Goal: Task Accomplishment & Management: Manage account settings

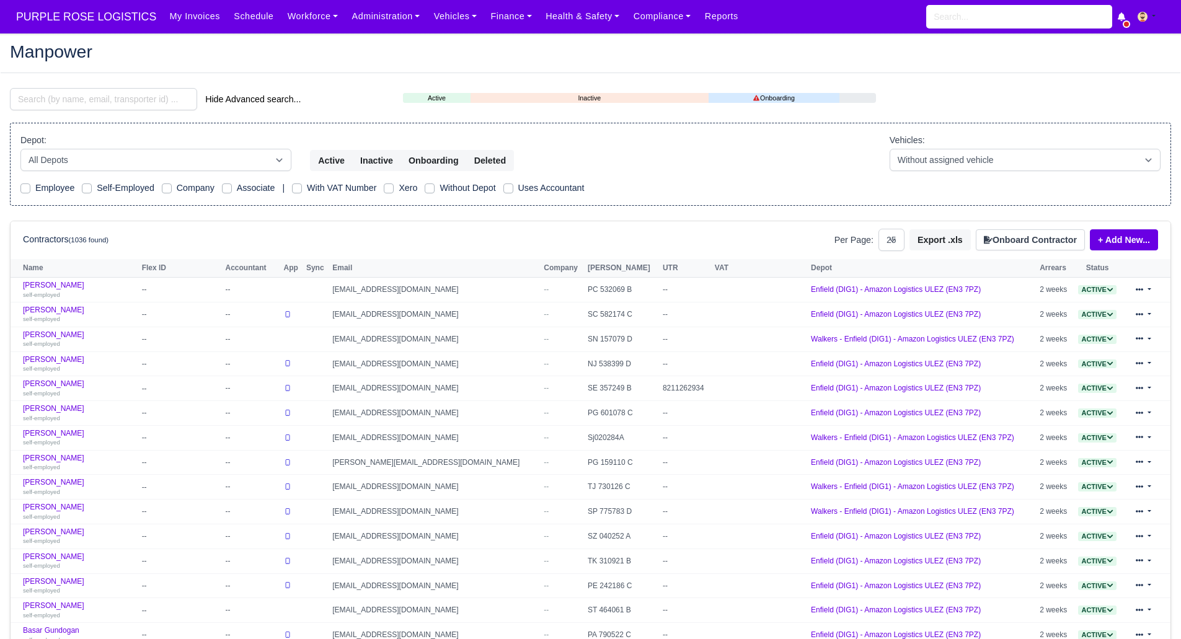
select select "25"
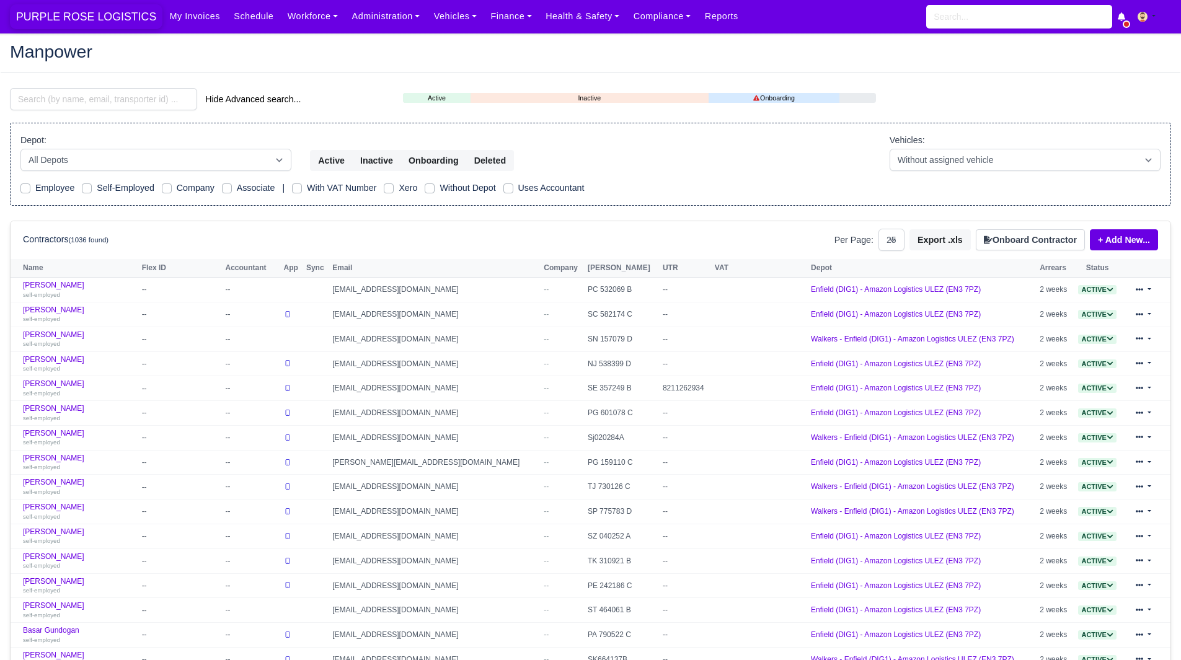
click at [86, 22] on span "PURPLE ROSE LOGISTICS" at bounding box center [86, 16] width 153 height 25
select select "25"
click at [484, 24] on link "Finance" at bounding box center [511, 16] width 55 height 24
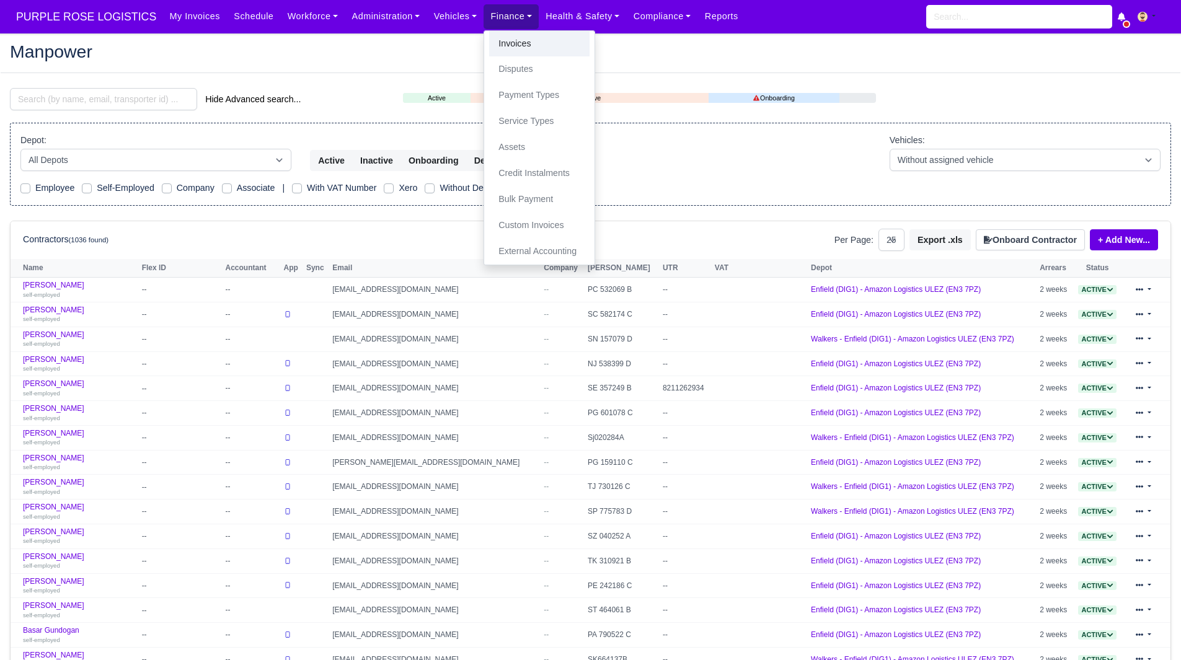
click at [489, 43] on link "Invoices" at bounding box center [539, 44] width 100 height 26
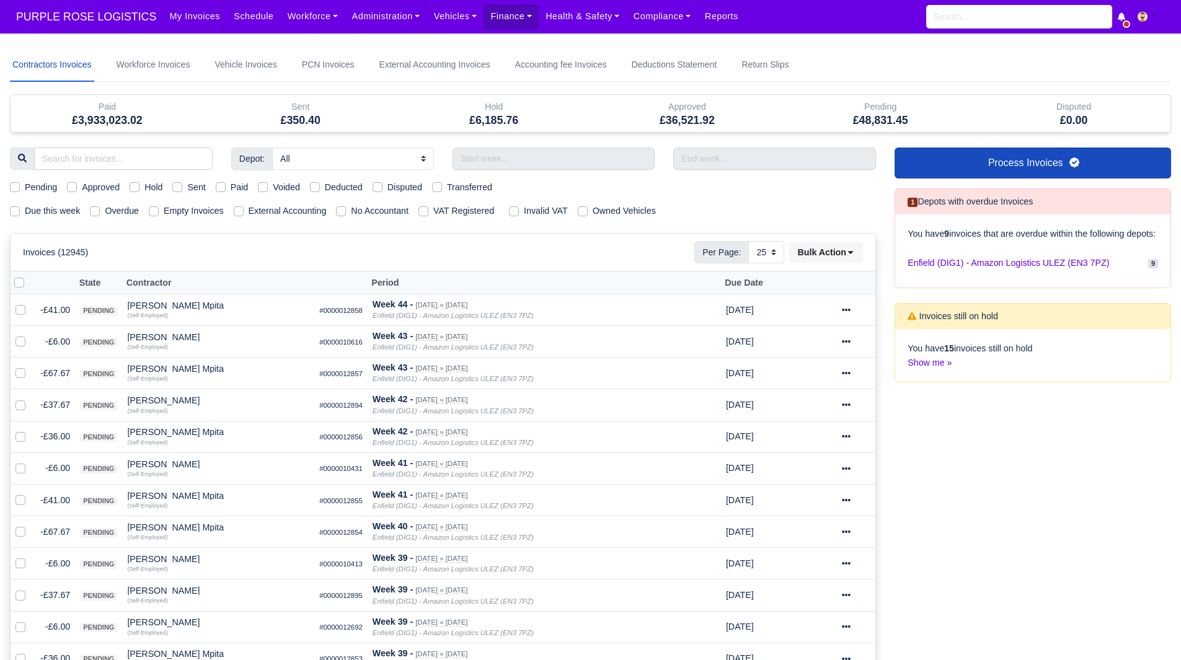
select select "25"
click at [584, 156] on input "text" at bounding box center [554, 159] width 203 height 22
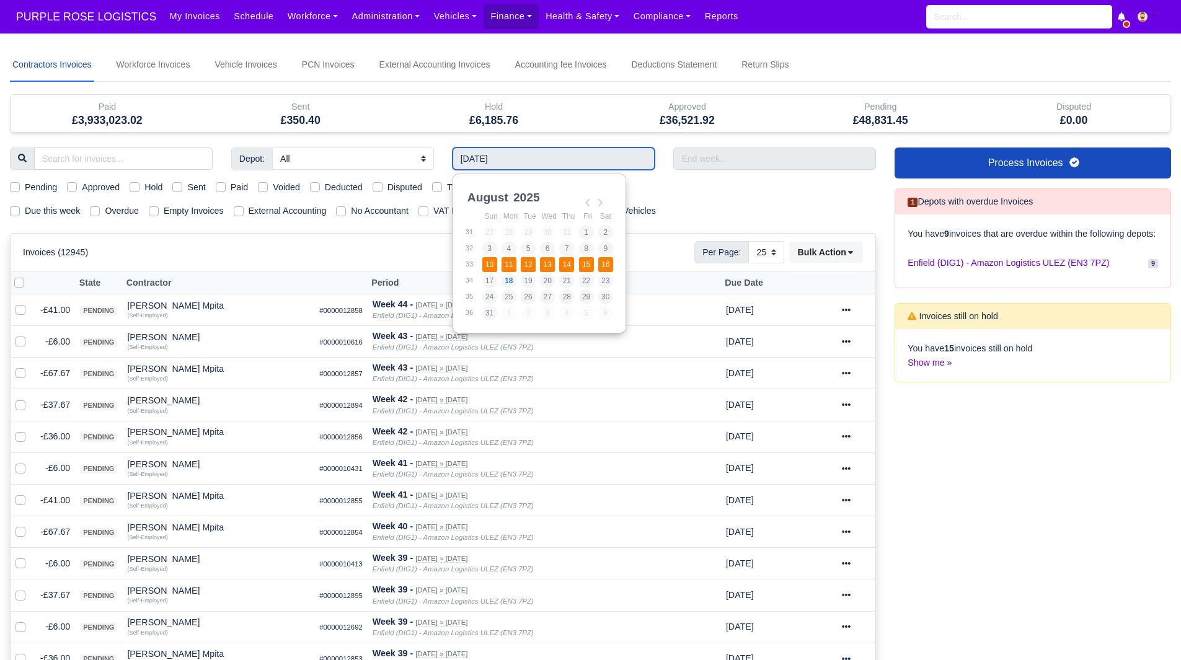
type input "10/08/2025 - 16/08/2025"
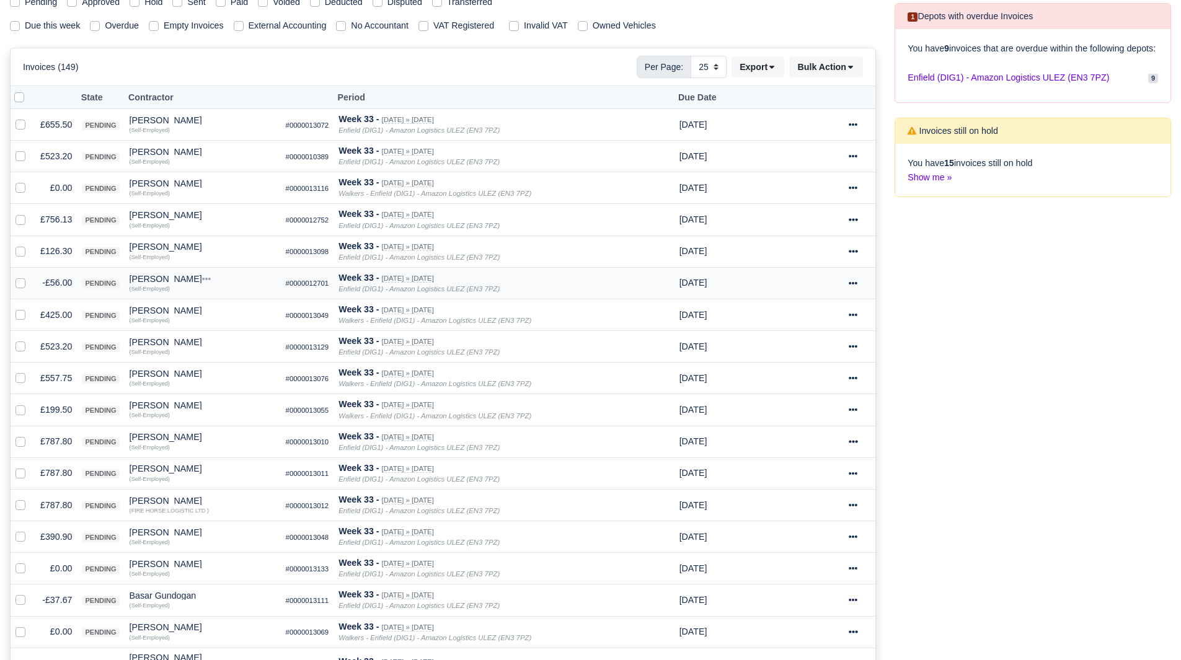
scroll to position [186, 0]
click at [30, 180] on label at bounding box center [30, 180] width 0 height 0
click at [17, 185] on input "checkbox" at bounding box center [21, 185] width 10 height 10
checkbox input "true"
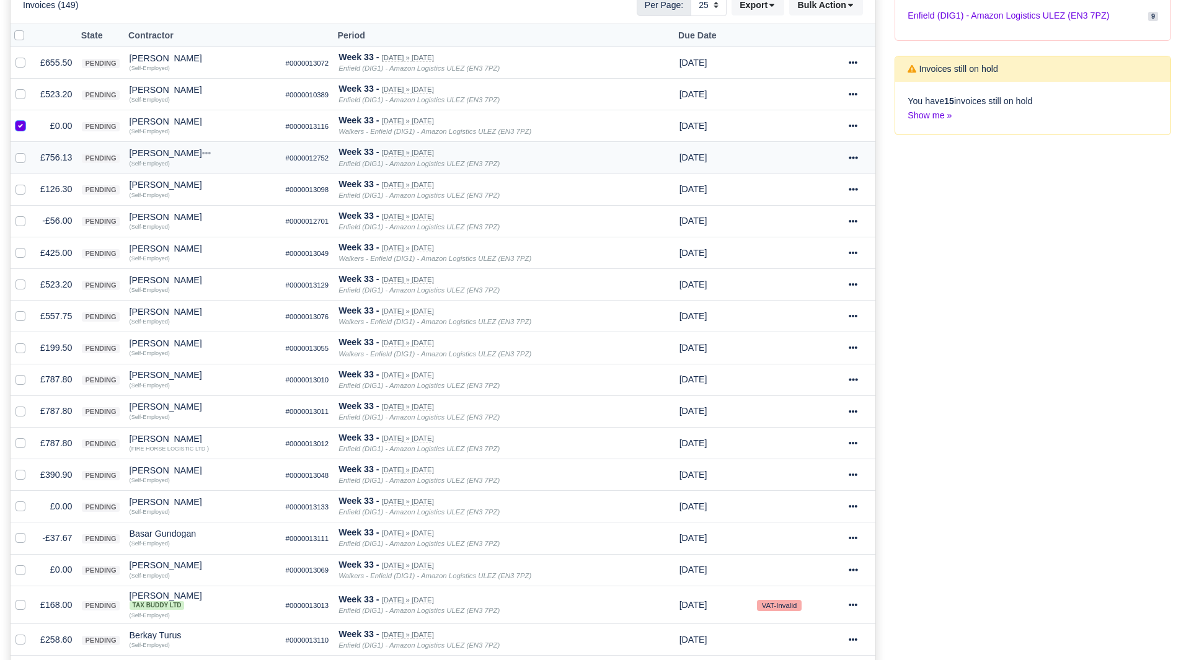
scroll to position [248, 0]
click at [30, 213] on label at bounding box center [30, 213] width 0 height 0
click at [17, 223] on input "checkbox" at bounding box center [21, 218] width 10 height 10
checkbox input "true"
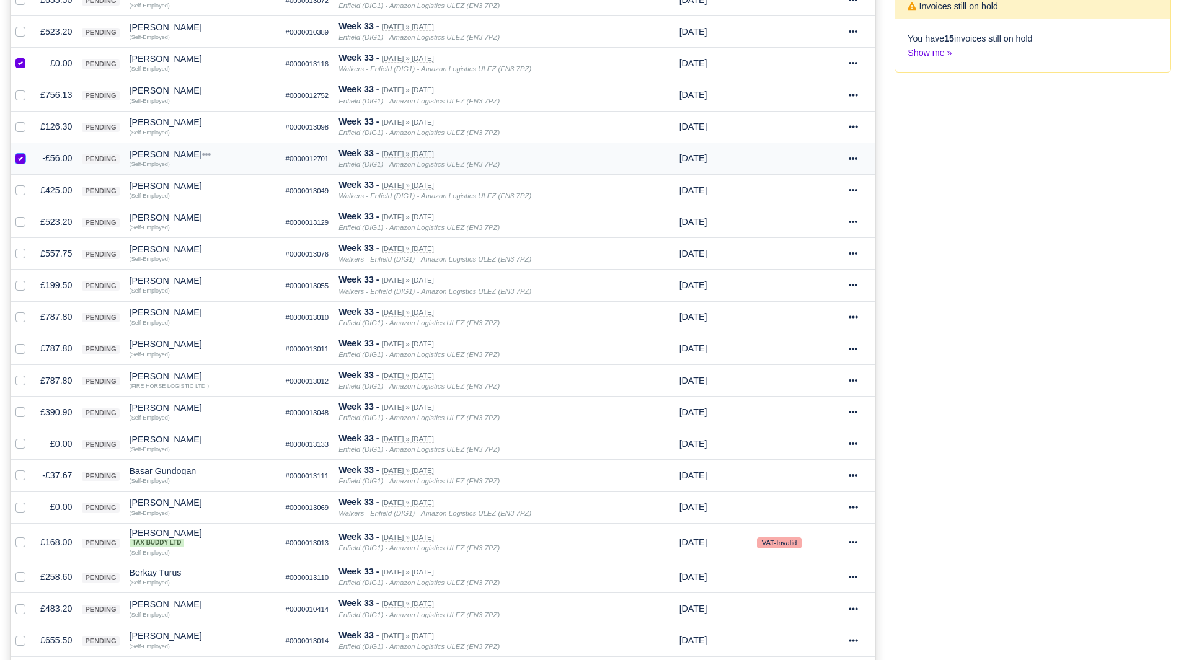
scroll to position [372, 0]
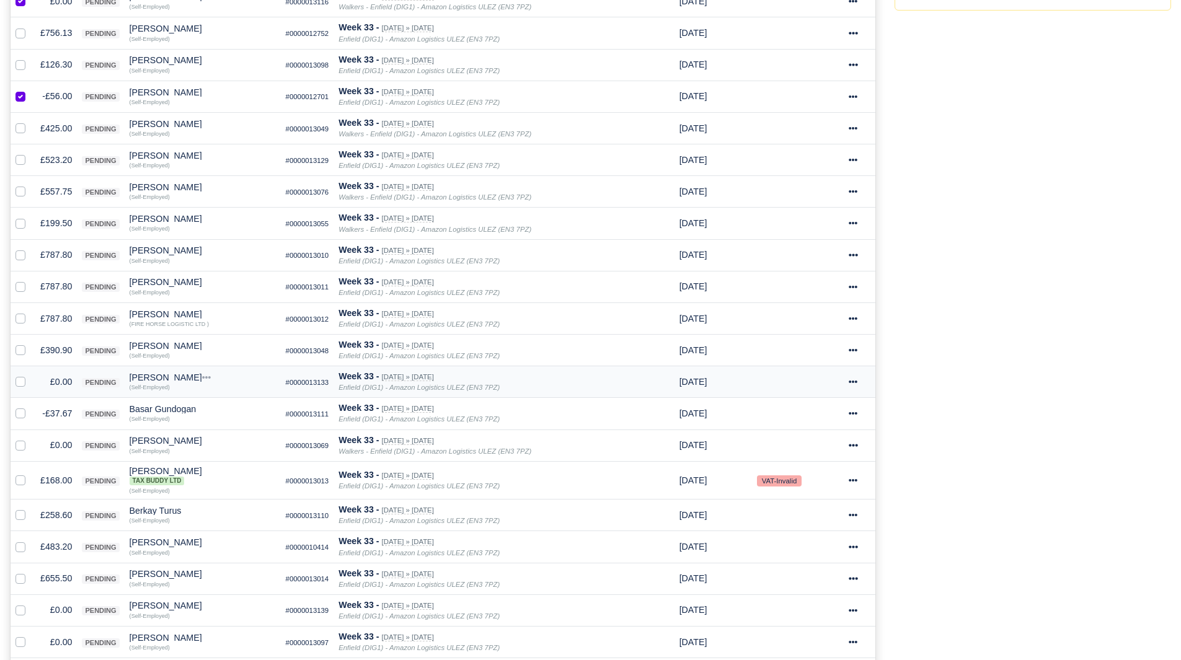
click at [30, 375] on label at bounding box center [30, 375] width 0 height 0
click at [22, 379] on input "checkbox" at bounding box center [21, 380] width 10 height 10
checkbox input "true"
click at [30, 407] on label at bounding box center [30, 407] width 0 height 0
click at [22, 416] on input "checkbox" at bounding box center [21, 412] width 10 height 10
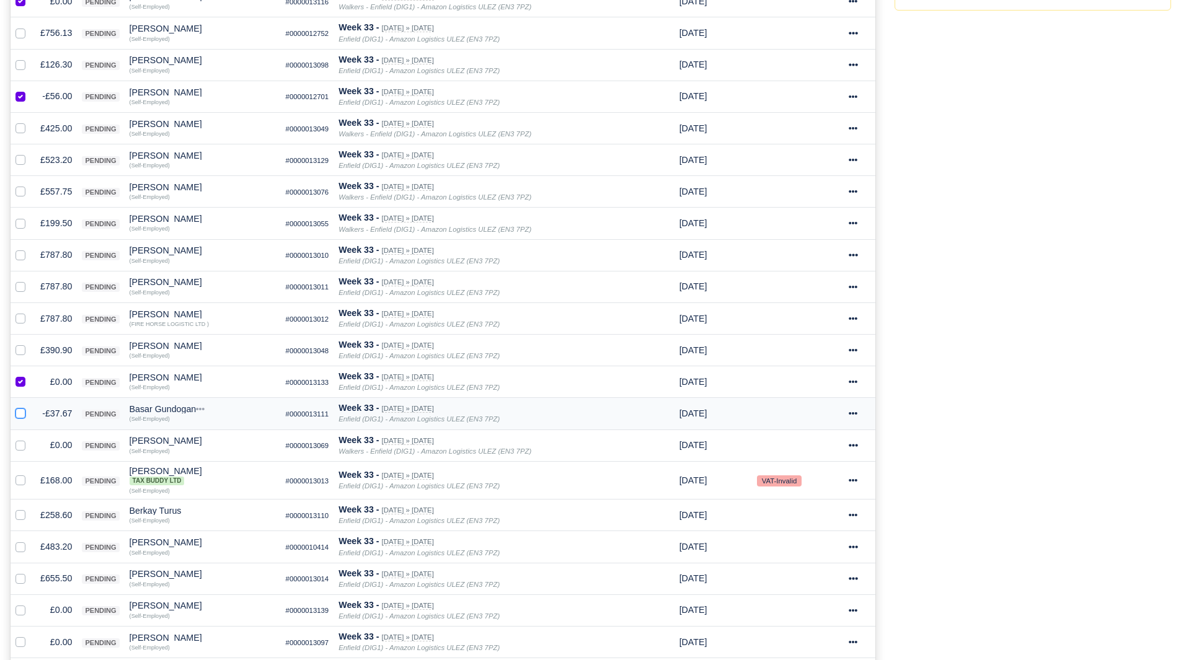
checkbox input "true"
click at [22, 440] on div at bounding box center [23, 445] width 15 height 14
click at [30, 438] on label at bounding box center [30, 438] width 0 height 0
click at [20, 446] on input "checkbox" at bounding box center [21, 443] width 10 height 10
checkbox input "true"
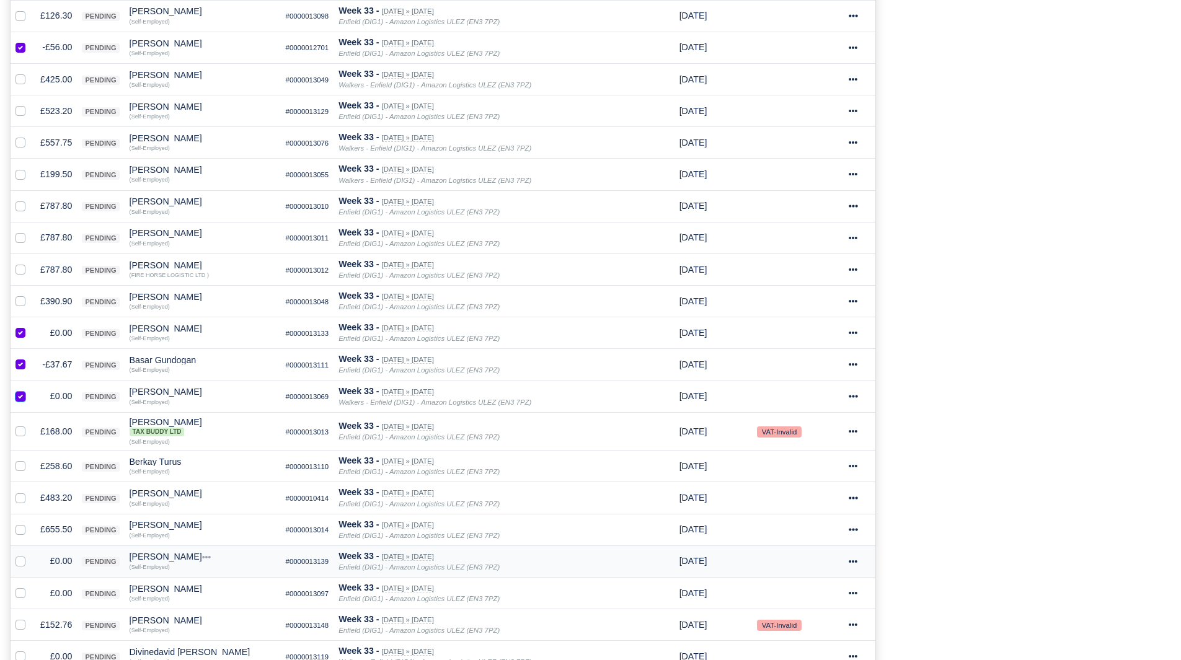
scroll to position [558, 0]
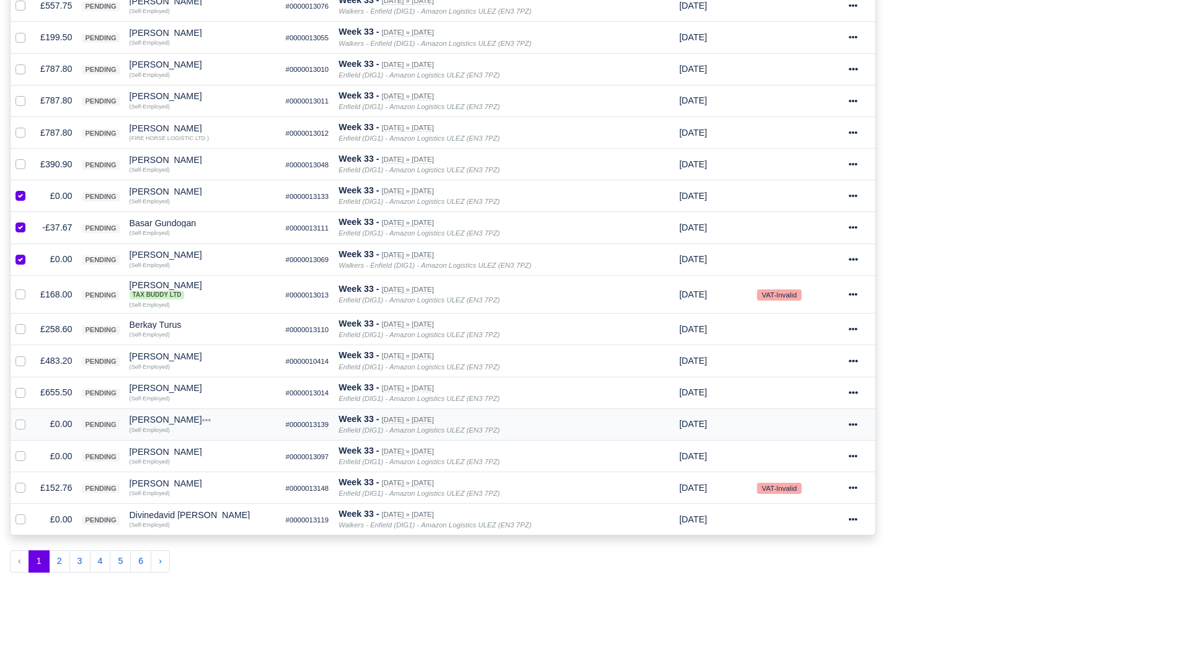
click at [30, 417] on label at bounding box center [30, 417] width 0 height 0
click at [17, 422] on input "checkbox" at bounding box center [21, 422] width 10 height 10
checkbox input "true"
click at [30, 450] on label at bounding box center [30, 450] width 0 height 0
click at [20, 459] on input "checkbox" at bounding box center [21, 455] width 10 height 10
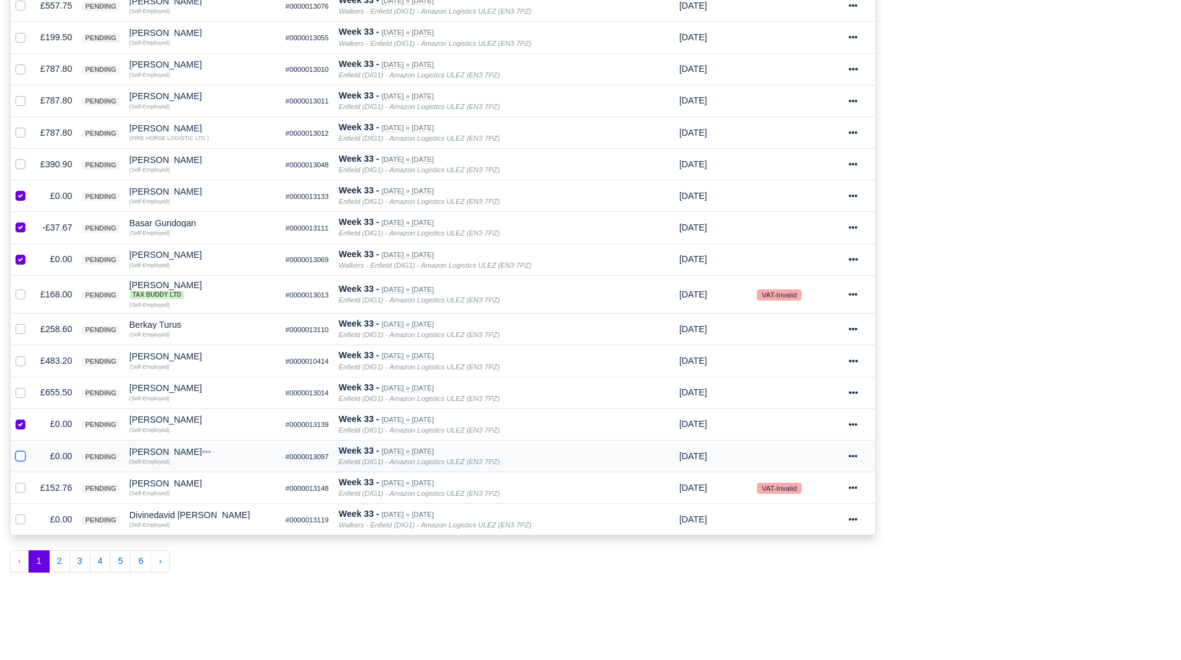
checkbox input "true"
click at [30, 513] on label at bounding box center [30, 513] width 0 height 0
click at [22, 522] on input "checkbox" at bounding box center [21, 518] width 10 height 10
checkbox input "true"
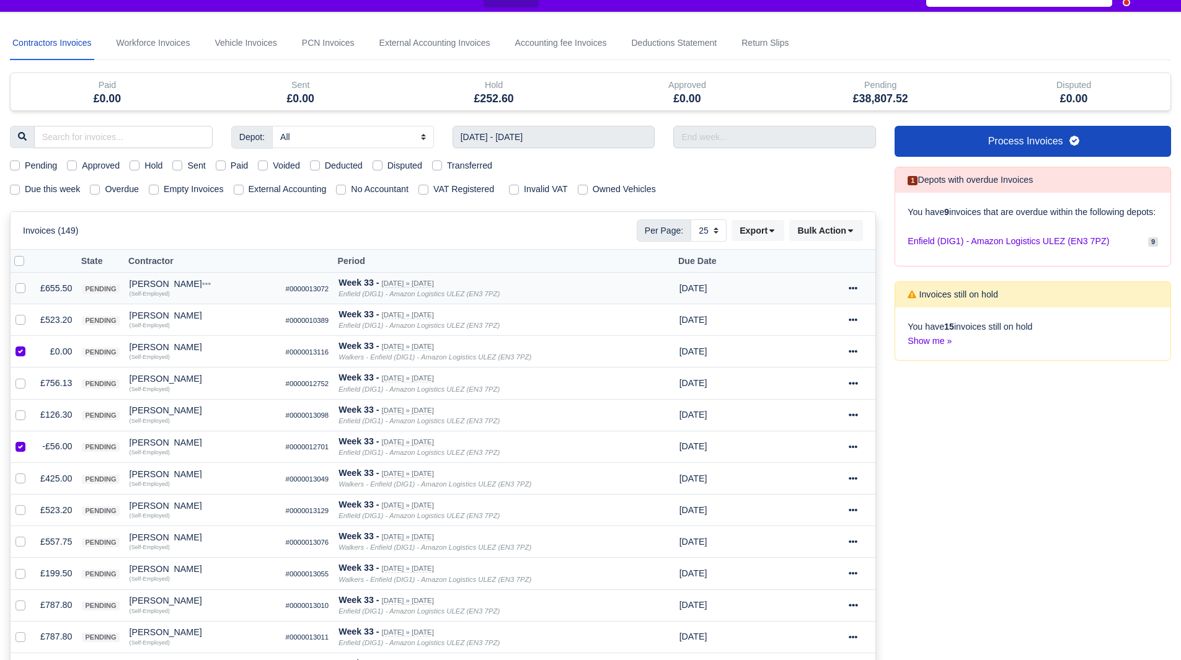
scroll to position [0, 0]
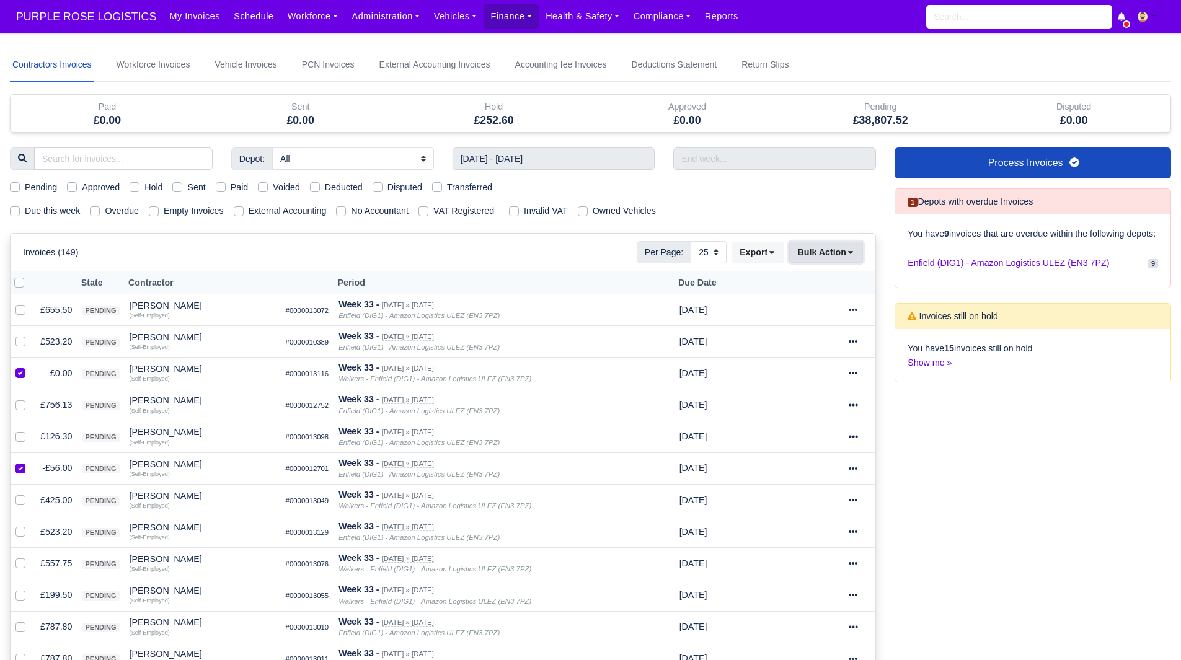
click at [809, 255] on button "Bulk Action" at bounding box center [826, 252] width 74 height 21
click at [798, 349] on div "Void" at bounding box center [807, 352] width 110 height 19
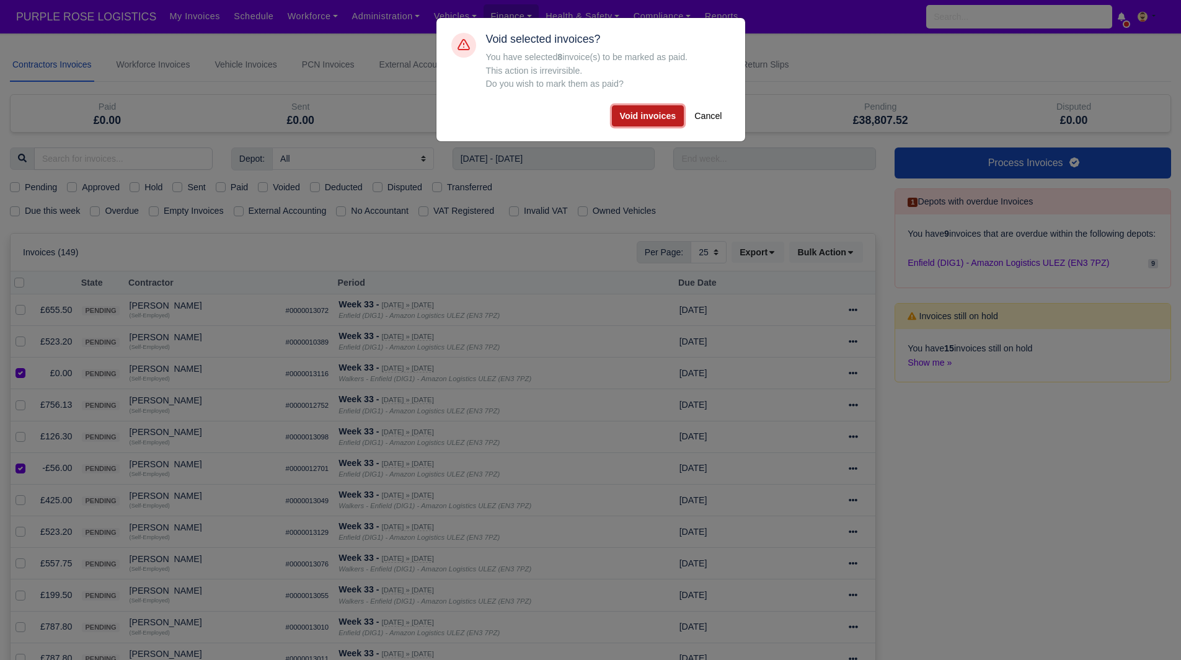
click at [641, 110] on button "Void invoices" at bounding box center [648, 115] width 73 height 21
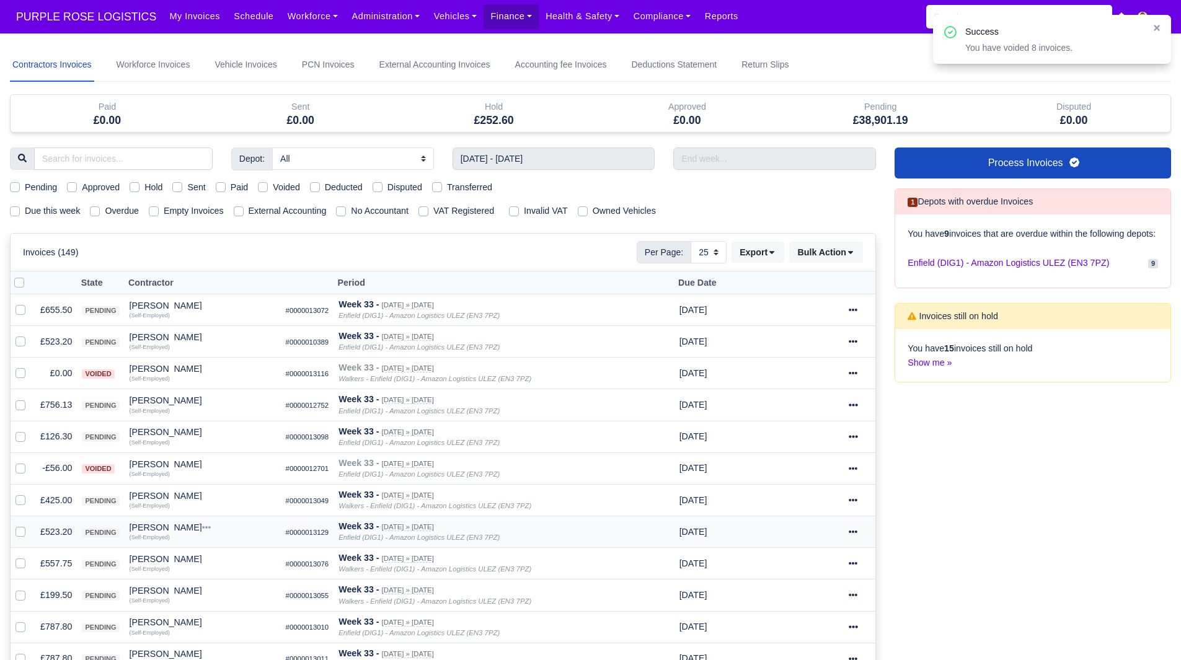
scroll to position [124, 0]
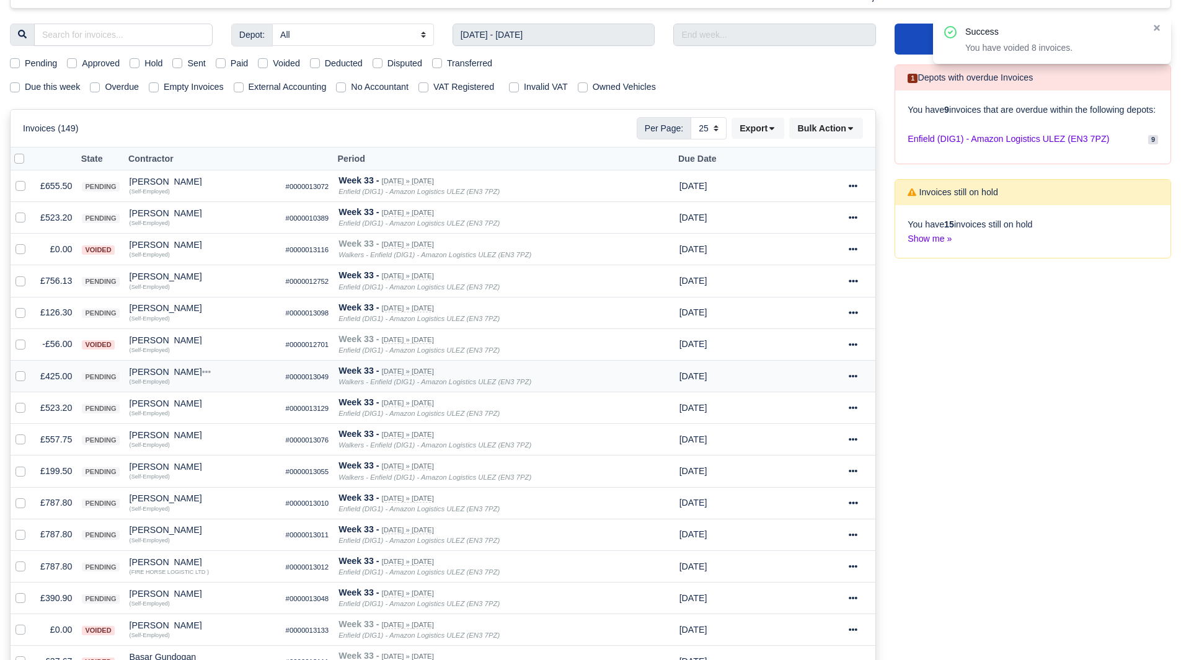
click at [60, 373] on td "£425.00" at bounding box center [56, 376] width 42 height 32
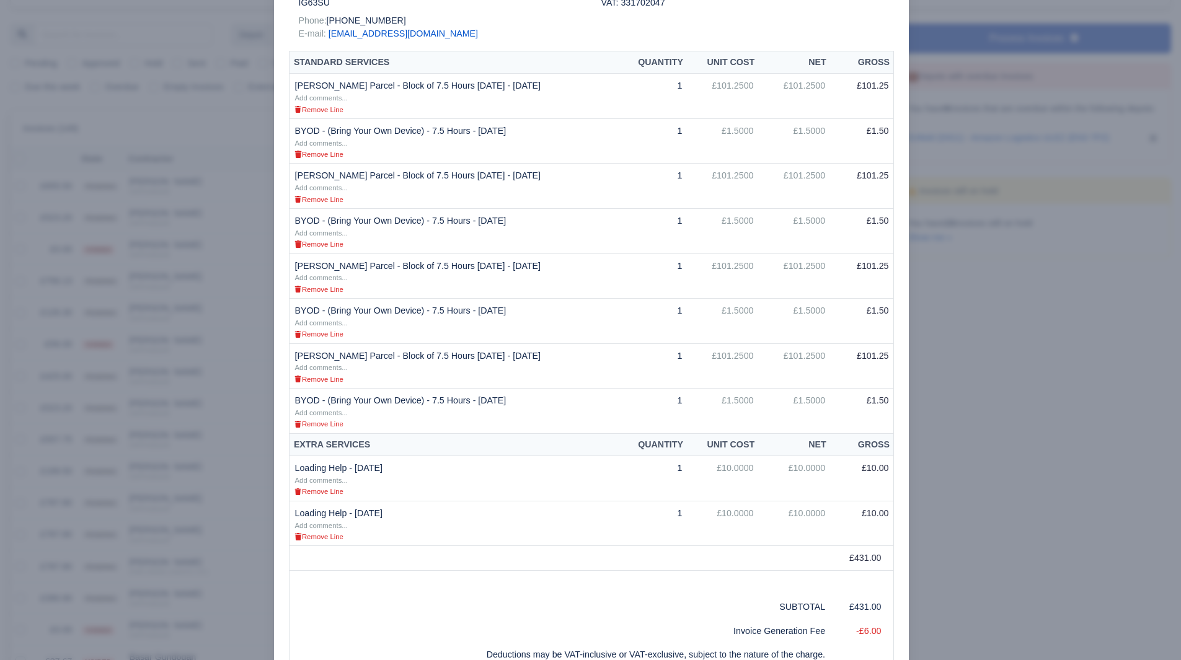
scroll to position [248, 0]
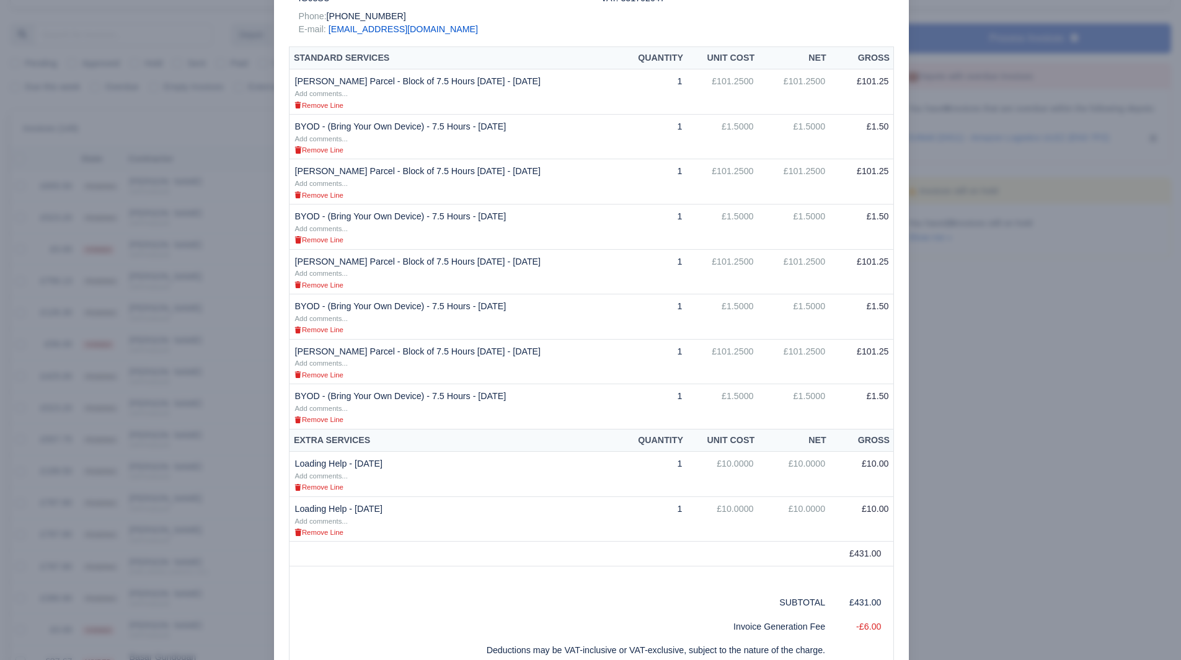
click at [58, 636] on div at bounding box center [590, 330] width 1181 height 660
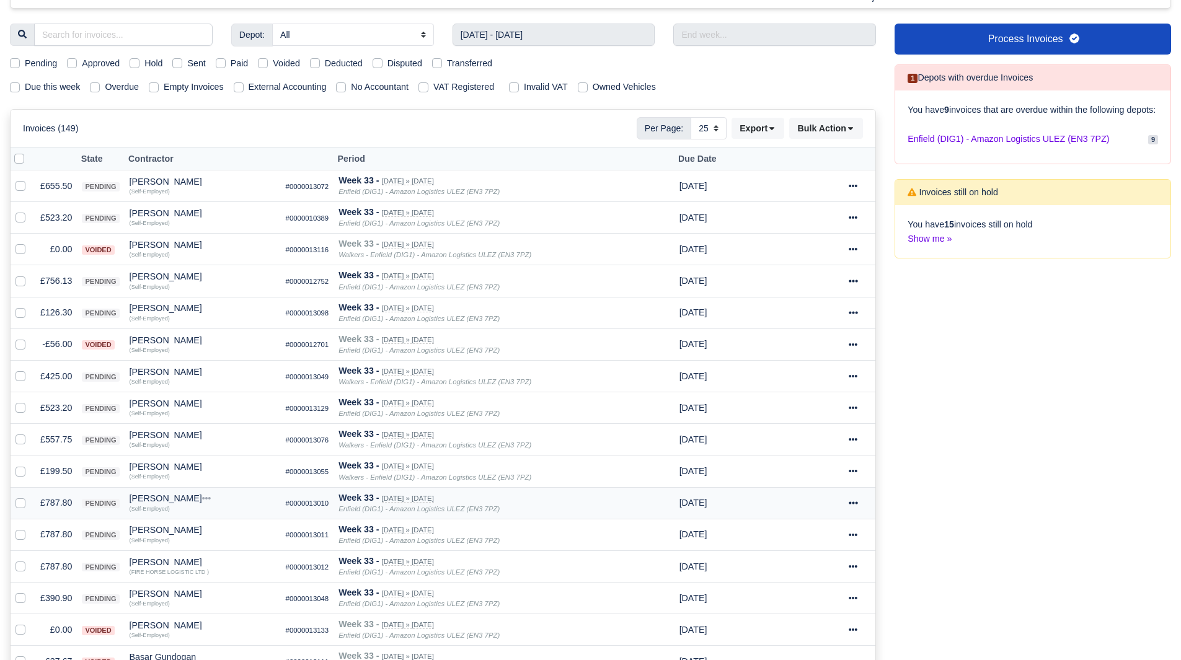
scroll to position [186, 0]
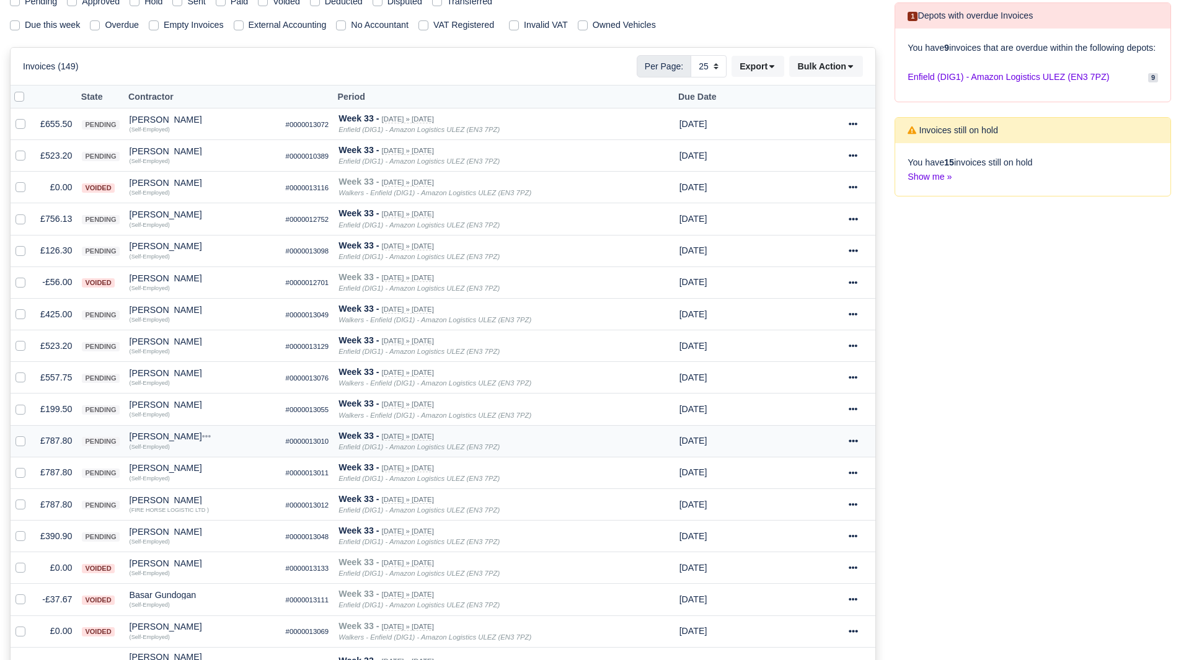
click at [50, 433] on td "£787.80" at bounding box center [56, 441] width 42 height 32
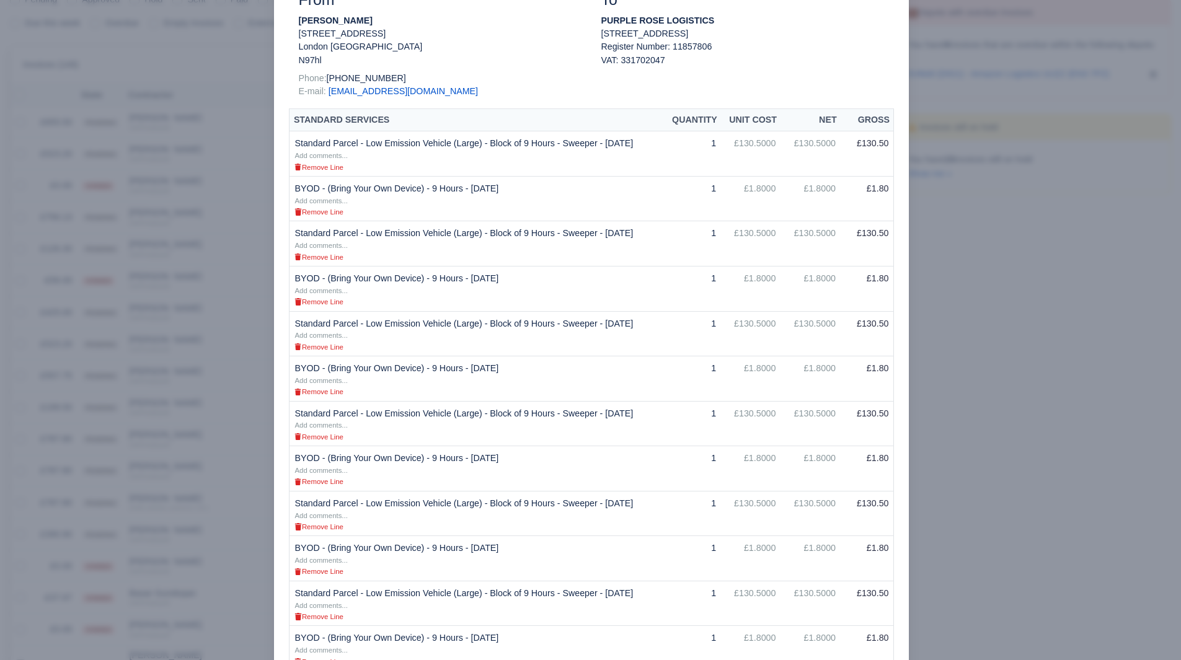
drag, startPoint x: 1052, startPoint y: 446, endPoint x: 1029, endPoint y: 455, distance: 24.8
click at [1052, 446] on div at bounding box center [590, 330] width 1181 height 660
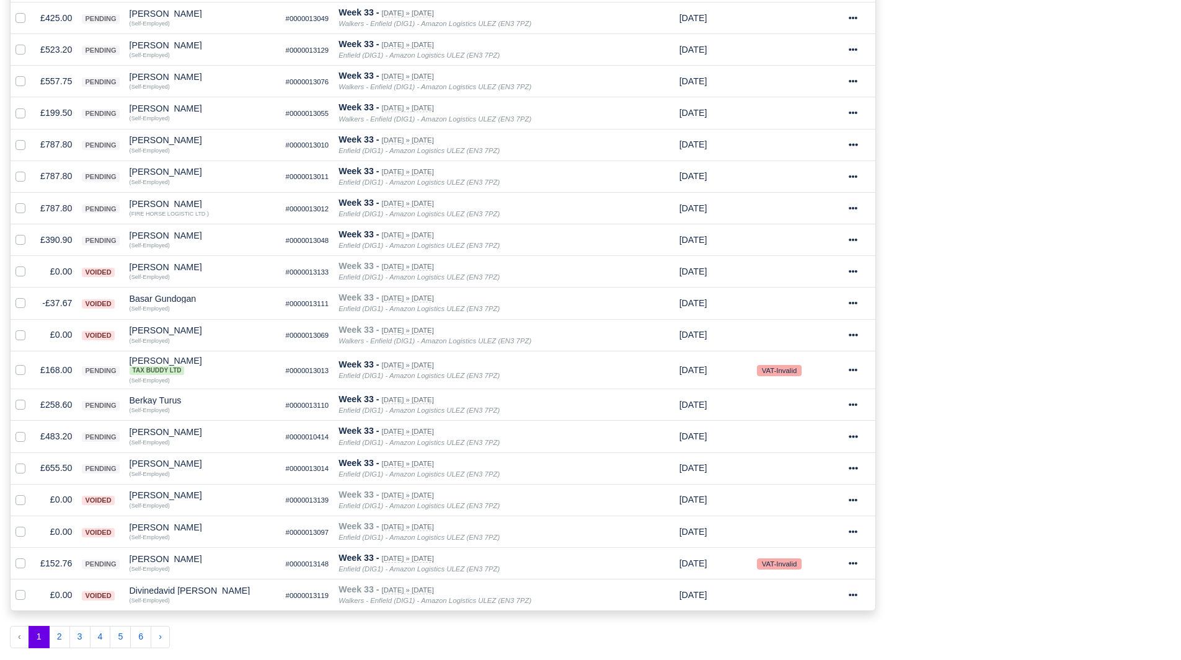
scroll to position [594, 0]
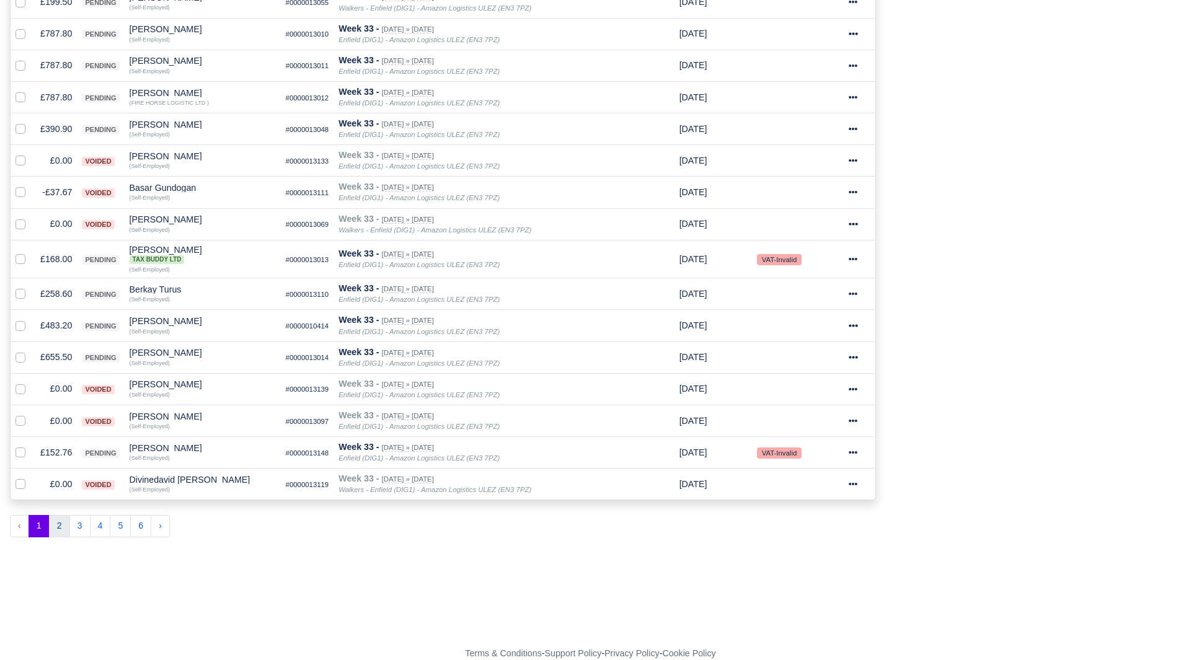
click at [65, 533] on button "2" at bounding box center [59, 526] width 21 height 22
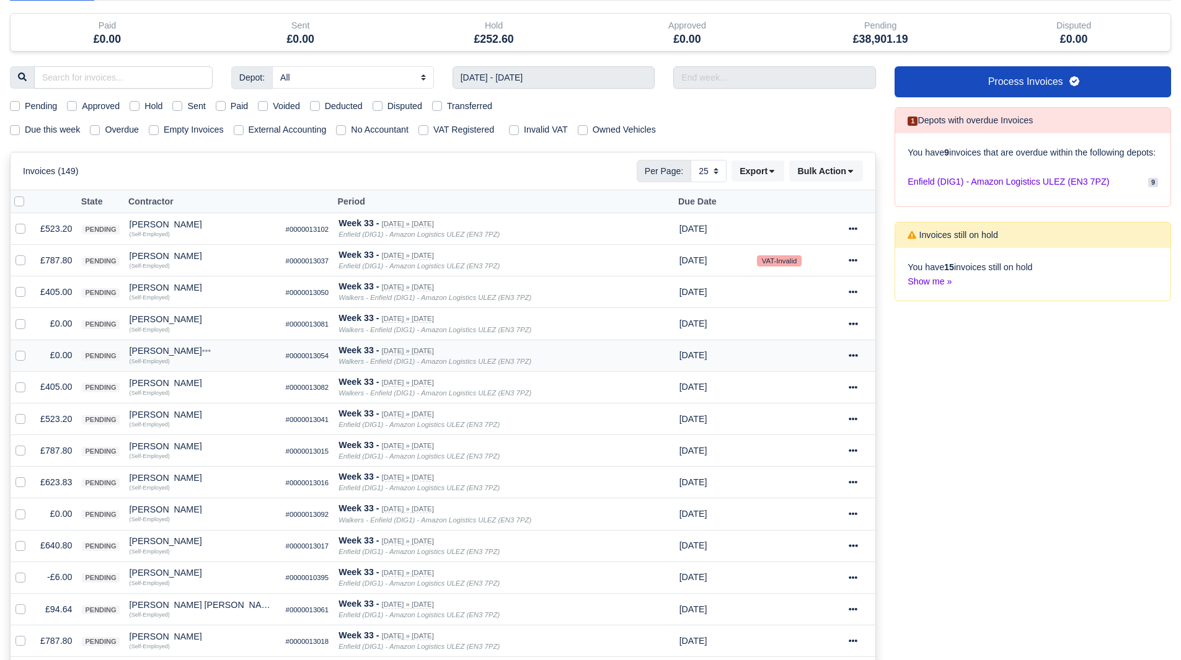
scroll to position [153, 0]
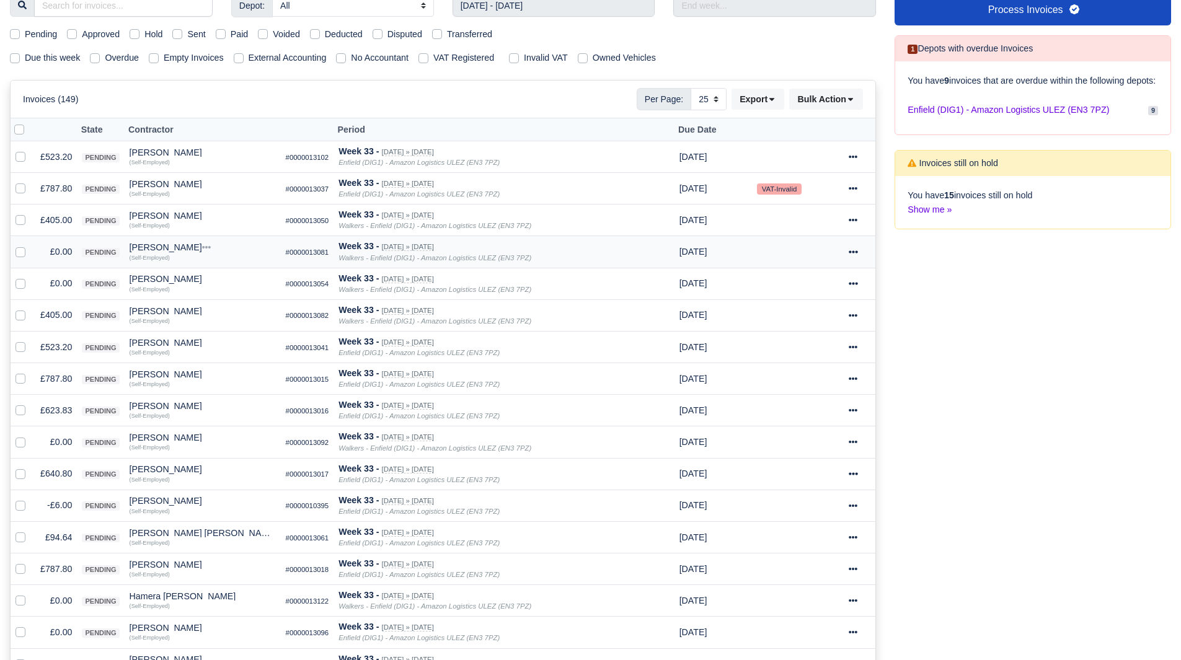
click at [30, 245] on label at bounding box center [30, 245] width 0 height 0
click at [22, 254] on input "checkbox" at bounding box center [21, 250] width 10 height 10
checkbox input "true"
click at [30, 277] on label at bounding box center [30, 277] width 0 height 0
click at [19, 284] on input "checkbox" at bounding box center [21, 282] width 10 height 10
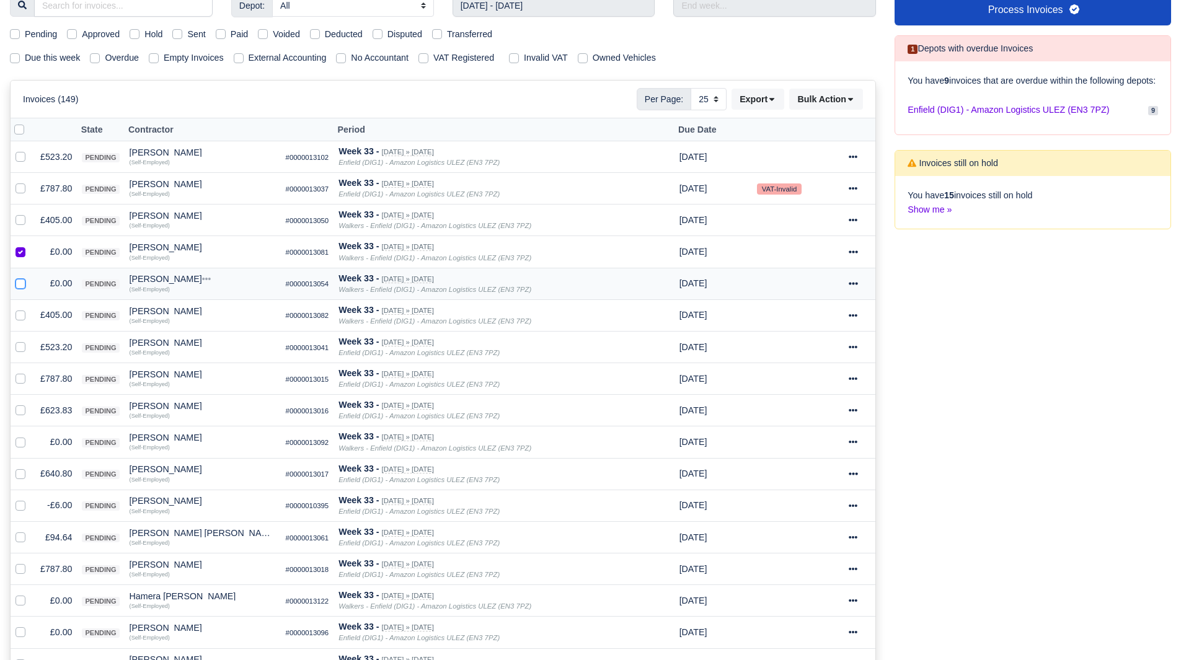
checkbox input "true"
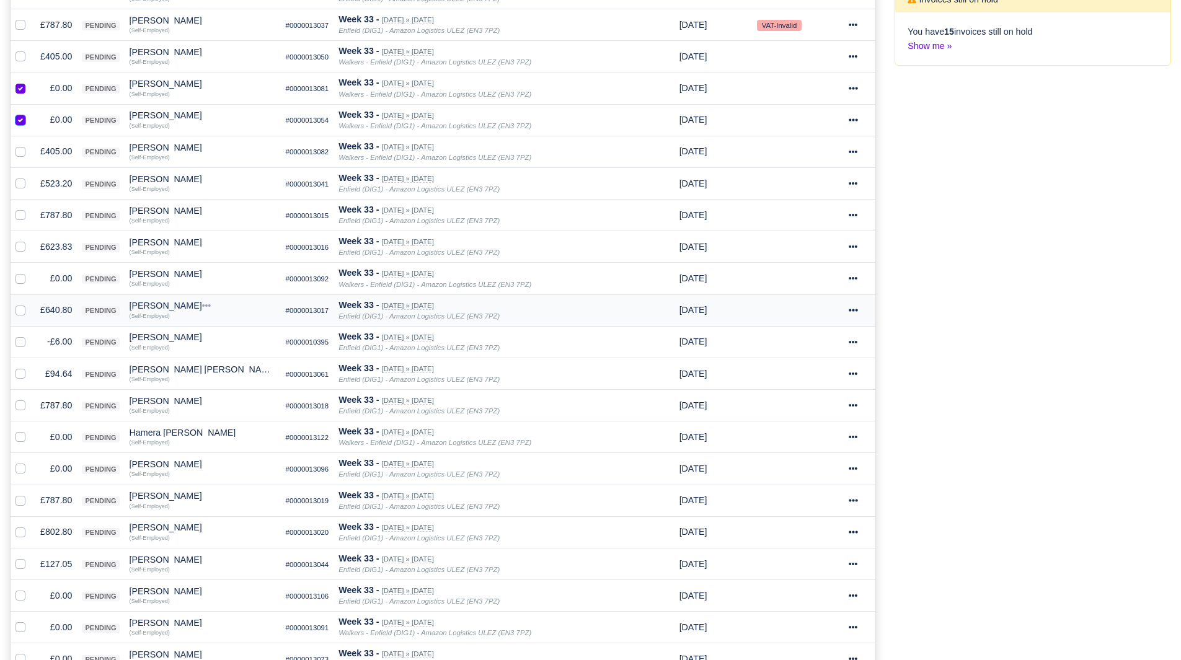
scroll to position [339, 0]
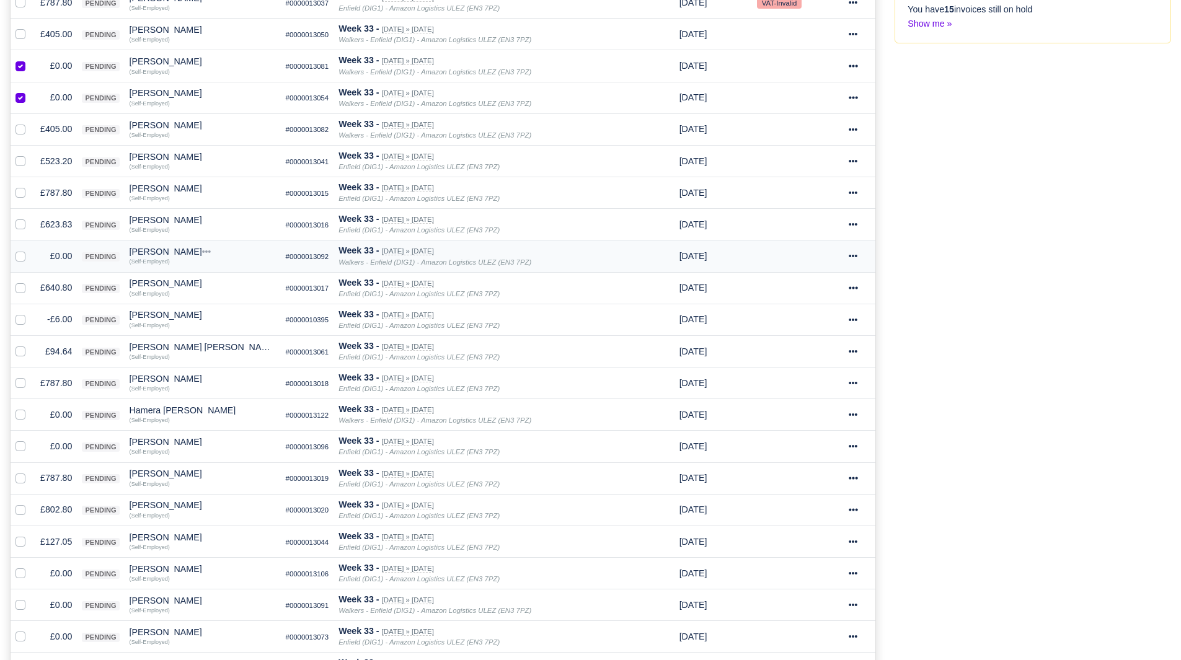
click at [30, 249] on label at bounding box center [30, 249] width 0 height 0
click at [21, 255] on input "checkbox" at bounding box center [21, 254] width 10 height 10
checkbox input "true"
click at [30, 313] on label at bounding box center [30, 313] width 0 height 0
click at [17, 319] on input "checkbox" at bounding box center [21, 318] width 10 height 10
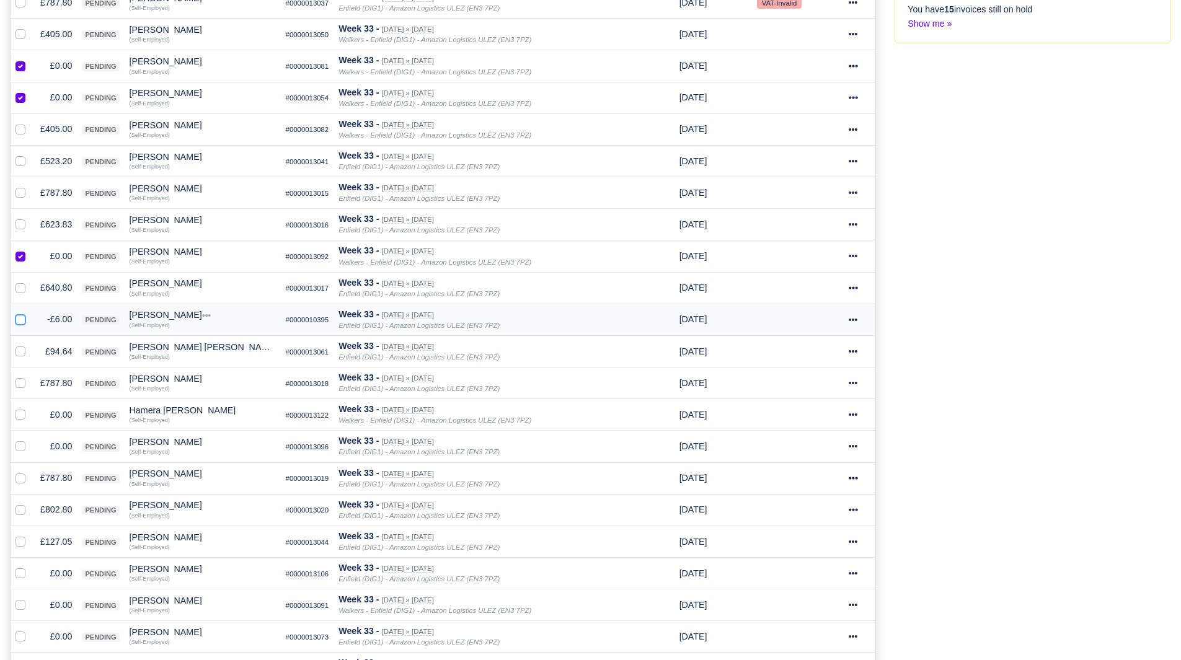
checkbox input "true"
drag, startPoint x: 20, startPoint y: 413, endPoint x: 19, endPoint y: 430, distance: 16.8
click at [30, 408] on label at bounding box center [30, 408] width 0 height 0
click at [20, 414] on input "checkbox" at bounding box center [21, 413] width 10 height 10
checkbox input "true"
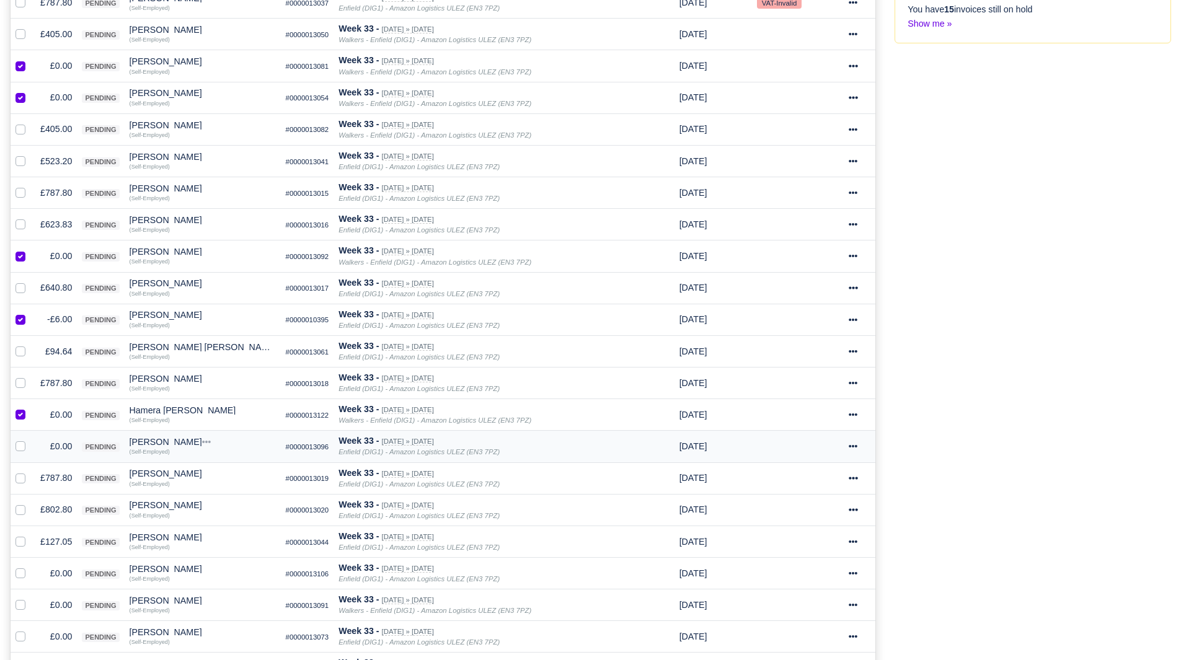
click at [30, 440] on label at bounding box center [30, 440] width 0 height 0
click at [18, 445] on input "checkbox" at bounding box center [21, 445] width 10 height 10
checkbox input "true"
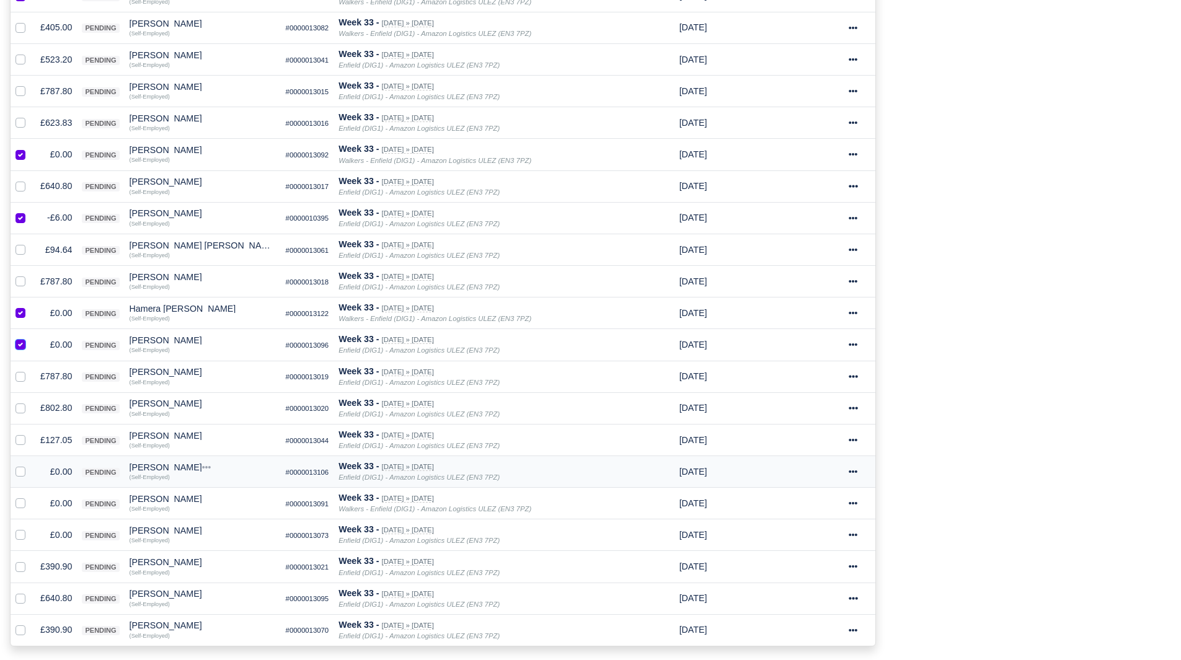
scroll to position [587, 0]
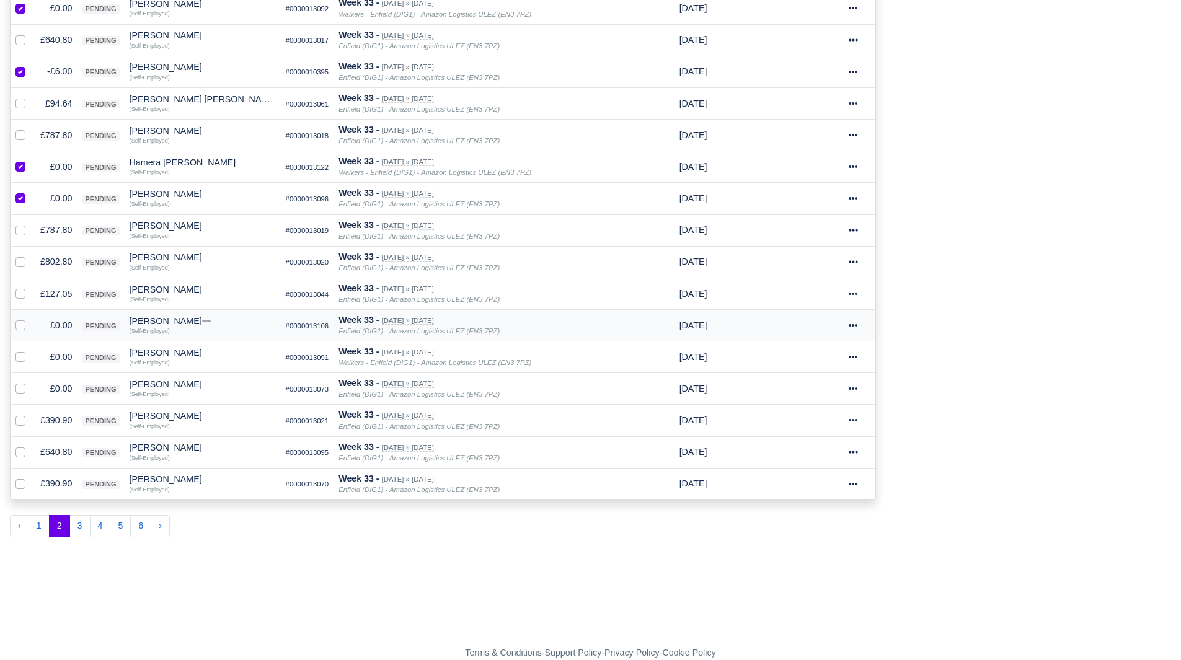
click at [30, 319] on label at bounding box center [30, 319] width 0 height 0
click at [19, 325] on input "checkbox" at bounding box center [21, 324] width 10 height 10
checkbox input "true"
click at [30, 350] on label at bounding box center [30, 350] width 0 height 0
click at [22, 358] on input "checkbox" at bounding box center [21, 355] width 10 height 10
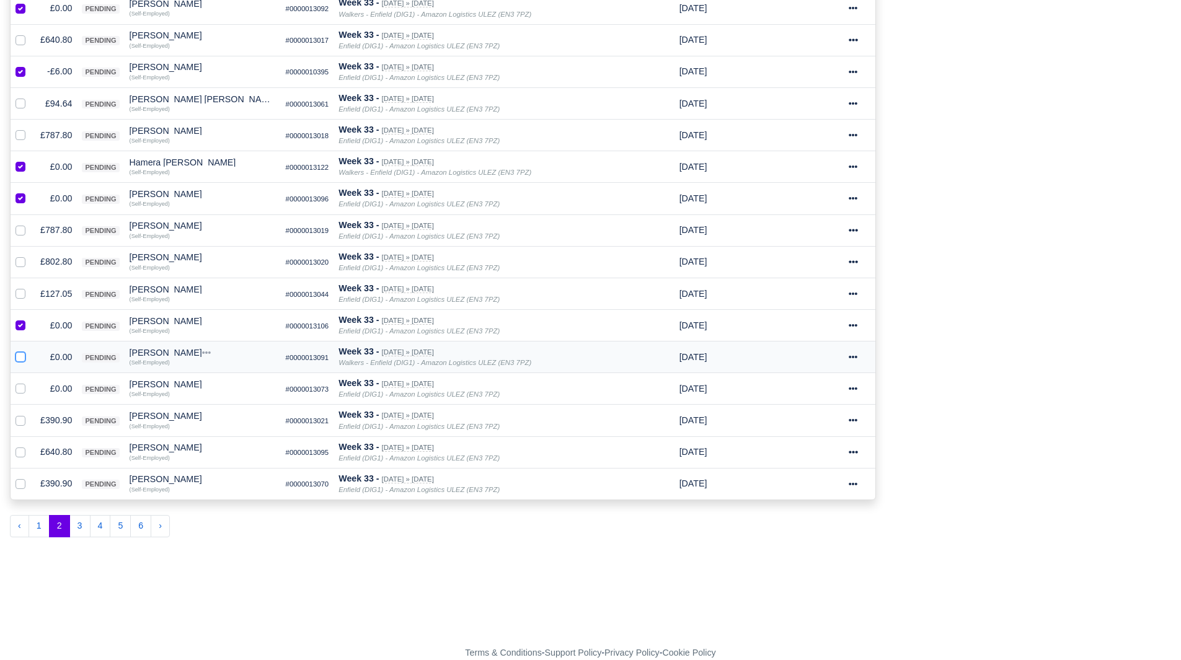
checkbox input "true"
click at [24, 396] on div at bounding box center [23, 389] width 15 height 14
click at [30, 382] on label at bounding box center [30, 382] width 0 height 0
click at [24, 392] on input "checkbox" at bounding box center [21, 387] width 10 height 10
checkbox input "true"
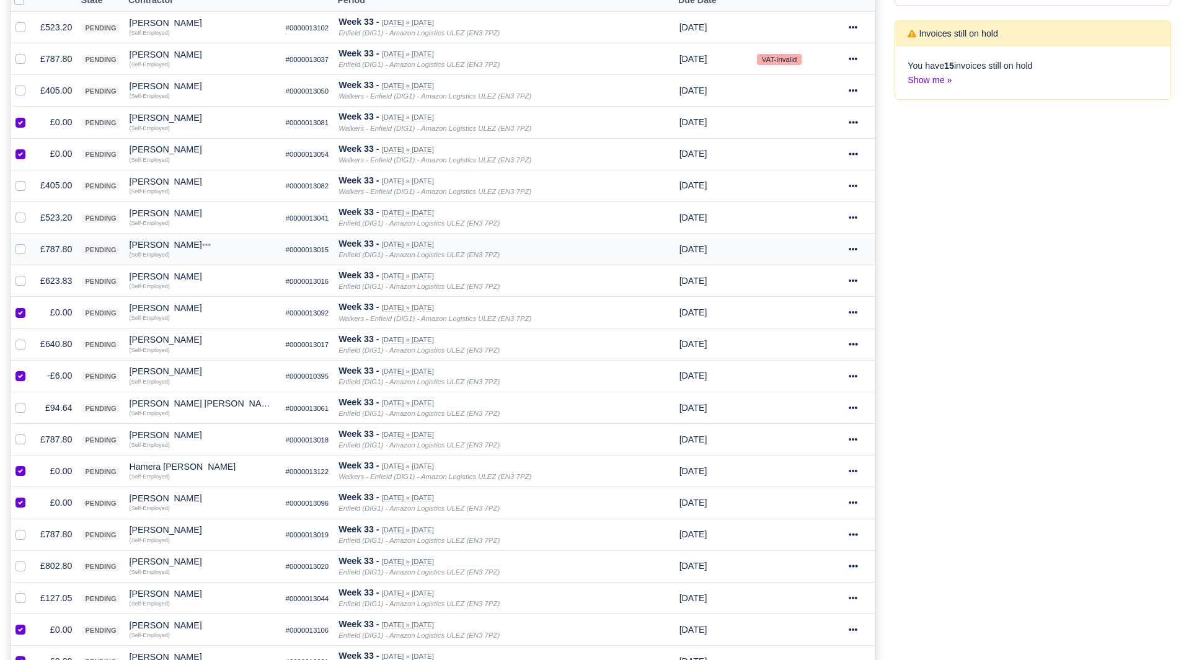
scroll to position [215, 0]
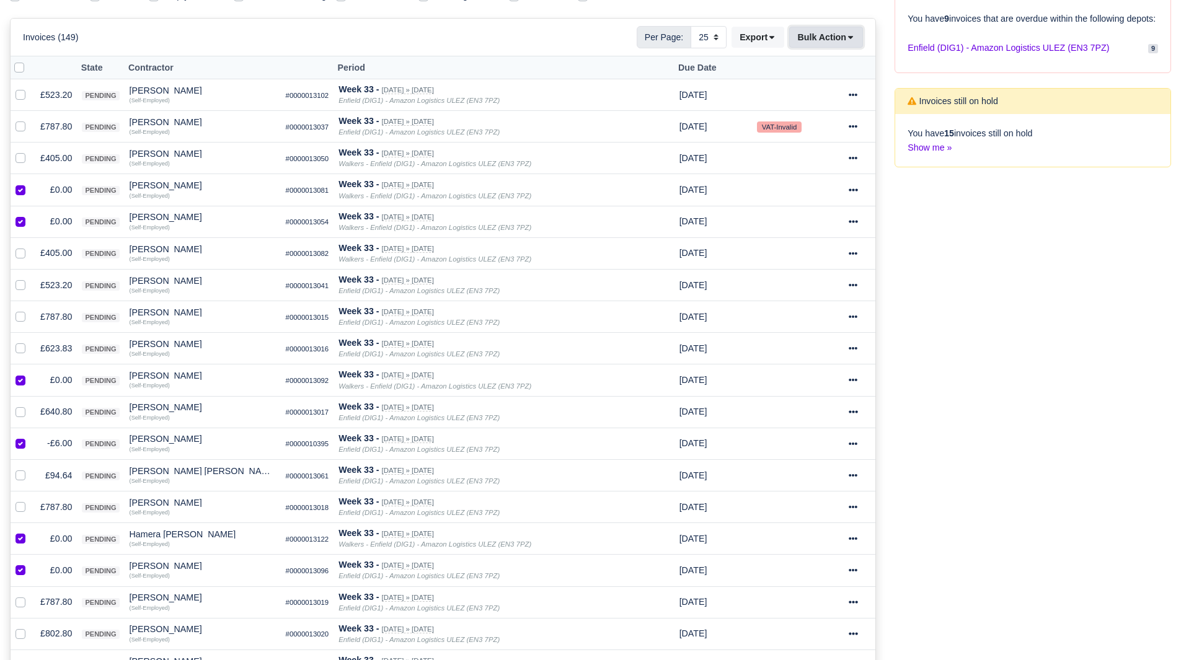
click at [809, 37] on button "Bulk Action" at bounding box center [826, 37] width 74 height 21
click at [823, 135] on div "Void" at bounding box center [807, 137] width 110 height 19
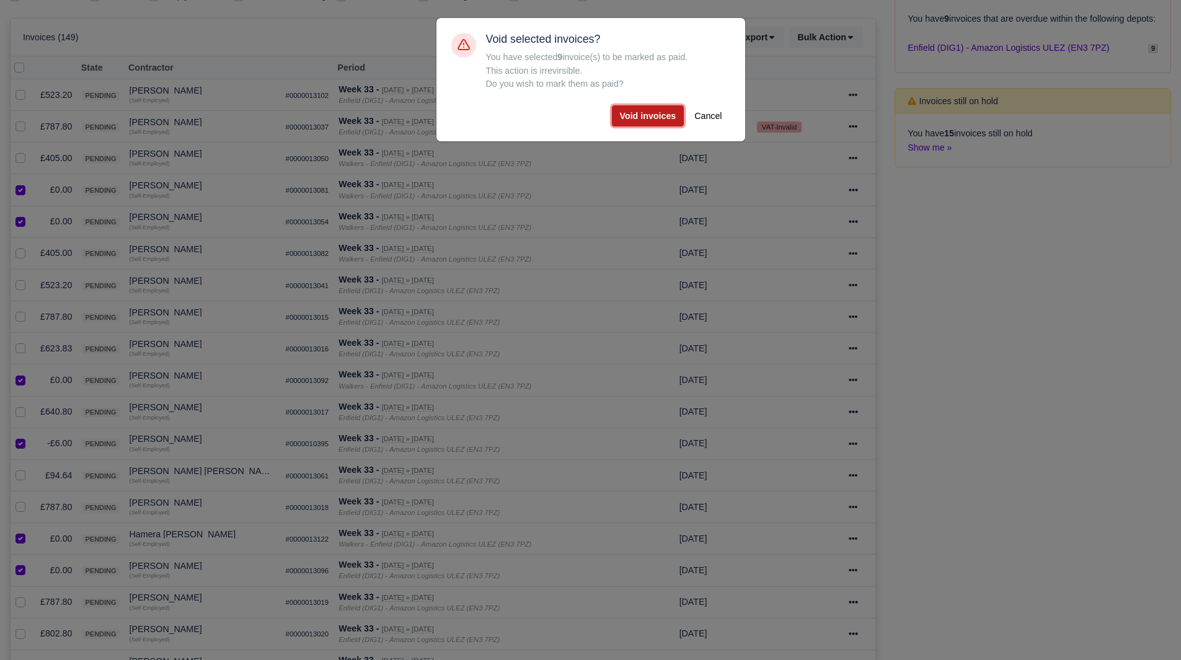
click at [656, 115] on button "Void invoices" at bounding box center [648, 115] width 73 height 21
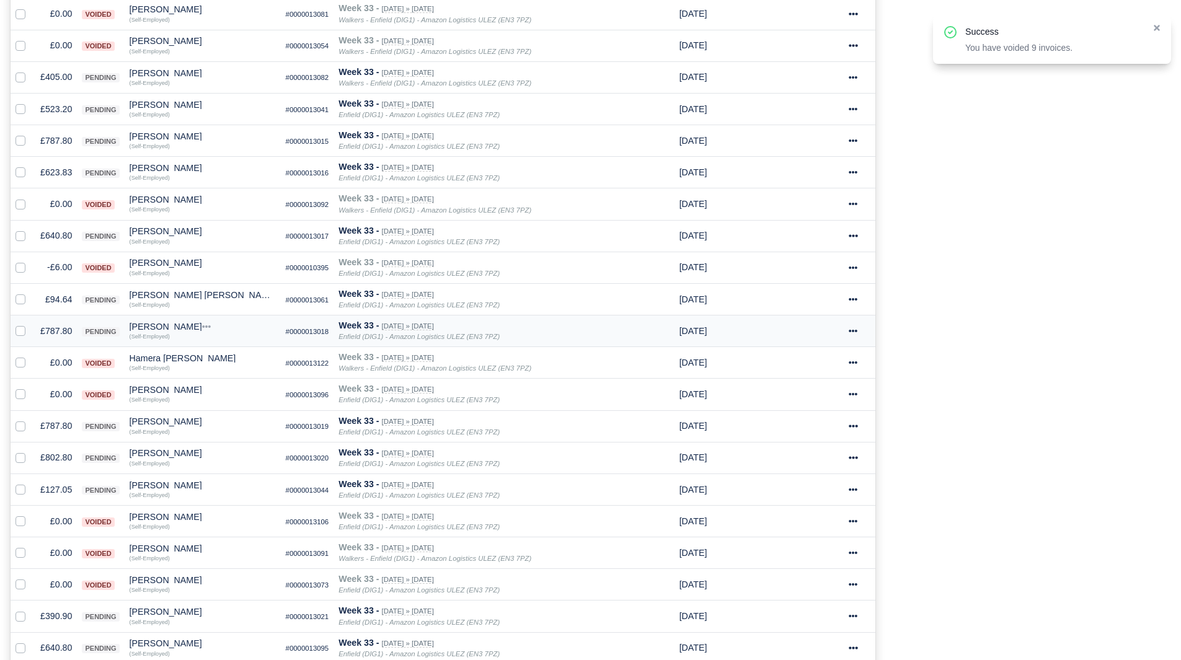
scroll to position [463, 0]
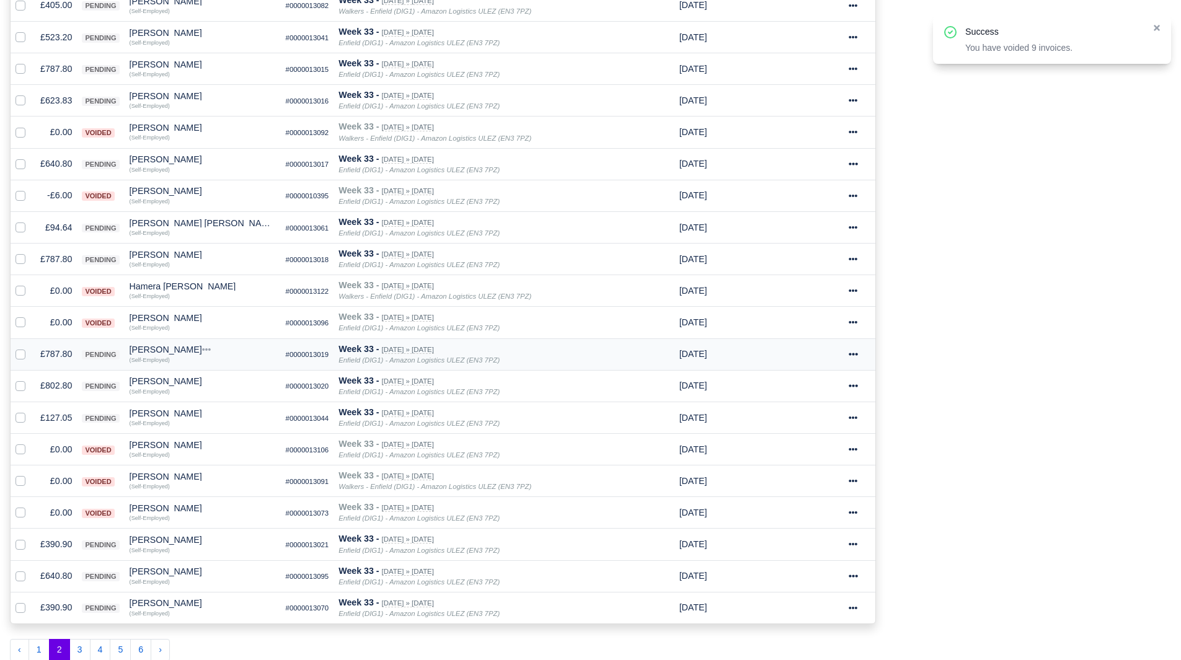
click at [47, 358] on td "£787.80" at bounding box center [56, 355] width 42 height 32
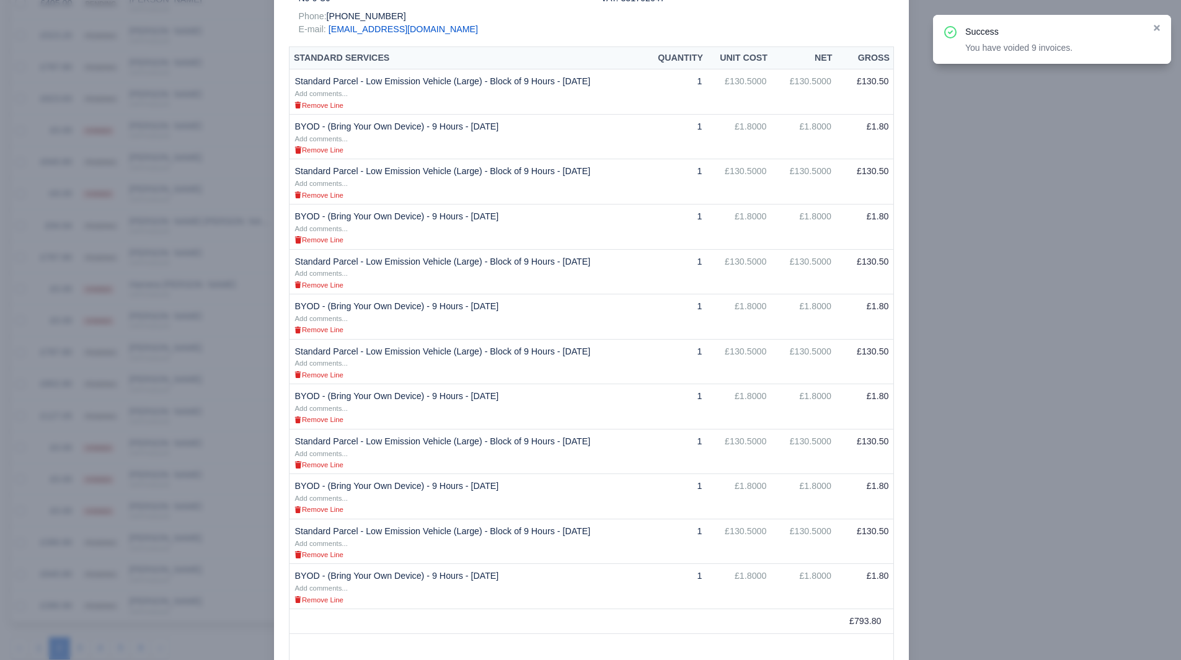
scroll to position [558, 0]
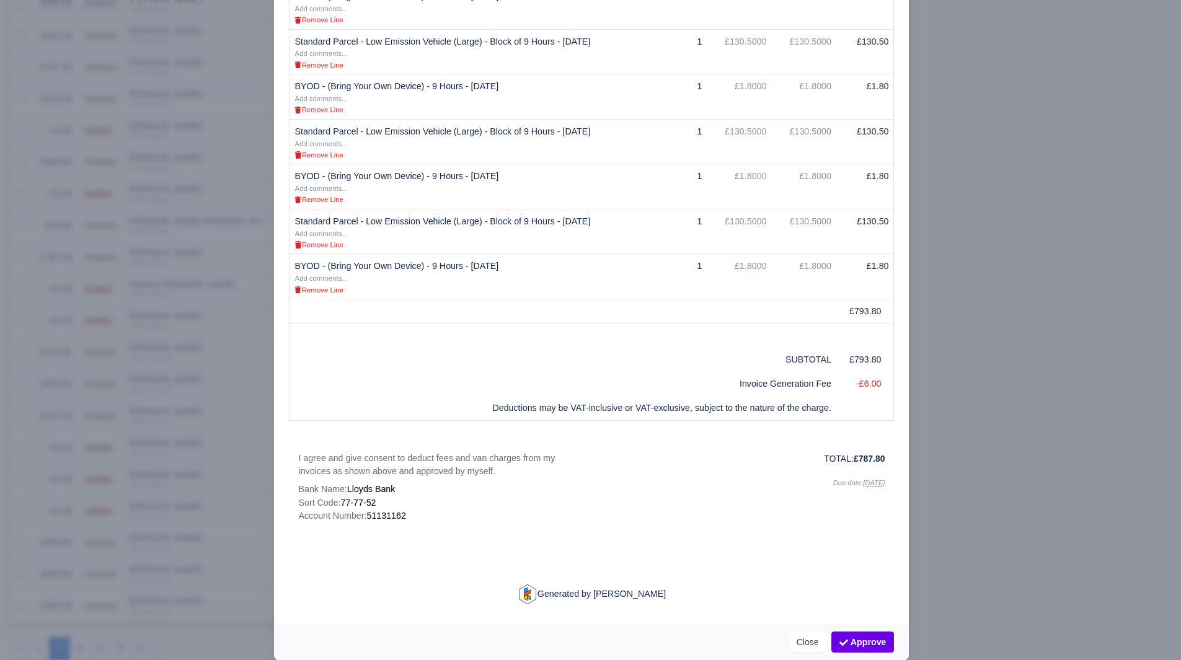
drag, startPoint x: 1014, startPoint y: 448, endPoint x: 1006, endPoint y: 460, distance: 13.9
click at [1014, 449] on div at bounding box center [590, 330] width 1181 height 660
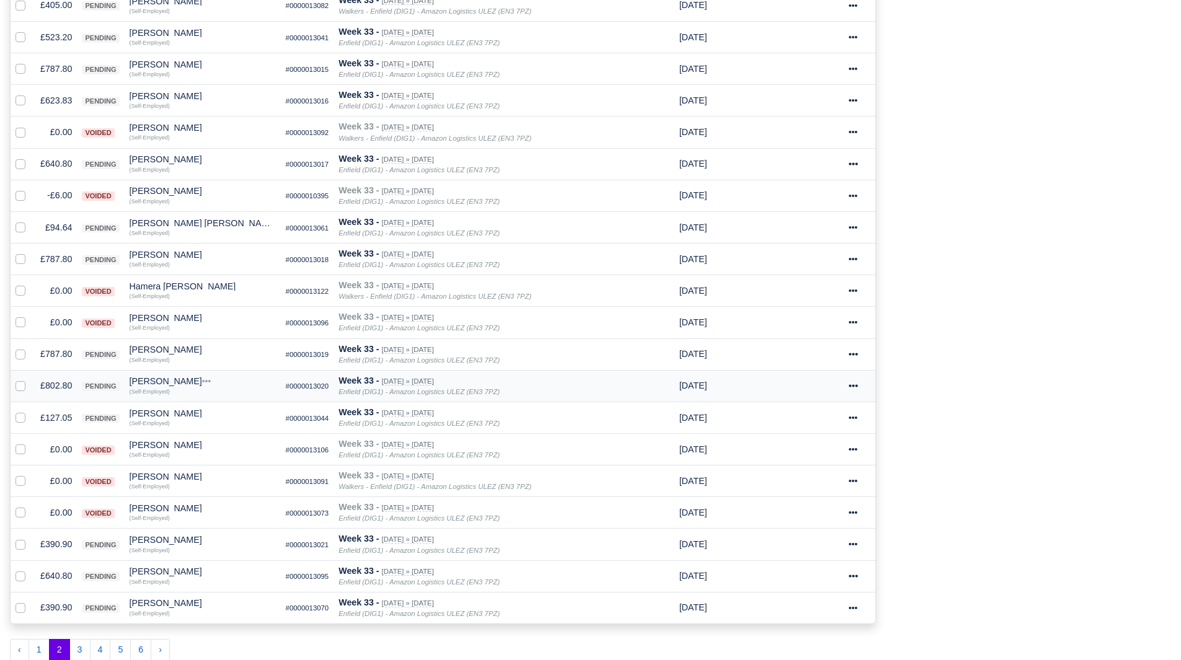
click at [55, 387] on td "£802.80" at bounding box center [56, 386] width 42 height 32
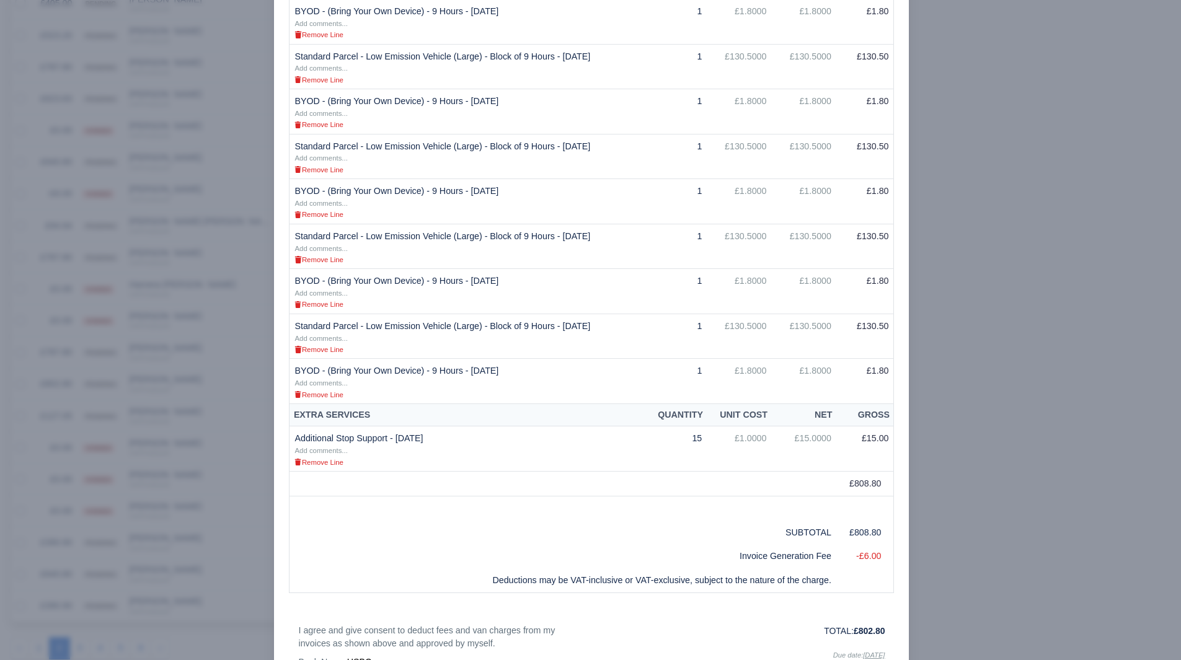
scroll to position [620, 0]
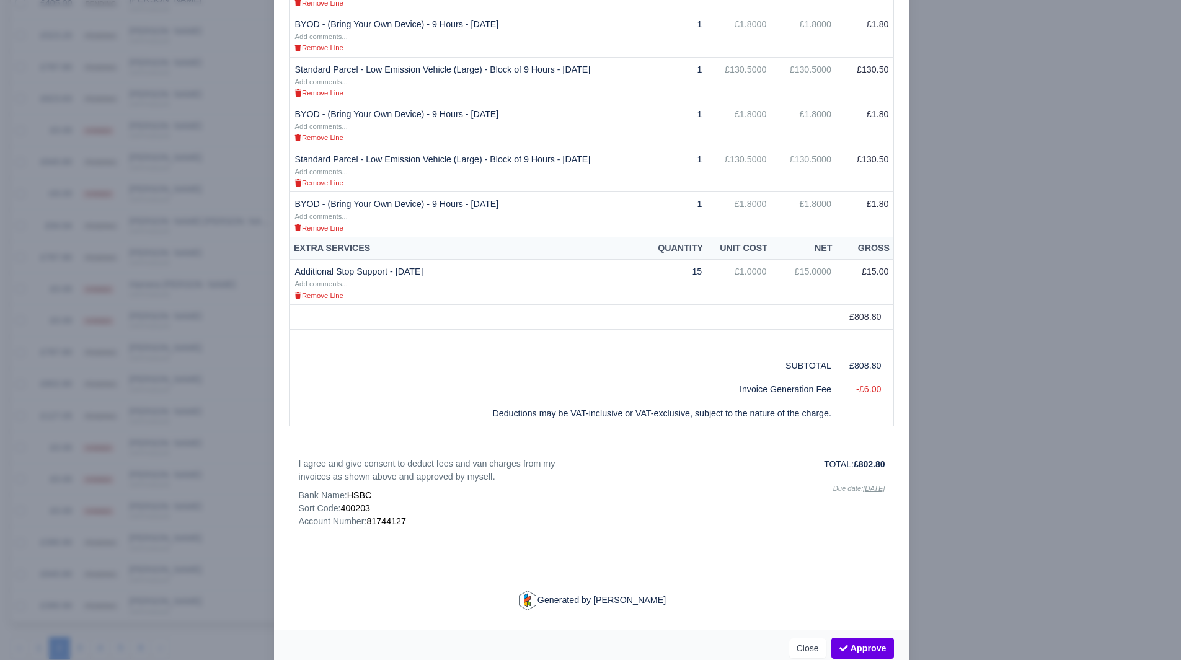
click at [0, 357] on div at bounding box center [590, 330] width 1181 height 660
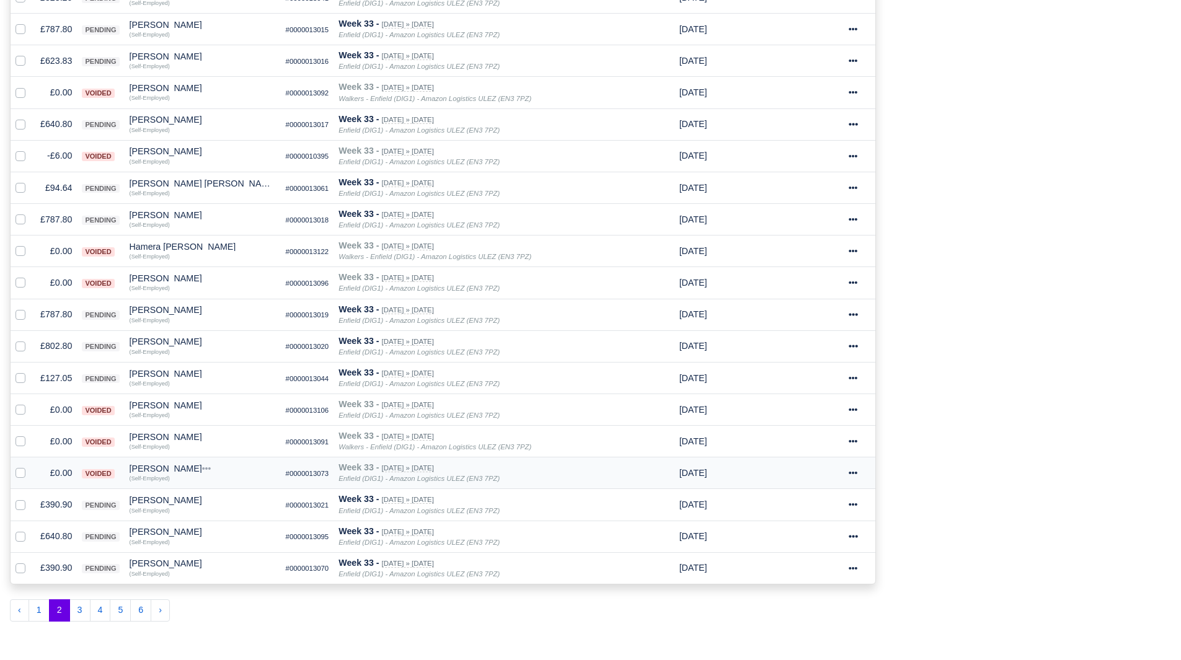
scroll to position [525, 0]
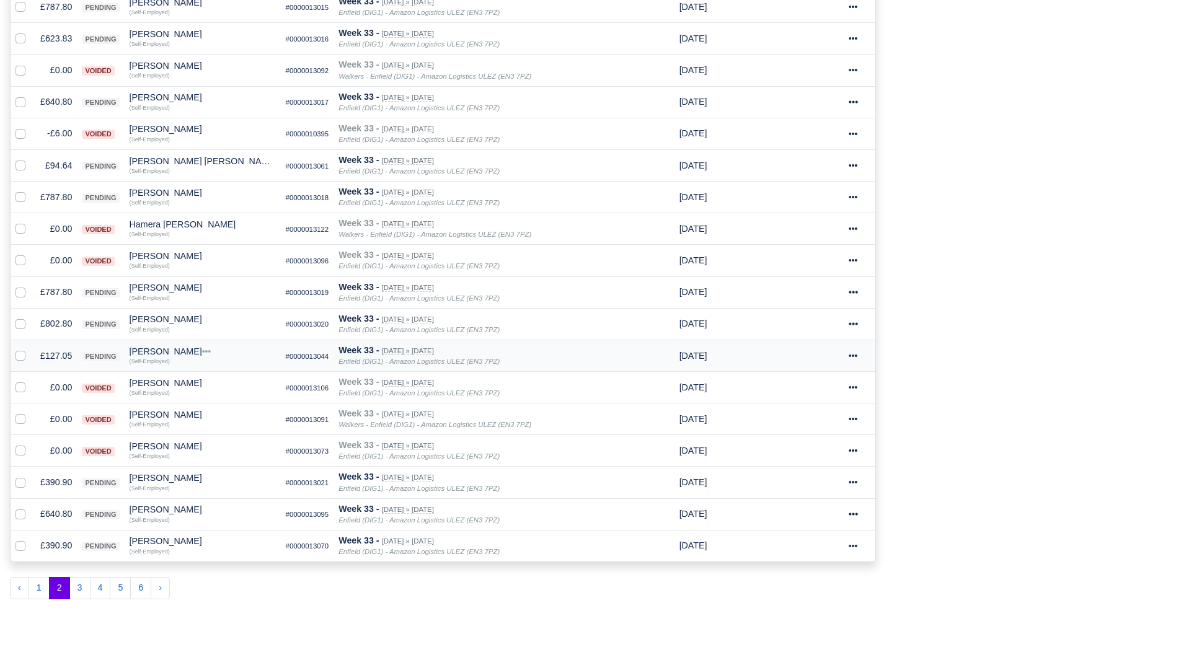
click at [61, 353] on td "£127.05" at bounding box center [56, 356] width 42 height 32
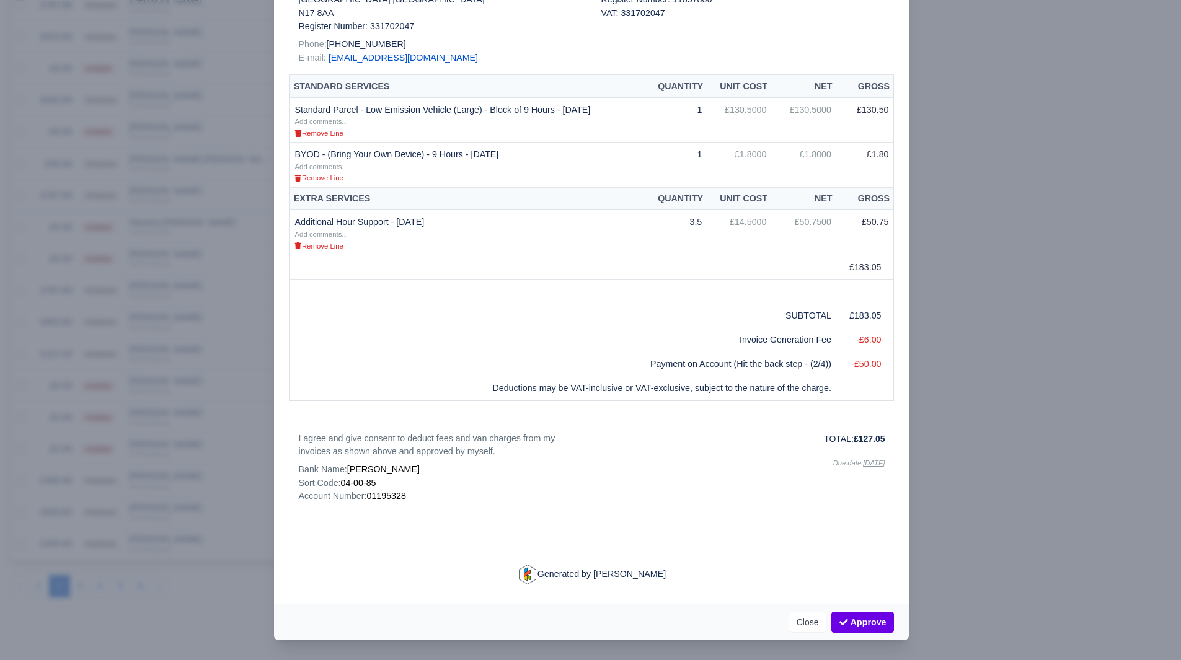
scroll to position [234, 0]
click at [160, 502] on div at bounding box center [590, 330] width 1181 height 660
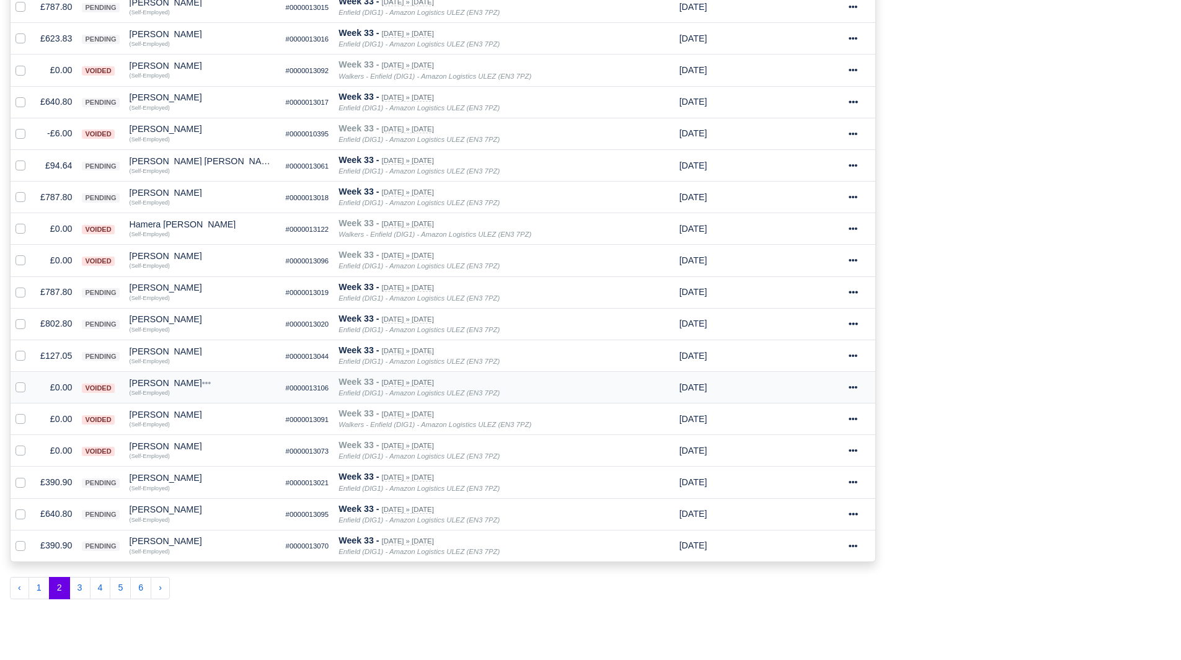
scroll to position [587, 0]
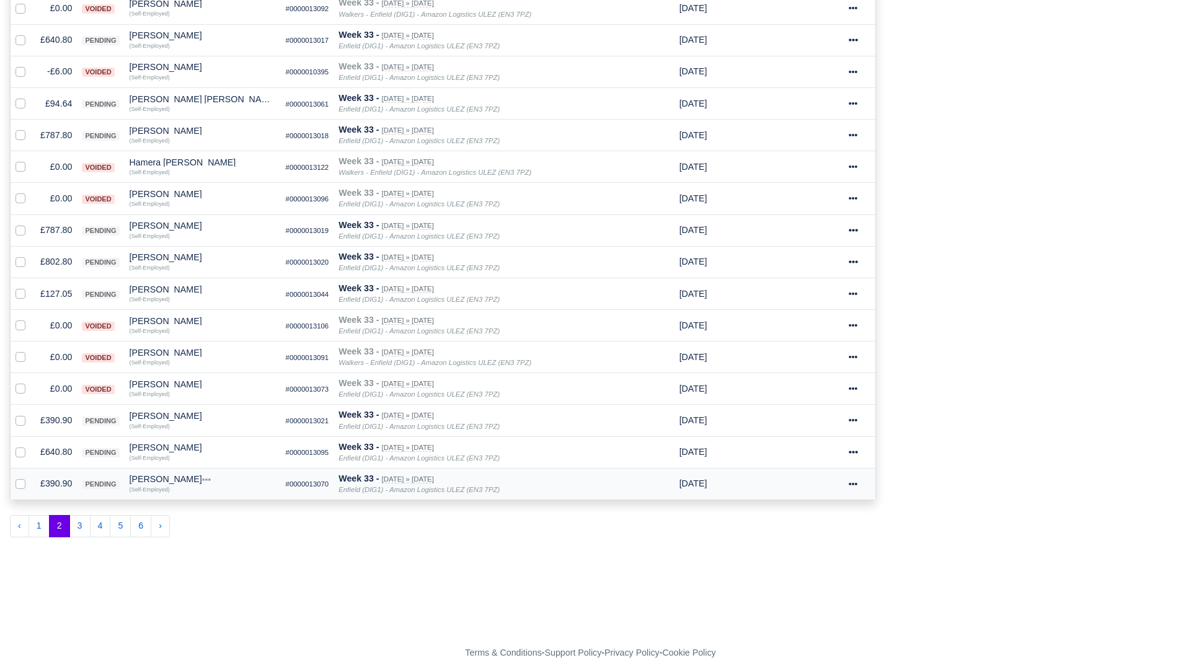
click at [25, 486] on div at bounding box center [23, 484] width 15 height 14
click at [58, 485] on td "£390.90" at bounding box center [56, 484] width 42 height 32
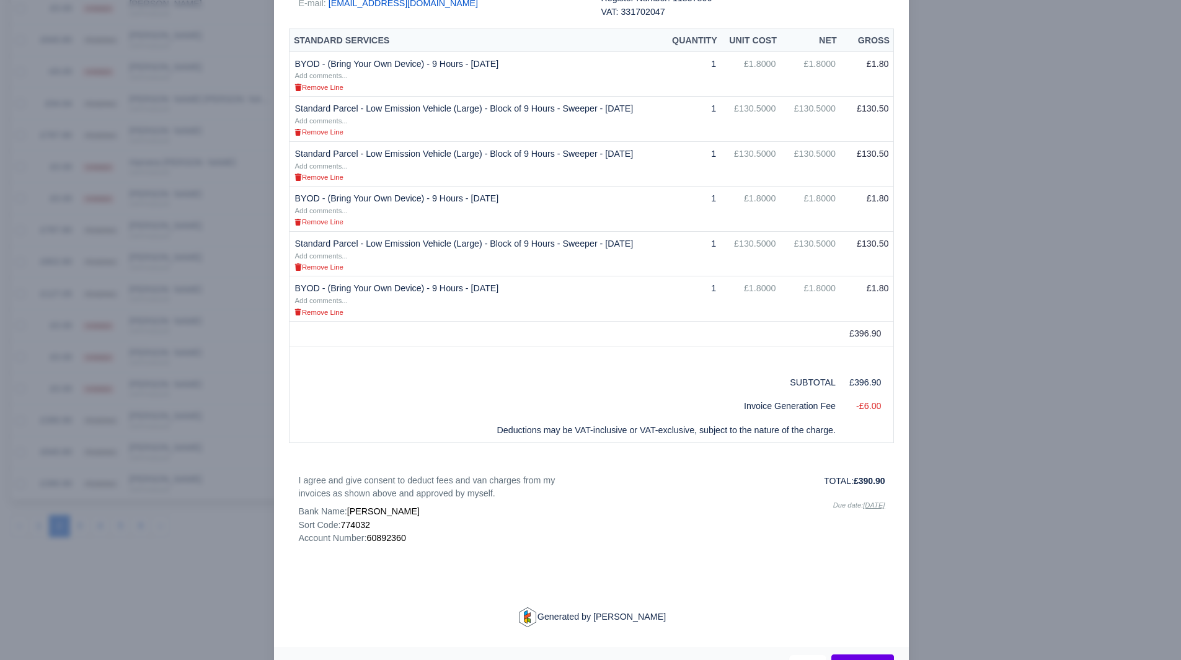
scroll to position [172, 0]
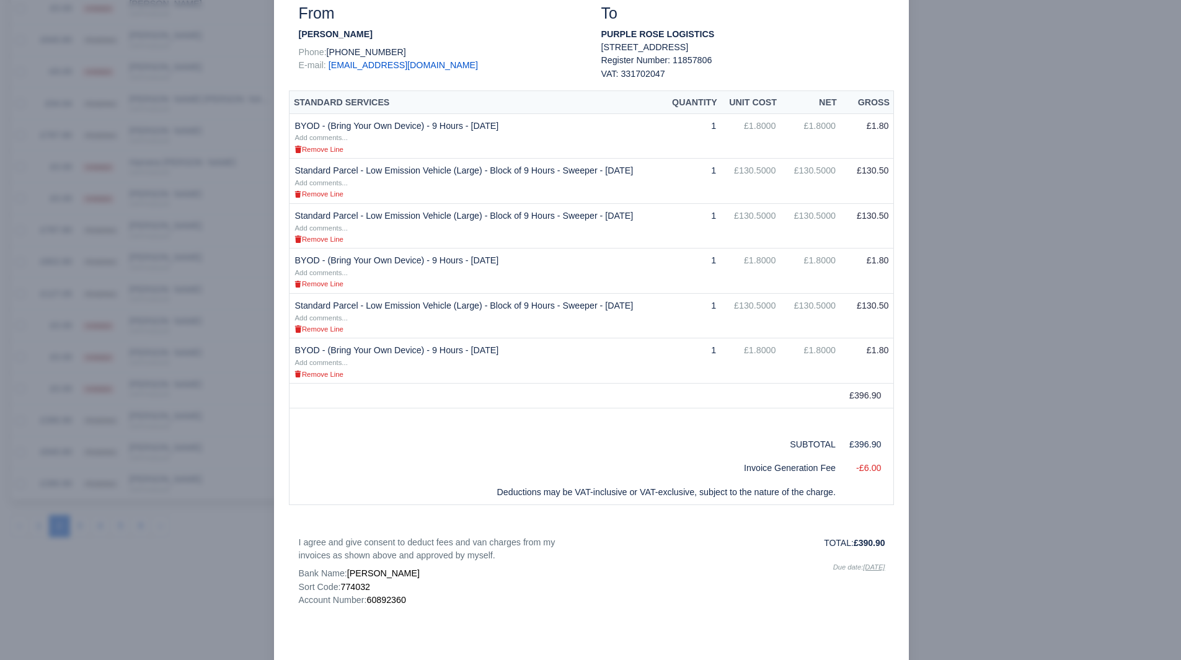
click at [1084, 397] on div at bounding box center [590, 330] width 1181 height 660
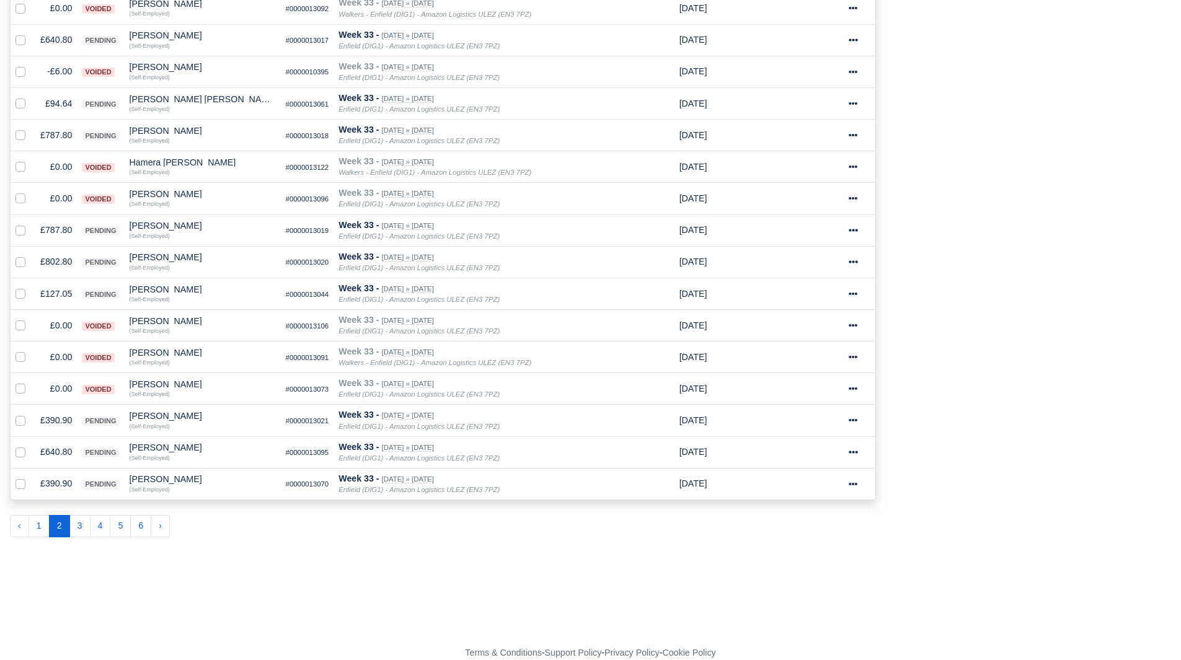
scroll to position [587, 0]
click at [79, 526] on button "3" at bounding box center [79, 526] width 21 height 22
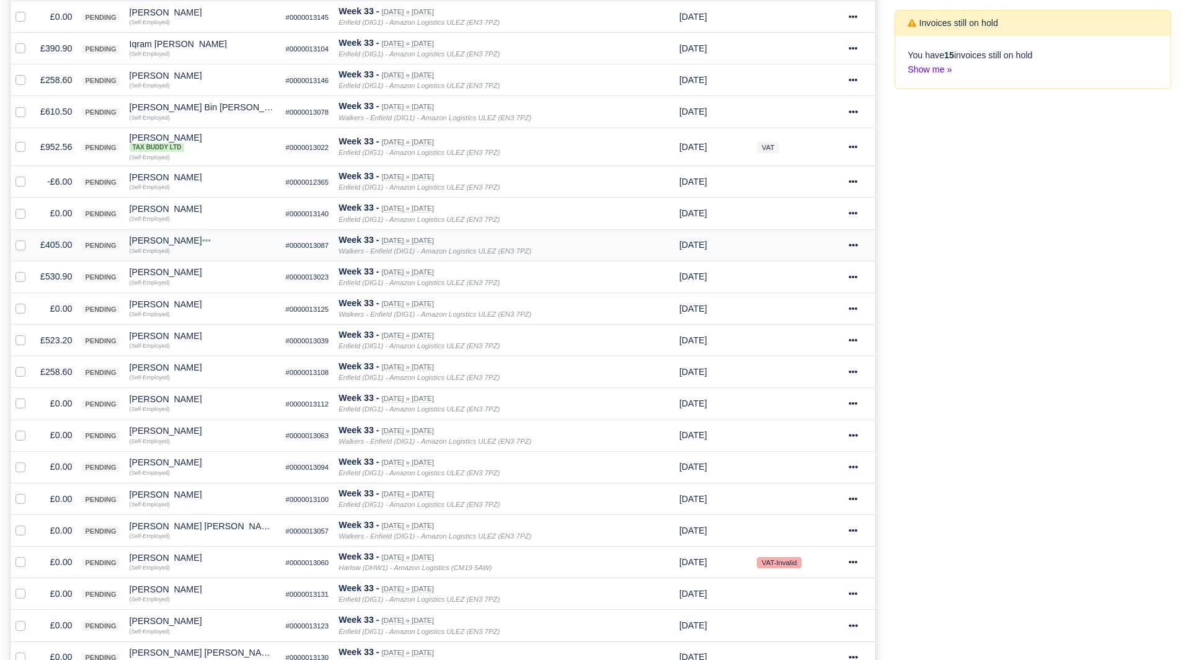
scroll to position [221, 0]
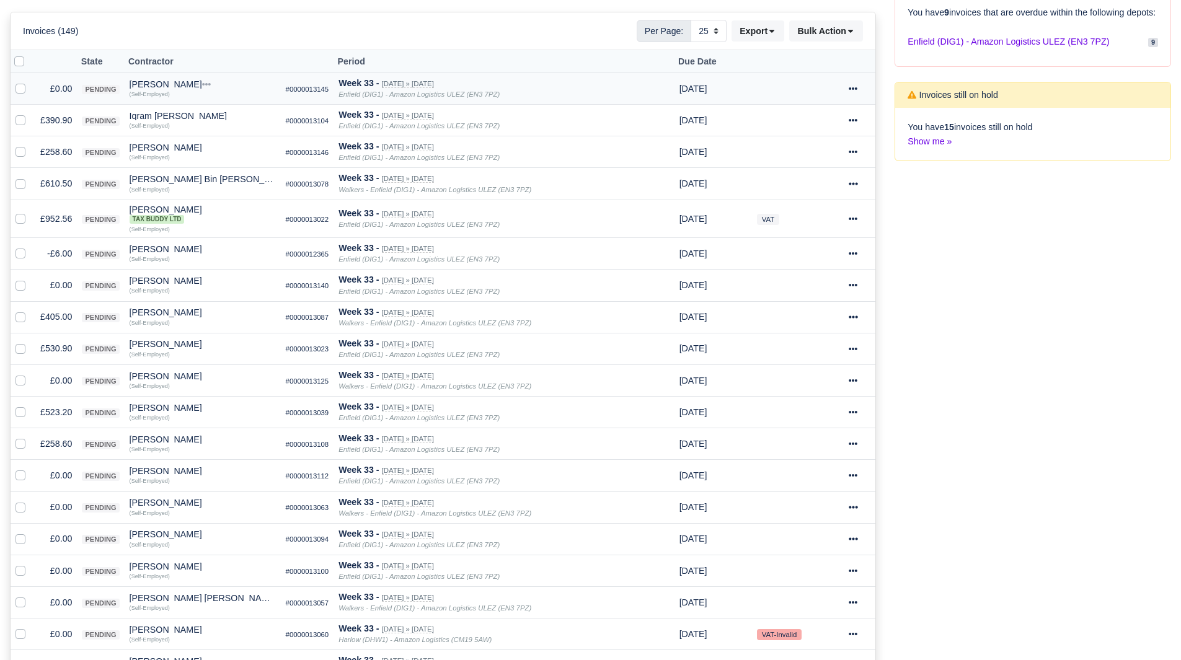
click at [30, 82] on label at bounding box center [30, 82] width 0 height 0
click at [22, 91] on input "checkbox" at bounding box center [21, 87] width 10 height 10
checkbox input "true"
click at [15, 255] on td at bounding box center [23, 254] width 25 height 32
click at [30, 247] on label at bounding box center [30, 247] width 0 height 0
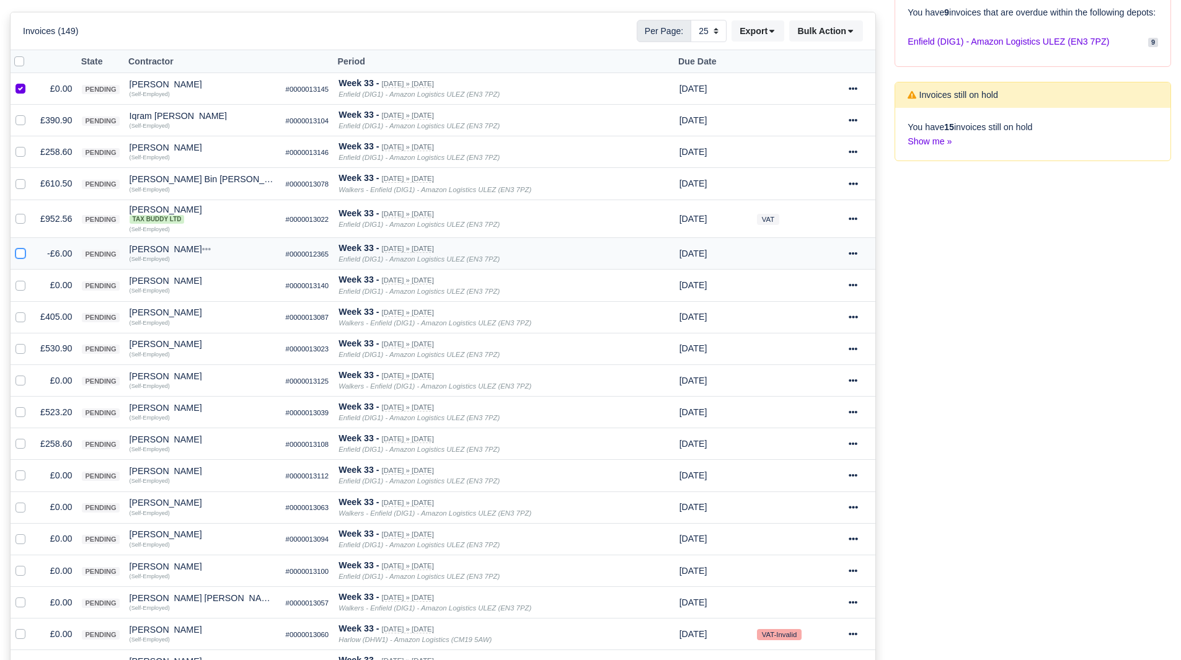
click at [19, 257] on input "checkbox" at bounding box center [21, 252] width 10 height 10
checkbox input "true"
click at [30, 278] on label at bounding box center [30, 278] width 0 height 0
click at [20, 283] on input "checkbox" at bounding box center [21, 283] width 10 height 10
checkbox input "true"
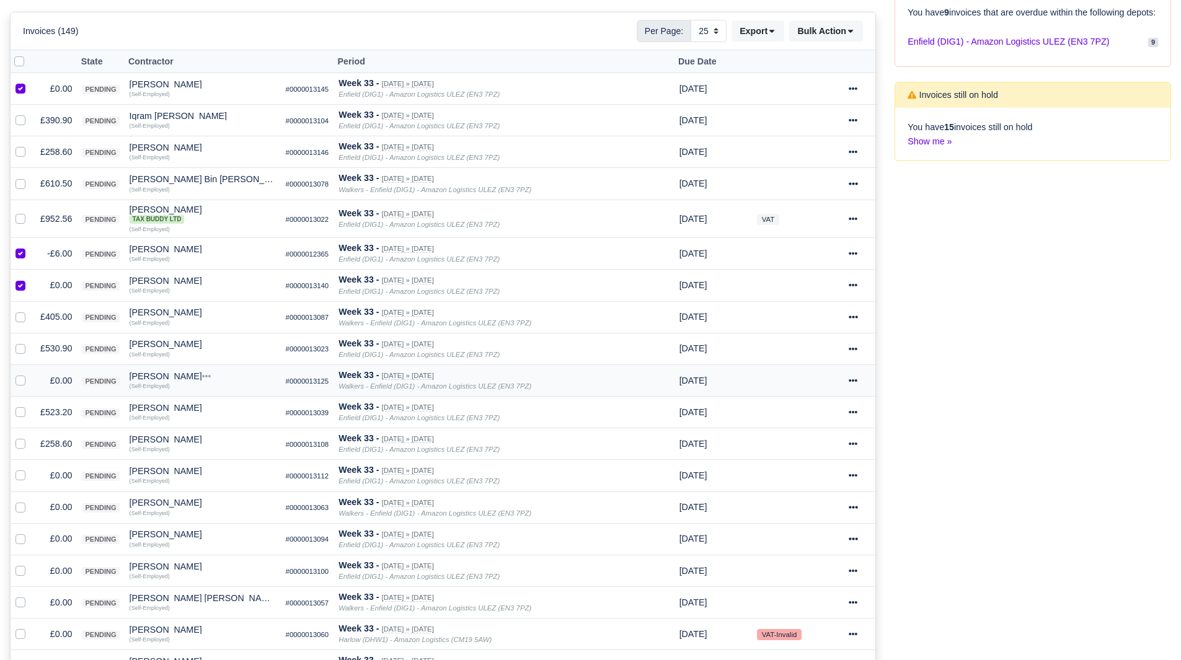
click at [30, 374] on label at bounding box center [30, 374] width 0 height 0
click at [25, 384] on input "checkbox" at bounding box center [21, 379] width 10 height 10
checkbox input "true"
click at [30, 469] on label at bounding box center [30, 469] width 0 height 0
click at [18, 474] on input "checkbox" at bounding box center [21, 474] width 10 height 10
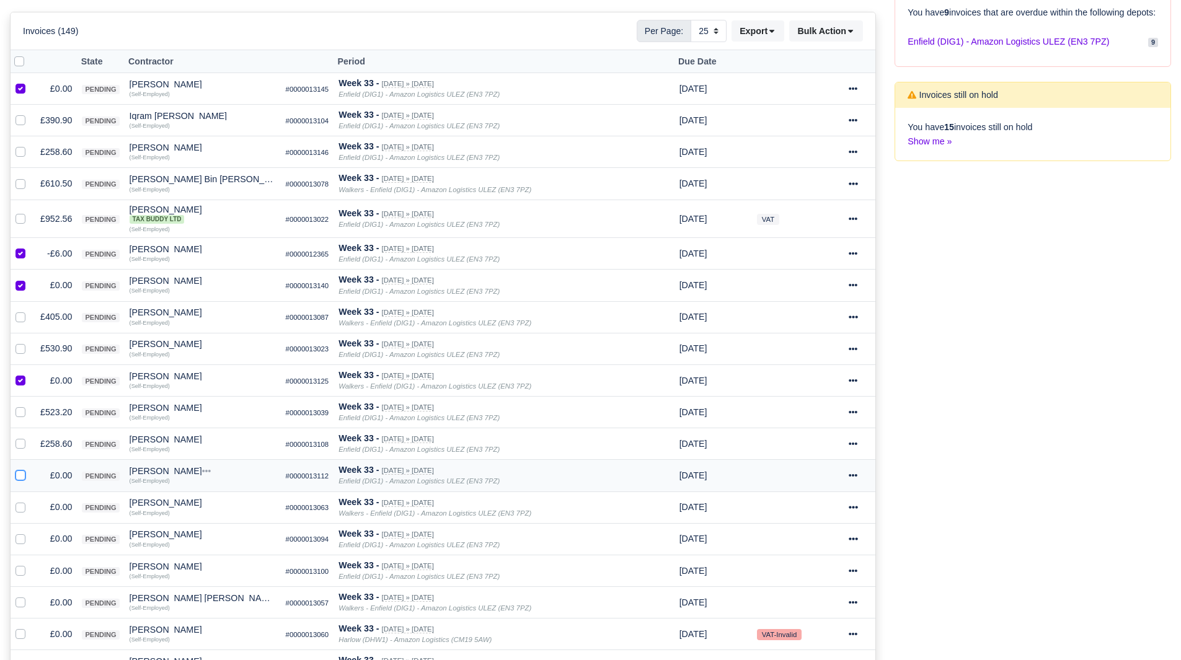
checkbox input "true"
click at [30, 500] on label at bounding box center [30, 500] width 0 height 0
click at [16, 507] on input "checkbox" at bounding box center [21, 505] width 10 height 10
checkbox input "true"
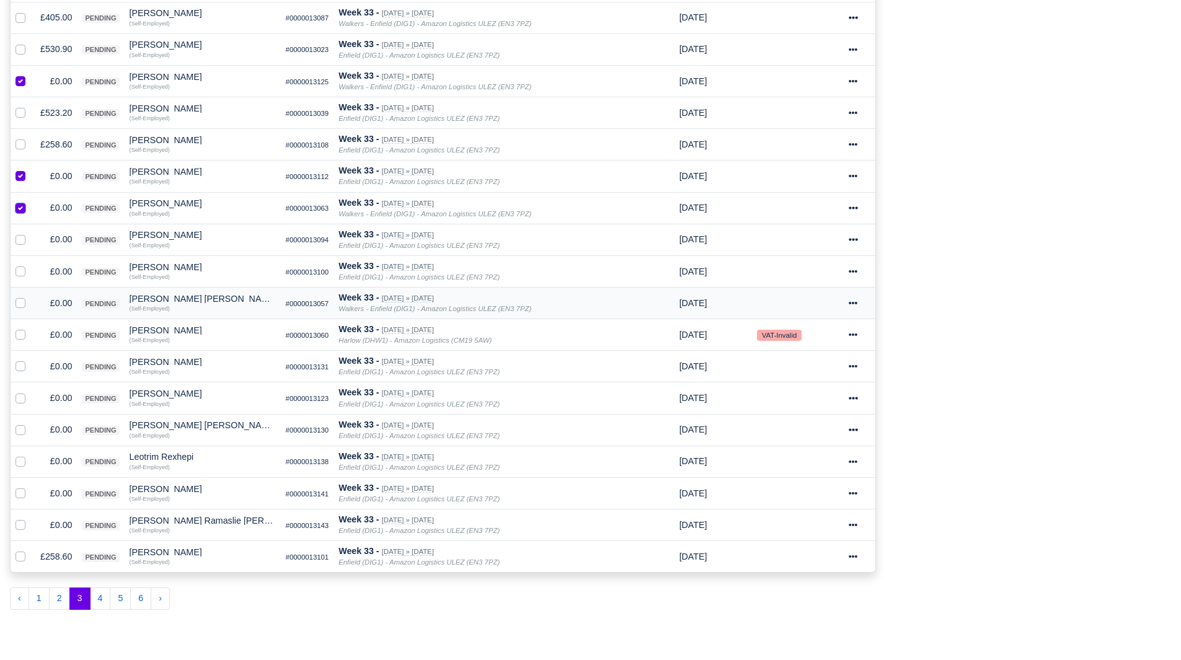
scroll to position [531, 0]
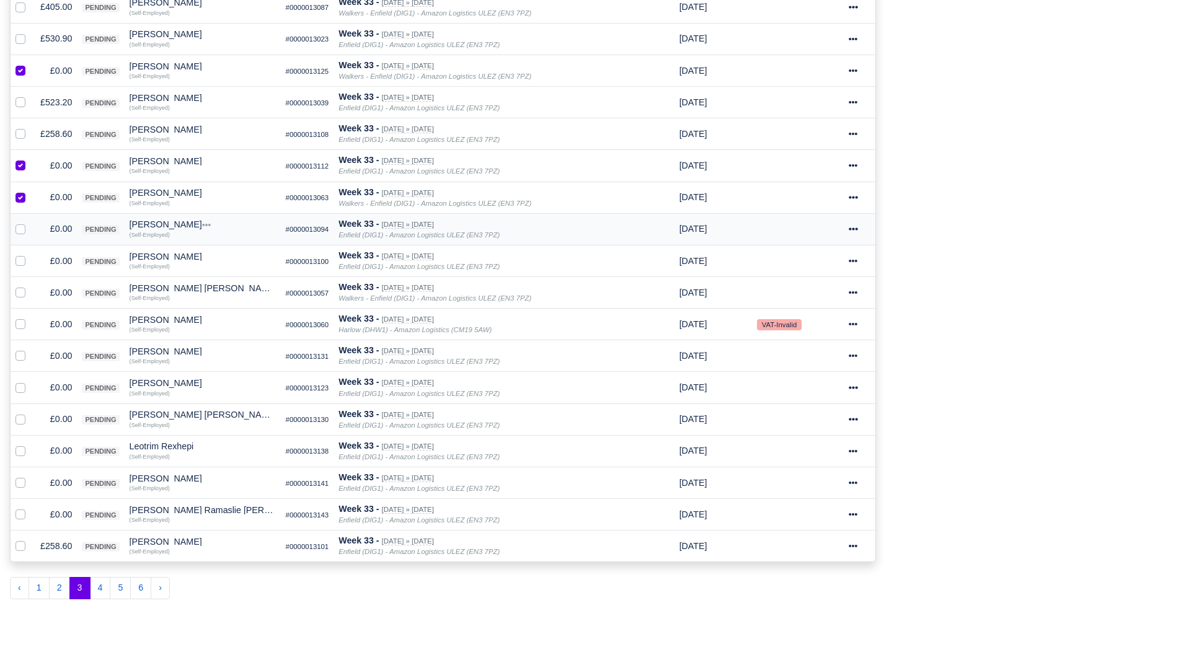
click at [30, 222] on label at bounding box center [30, 222] width 0 height 0
click at [18, 231] on input "checkbox" at bounding box center [21, 227] width 10 height 10
checkbox input "true"
click at [20, 259] on div at bounding box center [23, 261] width 15 height 14
click at [30, 254] on label at bounding box center [30, 254] width 0 height 0
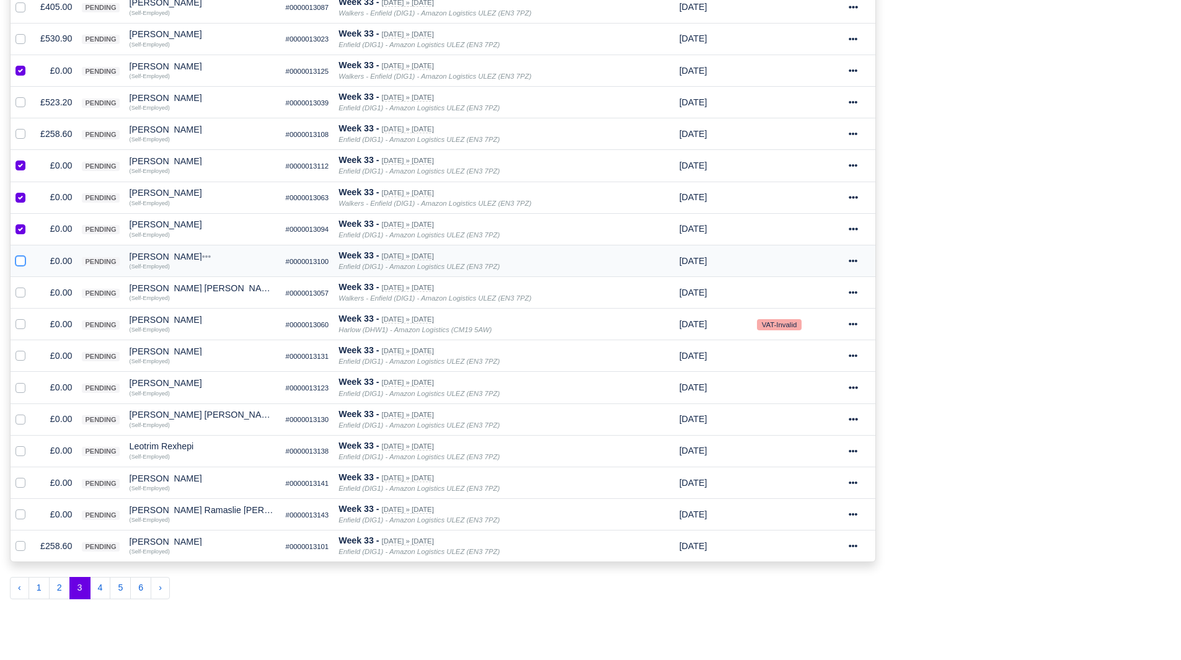
click at [20, 263] on input "checkbox" at bounding box center [21, 259] width 10 height 10
checkbox input "true"
click at [30, 286] on label at bounding box center [30, 286] width 0 height 0
click at [17, 291] on input "checkbox" at bounding box center [21, 291] width 10 height 10
checkbox input "true"
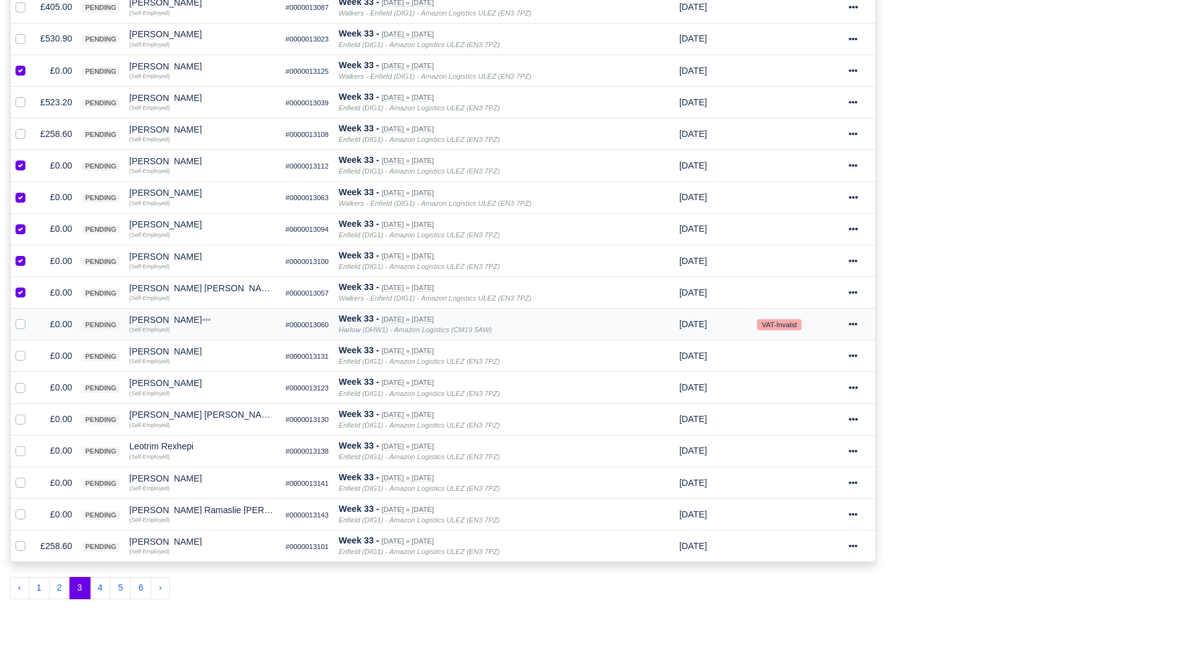
drag, startPoint x: 21, startPoint y: 325, endPoint x: 20, endPoint y: 344, distance: 19.2
click at [30, 318] on label at bounding box center [30, 318] width 0 height 0
click at [21, 326] on input "checkbox" at bounding box center [21, 323] width 10 height 10
checkbox input "true"
drag, startPoint x: 20, startPoint y: 356, endPoint x: 22, endPoint y: 363, distance: 7.5
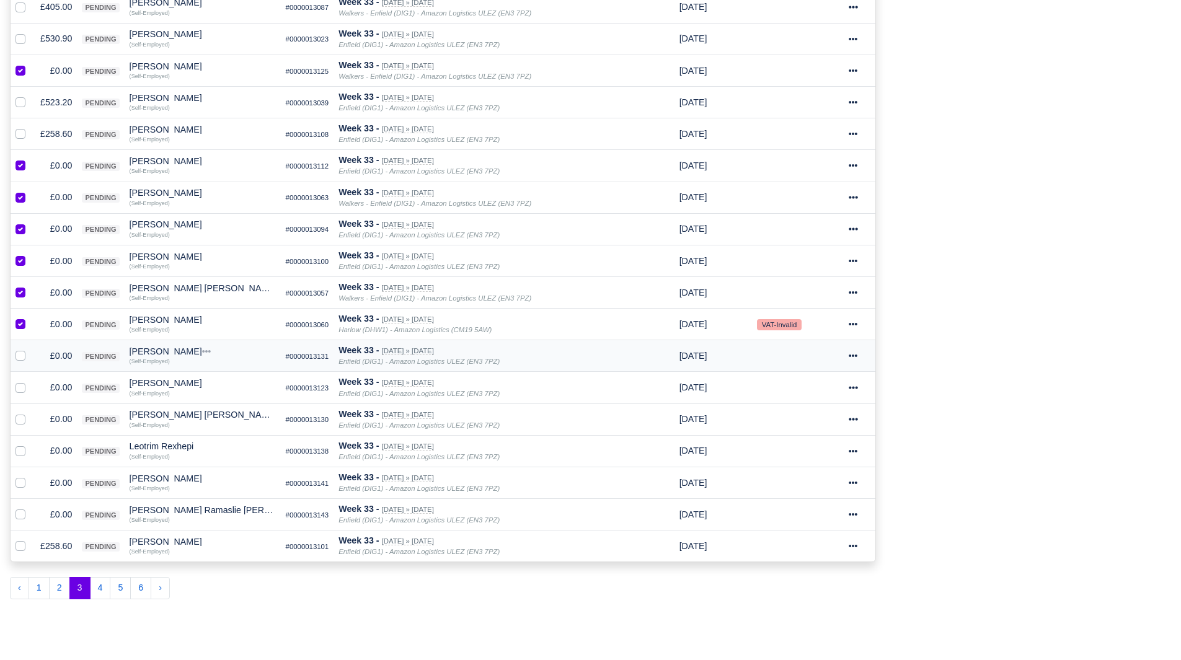
click at [30, 349] on label at bounding box center [30, 349] width 0 height 0
click at [20, 357] on input "checkbox" at bounding box center [21, 354] width 10 height 10
checkbox input "true"
click at [30, 381] on label at bounding box center [30, 381] width 0 height 0
click at [22, 387] on input "checkbox" at bounding box center [21, 386] width 10 height 10
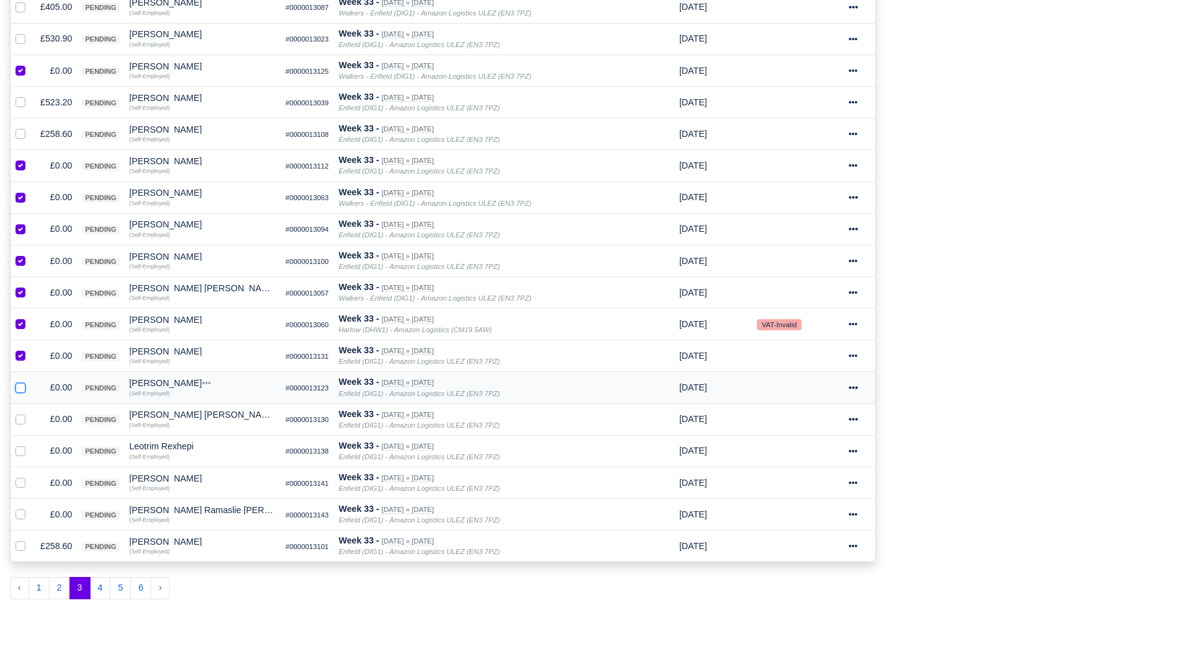
checkbox input "true"
click at [20, 425] on div at bounding box center [23, 419] width 15 height 14
click at [30, 412] on label at bounding box center [30, 412] width 0 height 0
click at [20, 421] on input "checkbox" at bounding box center [21, 417] width 10 height 10
checkbox input "true"
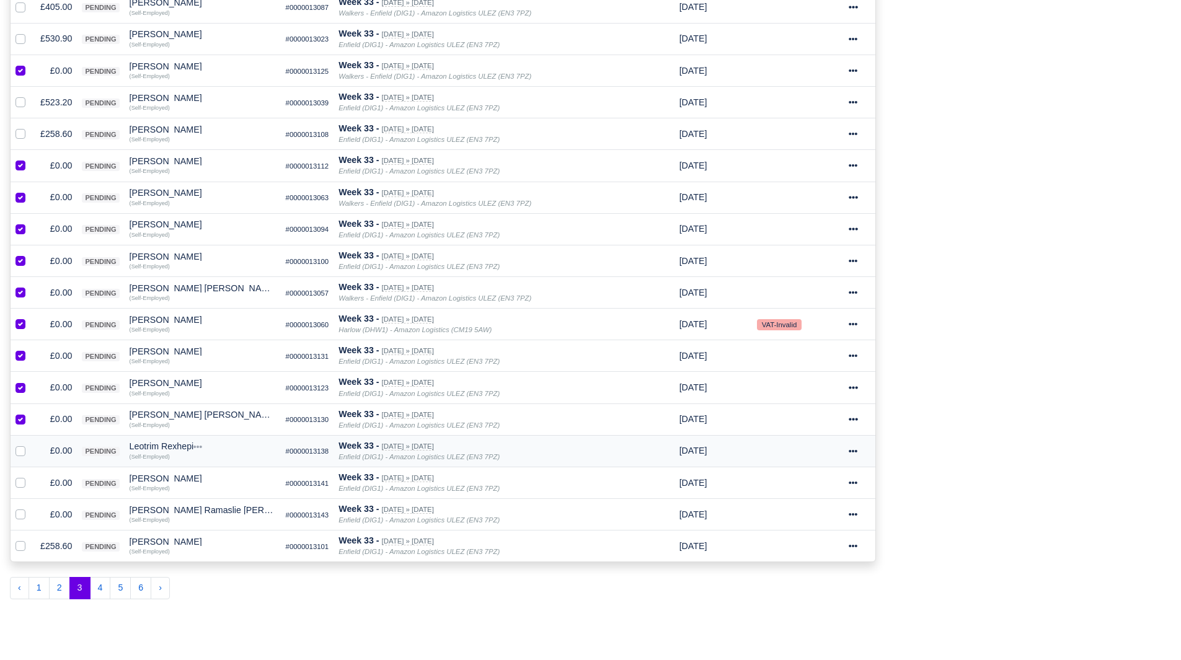
click at [30, 444] on label at bounding box center [30, 444] width 0 height 0
click at [20, 453] on input "checkbox" at bounding box center [21, 449] width 10 height 10
checkbox input "true"
click at [30, 476] on label at bounding box center [30, 476] width 0 height 0
click at [19, 482] on input "checkbox" at bounding box center [21, 481] width 10 height 10
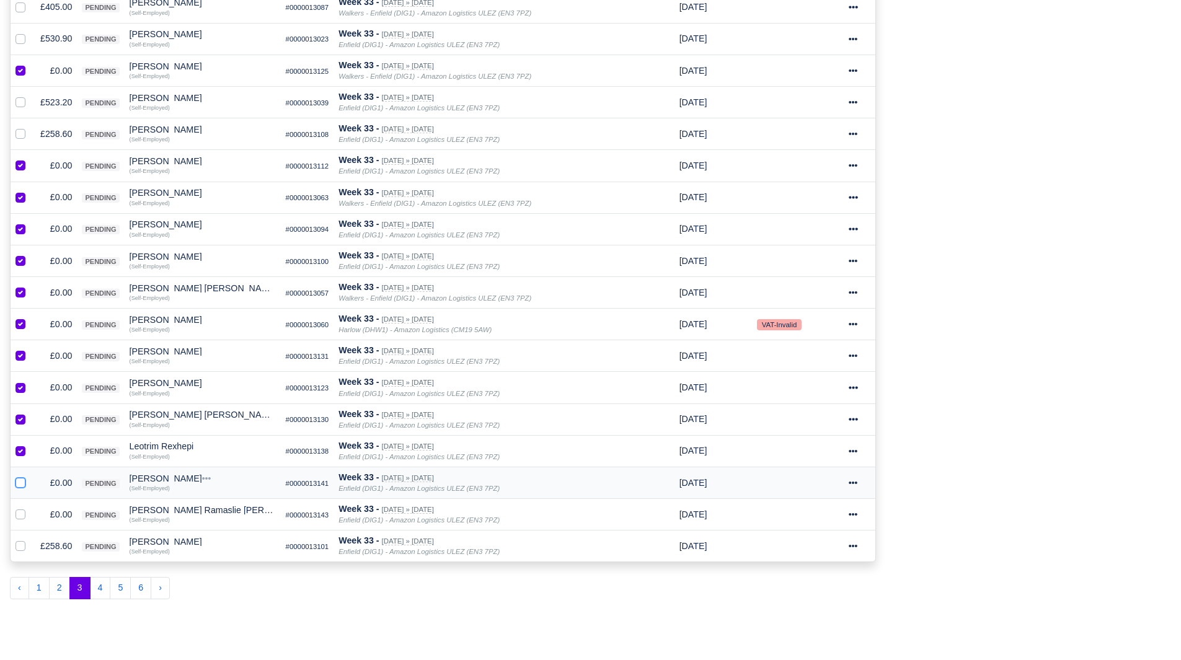
checkbox input "true"
click at [30, 508] on label at bounding box center [30, 508] width 0 height 0
click at [19, 514] on input "checkbox" at bounding box center [21, 513] width 10 height 10
checkbox input "true"
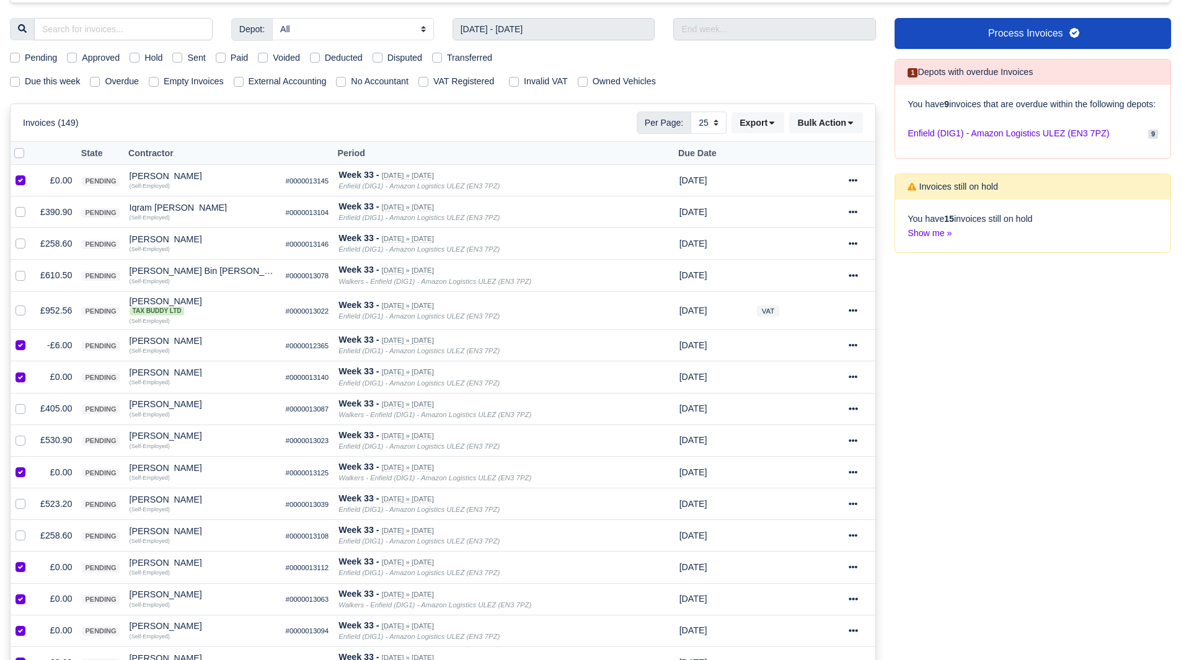
scroll to position [35, 0]
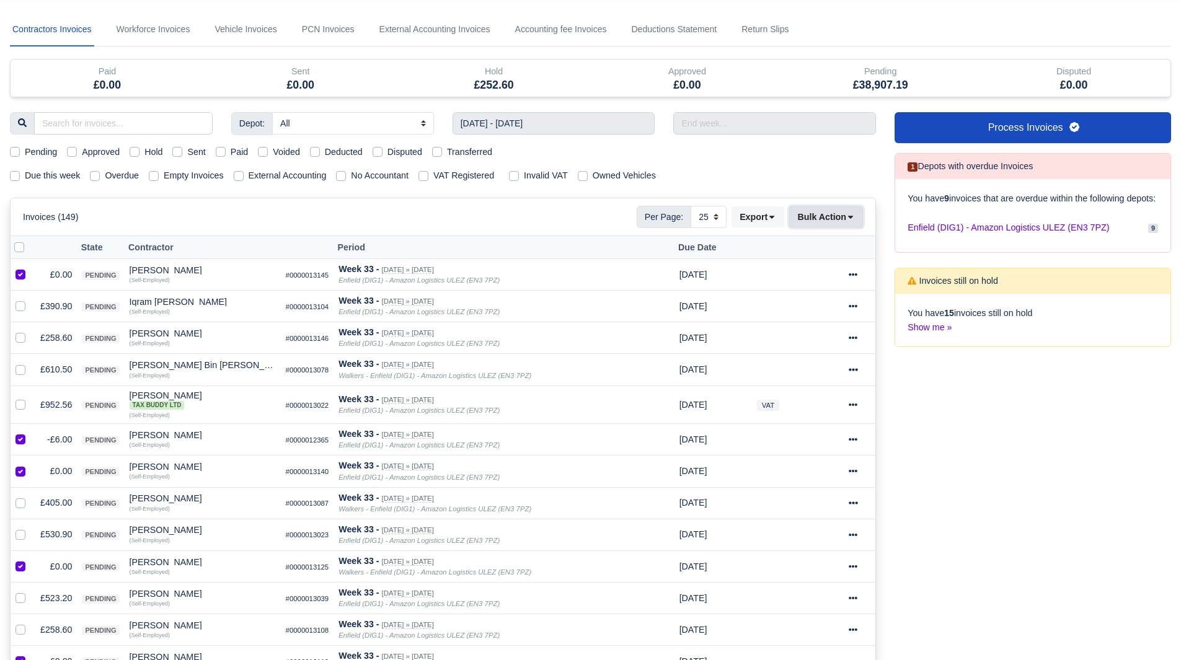
click at [837, 223] on button "Bulk Action" at bounding box center [826, 217] width 74 height 21
click at [807, 316] on div "Void" at bounding box center [807, 317] width 110 height 19
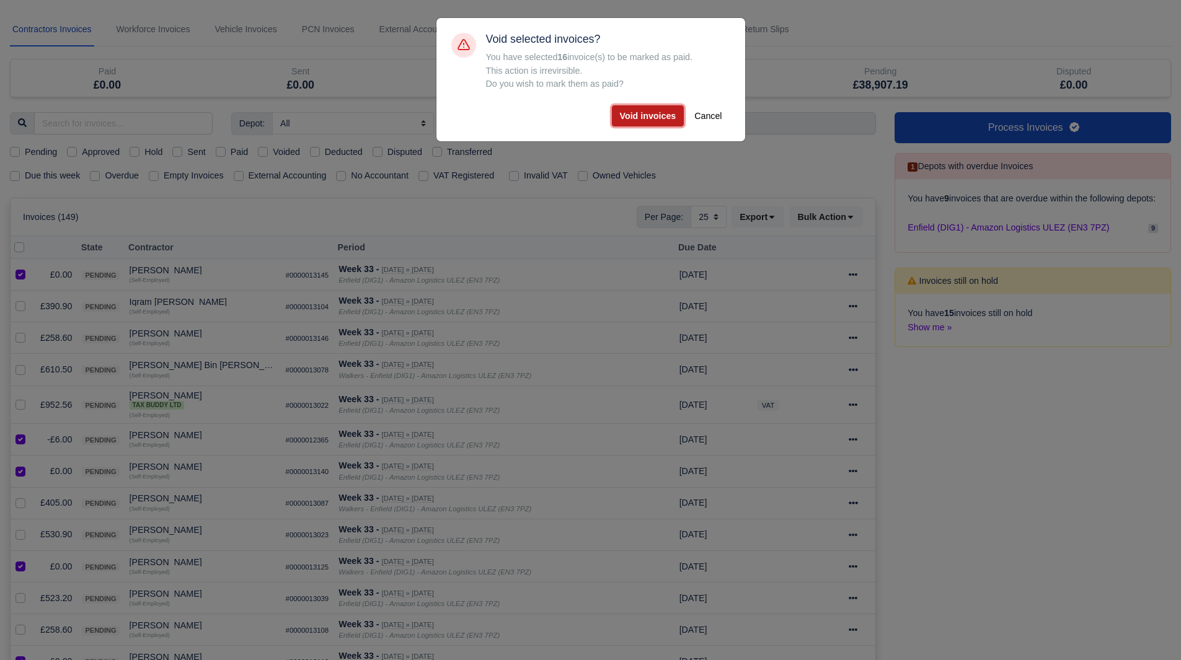
click at [637, 121] on button "Void invoices" at bounding box center [648, 115] width 73 height 21
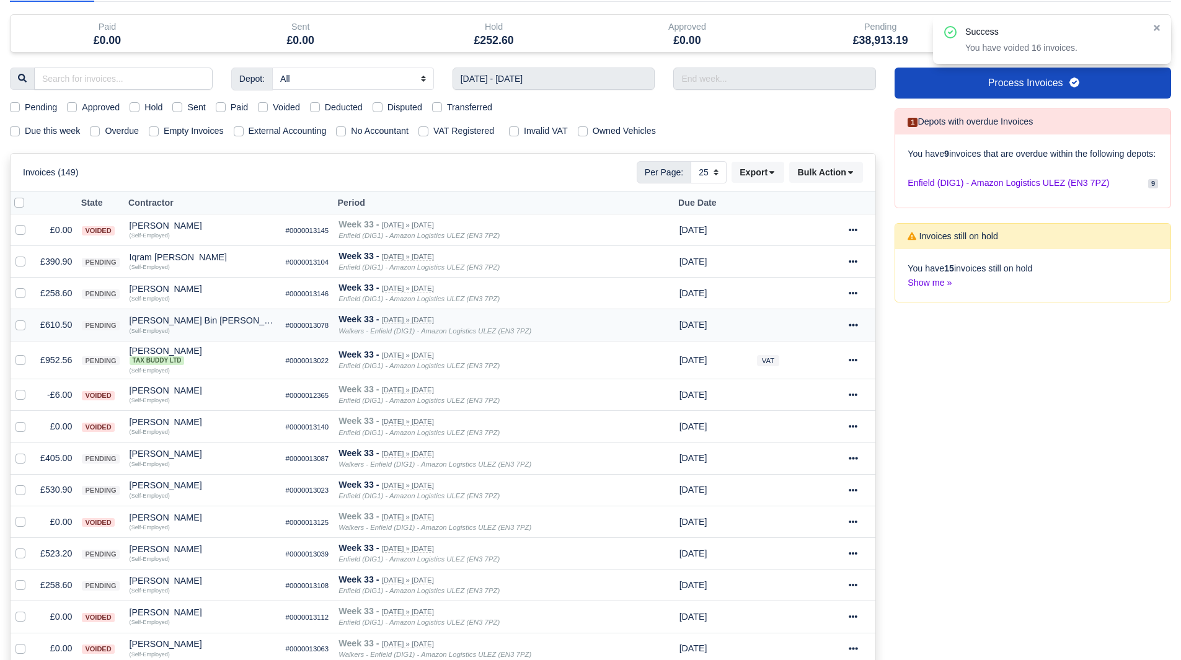
scroll to position [97, 0]
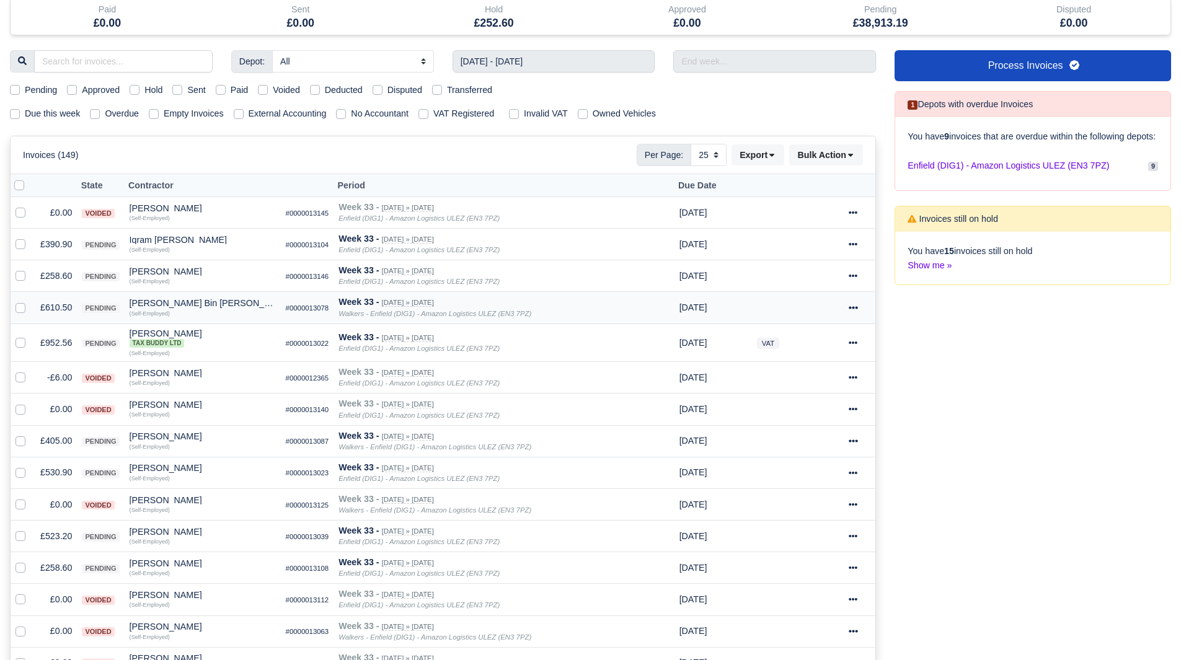
click at [51, 305] on td "£610.50" at bounding box center [56, 308] width 42 height 32
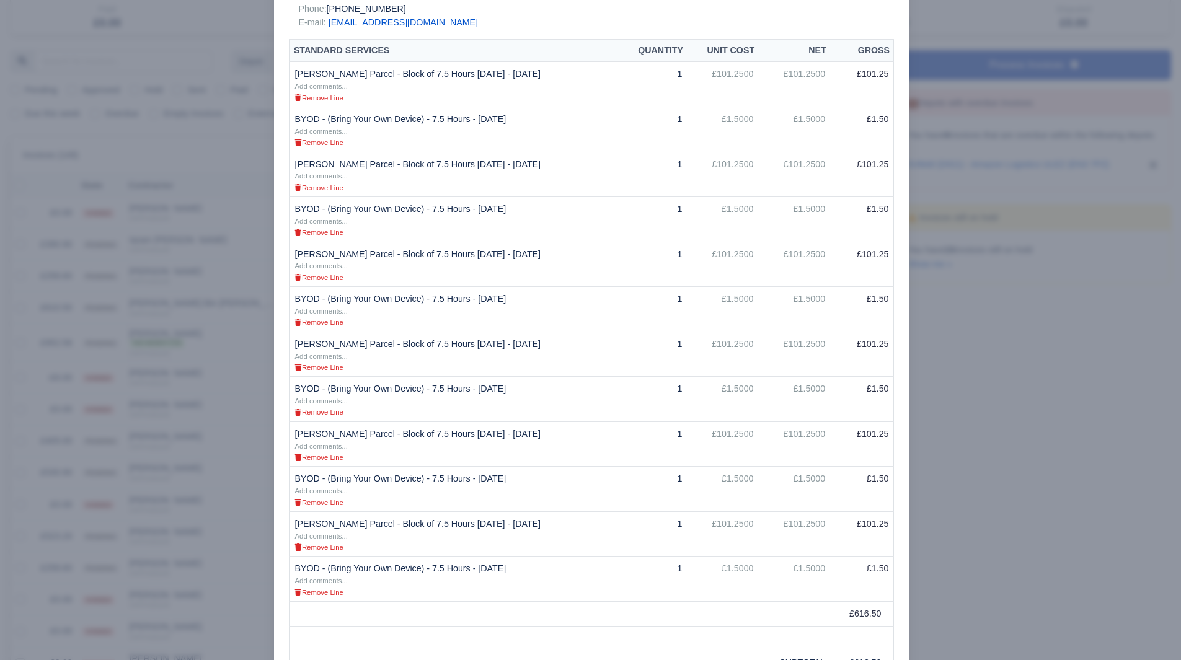
scroll to position [248, 0]
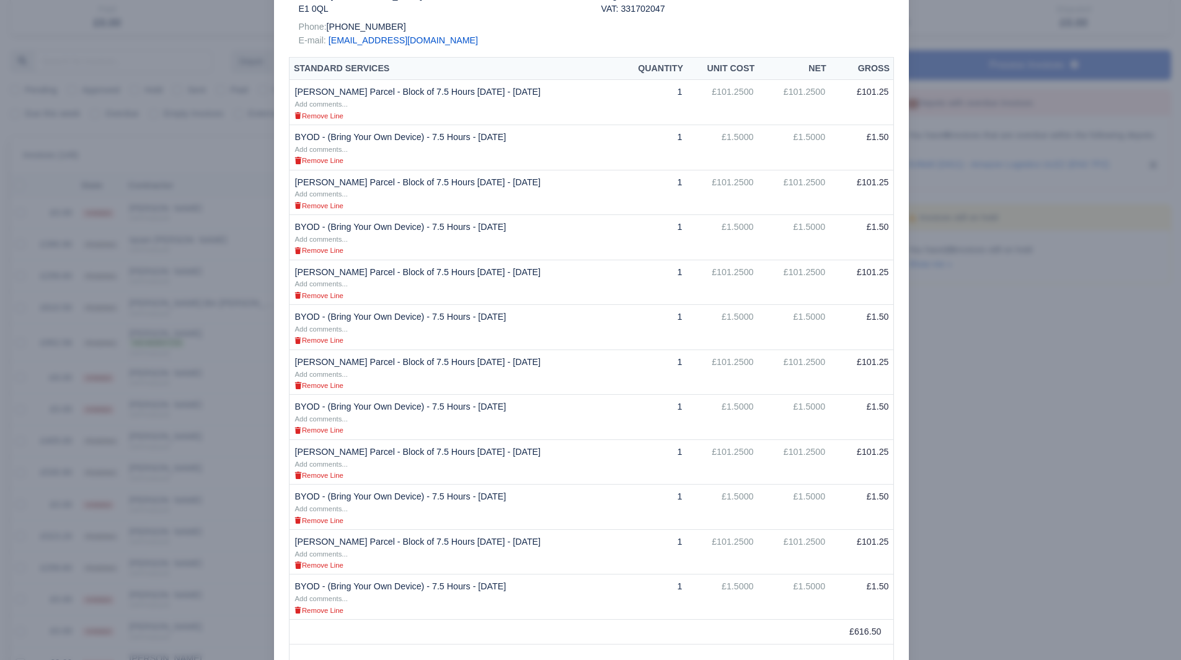
click at [1006, 336] on div at bounding box center [590, 330] width 1181 height 660
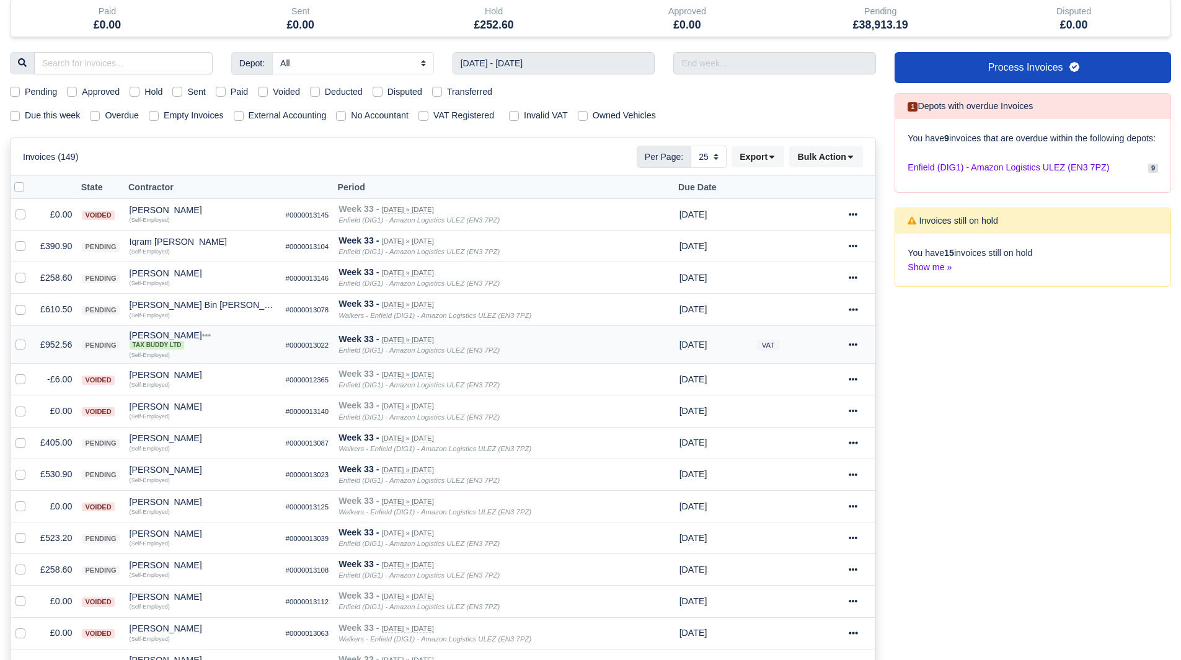
scroll to position [97, 0]
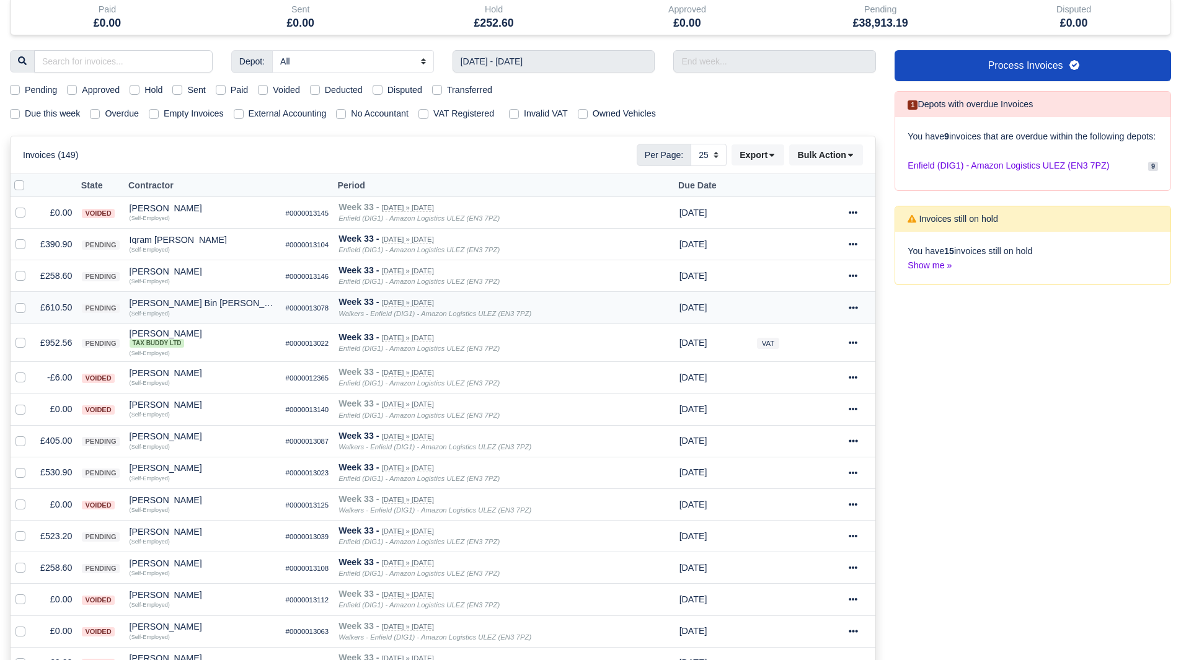
click at [62, 301] on td "£610.50" at bounding box center [56, 308] width 42 height 32
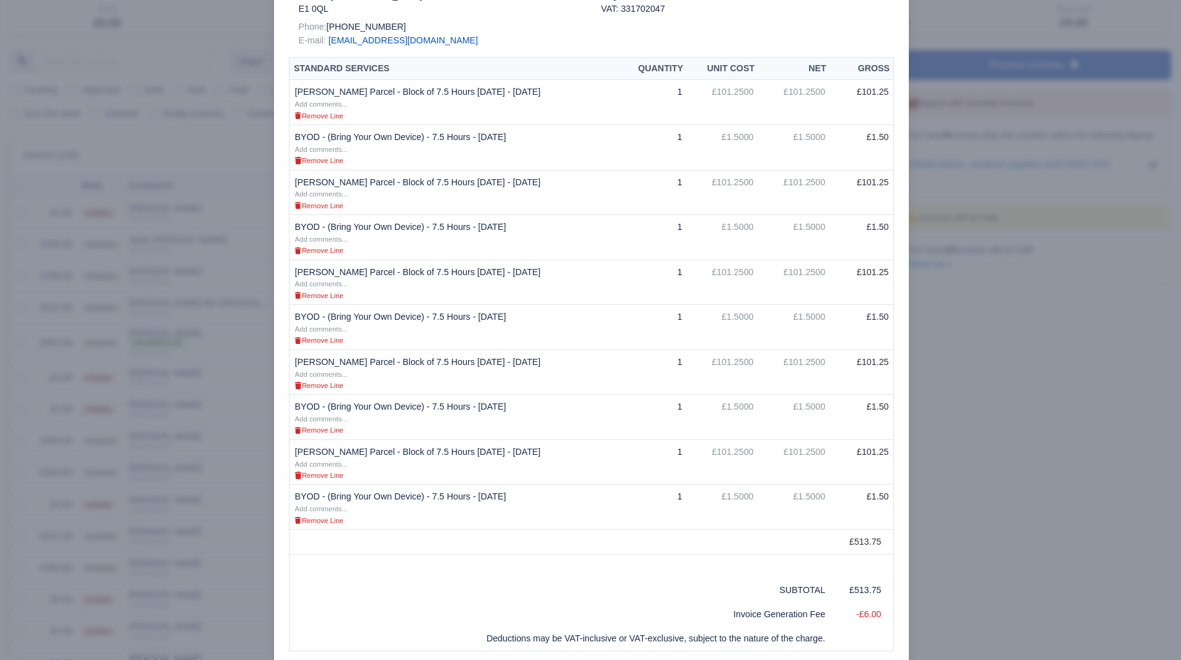
click at [1005, 576] on div at bounding box center [590, 330] width 1181 height 660
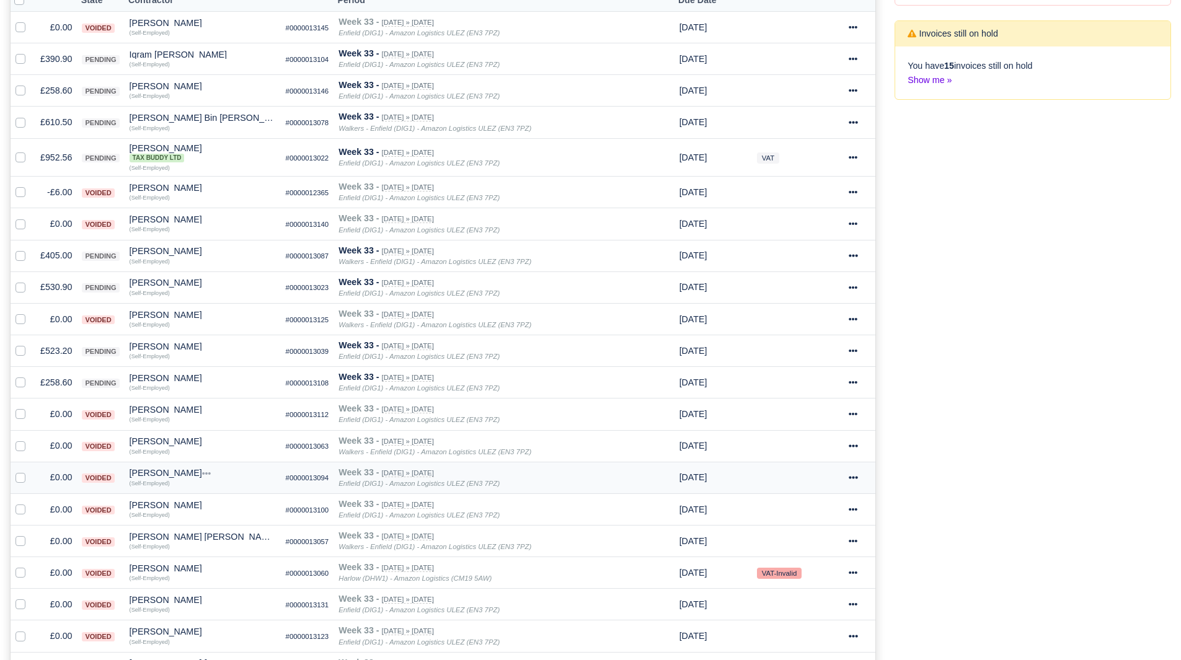
scroll to position [283, 0]
click at [59, 291] on td "£530.90" at bounding box center [56, 287] width 42 height 32
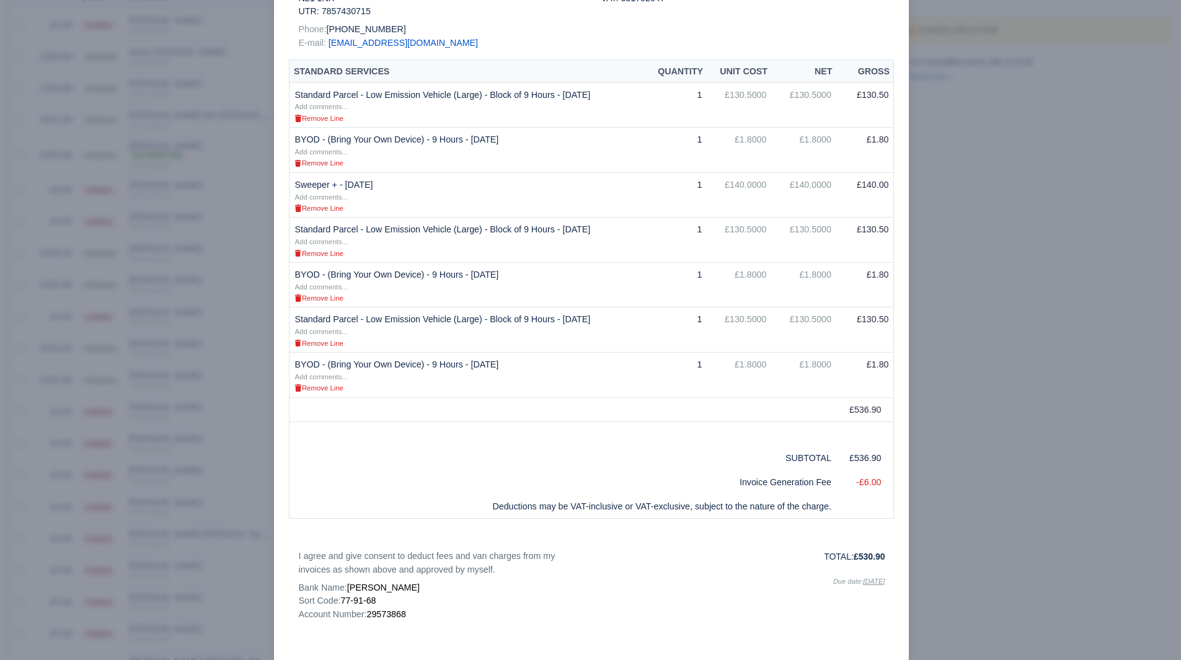
drag, startPoint x: 1046, startPoint y: 283, endPoint x: 1048, endPoint y: 272, distance: 10.7
click at [1047, 282] on div at bounding box center [590, 330] width 1181 height 660
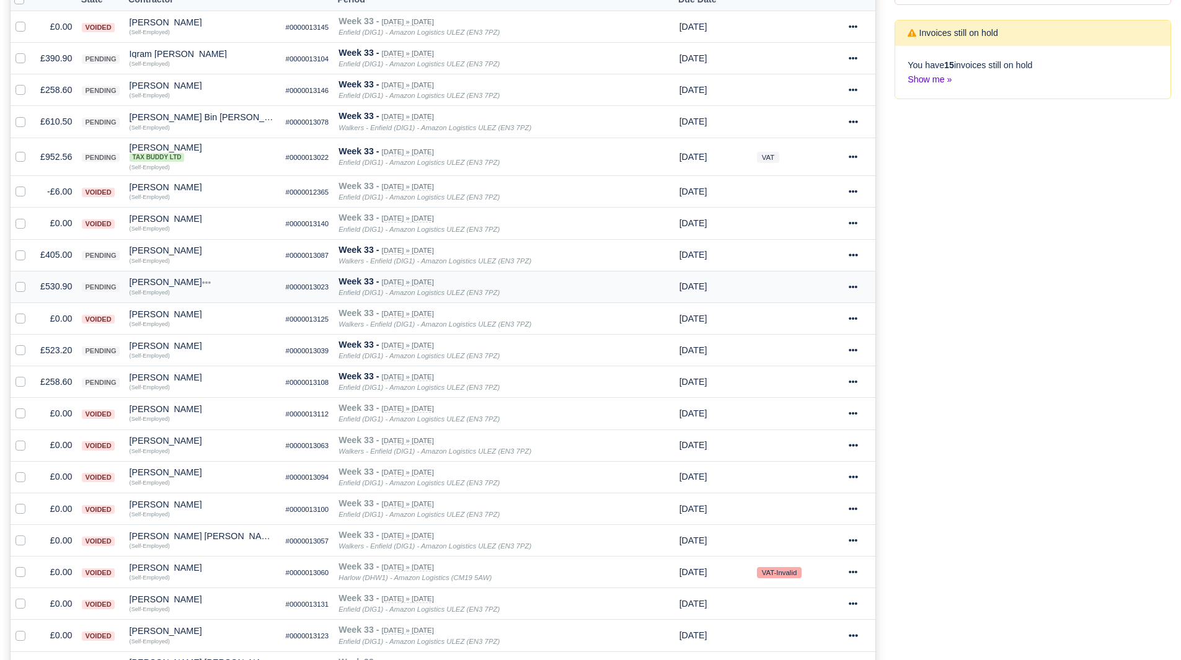
click at [83, 286] on span "pending" at bounding box center [100, 287] width 37 height 9
click at [66, 288] on td "£530.90" at bounding box center [56, 287] width 42 height 32
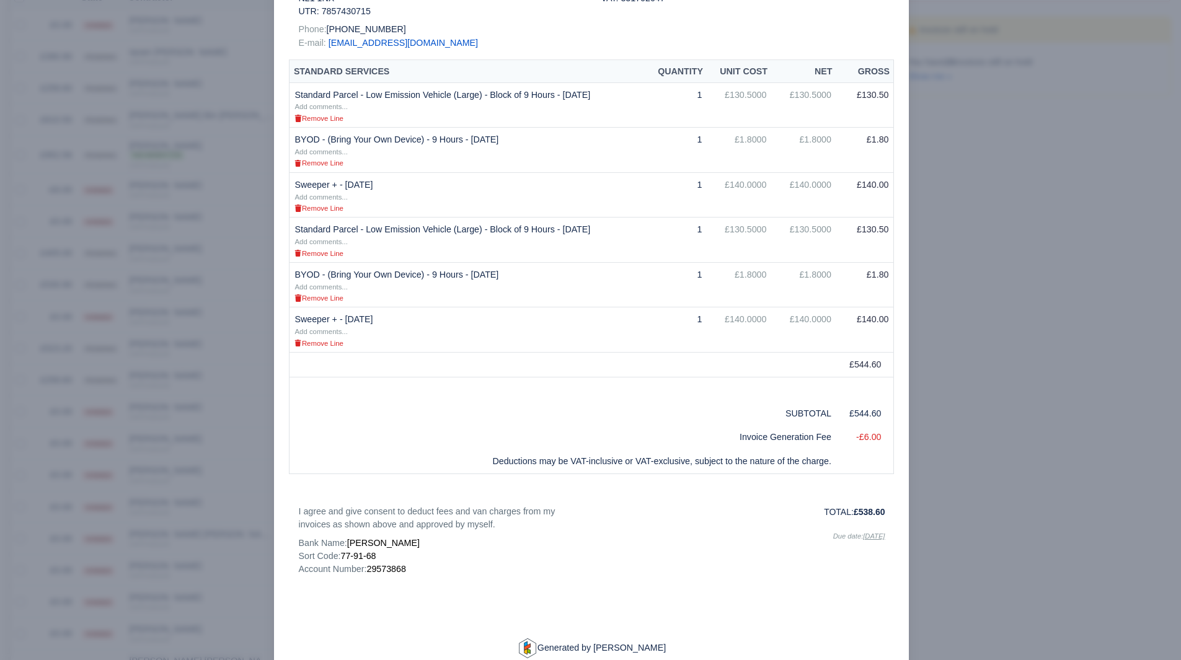
click at [102, 305] on div at bounding box center [590, 330] width 1181 height 660
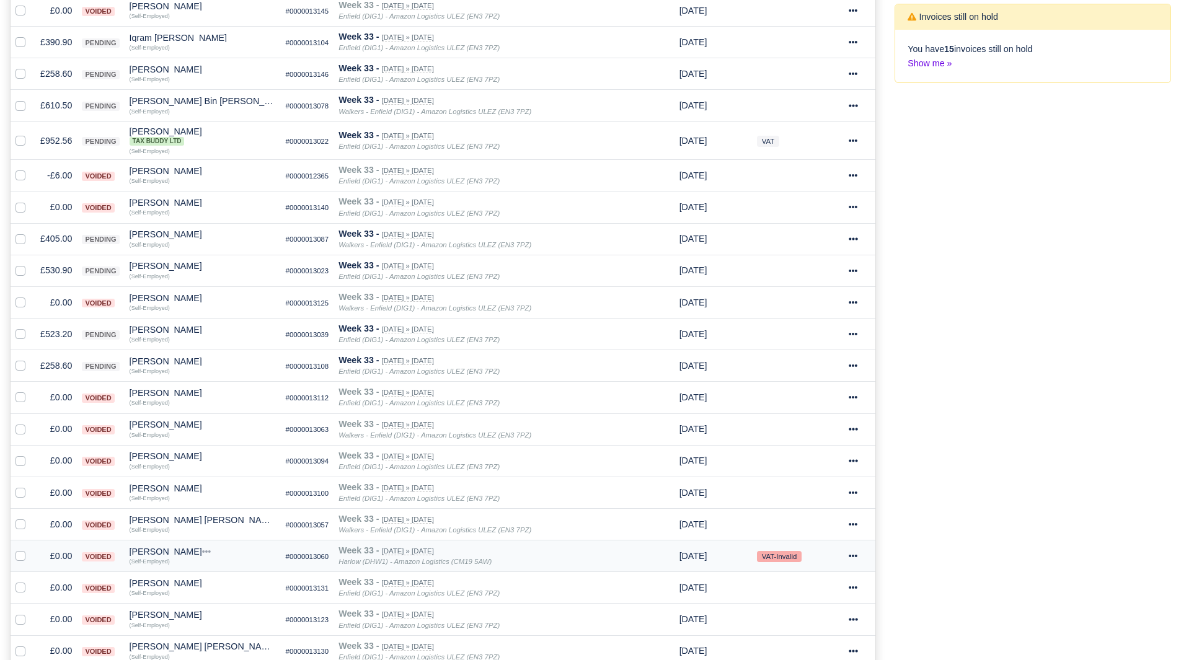
scroll to position [594, 0]
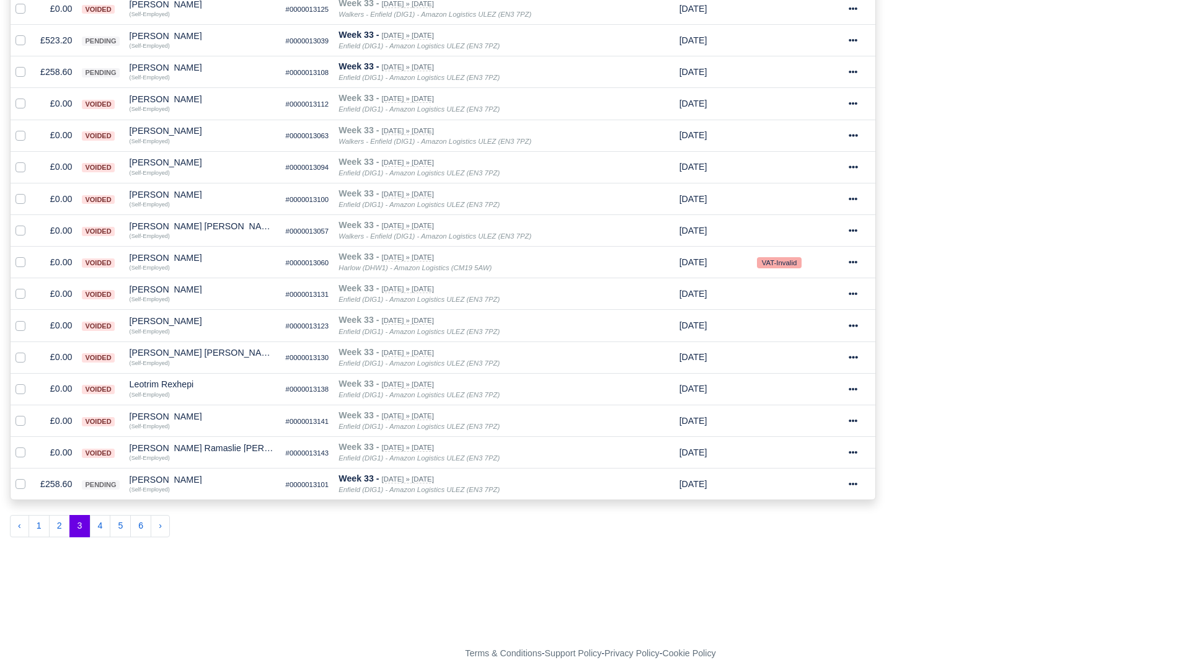
drag, startPoint x: 92, startPoint y: 528, endPoint x: 99, endPoint y: 536, distance: 10.1
click at [92, 528] on button "4" at bounding box center [100, 526] width 21 height 22
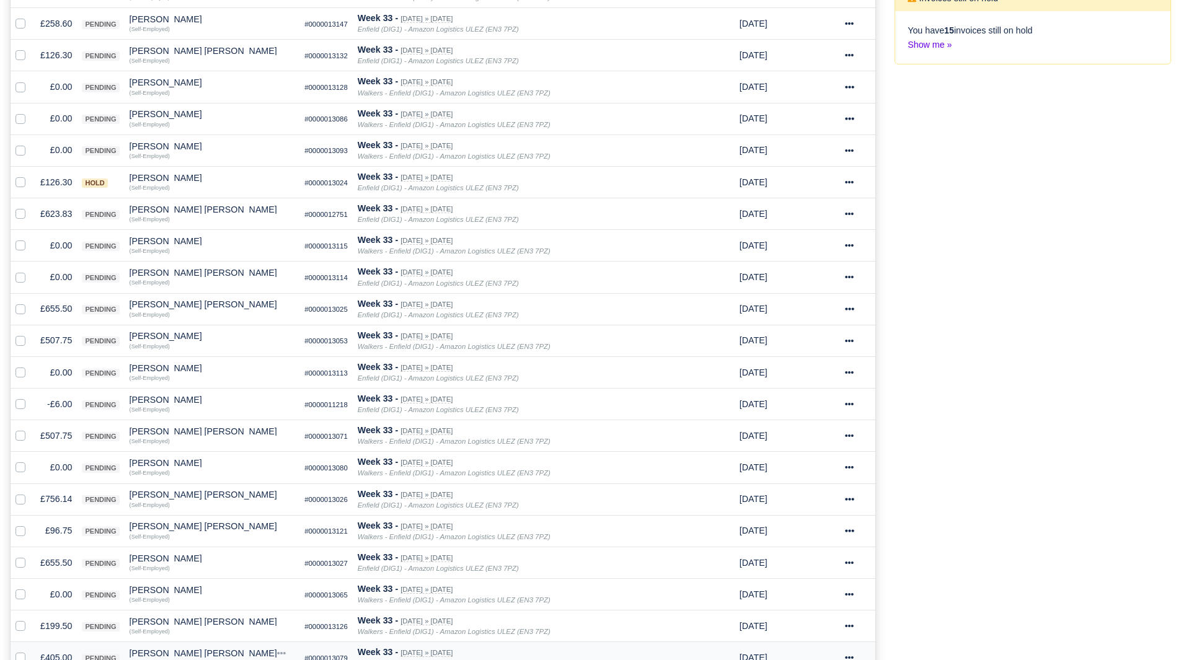
scroll to position [153, 0]
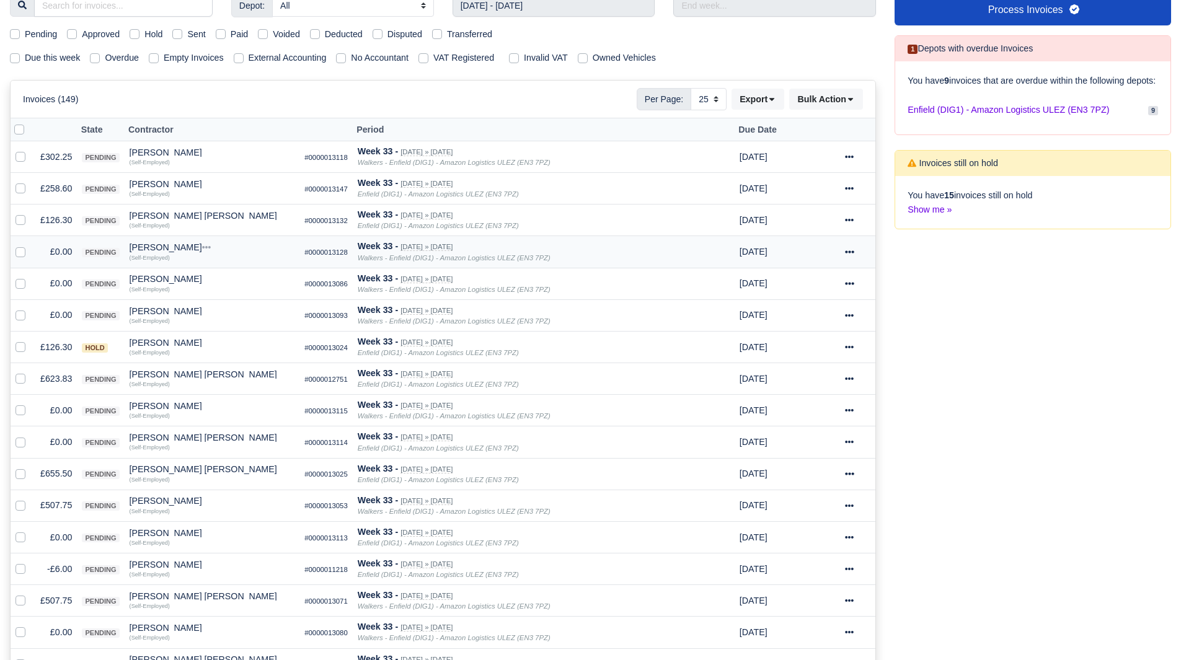
drag, startPoint x: 19, startPoint y: 249, endPoint x: 19, endPoint y: 266, distance: 16.8
click at [30, 245] on label at bounding box center [30, 245] width 0 height 0
click at [19, 250] on input "checkbox" at bounding box center [21, 250] width 10 height 10
checkbox input "true"
click at [30, 277] on label at bounding box center [30, 277] width 0 height 0
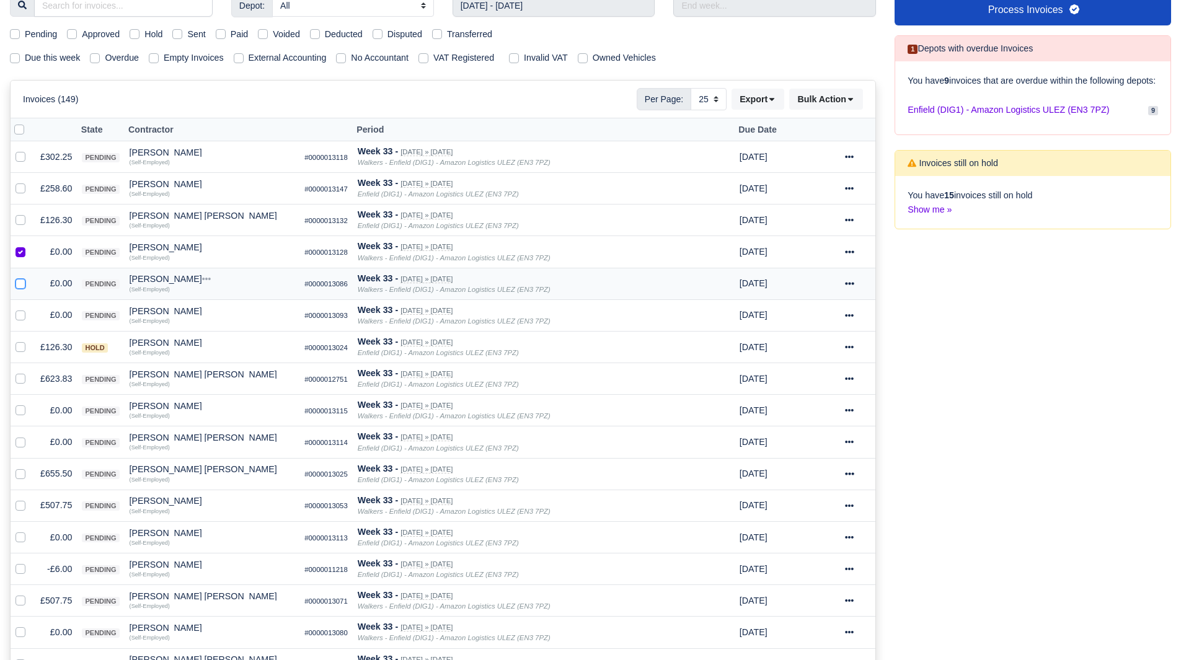
click at [19, 284] on input "checkbox" at bounding box center [21, 282] width 10 height 10
checkbox input "true"
click at [30, 308] on label at bounding box center [30, 308] width 0 height 0
click at [22, 314] on input "checkbox" at bounding box center [21, 313] width 10 height 10
checkbox input "true"
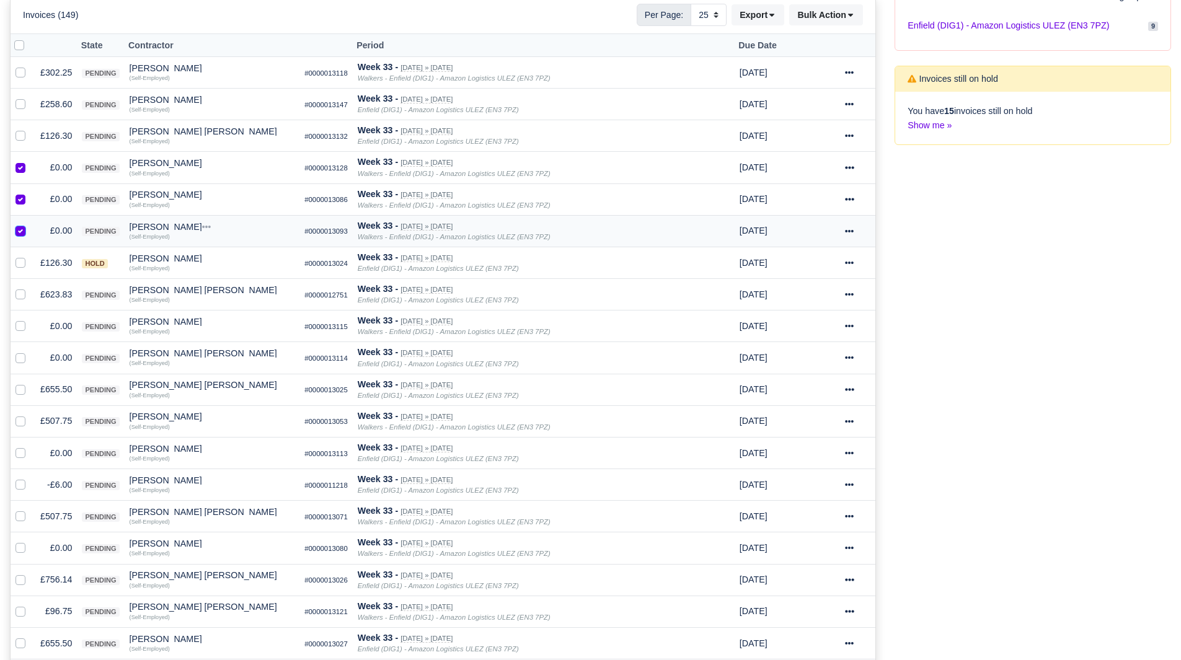
scroll to position [339, 0]
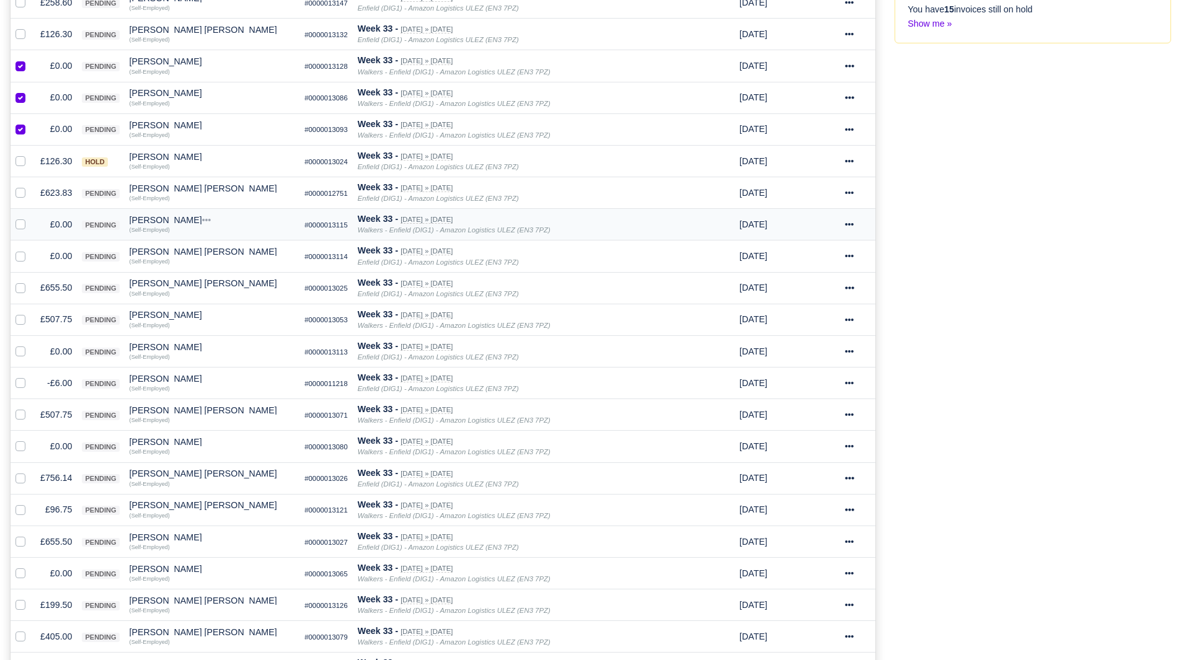
click at [30, 218] on label at bounding box center [30, 218] width 0 height 0
click at [22, 226] on input "checkbox" at bounding box center [21, 223] width 10 height 10
checkbox input "true"
click at [30, 249] on label at bounding box center [30, 249] width 0 height 0
click at [18, 255] on input "checkbox" at bounding box center [21, 254] width 10 height 10
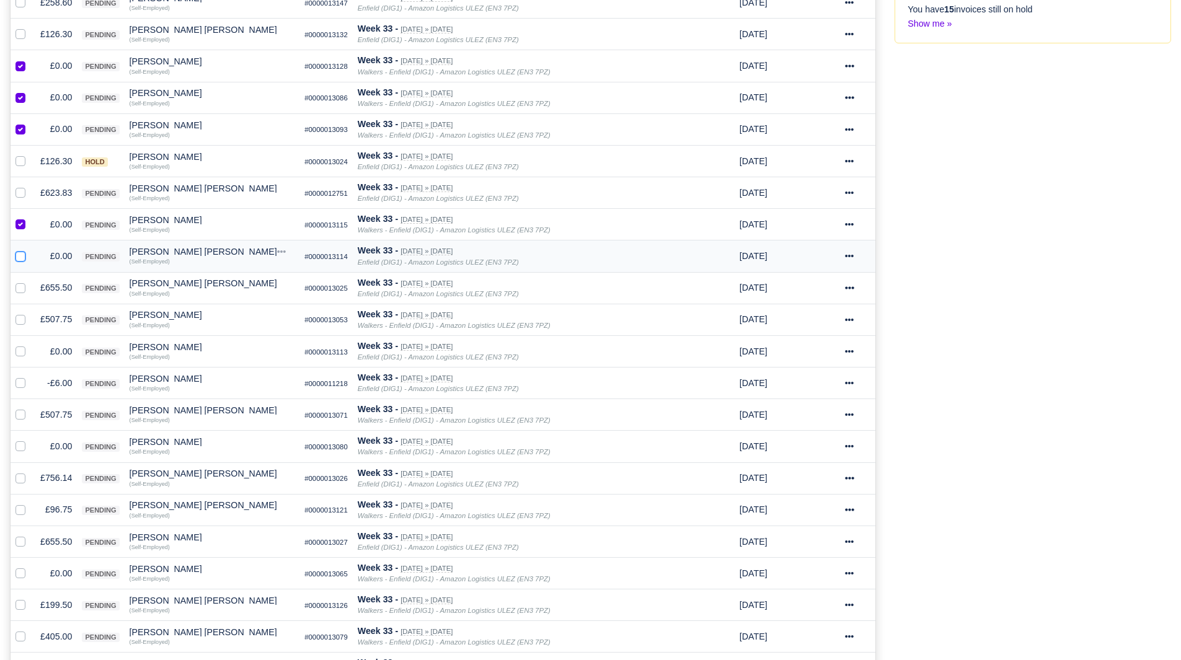
checkbox input "true"
click at [30, 345] on label at bounding box center [30, 345] width 0 height 0
click at [20, 349] on input "checkbox" at bounding box center [21, 350] width 10 height 10
checkbox input "true"
click at [30, 376] on label at bounding box center [30, 376] width 0 height 0
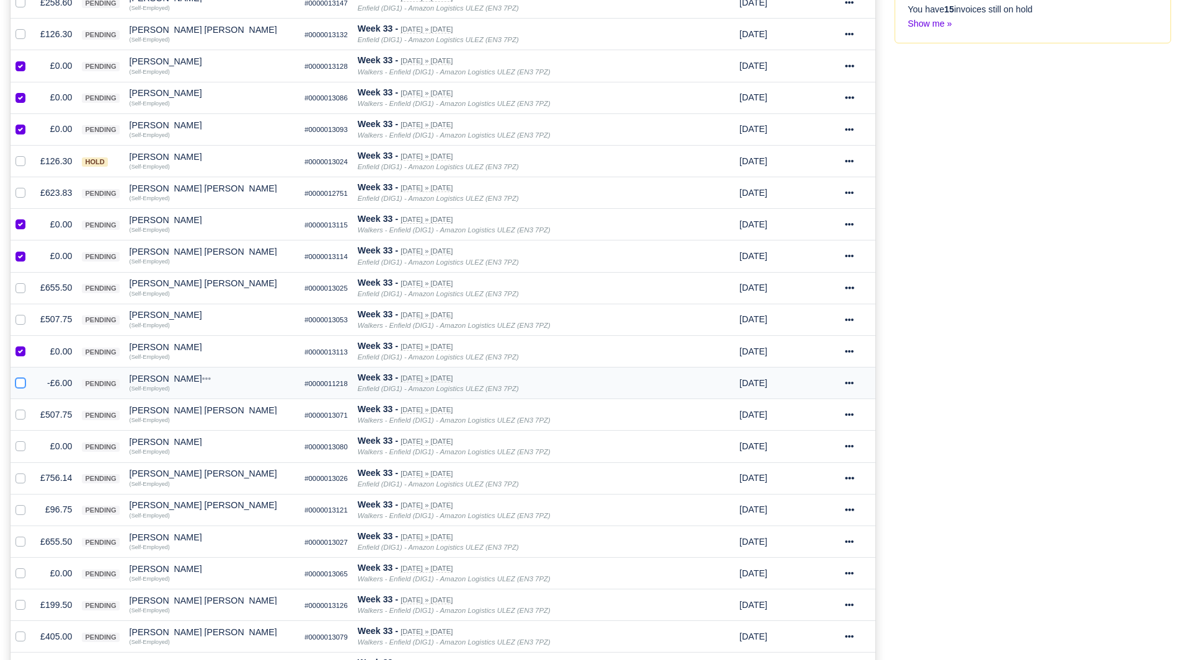
click at [21, 384] on input "checkbox" at bounding box center [21, 381] width 10 height 10
checkbox input "true"
click at [30, 440] on label at bounding box center [30, 440] width 0 height 0
click at [22, 448] on input "checkbox" at bounding box center [21, 445] width 10 height 10
checkbox input "true"
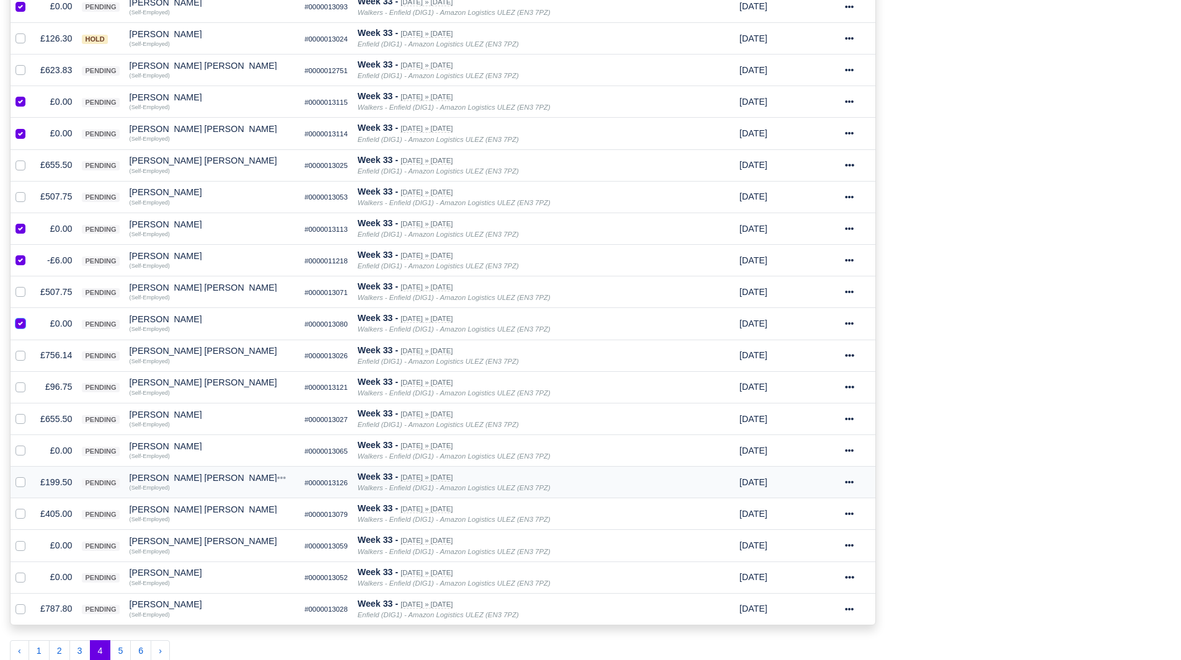
scroll to position [587, 0]
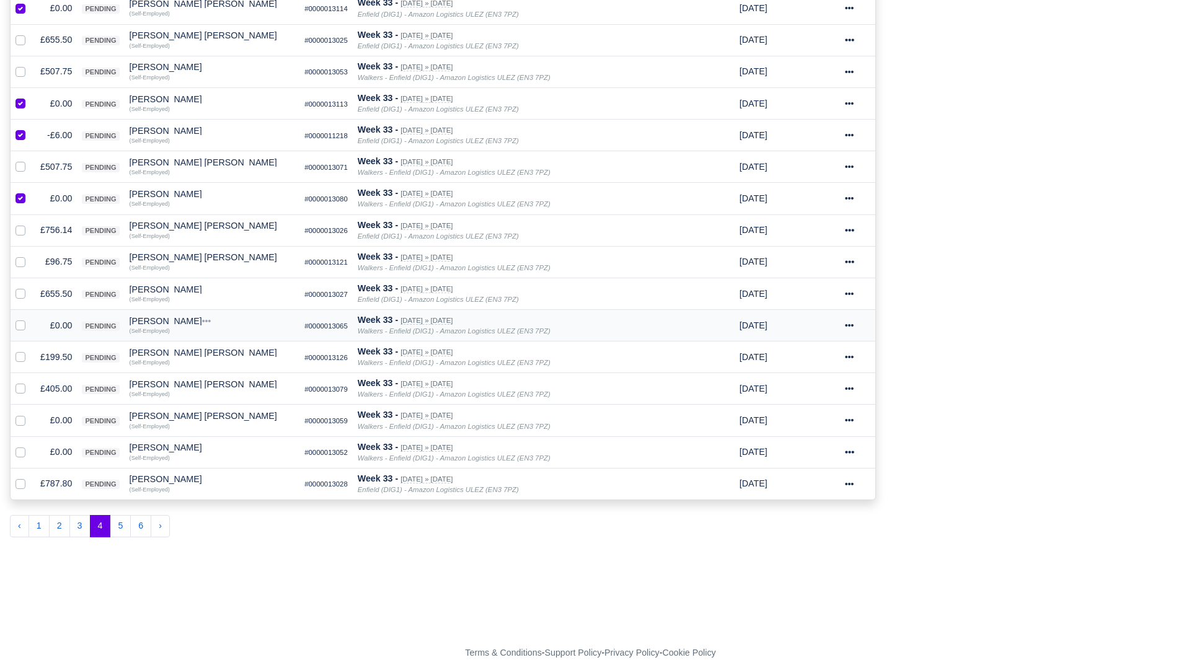
click at [30, 319] on label at bounding box center [30, 319] width 0 height 0
click at [17, 326] on input "checkbox" at bounding box center [21, 324] width 10 height 10
checkbox input "true"
drag, startPoint x: 24, startPoint y: 422, endPoint x: 19, endPoint y: 442, distance: 20.3
click at [30, 414] on label at bounding box center [30, 414] width 0 height 0
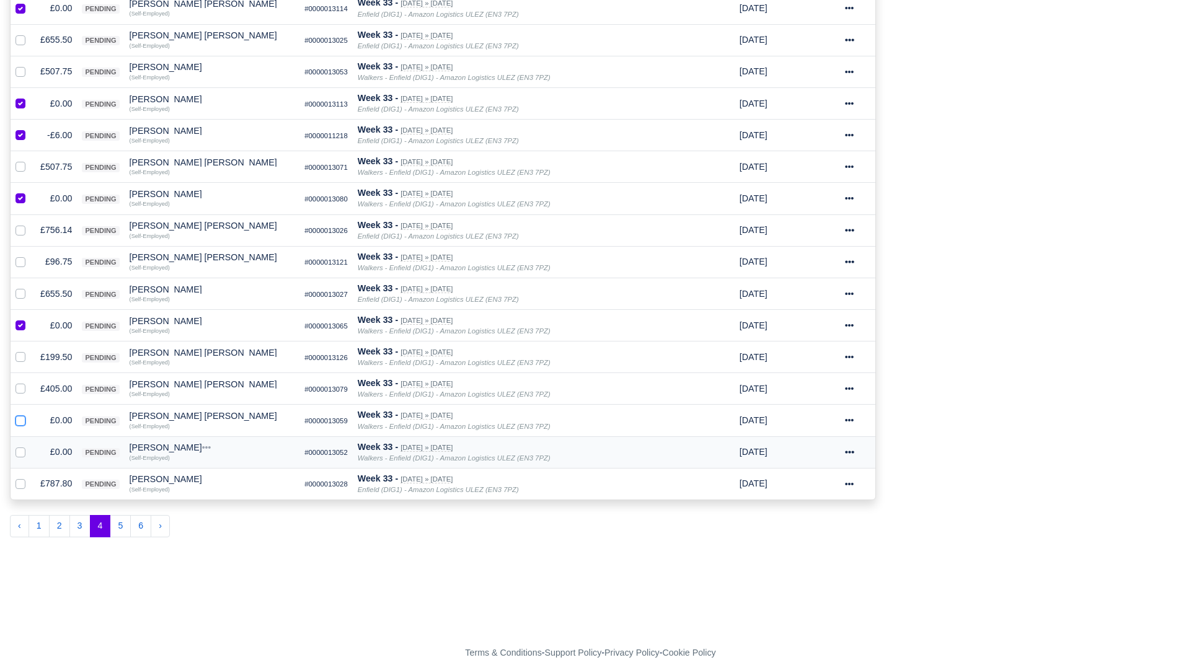
click at [24, 423] on input "checkbox" at bounding box center [21, 419] width 10 height 10
checkbox input "true"
click at [30, 445] on label at bounding box center [30, 445] width 0 height 0
click at [18, 455] on input "checkbox" at bounding box center [21, 450] width 10 height 10
checkbox input "true"
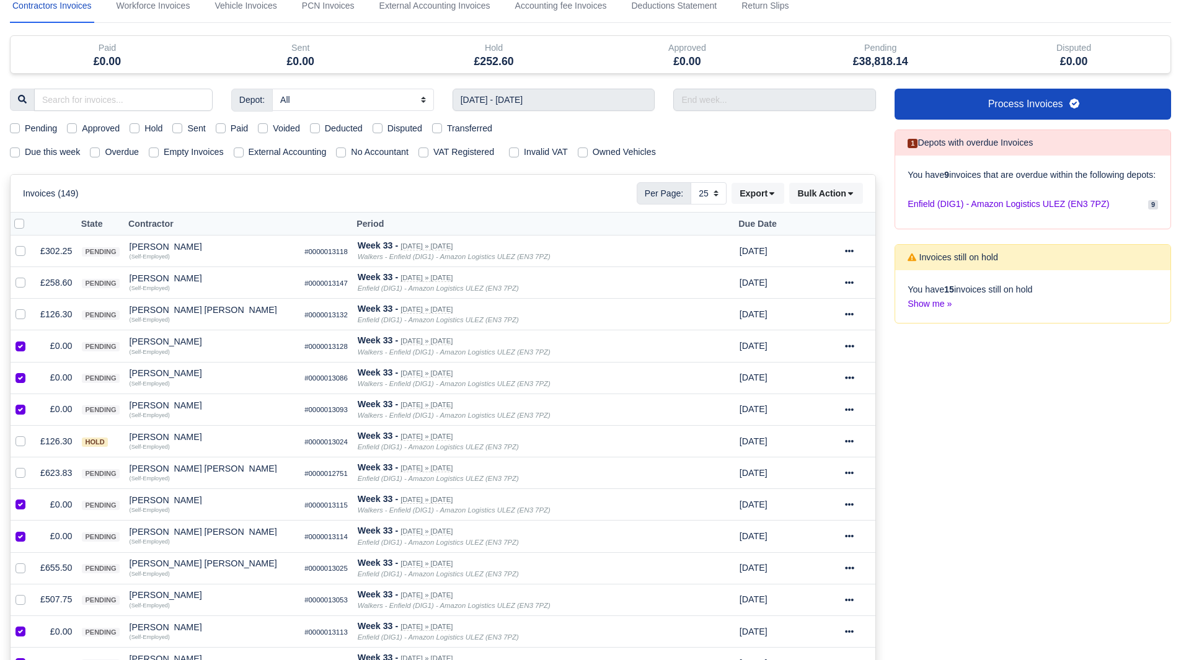
scroll to position [0, 0]
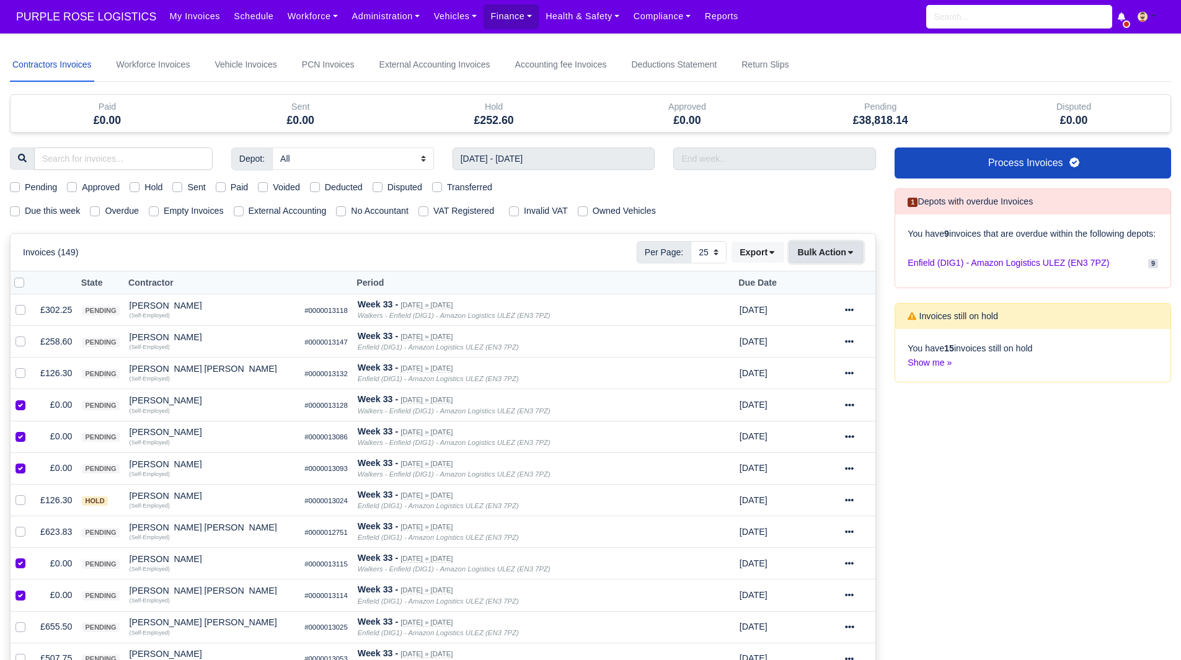
click at [834, 260] on button "Bulk Action" at bounding box center [826, 252] width 74 height 21
click at [794, 347] on div "Void" at bounding box center [807, 352] width 110 height 19
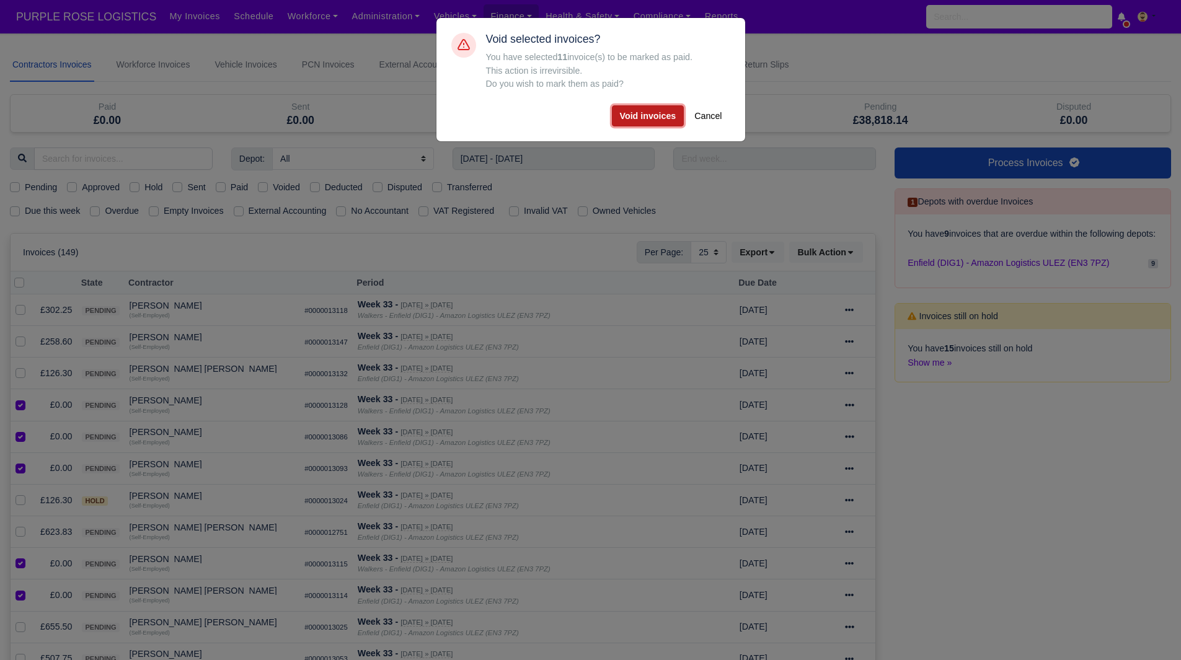
click at [629, 112] on button "Void invoices" at bounding box center [648, 115] width 73 height 21
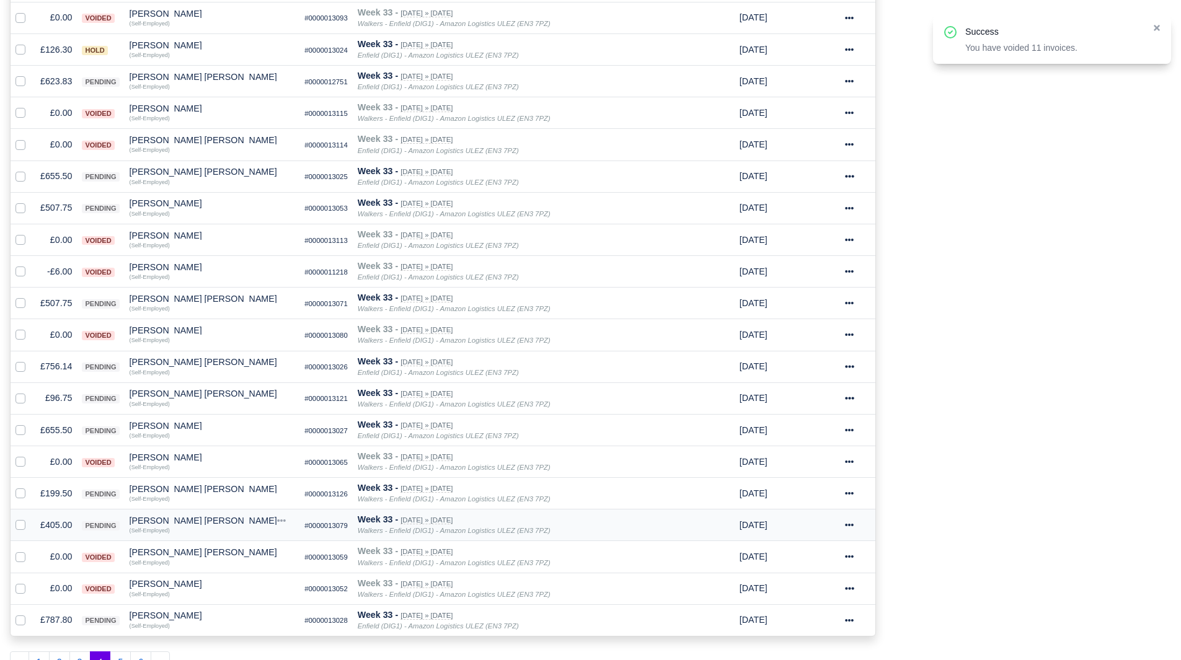
scroll to position [558, 0]
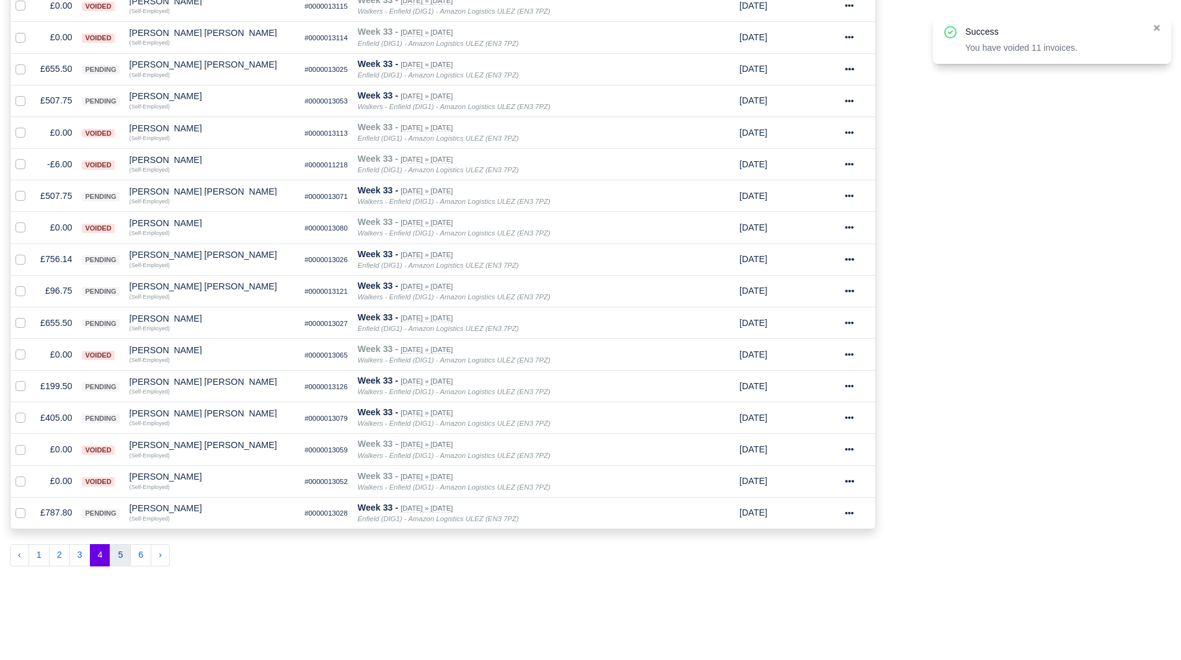
click at [125, 557] on button "5" at bounding box center [120, 555] width 21 height 22
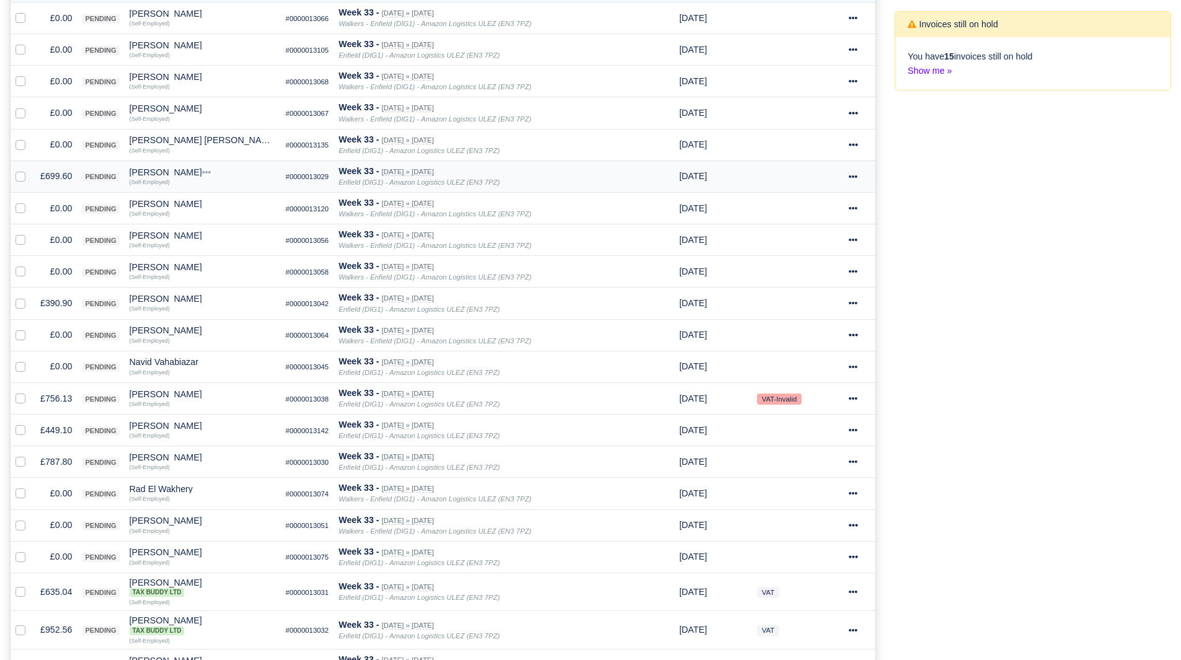
scroll to position [62, 0]
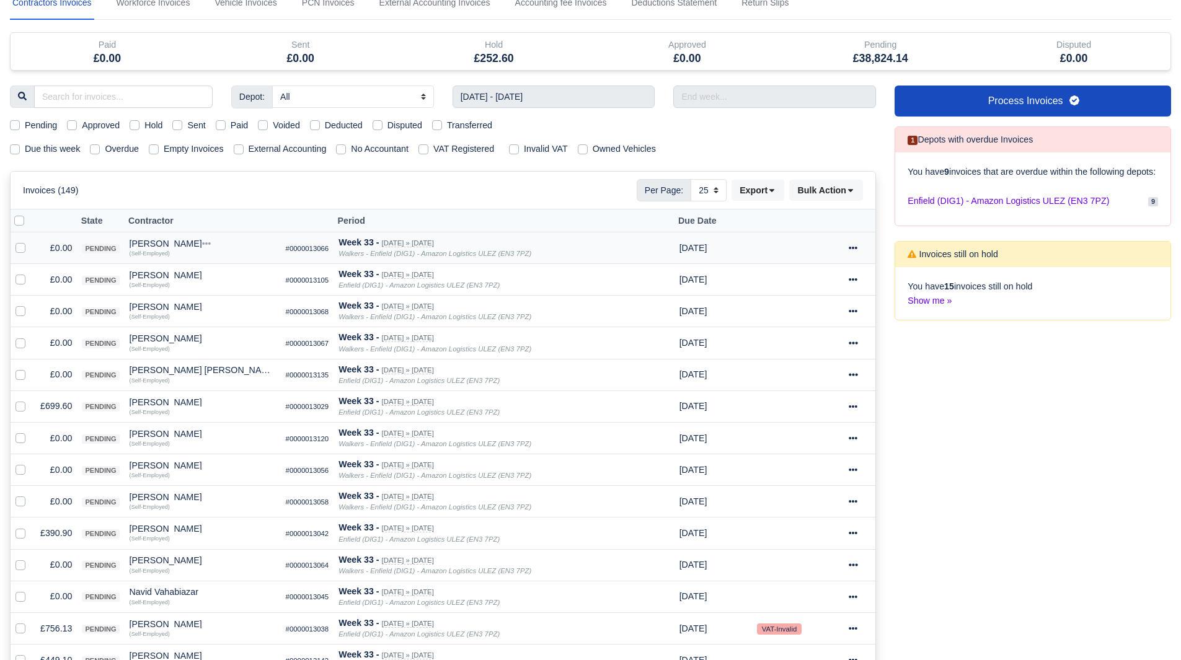
click at [30, 241] on label at bounding box center [30, 241] width 0 height 0
click at [18, 251] on input "checkbox" at bounding box center [21, 246] width 10 height 10
checkbox input "true"
click at [30, 273] on label at bounding box center [30, 273] width 0 height 0
click at [19, 279] on input "checkbox" at bounding box center [21, 278] width 10 height 10
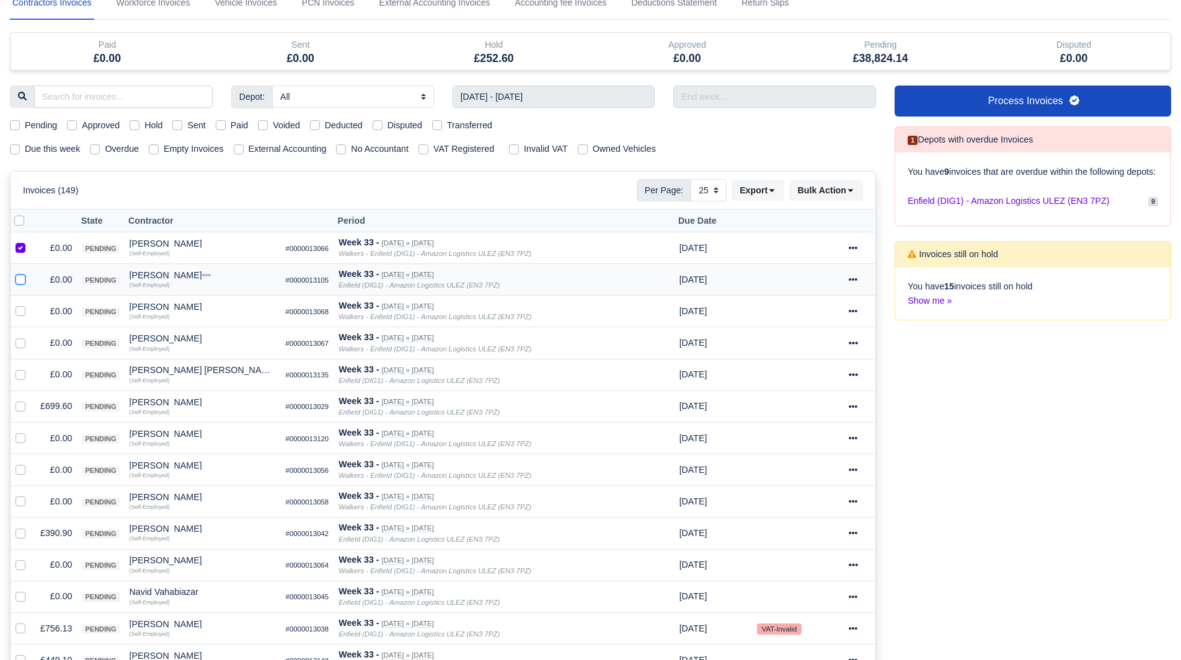
checkbox input "true"
click at [30, 304] on label at bounding box center [30, 304] width 0 height 0
click at [24, 311] on input "checkbox" at bounding box center [21, 309] width 10 height 10
checkbox input "true"
drag, startPoint x: 22, startPoint y: 340, endPoint x: 22, endPoint y: 349, distance: 8.1
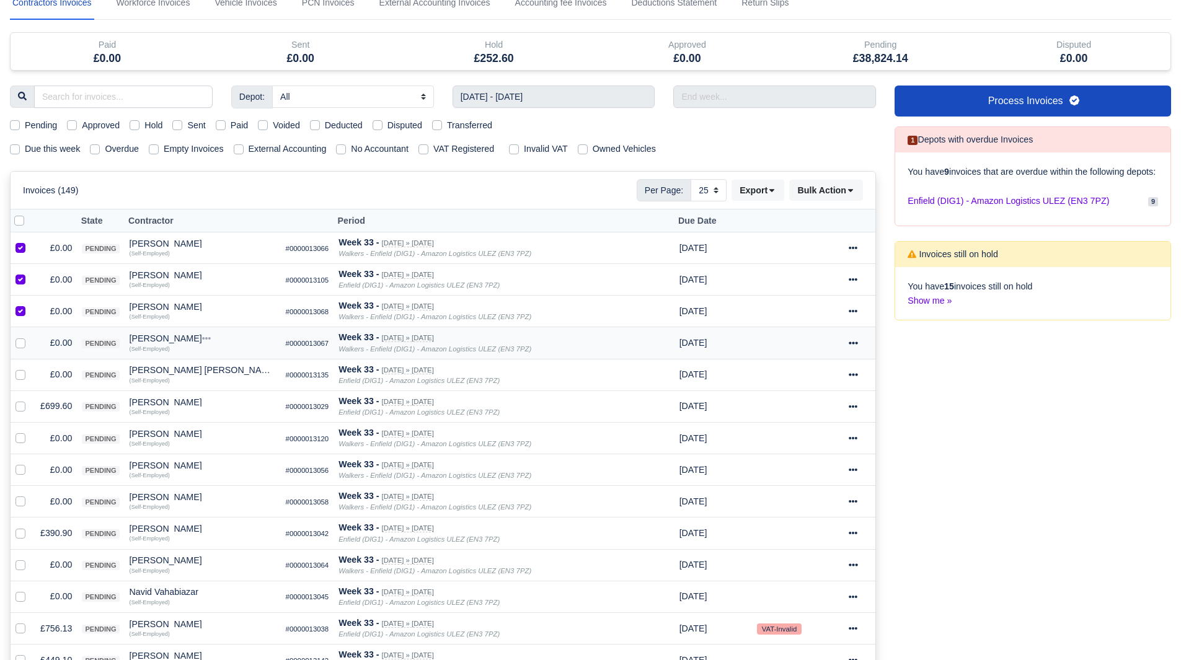
click at [30, 336] on label at bounding box center [30, 336] width 0 height 0
click at [22, 343] on input "checkbox" at bounding box center [21, 341] width 10 height 10
checkbox input "true"
click at [30, 368] on label at bounding box center [30, 368] width 0 height 0
click at [22, 372] on input "checkbox" at bounding box center [21, 373] width 10 height 10
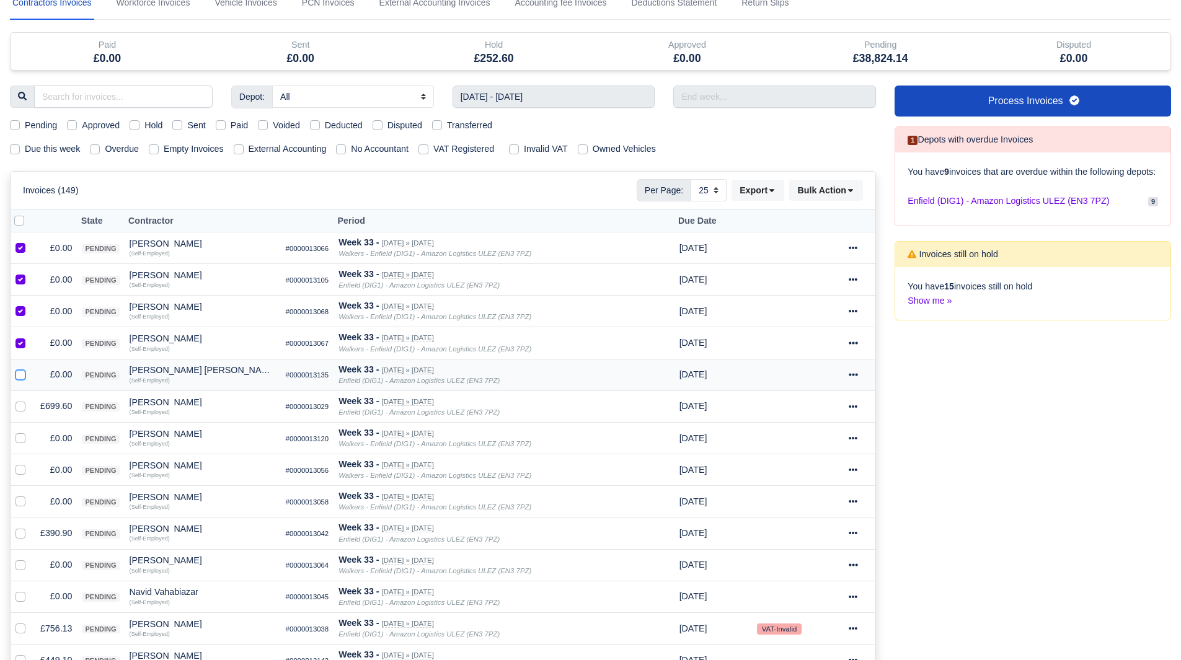
checkbox input "true"
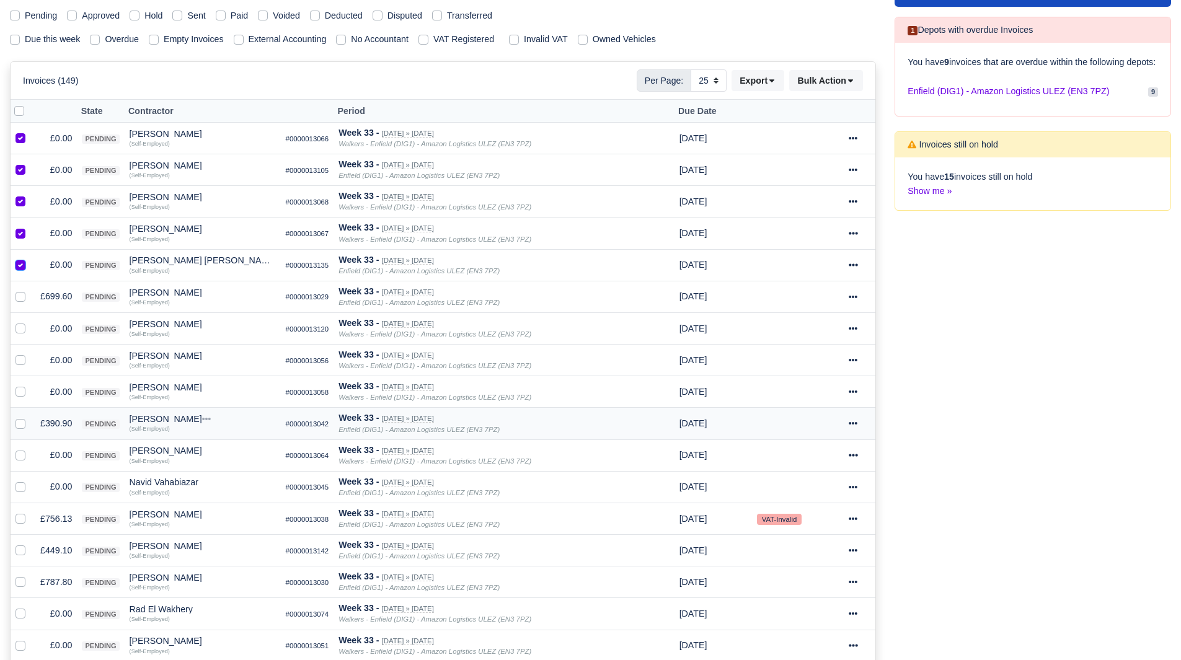
scroll to position [310, 0]
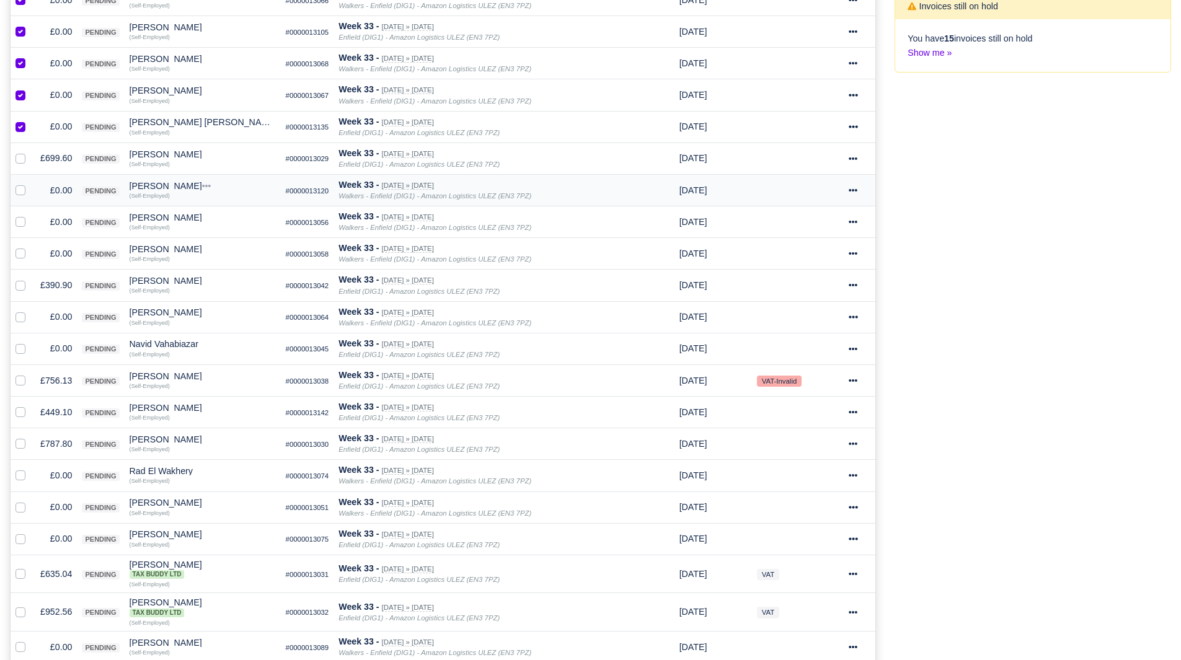
click at [30, 184] on label at bounding box center [30, 184] width 0 height 0
click at [21, 192] on input "checkbox" at bounding box center [21, 189] width 10 height 10
checkbox input "true"
drag, startPoint x: 21, startPoint y: 216, endPoint x: 21, endPoint y: 223, distance: 6.8
click at [21, 217] on div at bounding box center [23, 222] width 15 height 14
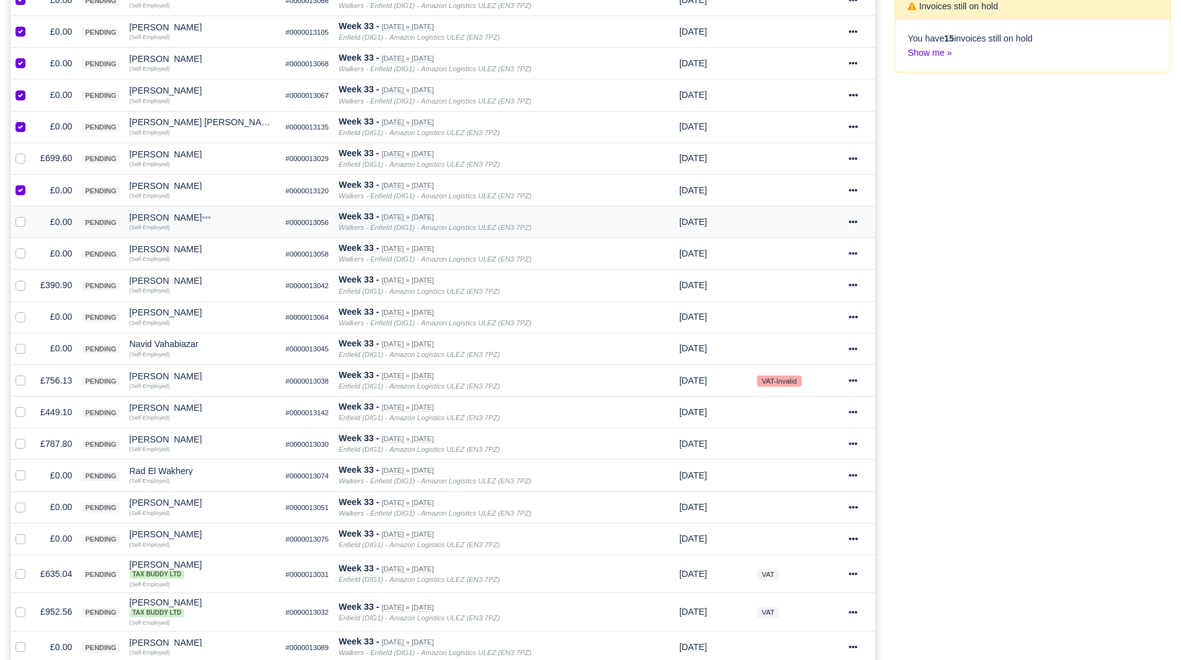
click at [30, 215] on label at bounding box center [30, 215] width 0 height 0
click at [20, 225] on input "checkbox" at bounding box center [21, 220] width 10 height 10
checkbox input "true"
drag, startPoint x: 20, startPoint y: 256, endPoint x: 20, endPoint y: 276, distance: 19.9
click at [30, 247] on label at bounding box center [30, 247] width 0 height 0
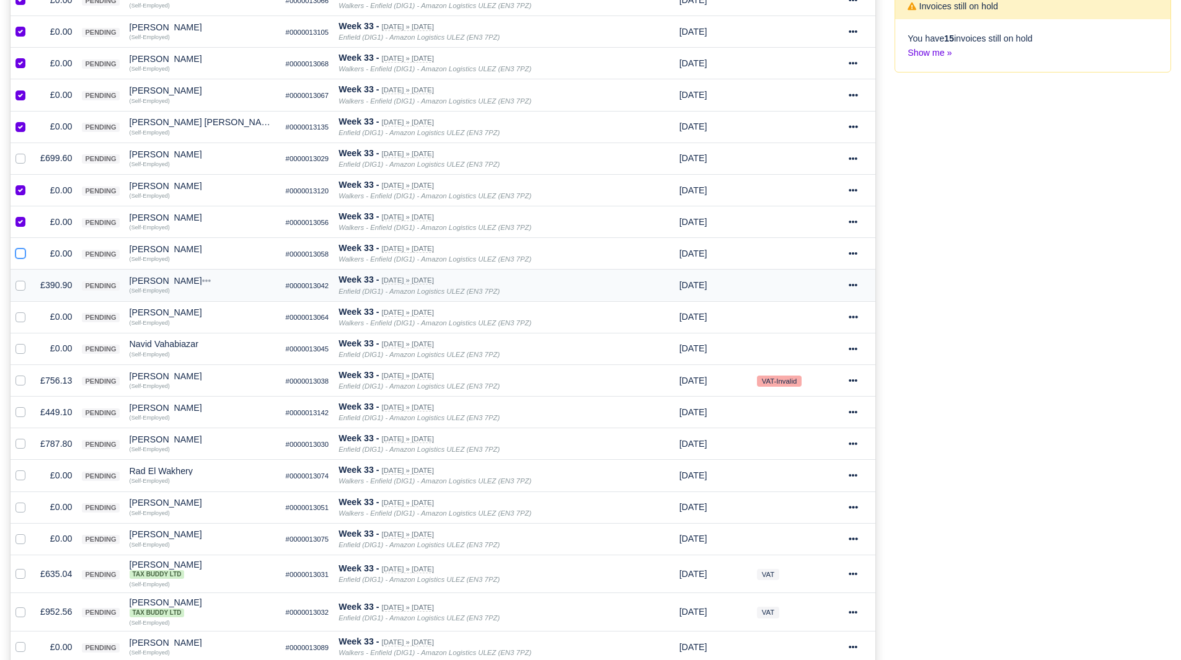
click at [20, 257] on input "checkbox" at bounding box center [21, 252] width 10 height 10
checkbox input "true"
click at [30, 310] on label at bounding box center [30, 310] width 0 height 0
click at [19, 315] on input "checkbox" at bounding box center [21, 315] width 10 height 10
checkbox input "true"
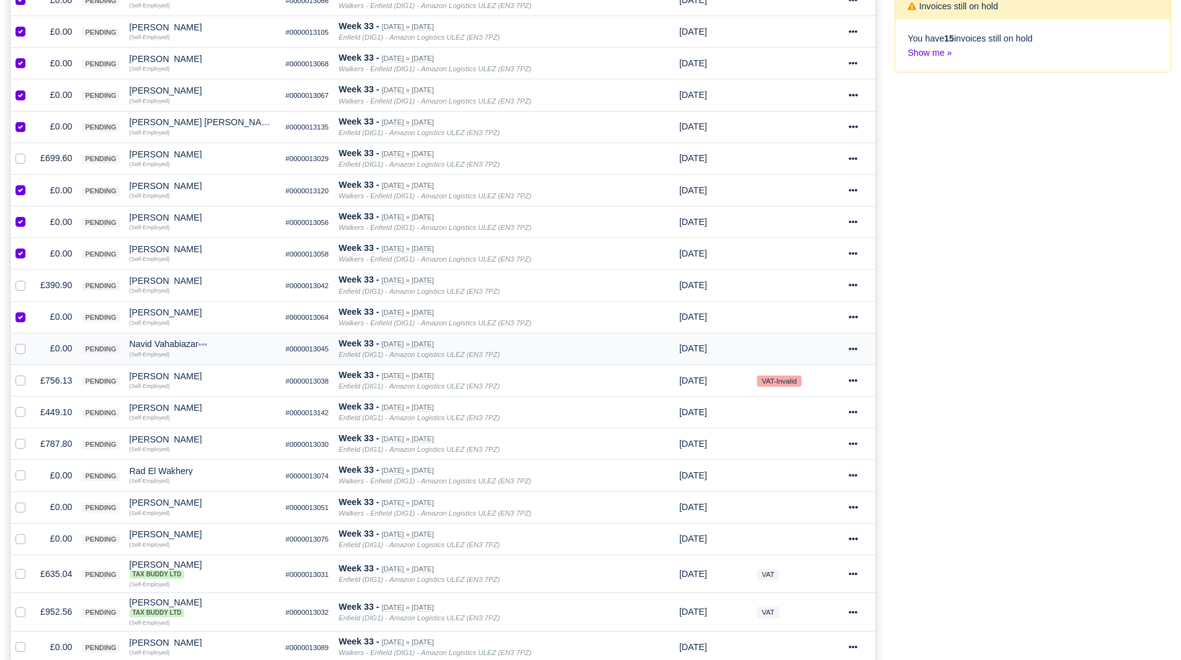
click at [30, 342] on label at bounding box center [30, 342] width 0 height 0
click at [20, 345] on input "checkbox" at bounding box center [21, 347] width 10 height 10
checkbox input "true"
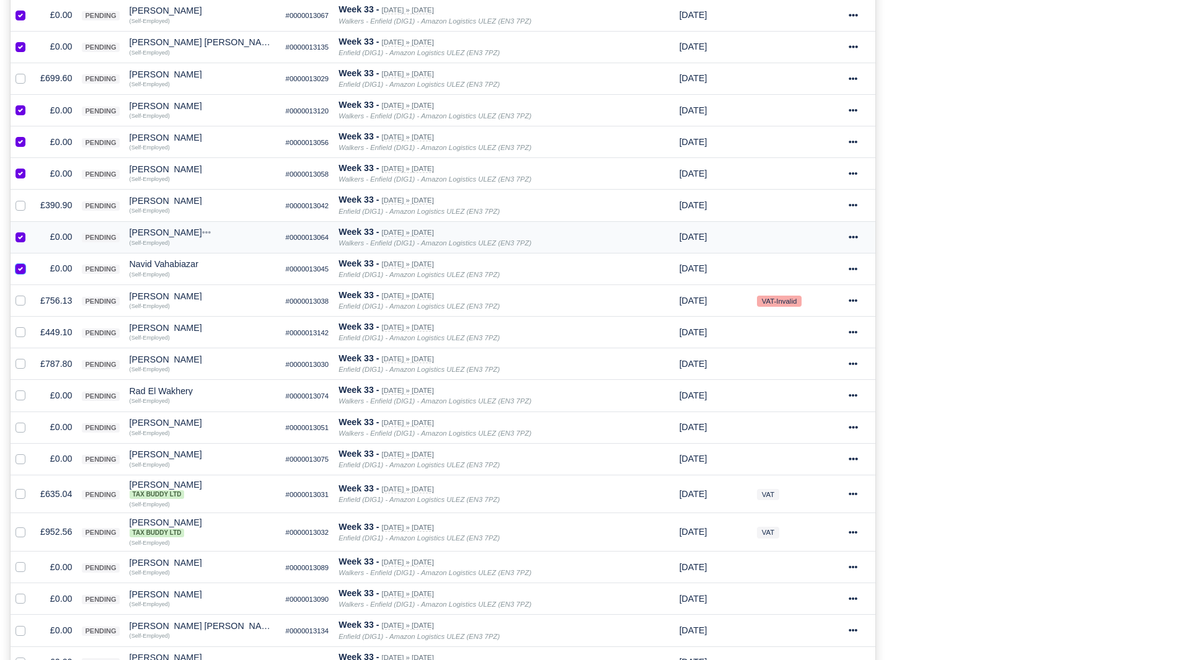
scroll to position [496, 0]
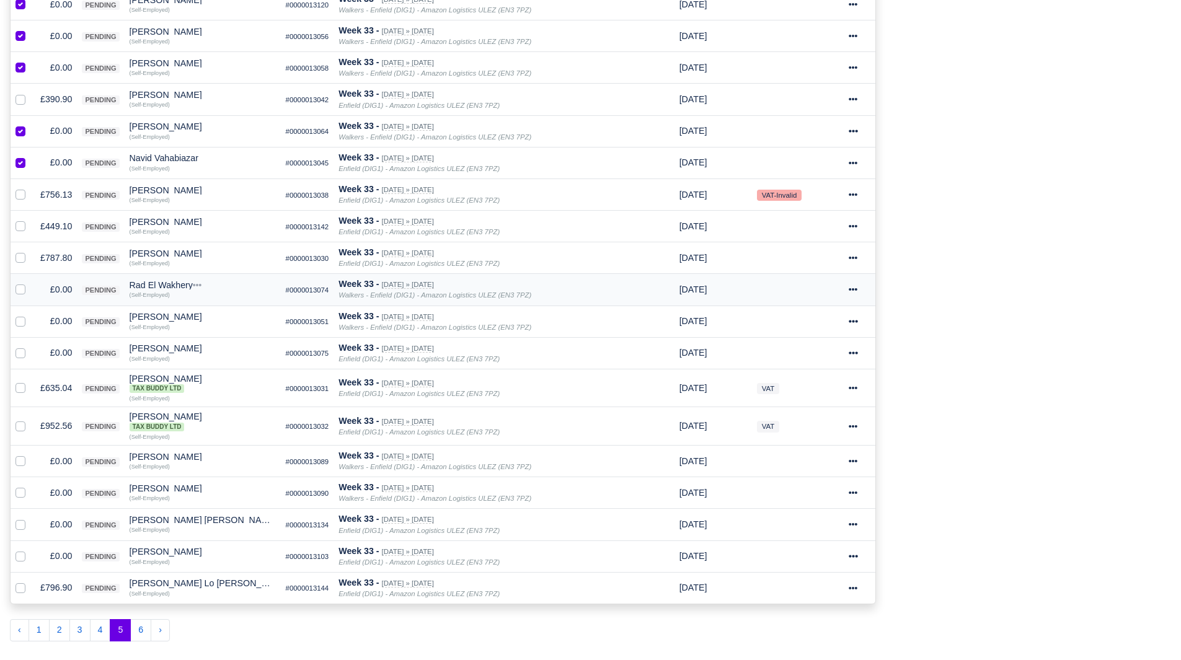
click at [30, 283] on label at bounding box center [30, 283] width 0 height 0
click at [21, 293] on input "checkbox" at bounding box center [21, 288] width 10 height 10
checkbox input "true"
drag, startPoint x: 21, startPoint y: 317, endPoint x: 25, endPoint y: 331, distance: 14.7
click at [30, 314] on label at bounding box center [30, 314] width 0 height 0
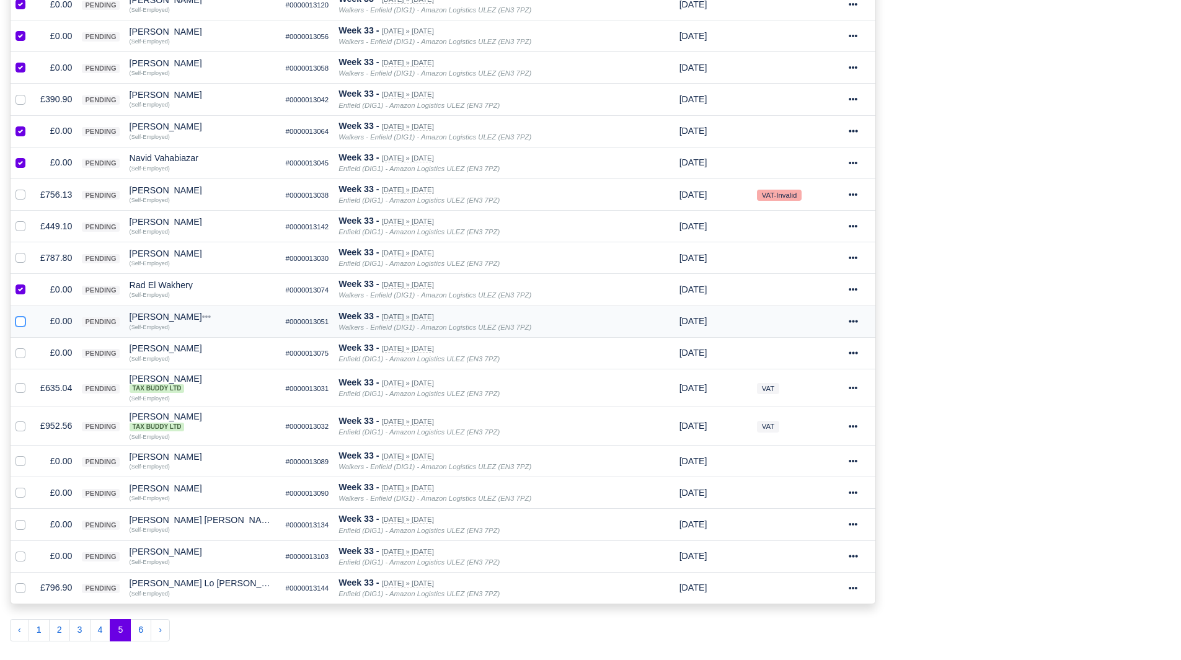
click at [21, 319] on input "checkbox" at bounding box center [21, 319] width 10 height 10
checkbox input "true"
click at [30, 346] on label at bounding box center [30, 346] width 0 height 0
click at [24, 352] on input "checkbox" at bounding box center [21, 351] width 10 height 10
checkbox input "true"
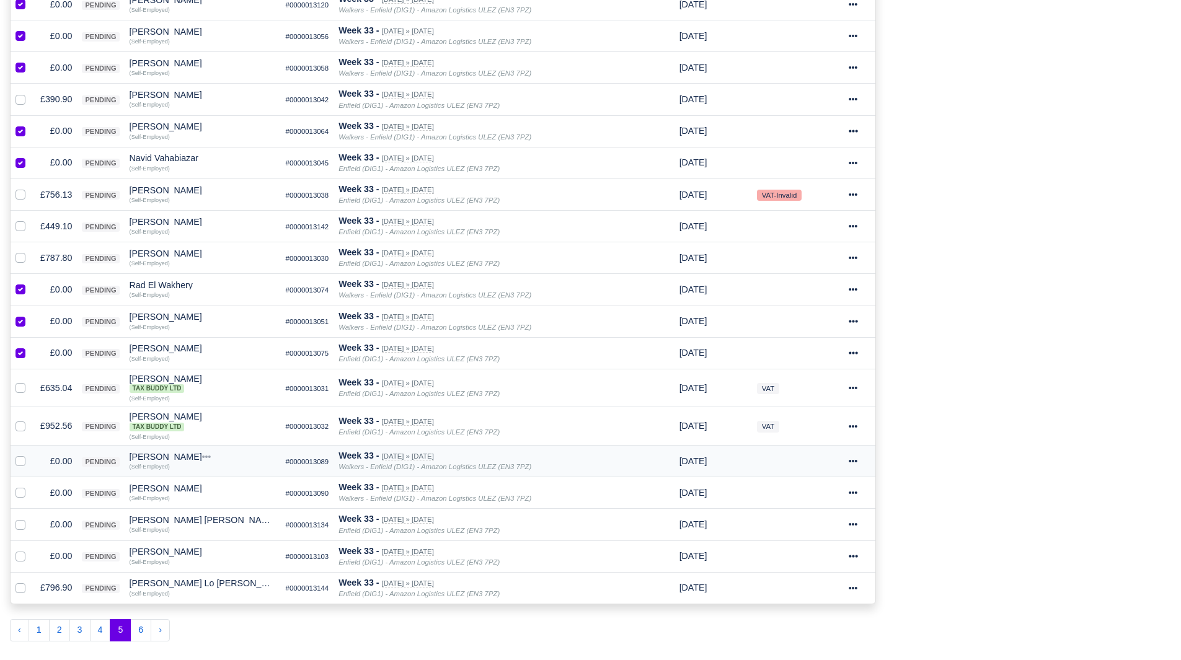
drag, startPoint x: 19, startPoint y: 460, endPoint x: 18, endPoint y: 481, distance: 21.1
click at [30, 455] on label at bounding box center [30, 455] width 0 height 0
click at [19, 460] on input "checkbox" at bounding box center [21, 460] width 10 height 10
checkbox input "true"
click at [18, 488] on div at bounding box center [23, 493] width 15 height 14
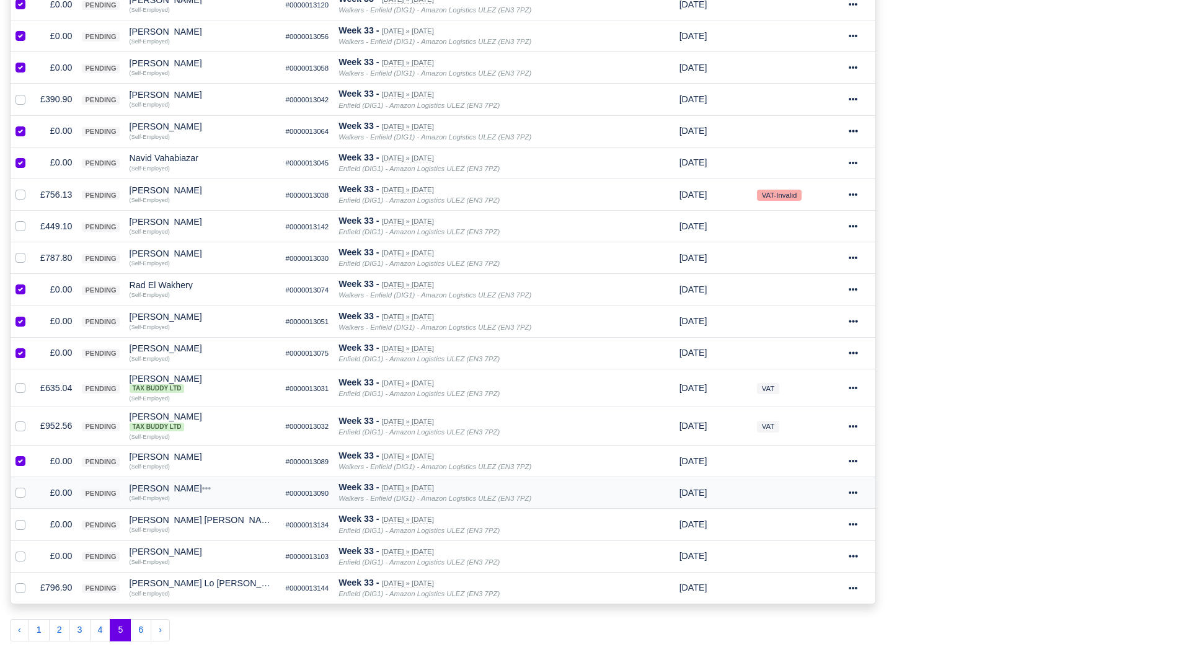
click at [30, 486] on label at bounding box center [30, 486] width 0 height 0
click at [22, 496] on input "checkbox" at bounding box center [21, 491] width 10 height 10
checkbox input "true"
click at [22, 516] on td at bounding box center [23, 525] width 25 height 32
drag, startPoint x: 22, startPoint y: 523, endPoint x: 21, endPoint y: 543, distance: 19.9
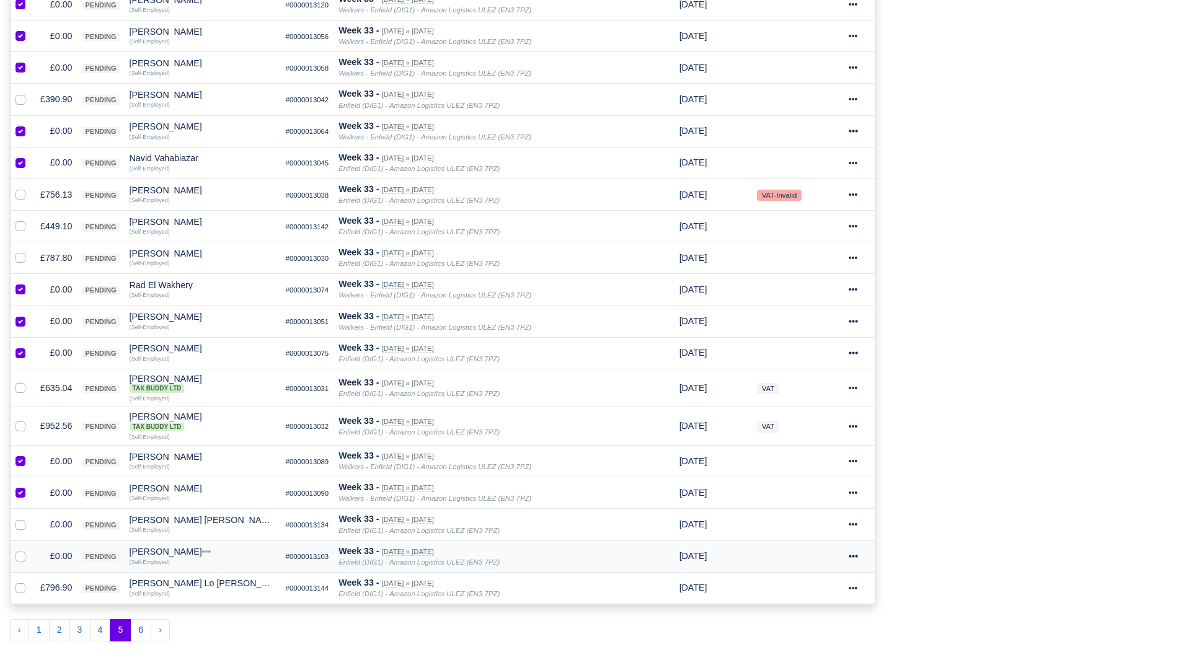
click at [30, 518] on label at bounding box center [30, 518] width 0 height 0
click at [22, 525] on input "checkbox" at bounding box center [21, 523] width 10 height 10
checkbox input "true"
click at [30, 549] on label at bounding box center [30, 549] width 0 height 0
click at [20, 554] on input "checkbox" at bounding box center [21, 554] width 10 height 10
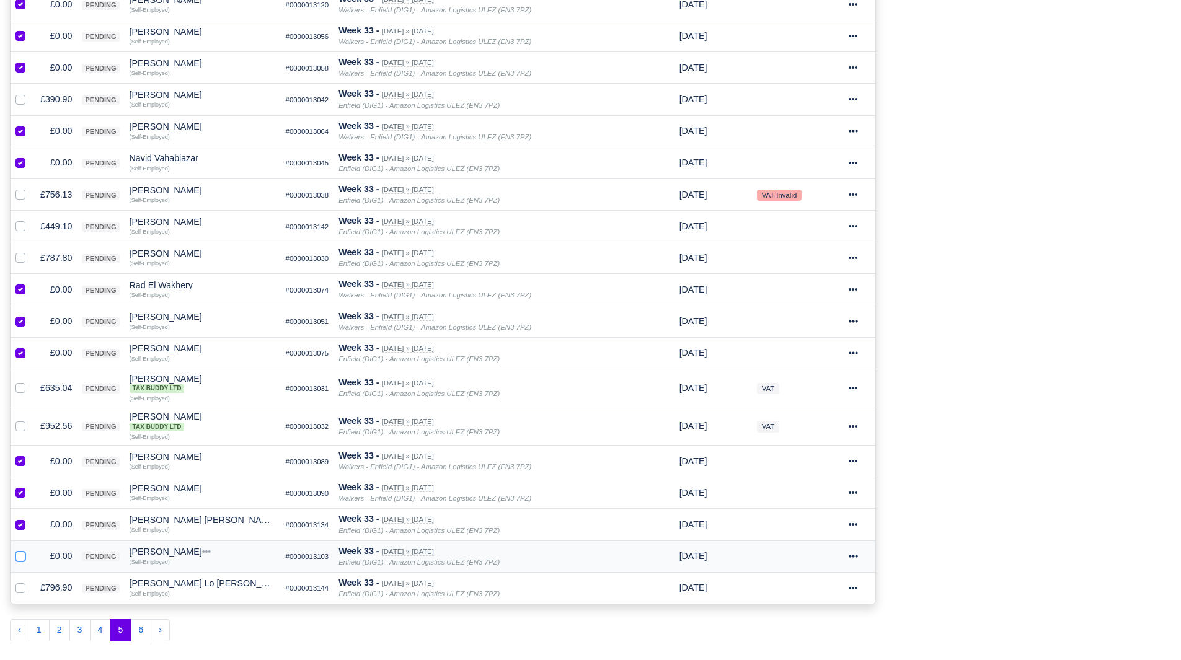
checkbox input "true"
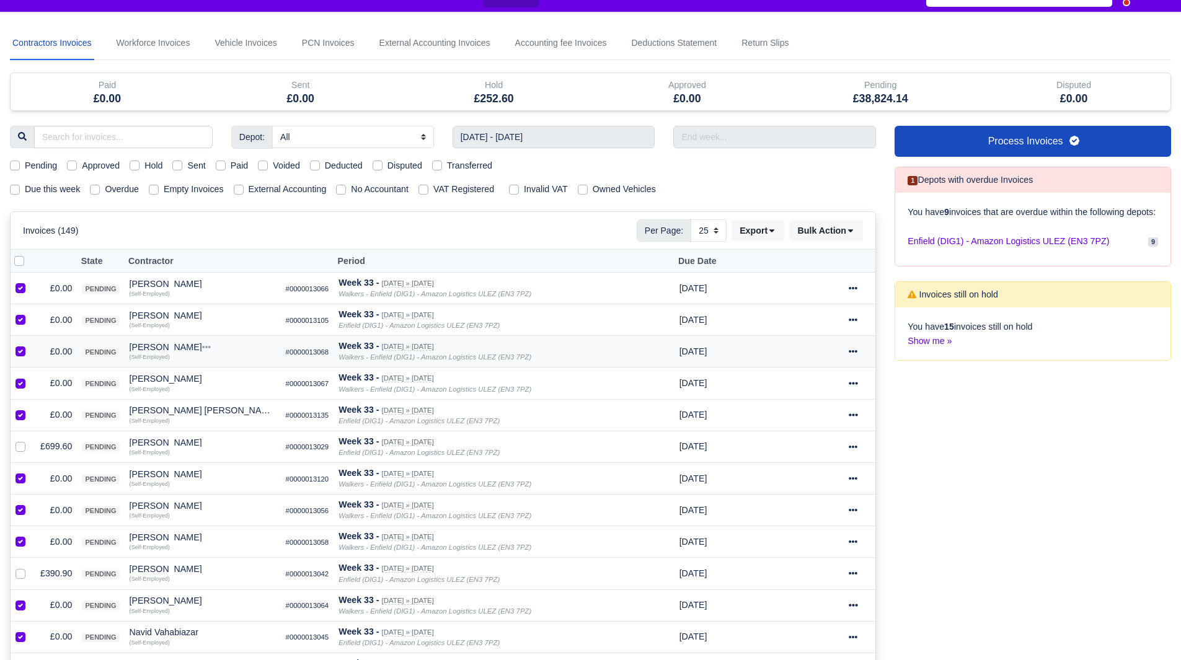
scroll to position [0, 0]
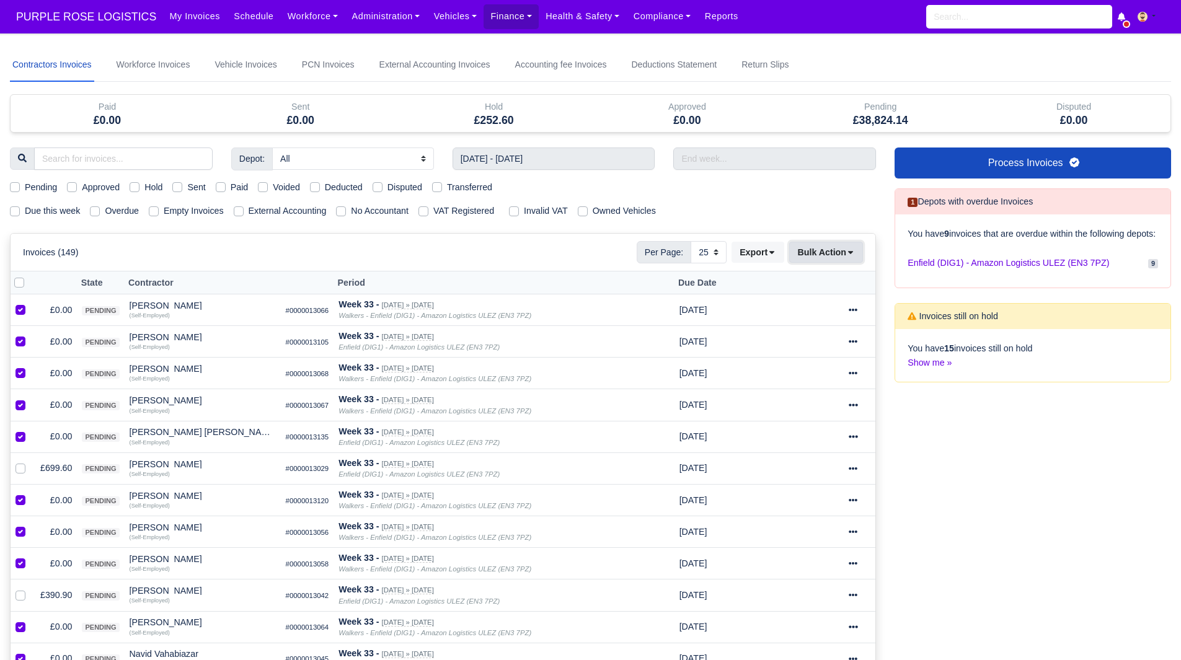
click at [824, 255] on button "Bulk Action" at bounding box center [826, 252] width 74 height 21
click at [786, 350] on div "Void" at bounding box center [807, 352] width 110 height 19
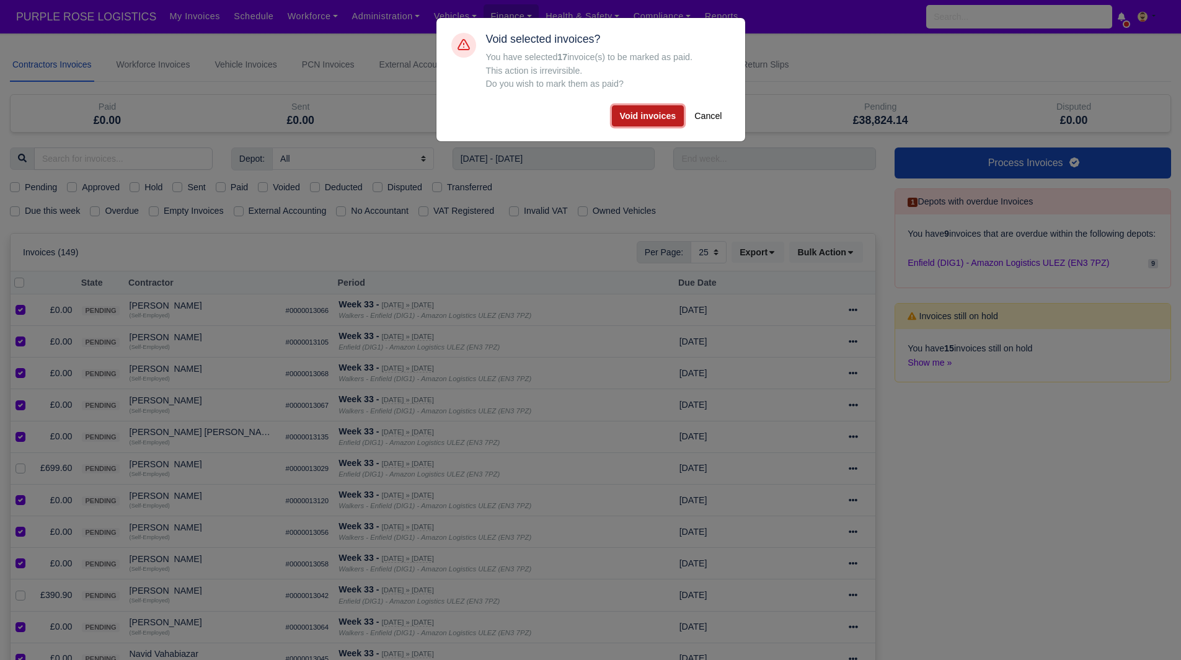
click at [659, 115] on button "Void invoices" at bounding box center [648, 115] width 73 height 21
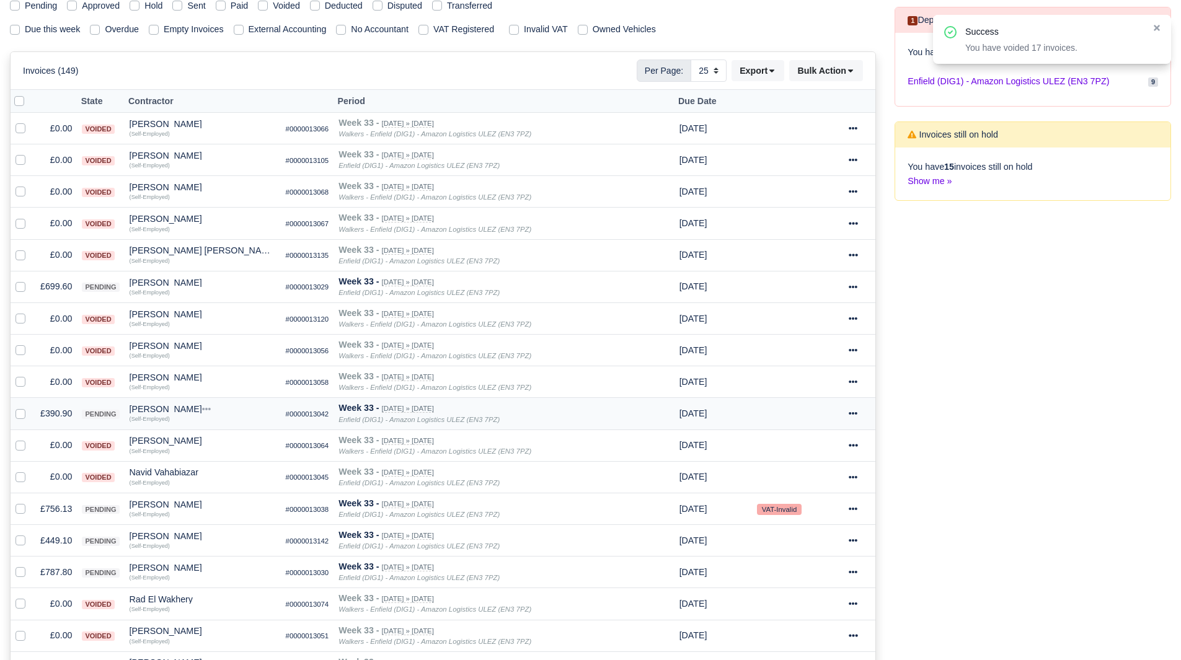
scroll to position [248, 0]
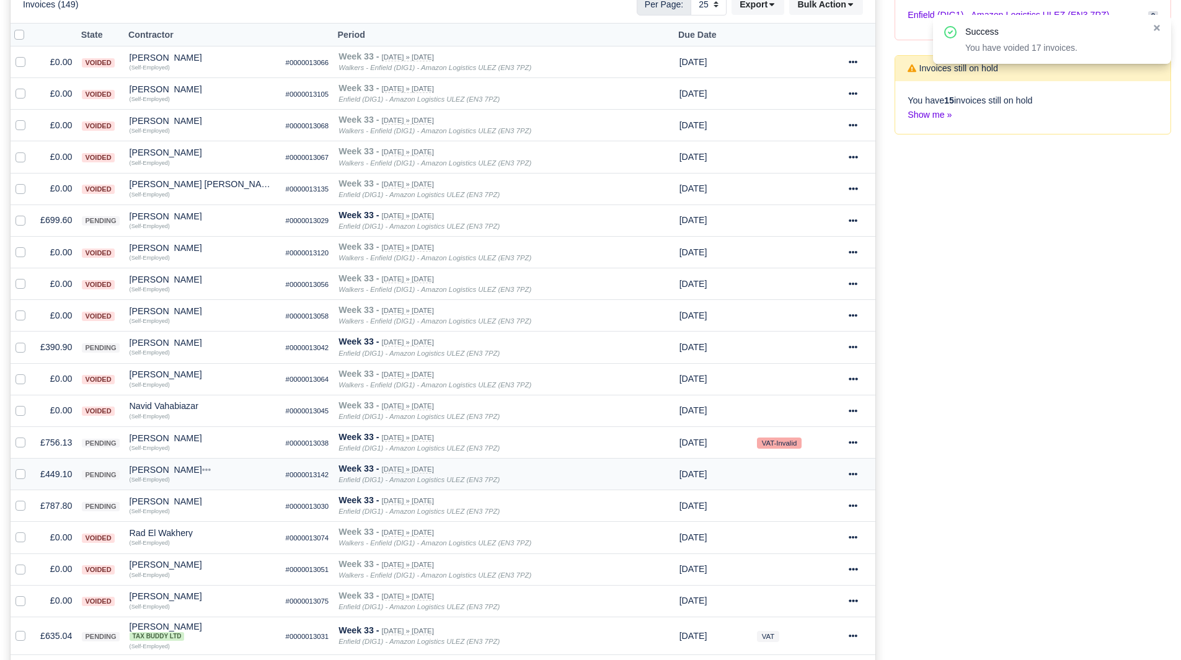
click at [55, 472] on td "£449.10" at bounding box center [56, 475] width 42 height 32
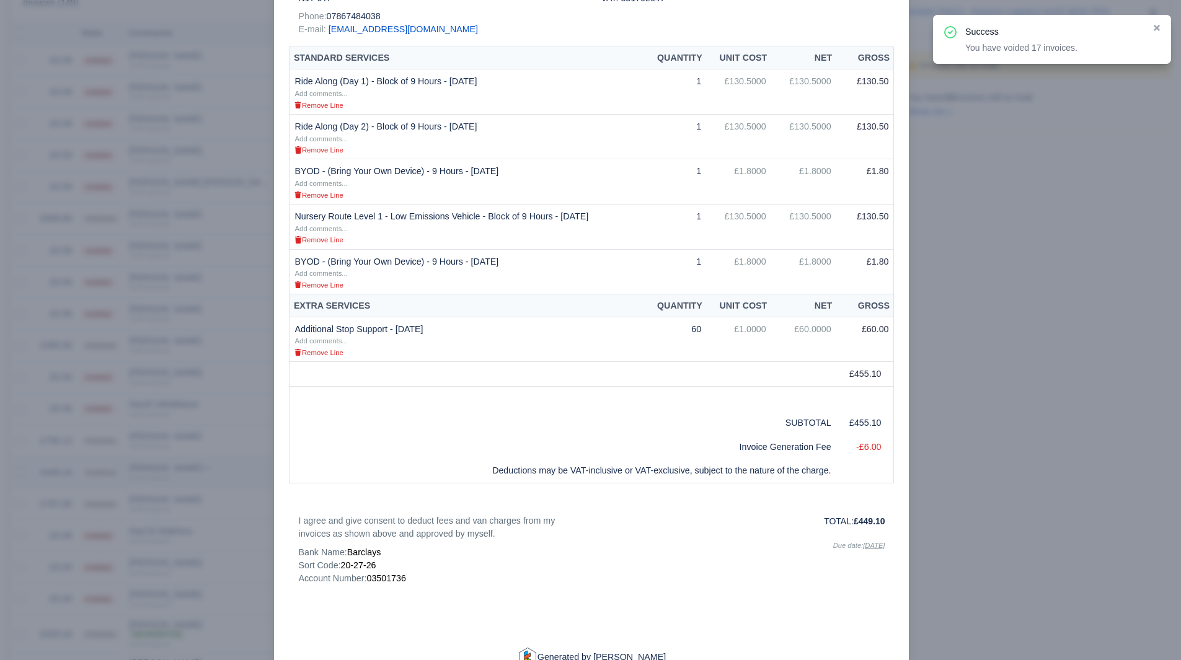
scroll to position [0, 0]
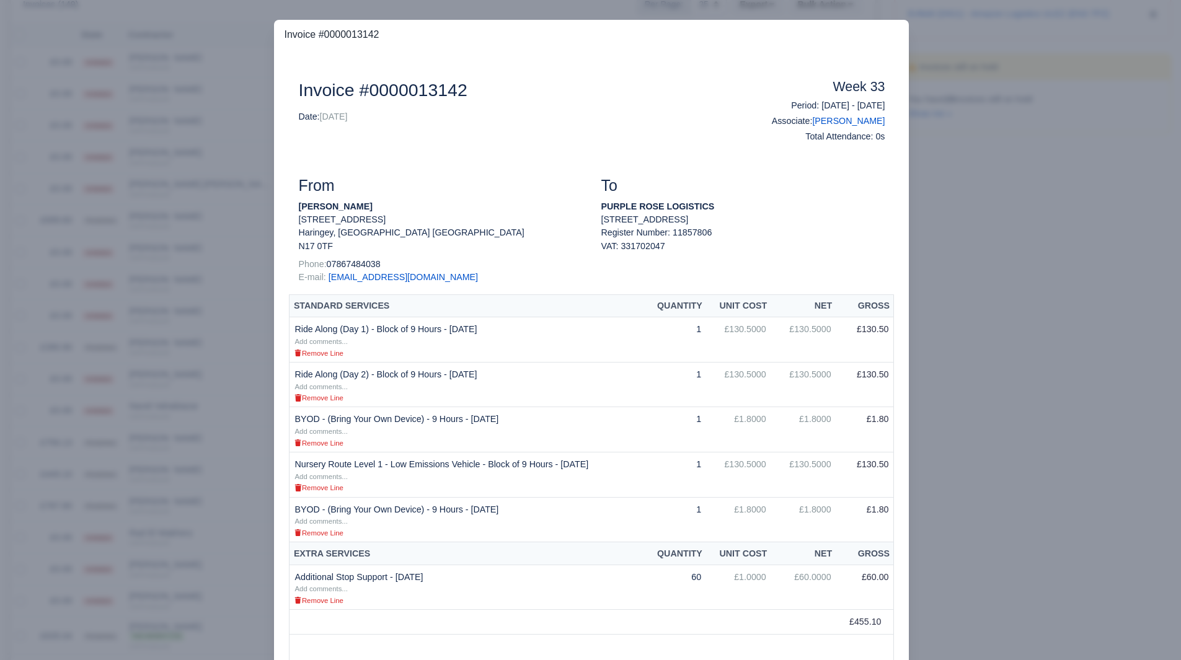
click at [60, 581] on div at bounding box center [590, 330] width 1181 height 660
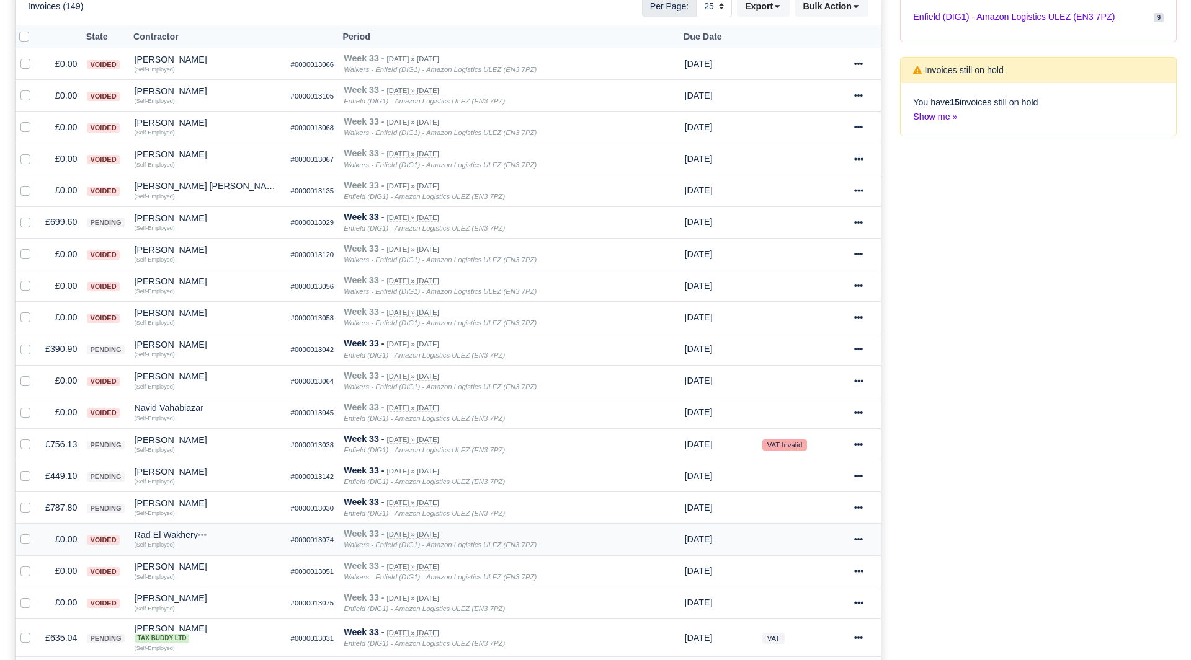
scroll to position [248, 0]
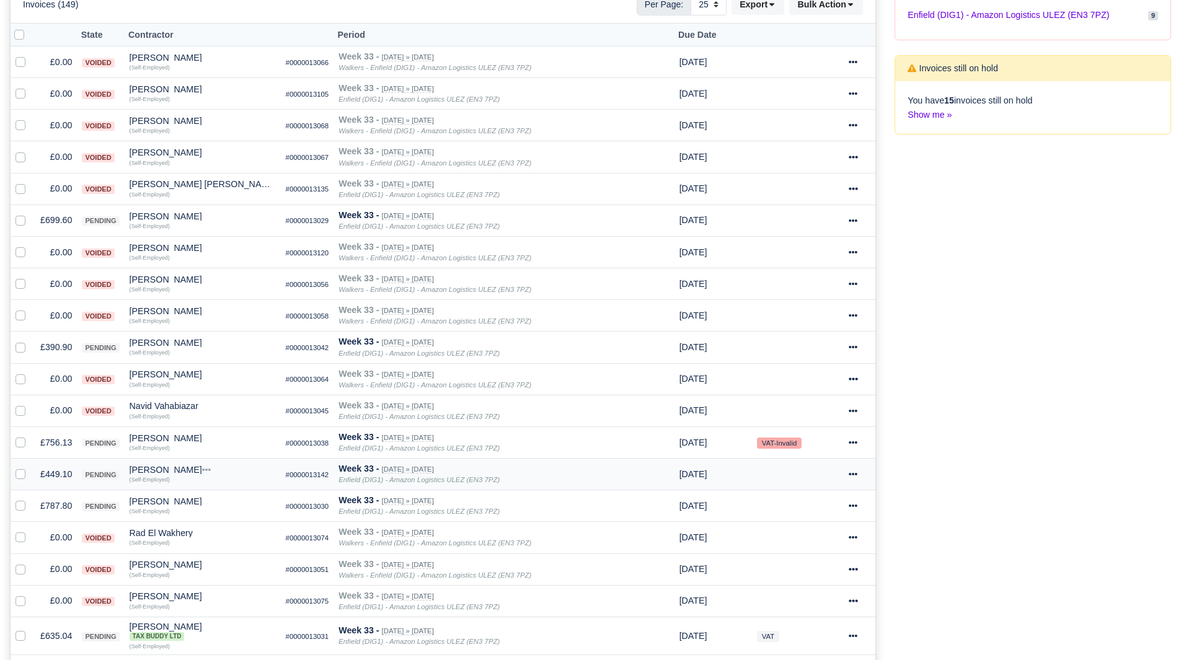
click at [158, 469] on div "Olufisayo Bello" at bounding box center [203, 470] width 146 height 9
click at [216, 506] on button "Other Invoices" at bounding box center [236, 505] width 145 height 19
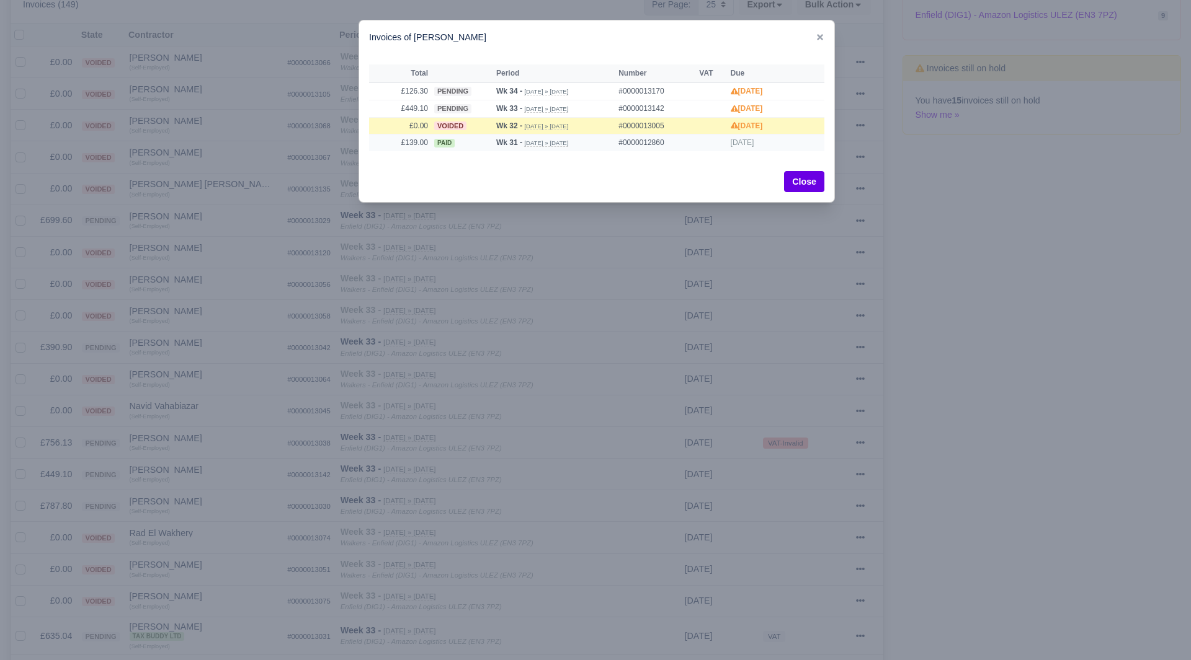
click at [420, 141] on td "£139.00" at bounding box center [400, 143] width 62 height 17
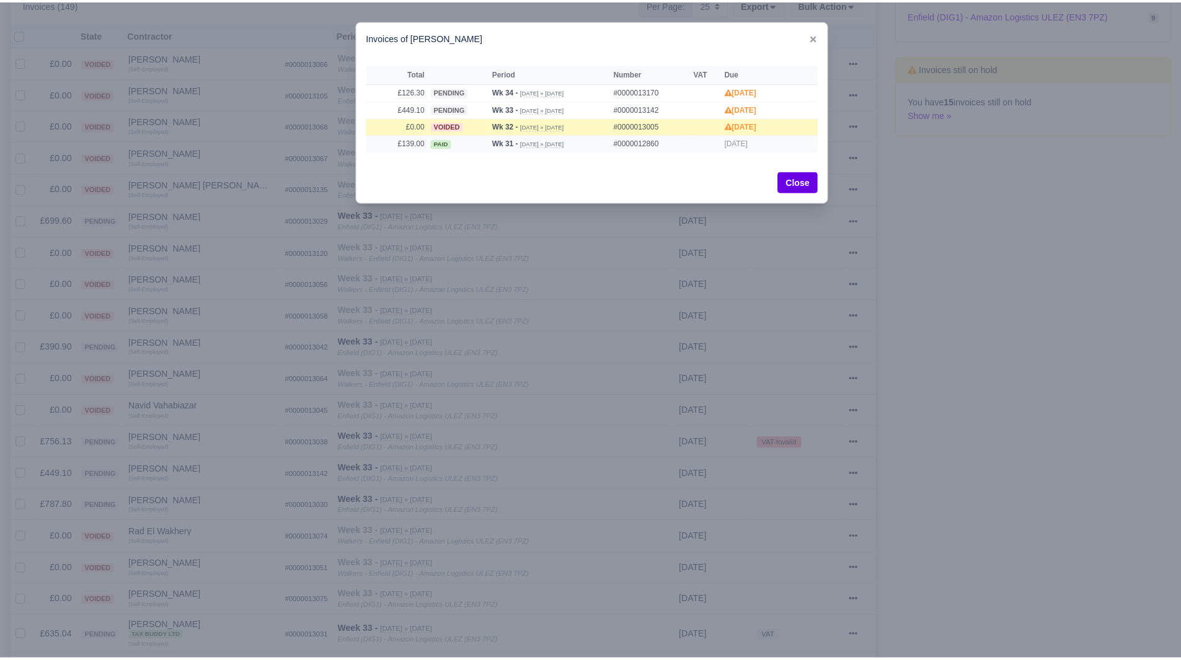
scroll to position [246, 0]
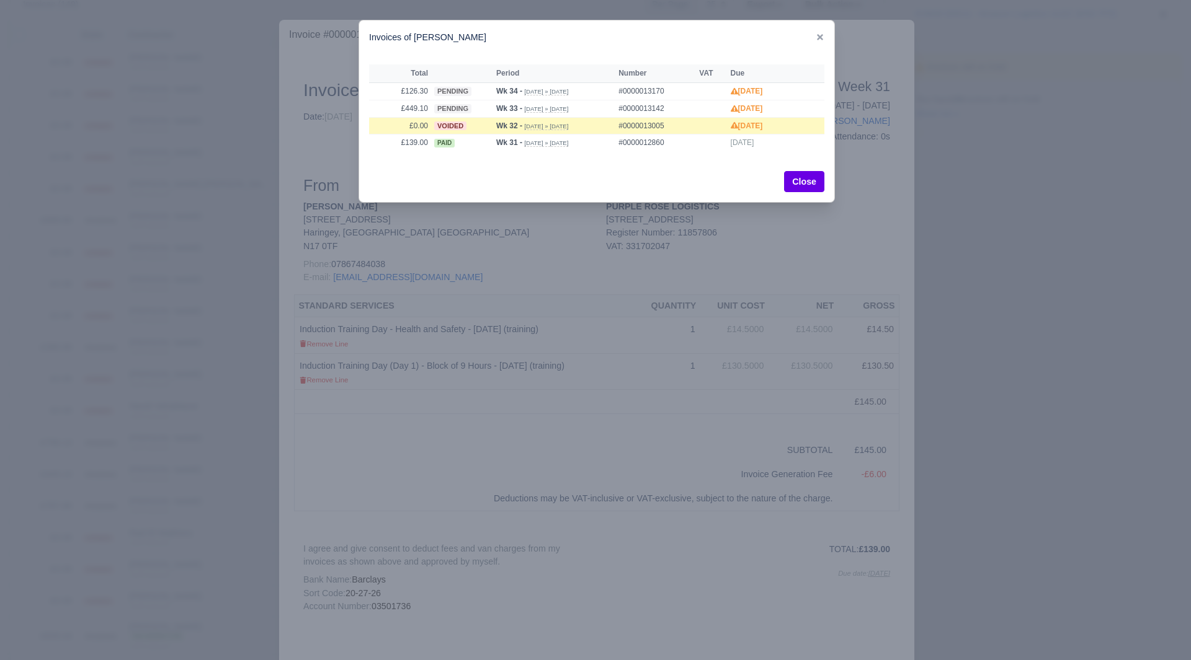
click at [223, 180] on div at bounding box center [595, 330] width 1191 height 660
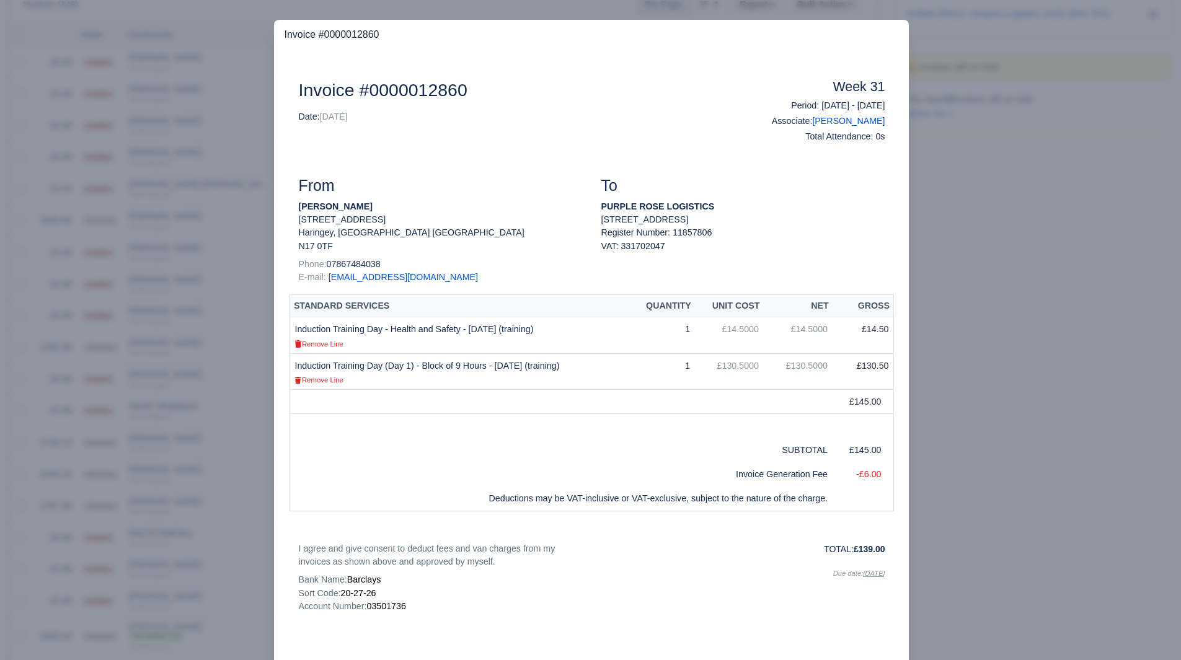
click at [198, 213] on div at bounding box center [590, 330] width 1181 height 660
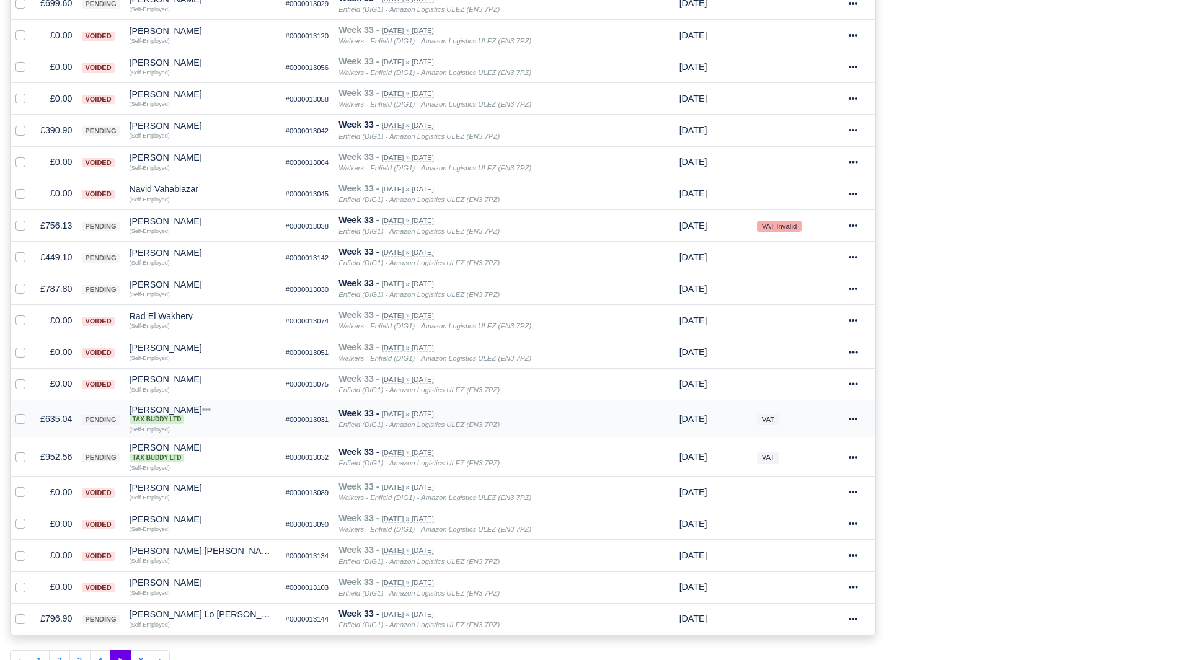
scroll to position [496, 0]
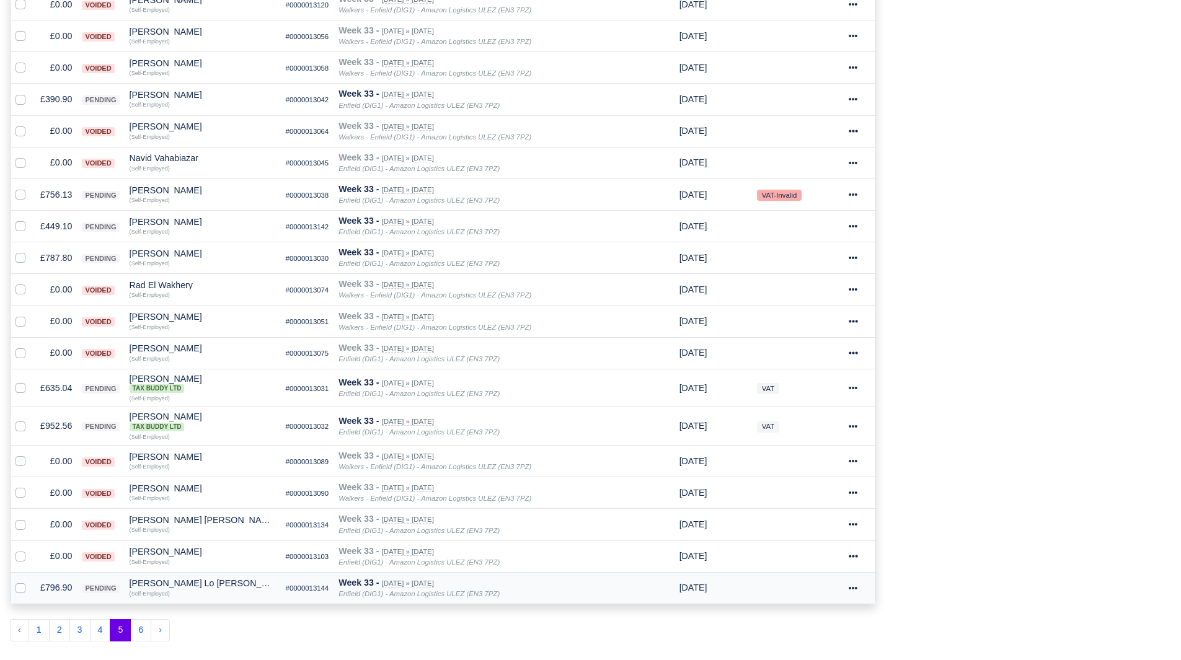
click at [57, 588] on td "£796.90" at bounding box center [56, 588] width 42 height 32
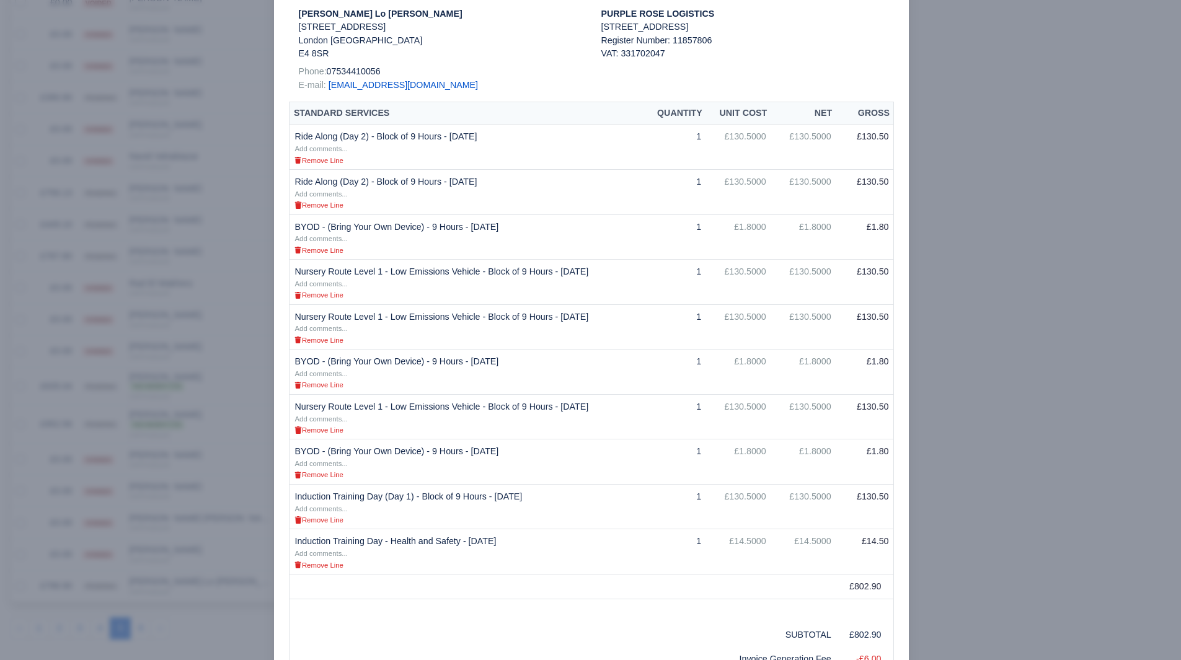
scroll to position [186, 0]
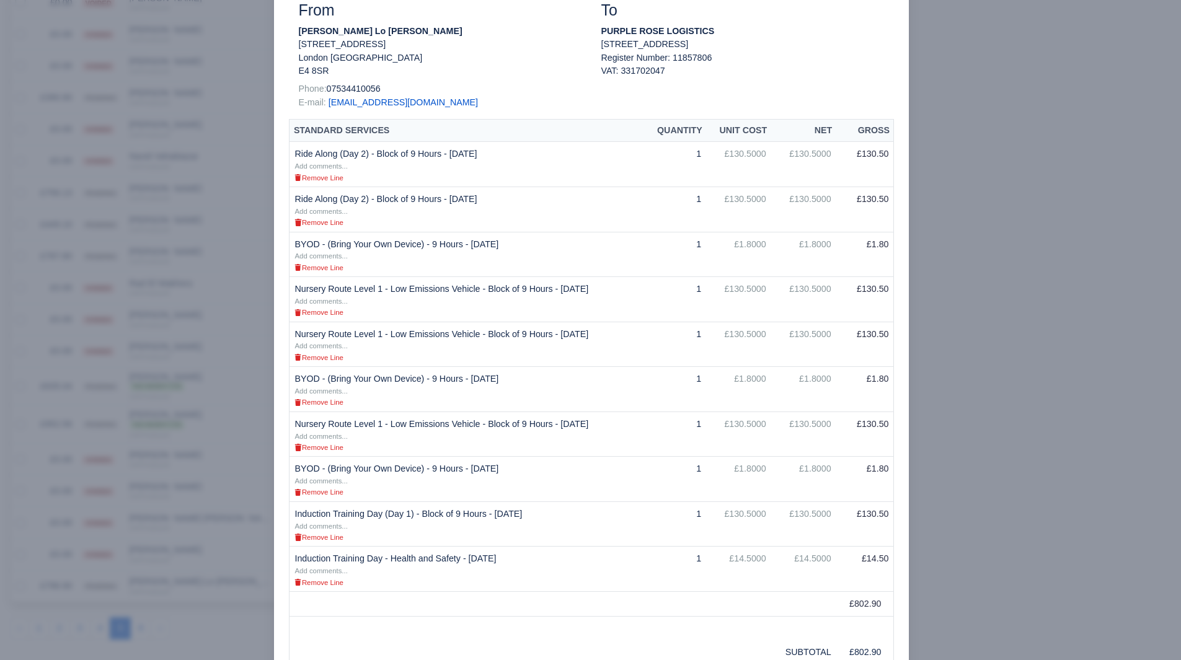
drag, startPoint x: 957, startPoint y: 378, endPoint x: 954, endPoint y: 385, distance: 7.5
click at [957, 378] on div at bounding box center [590, 330] width 1181 height 660
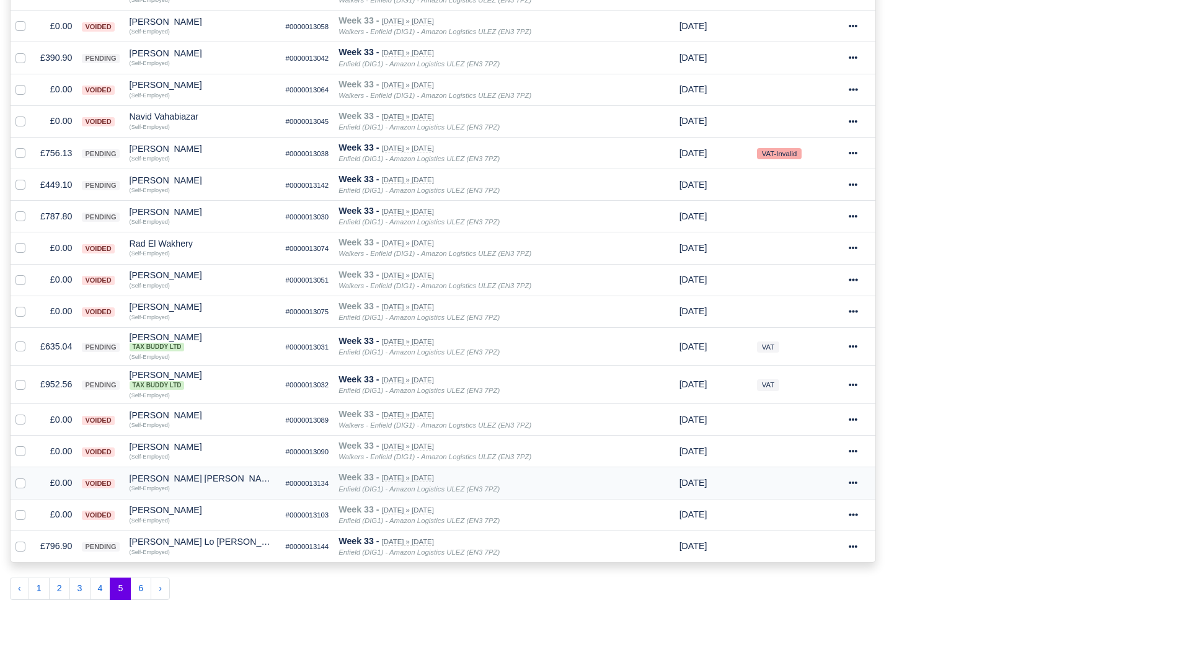
scroll to position [558, 0]
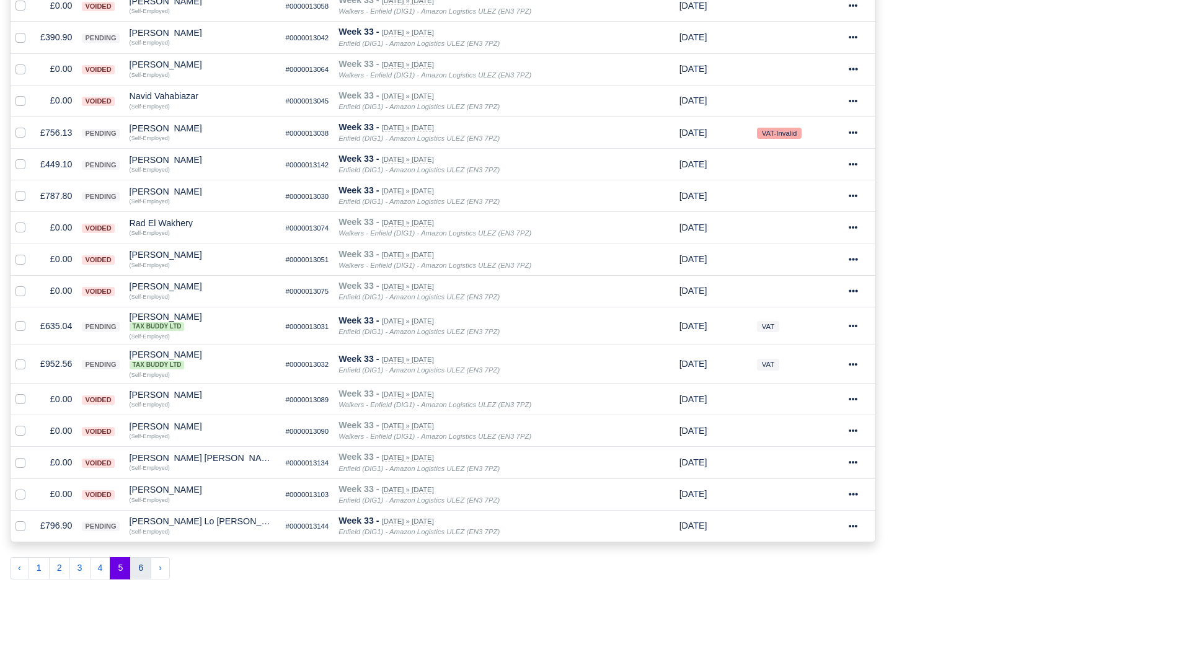
click at [147, 573] on button "6" at bounding box center [140, 568] width 21 height 22
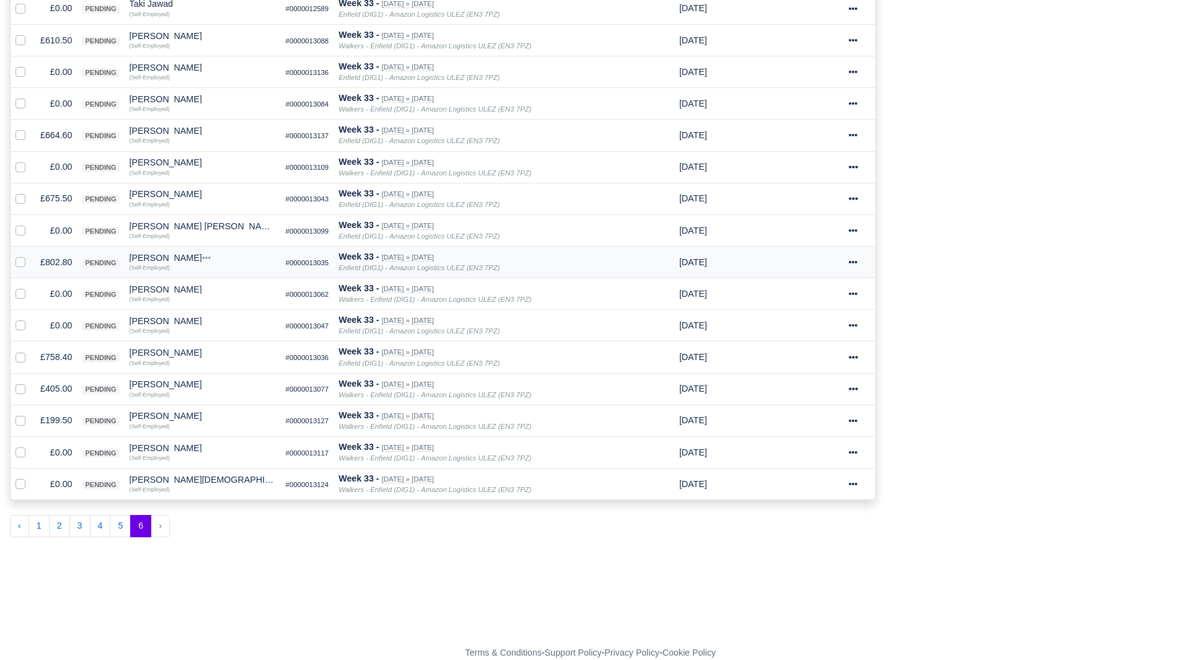
scroll to position [66, 0]
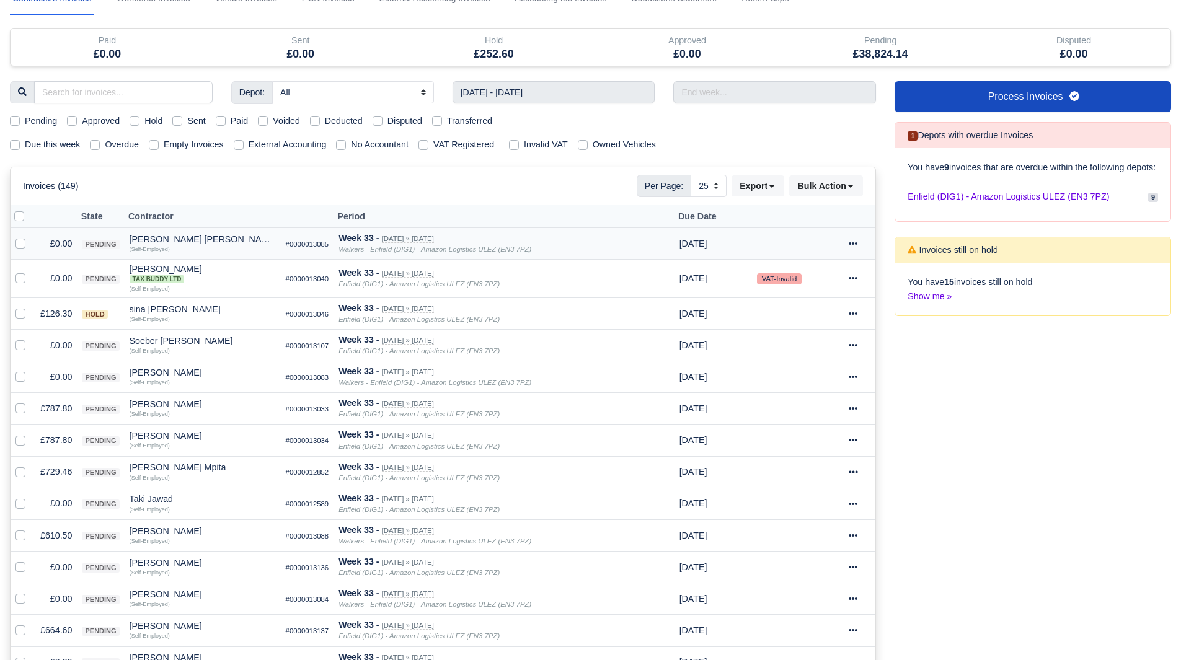
click at [30, 237] on label at bounding box center [30, 237] width 0 height 0
click at [24, 243] on input "checkbox" at bounding box center [21, 242] width 10 height 10
checkbox input "true"
drag, startPoint x: 19, startPoint y: 275, endPoint x: 20, endPoint y: 284, distance: 8.7
click at [30, 272] on label at bounding box center [30, 272] width 0 height 0
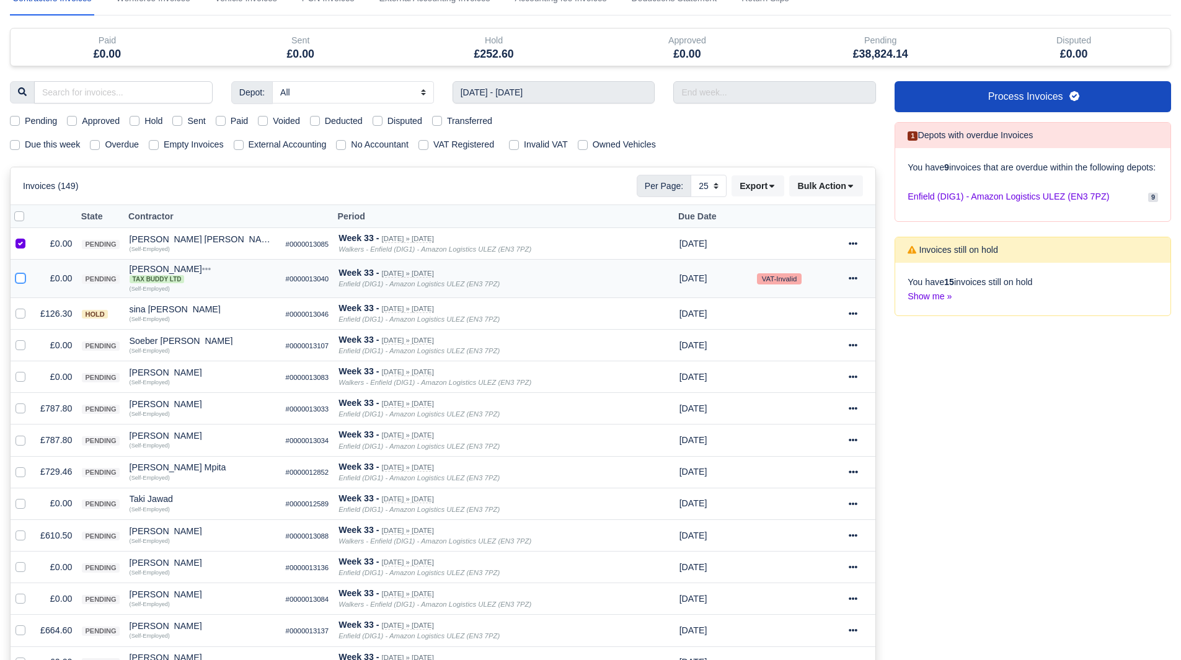
click at [19, 277] on input "checkbox" at bounding box center [21, 277] width 10 height 10
checkbox input "true"
drag, startPoint x: 23, startPoint y: 346, endPoint x: 22, endPoint y: 358, distance: 11.8
click at [30, 339] on label at bounding box center [30, 339] width 0 height 0
click at [22, 347] on input "checkbox" at bounding box center [21, 344] width 10 height 10
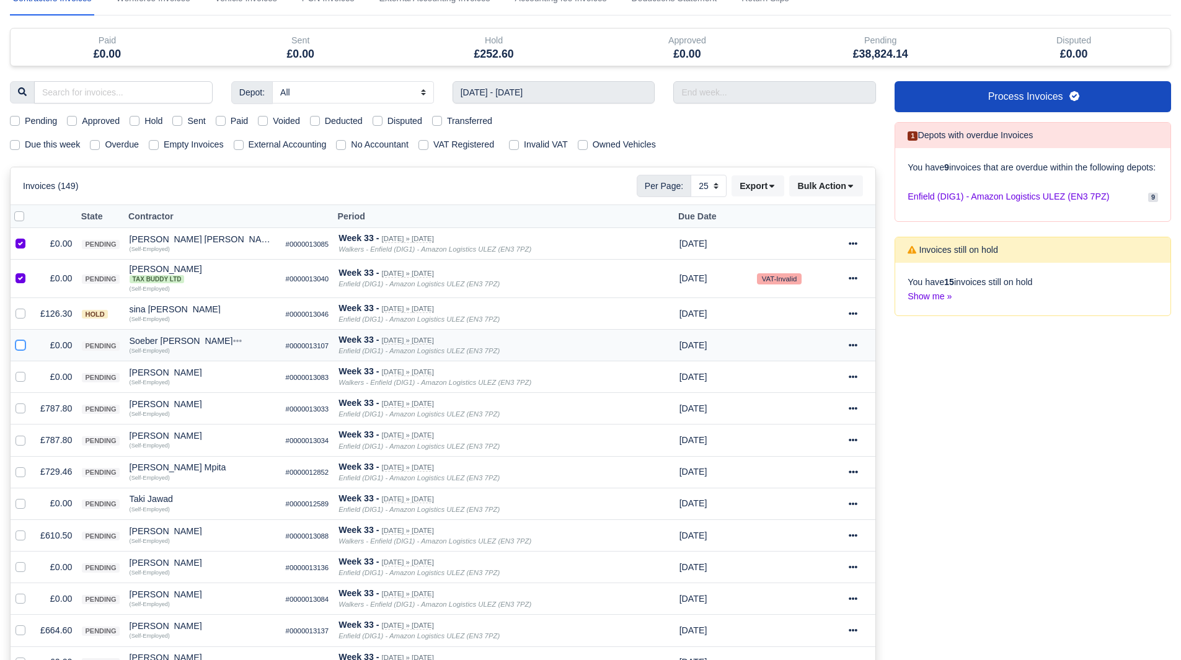
checkbox input "true"
click at [30, 370] on label at bounding box center [30, 370] width 0 height 0
click at [19, 379] on input "checkbox" at bounding box center [21, 375] width 10 height 10
checkbox input "true"
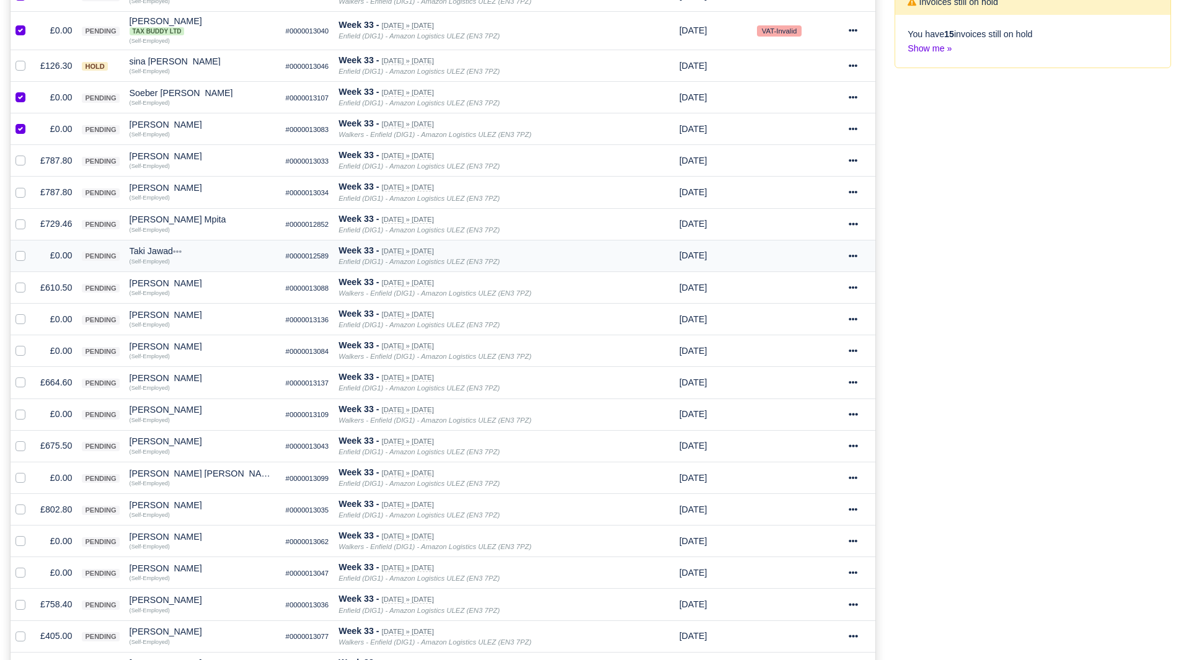
click at [30, 249] on label at bounding box center [30, 249] width 0 height 0
click at [20, 257] on input "checkbox" at bounding box center [21, 254] width 10 height 10
checkbox input "true"
click at [30, 313] on label at bounding box center [30, 313] width 0 height 0
click at [22, 318] on input "checkbox" at bounding box center [21, 318] width 10 height 10
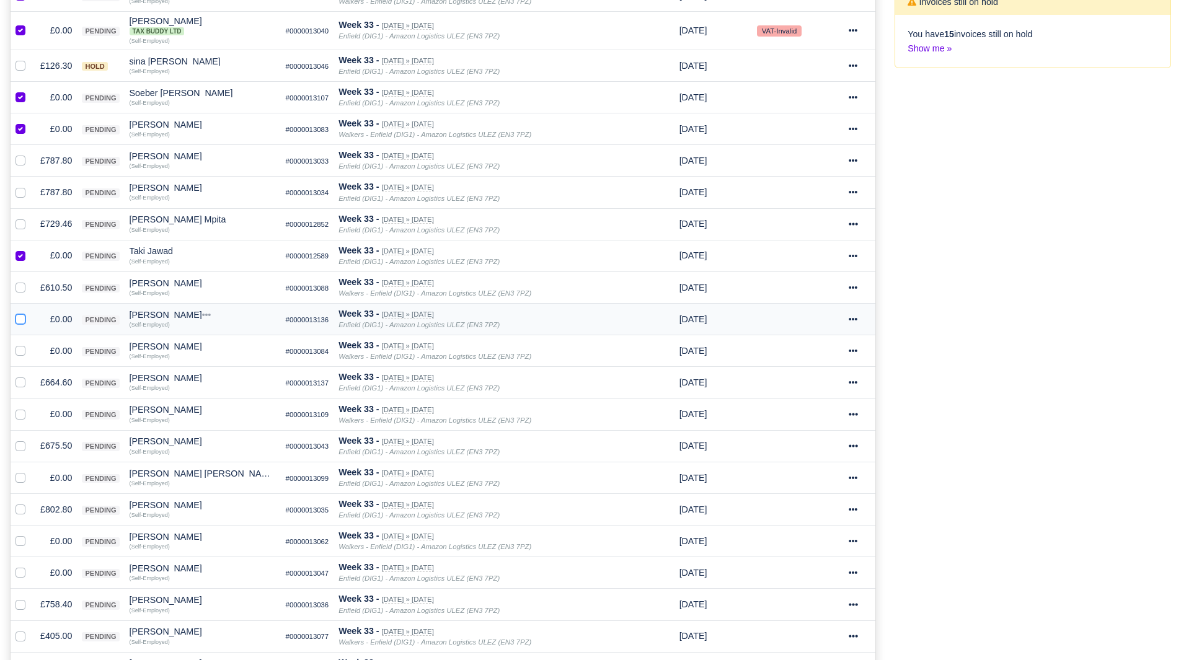
checkbox input "true"
click at [30, 344] on label at bounding box center [30, 344] width 0 height 0
click at [21, 352] on input "checkbox" at bounding box center [21, 349] width 10 height 10
checkbox input "true"
click at [30, 407] on label at bounding box center [30, 407] width 0 height 0
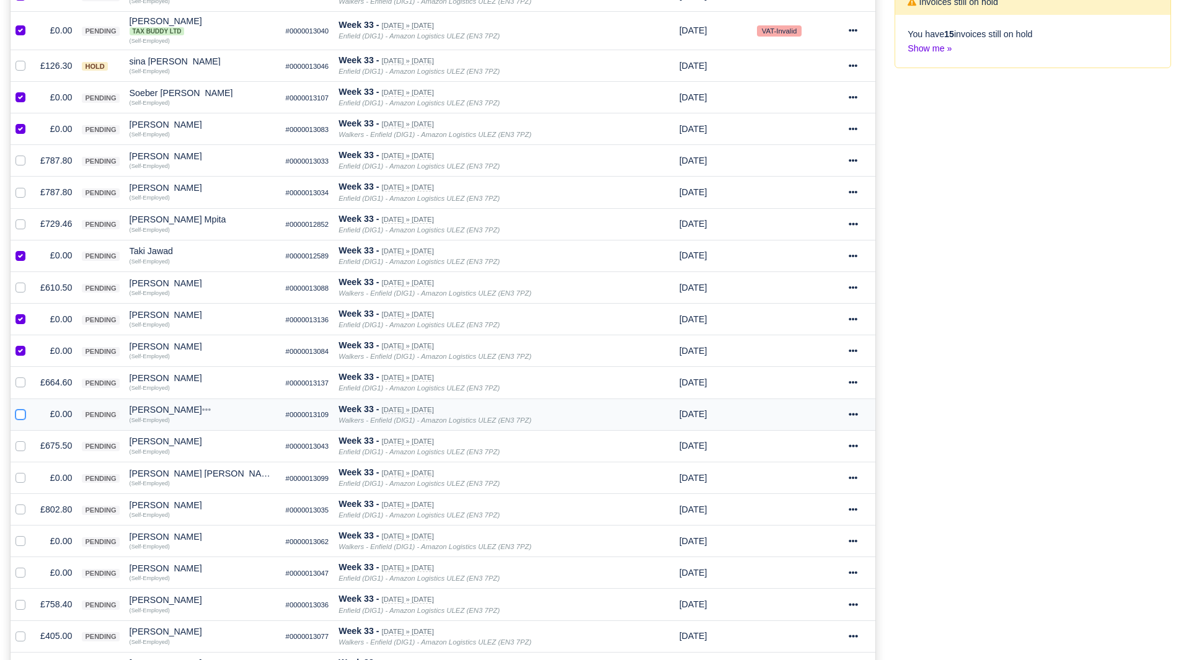
click at [21, 415] on input "checkbox" at bounding box center [21, 412] width 10 height 10
checkbox input "true"
click at [30, 471] on label at bounding box center [30, 471] width 0 height 0
click at [20, 481] on input "checkbox" at bounding box center [21, 476] width 10 height 10
checkbox input "true"
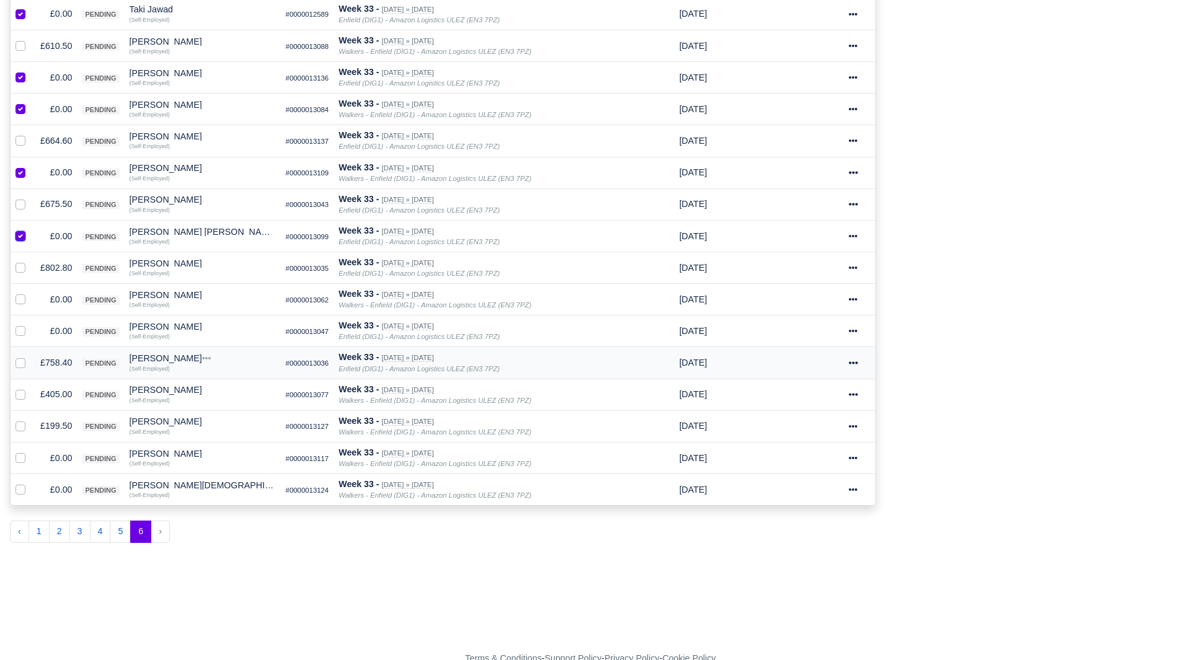
scroll to position [562, 0]
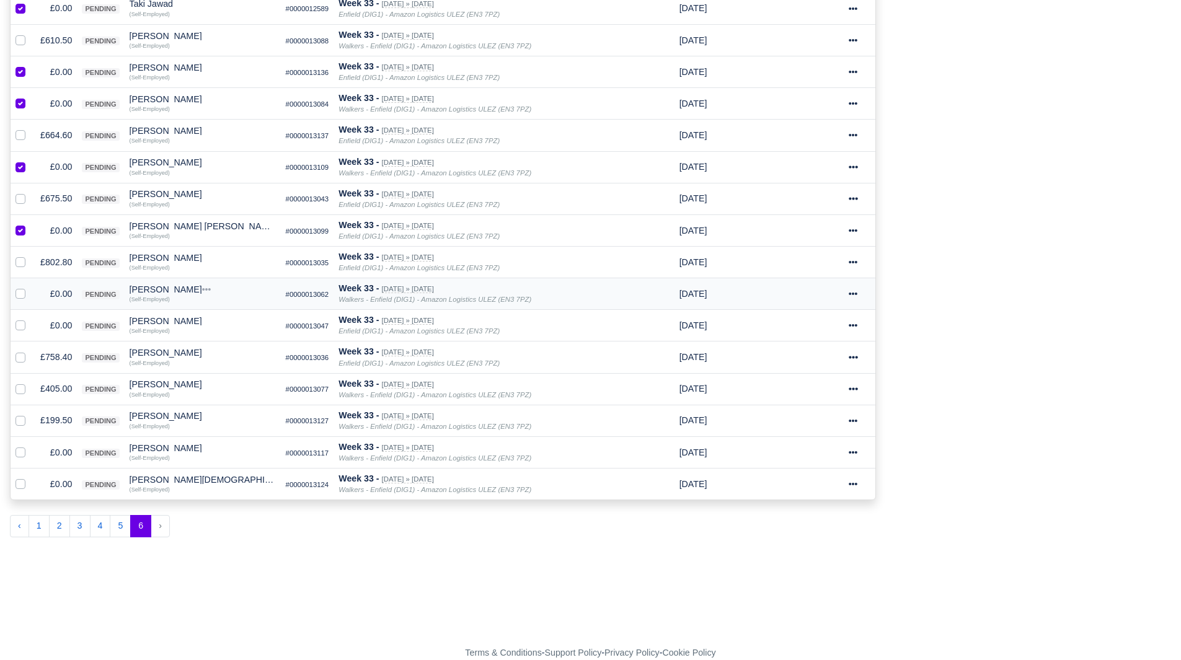
click at [30, 287] on label at bounding box center [30, 287] width 0 height 0
click at [20, 295] on input "checkbox" at bounding box center [21, 292] width 10 height 10
checkbox input "true"
drag, startPoint x: 20, startPoint y: 324, endPoint x: 26, endPoint y: 361, distance: 37.1
click at [30, 319] on label at bounding box center [30, 319] width 0 height 0
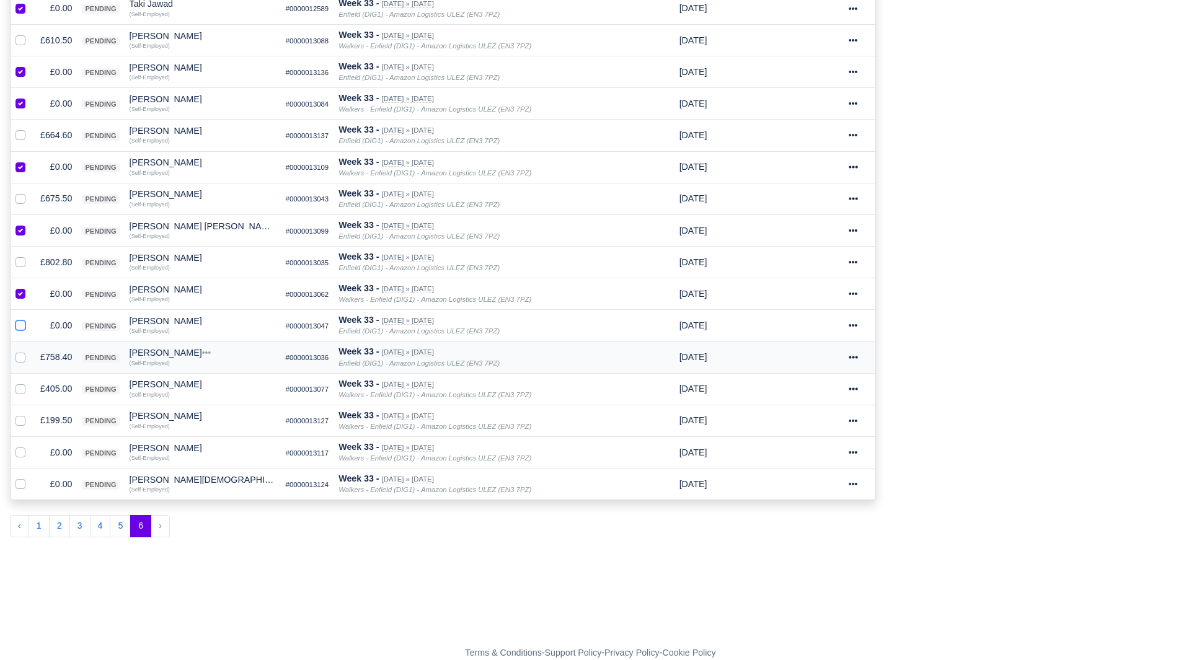
click at [20, 325] on input "checkbox" at bounding box center [21, 324] width 10 height 10
checkbox input "true"
click at [30, 446] on label at bounding box center [30, 446] width 0 height 0
click at [24, 453] on input "checkbox" at bounding box center [21, 451] width 10 height 10
checkbox input "true"
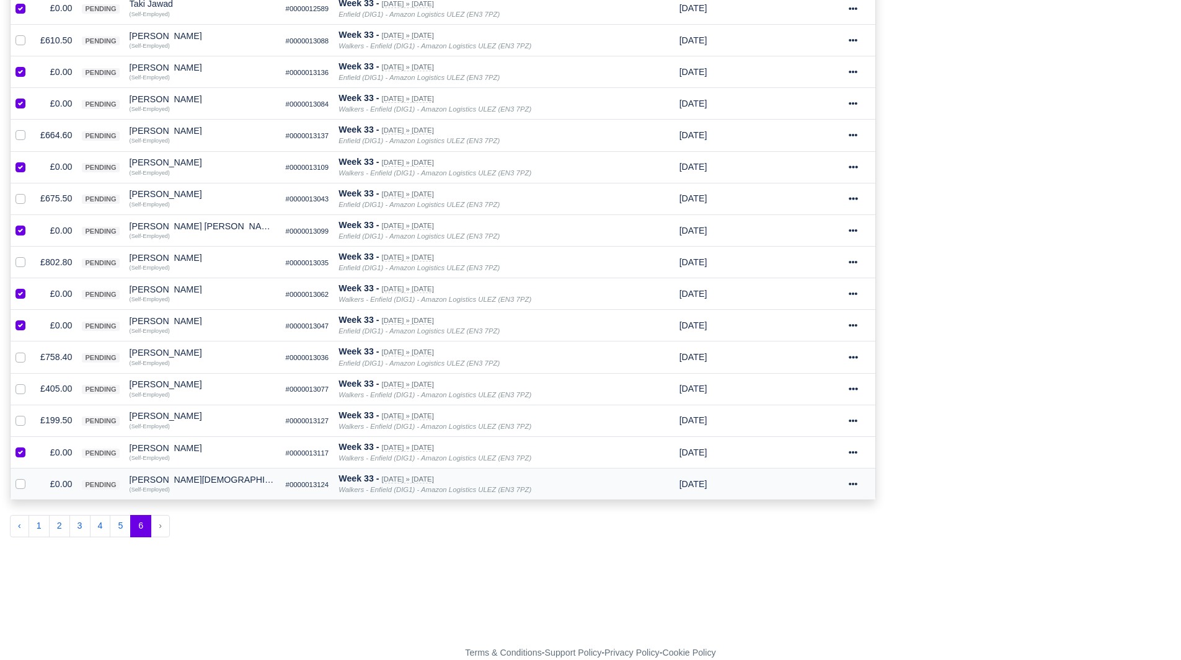
drag, startPoint x: 17, startPoint y: 483, endPoint x: 50, endPoint y: 476, distance: 33.7
click at [30, 477] on label at bounding box center [30, 477] width 0 height 0
click at [17, 484] on input "checkbox" at bounding box center [21, 482] width 10 height 10
checkbox input "true"
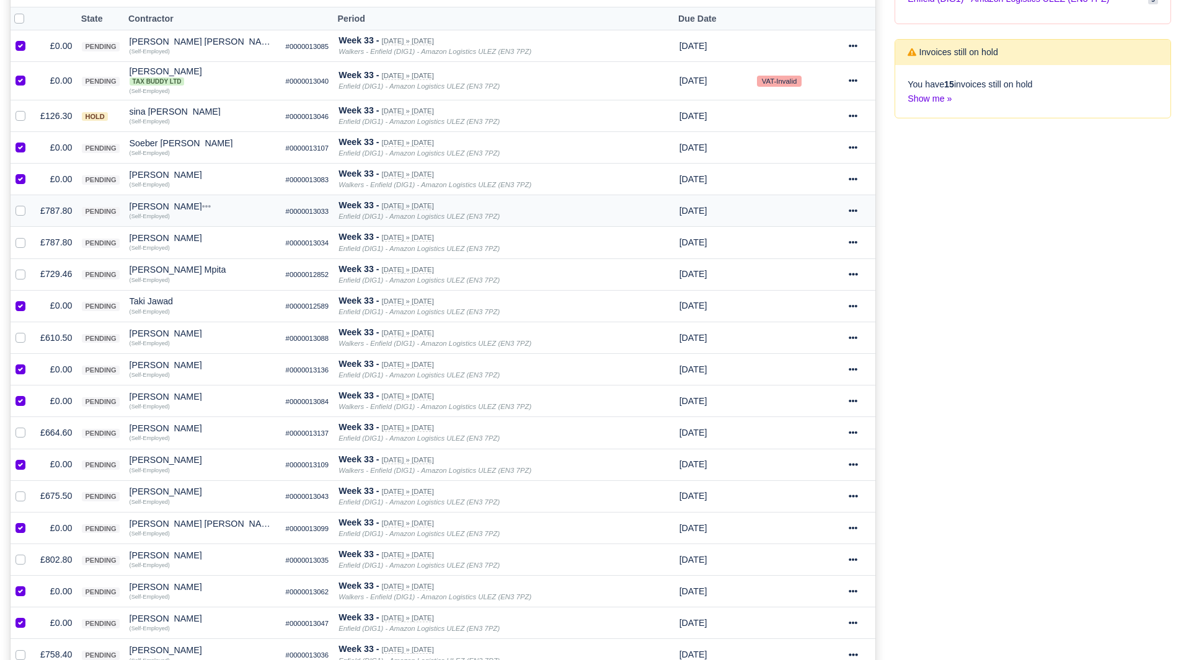
scroll to position [66, 0]
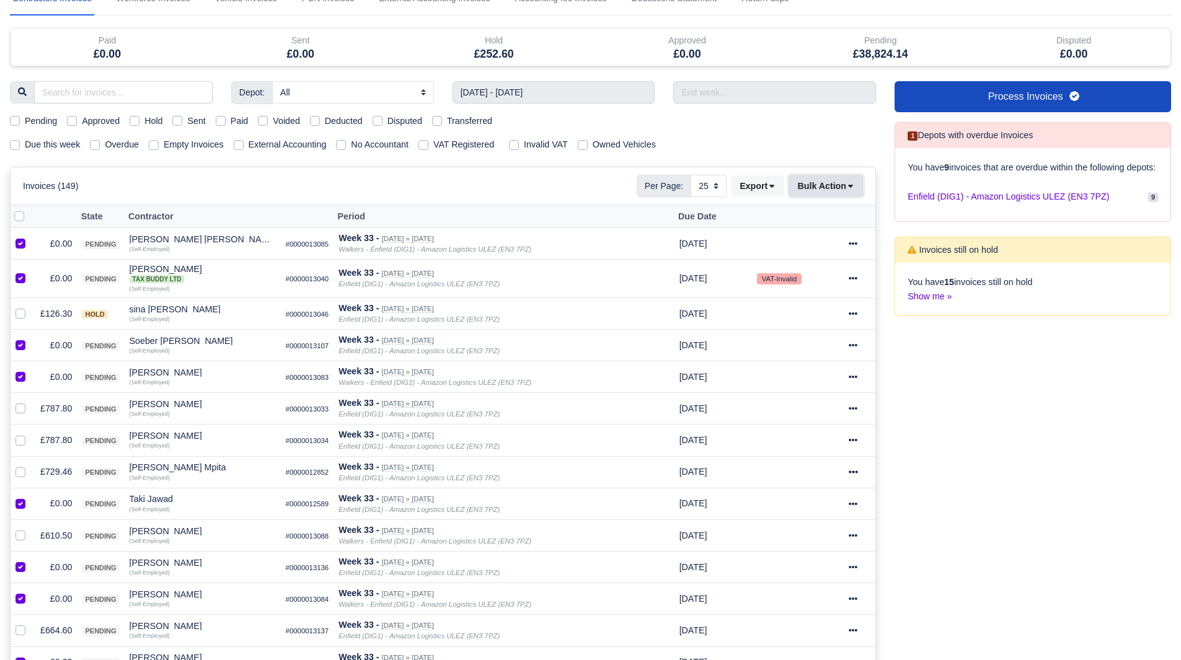
click at [807, 177] on button "Bulk Action" at bounding box center [826, 185] width 74 height 21
click at [798, 283] on div "Void" at bounding box center [807, 286] width 110 height 19
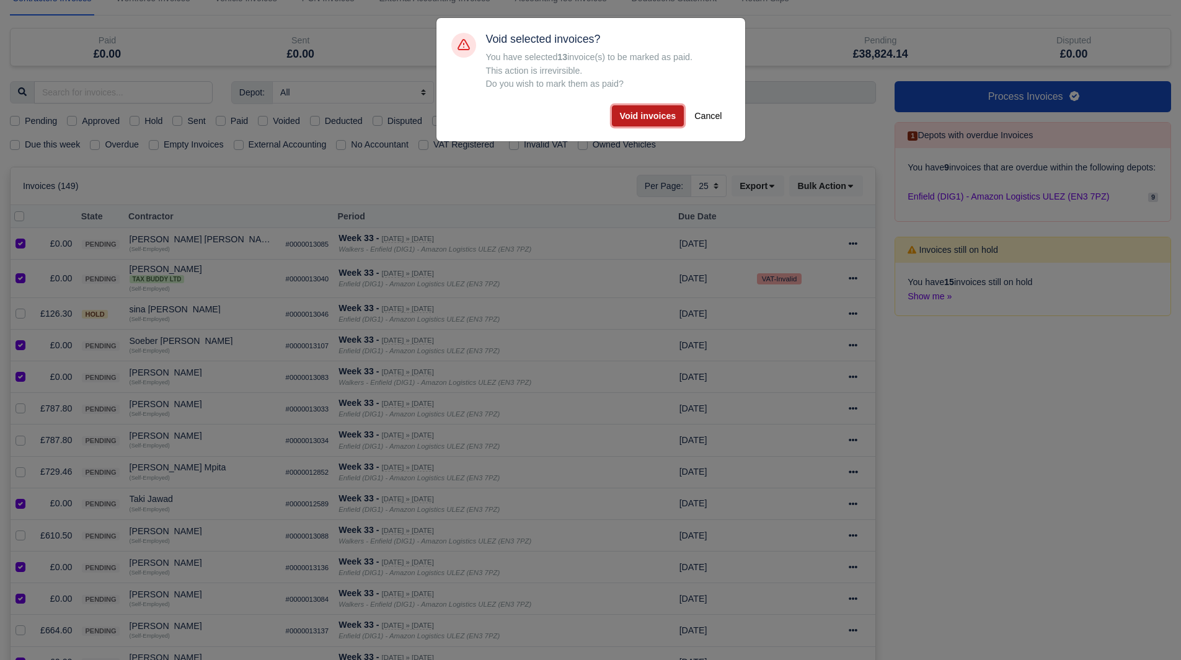
click at [648, 117] on button "Void invoices" at bounding box center [648, 115] width 73 height 21
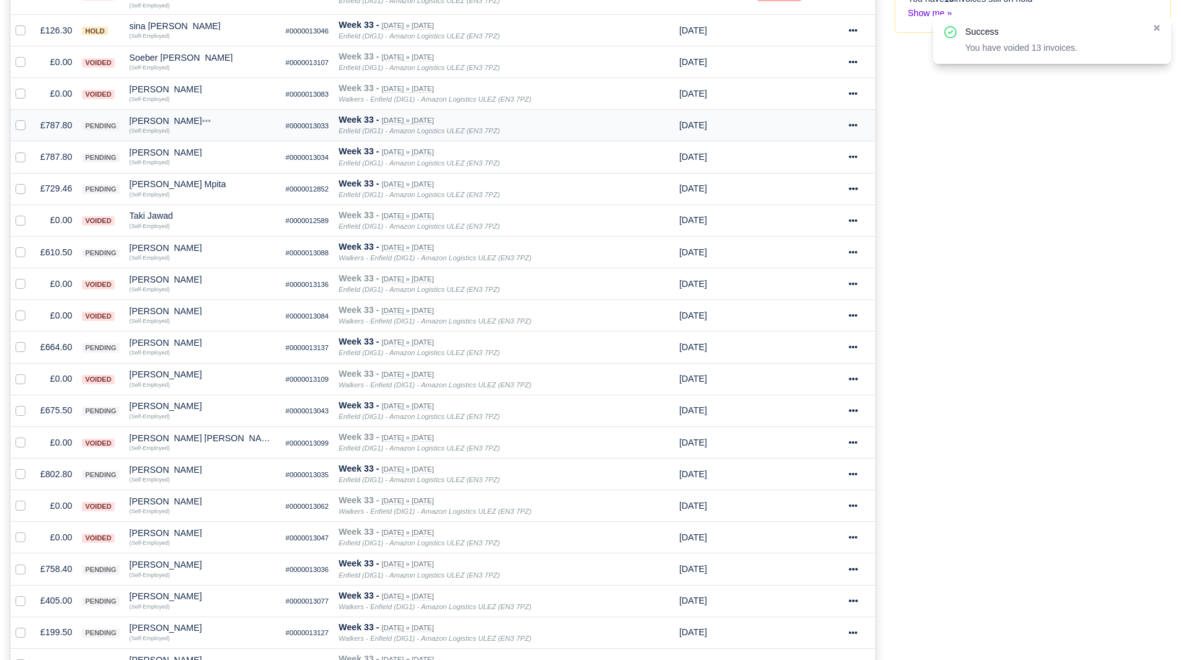
scroll to position [376, 0]
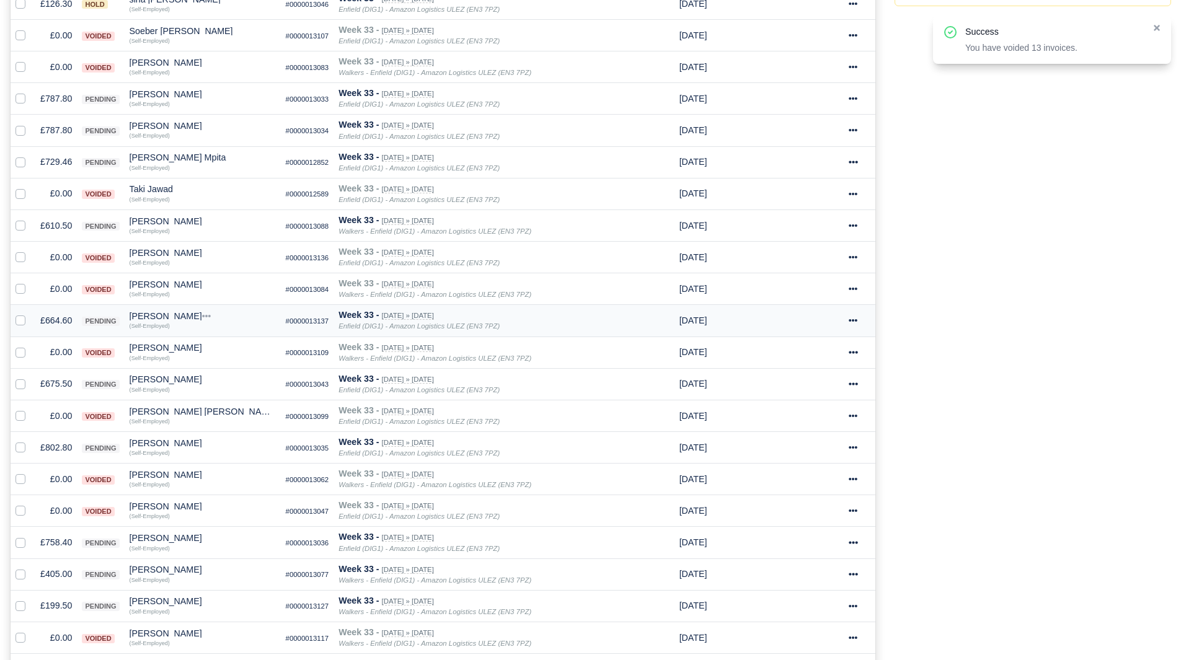
click at [51, 319] on td "£664.60" at bounding box center [56, 321] width 42 height 32
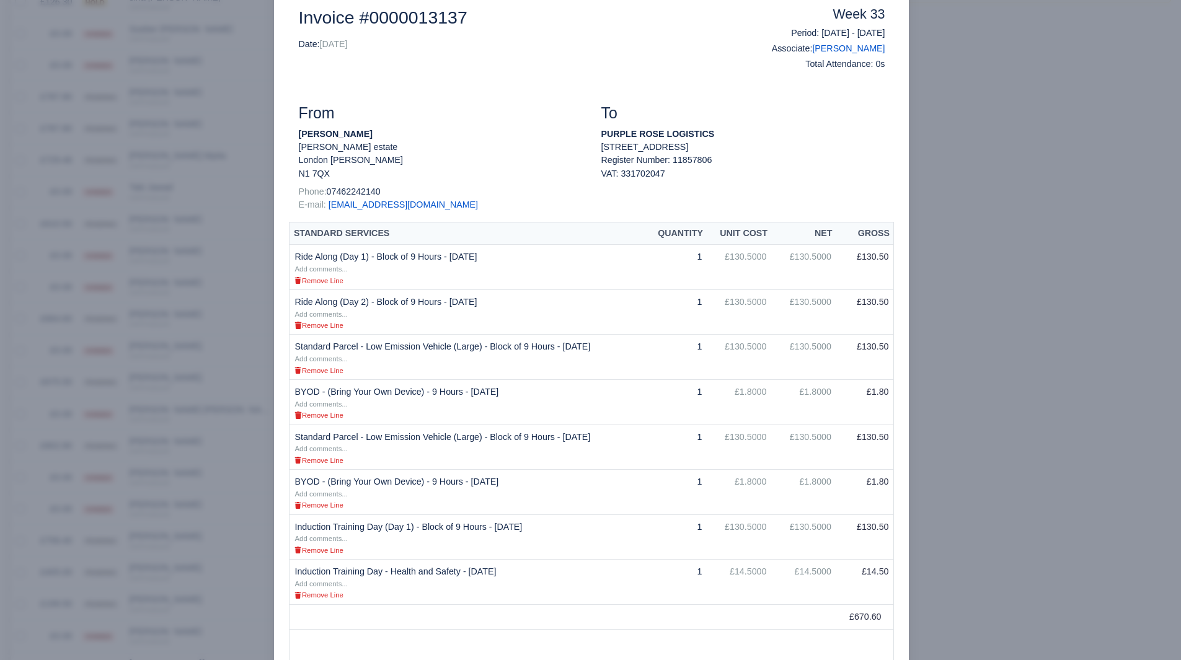
scroll to position [186, 0]
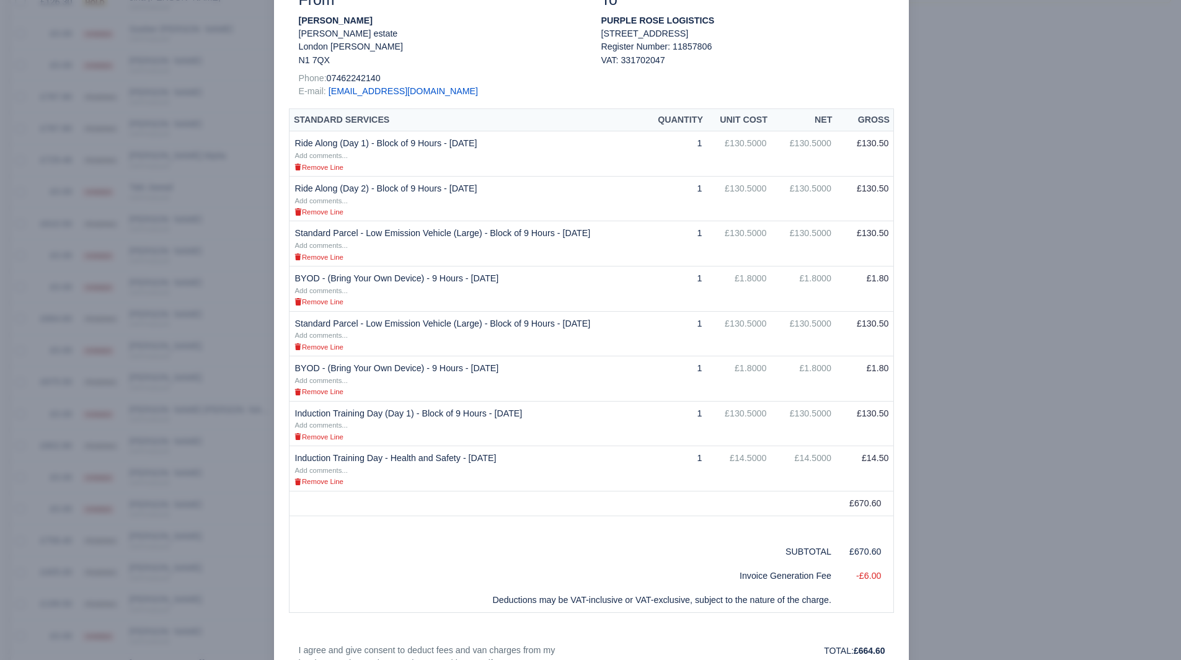
click at [35, 512] on div at bounding box center [590, 330] width 1181 height 660
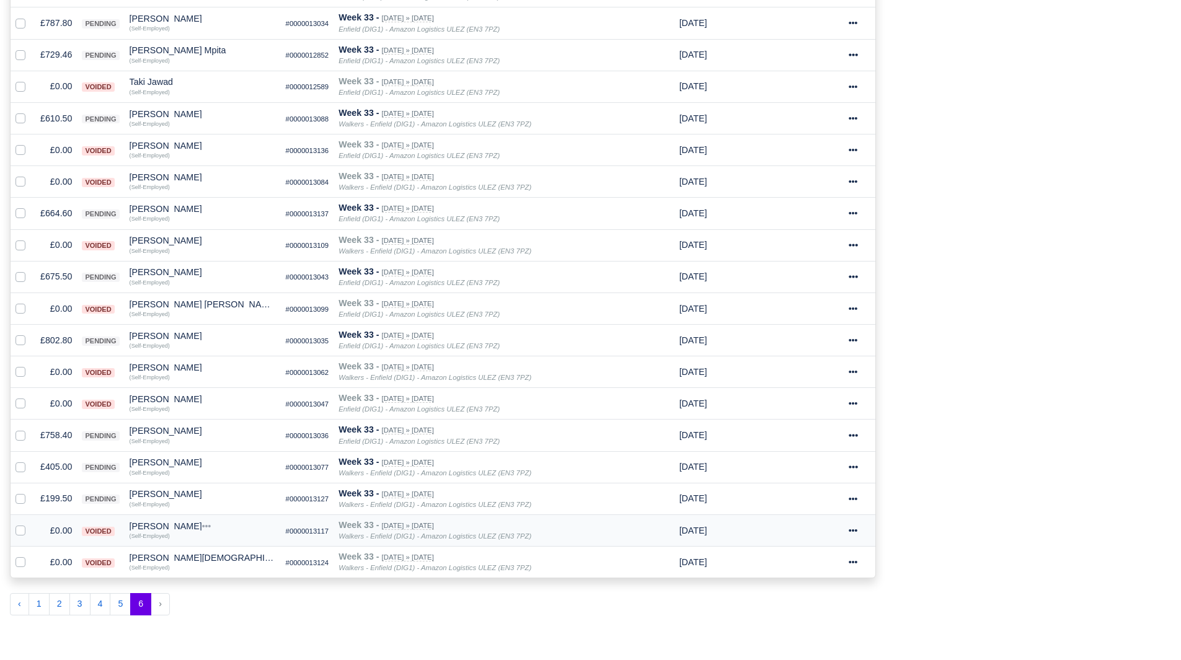
scroll to position [500, 0]
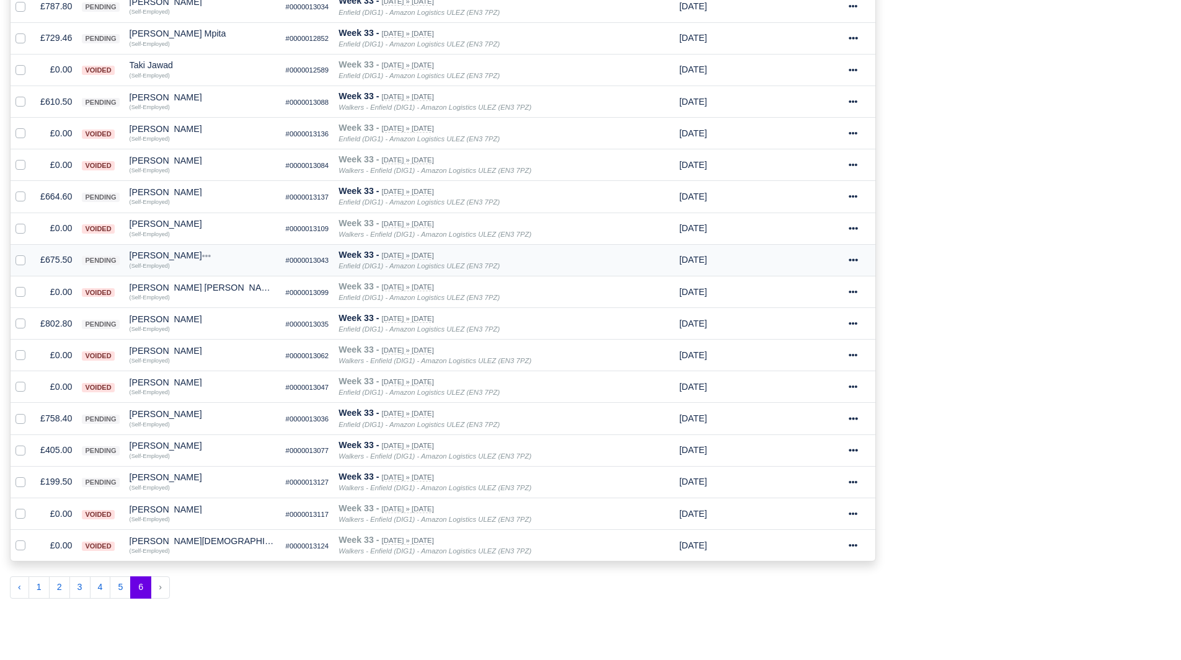
click at [63, 260] on td "£675.50" at bounding box center [56, 260] width 42 height 32
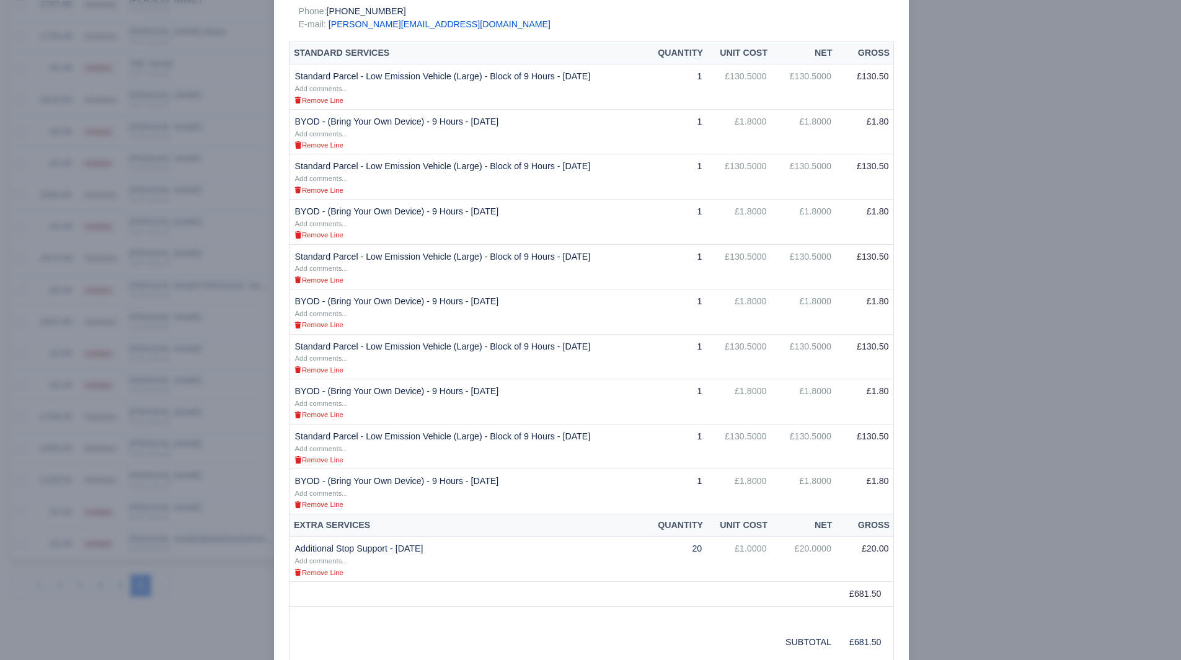
scroll to position [372, 0]
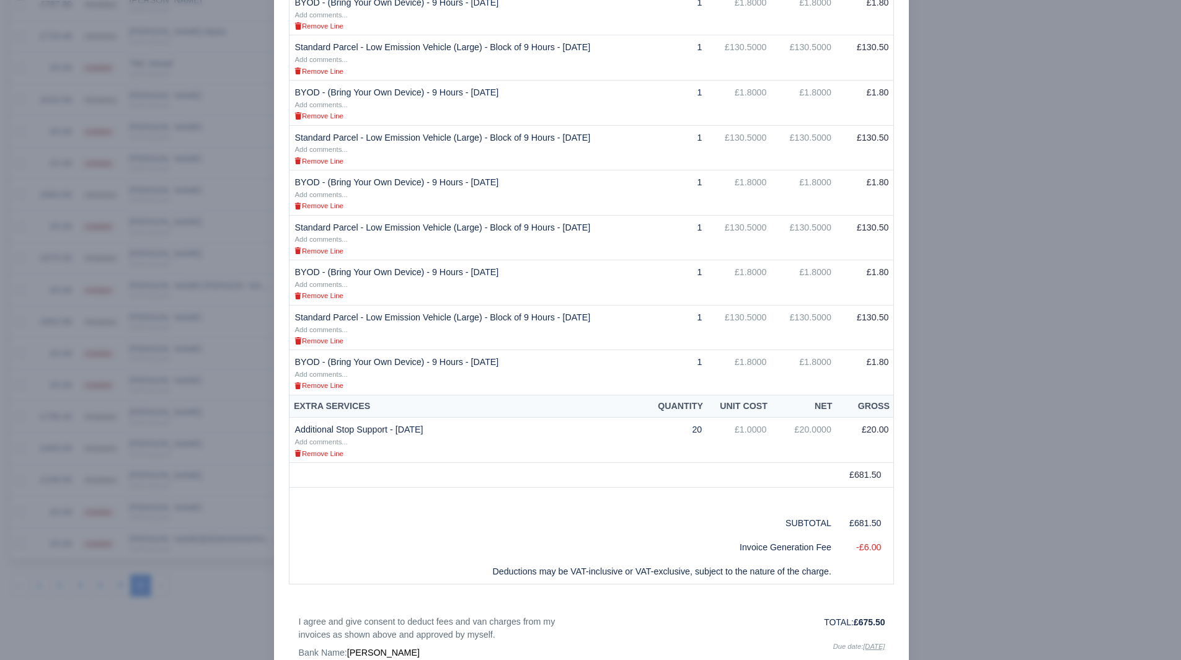
click at [95, 538] on div at bounding box center [590, 330] width 1181 height 660
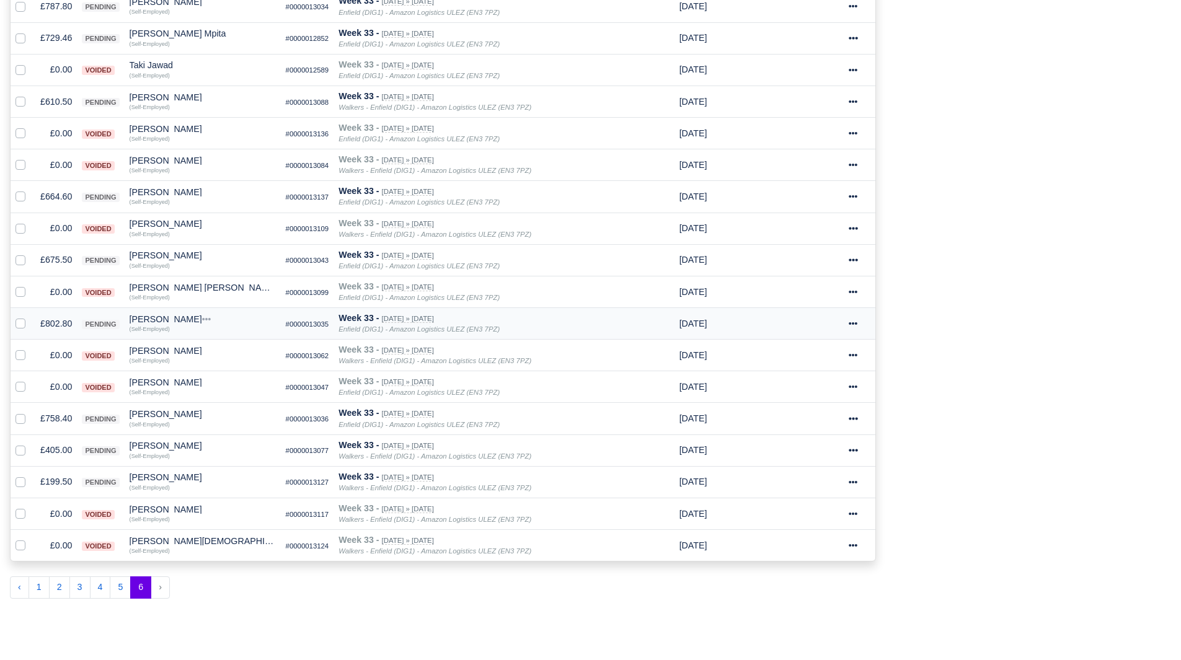
click at [59, 327] on td "£802.80" at bounding box center [56, 324] width 42 height 32
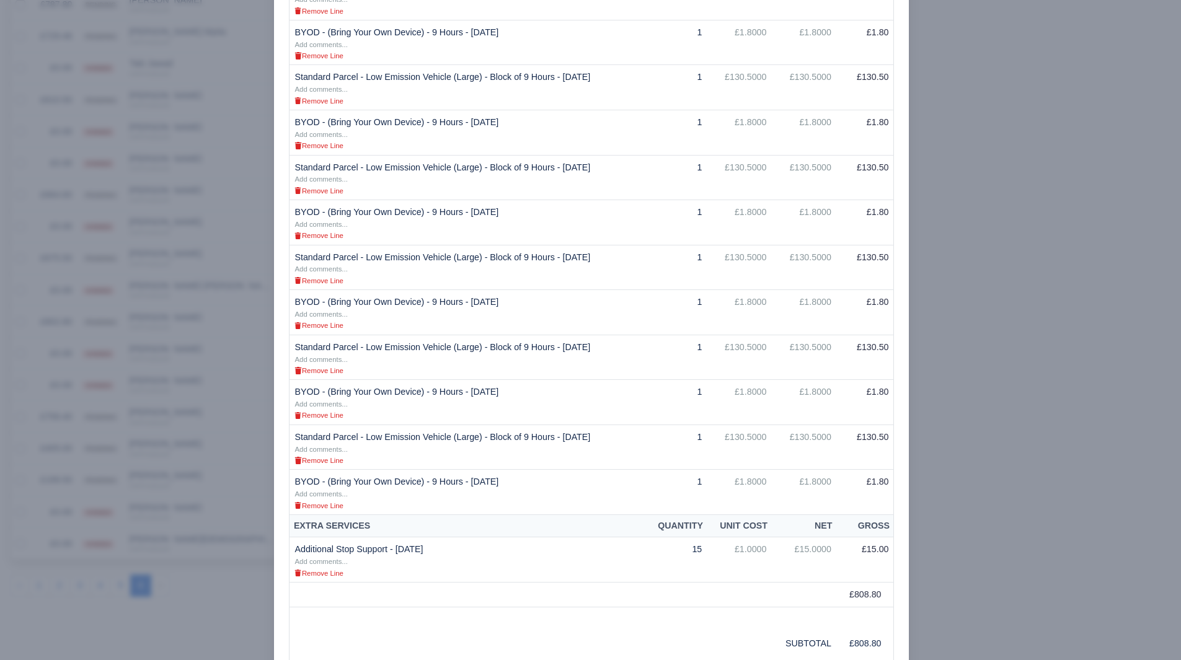
scroll to position [434, 0]
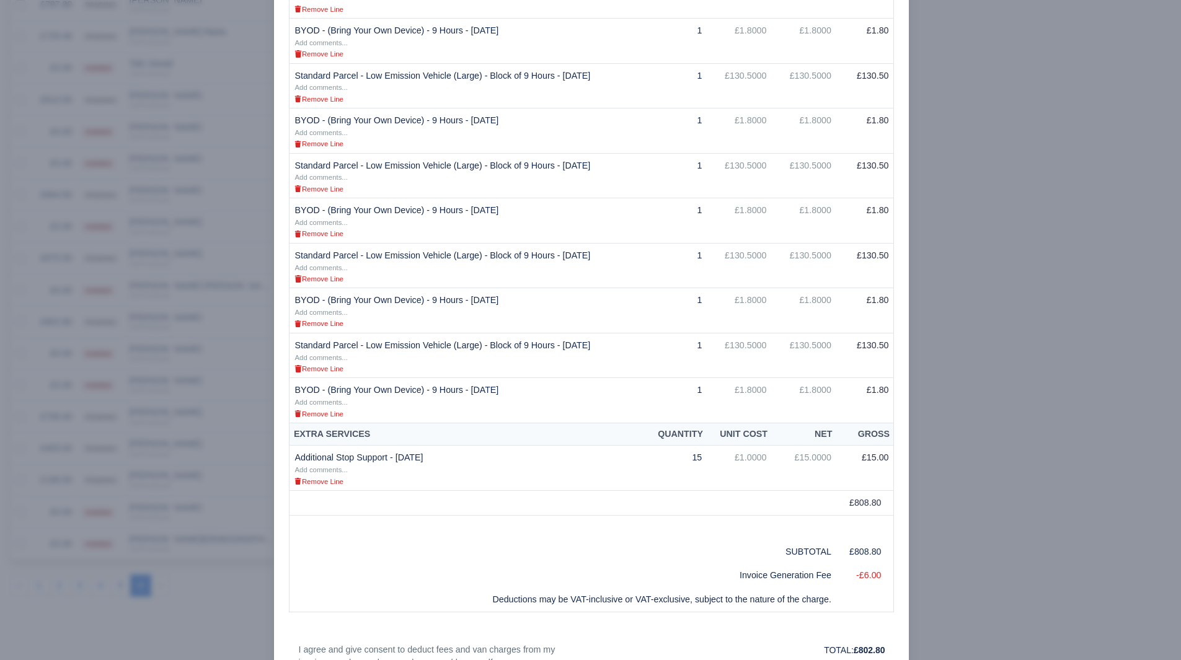
drag, startPoint x: 92, startPoint y: 545, endPoint x: 93, endPoint y: 538, distance: 6.9
click at [92, 541] on div at bounding box center [590, 330] width 1181 height 660
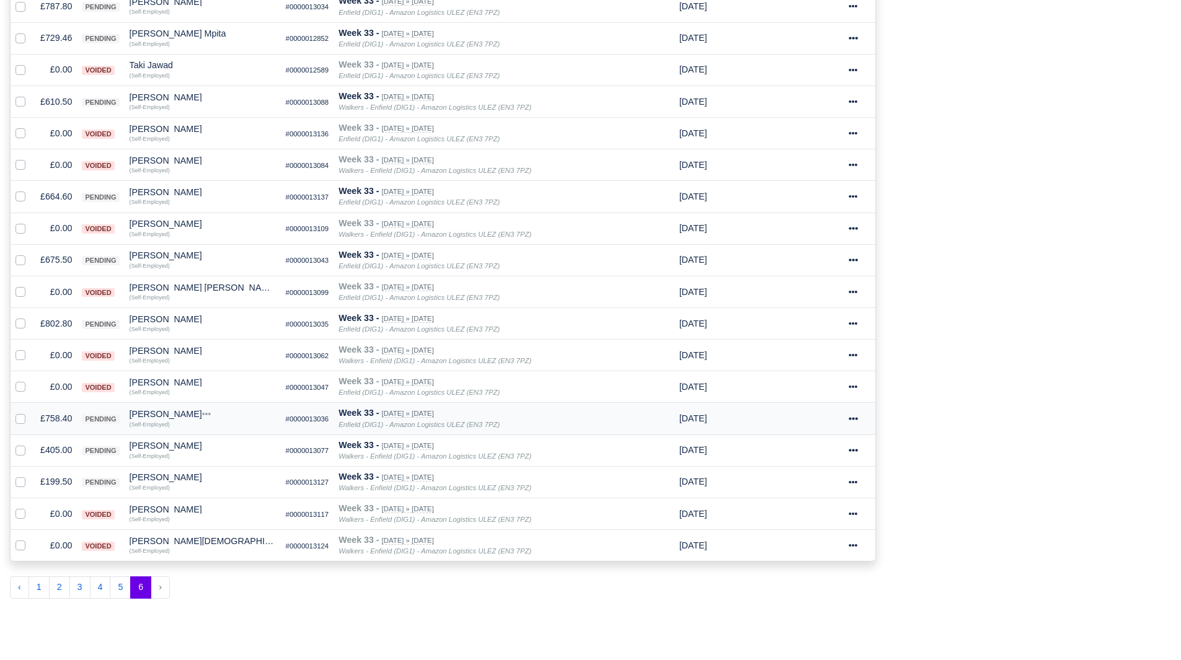
click at [65, 422] on td "£758.40" at bounding box center [56, 419] width 42 height 32
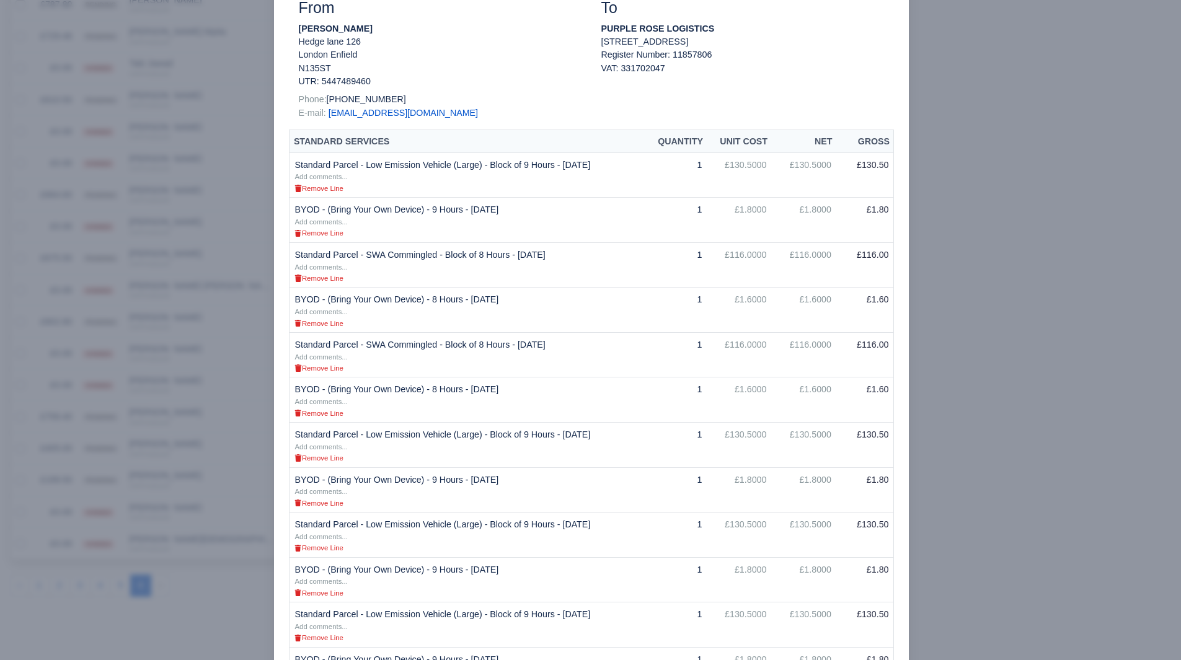
scroll to position [372, 0]
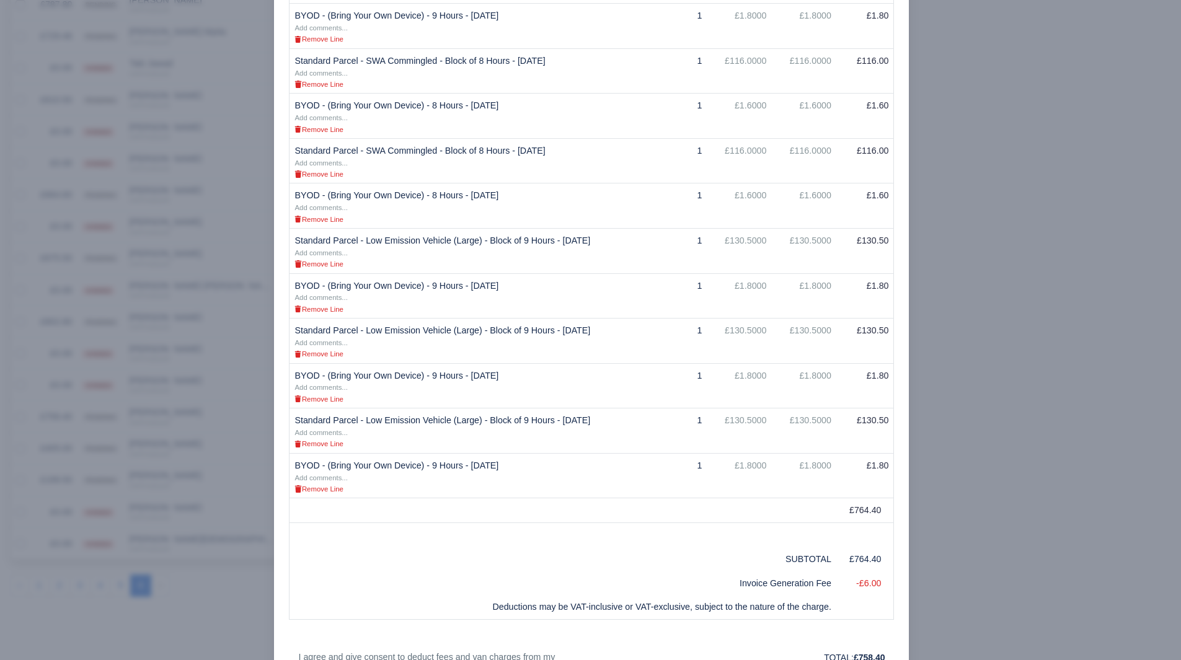
click at [1131, 376] on div at bounding box center [590, 330] width 1181 height 660
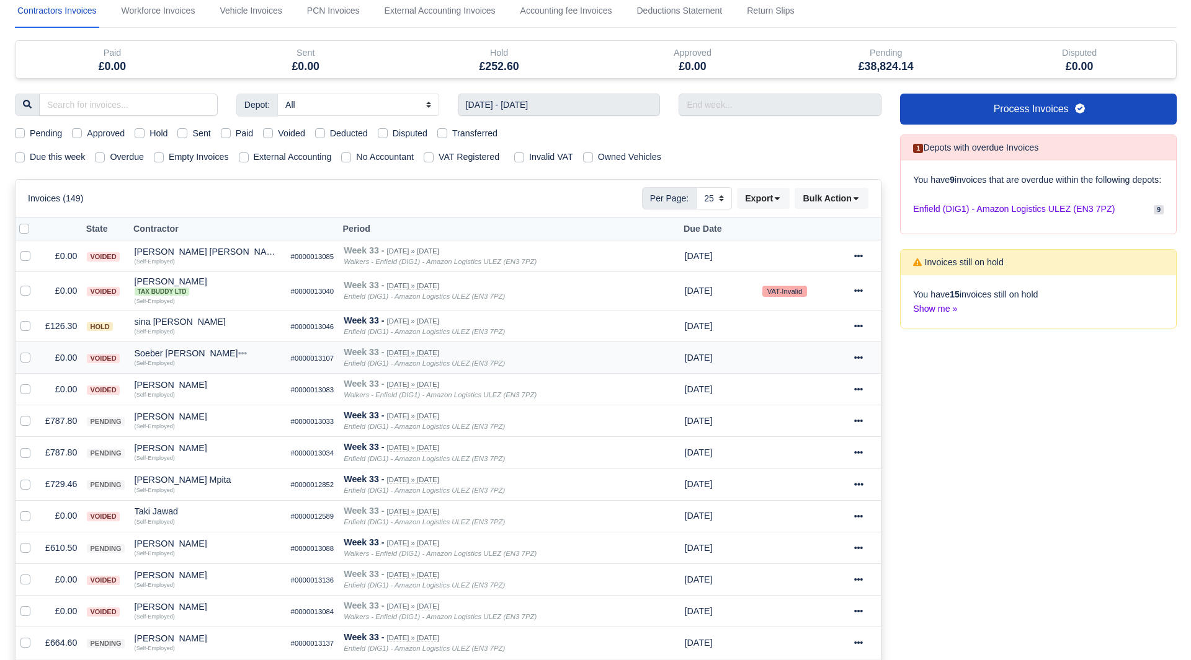
scroll to position [0, 0]
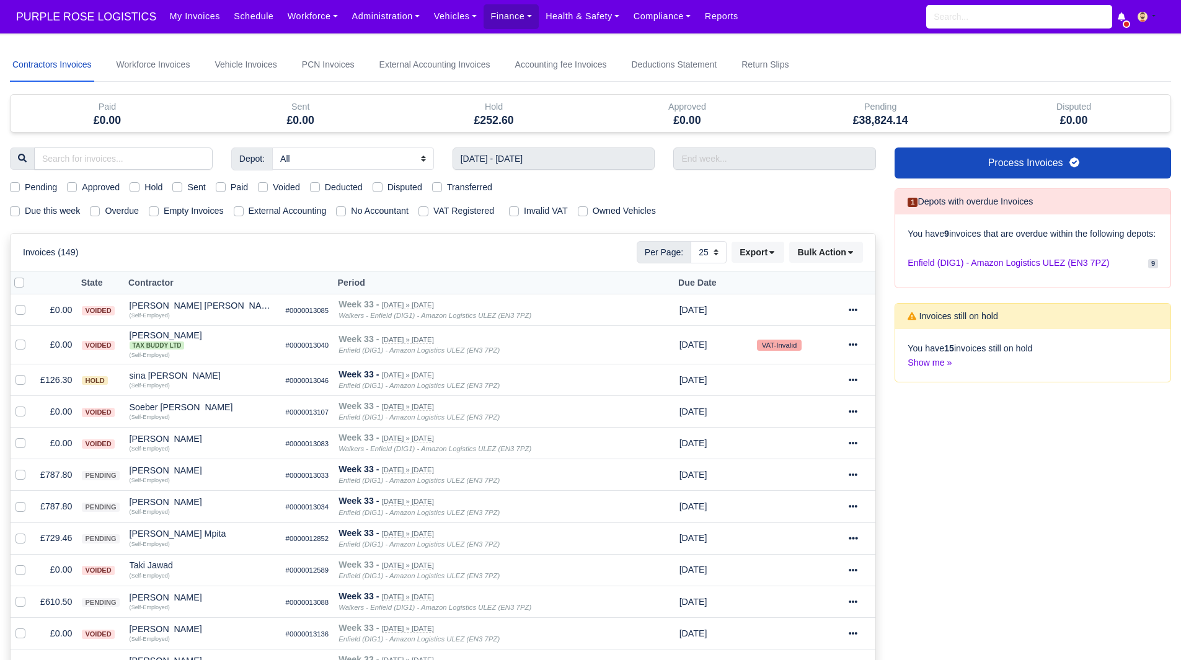
click at [43, 182] on label "Pending" at bounding box center [41, 187] width 32 height 14
click at [20, 182] on input "Pending" at bounding box center [15, 185] width 10 height 10
checkbox input "true"
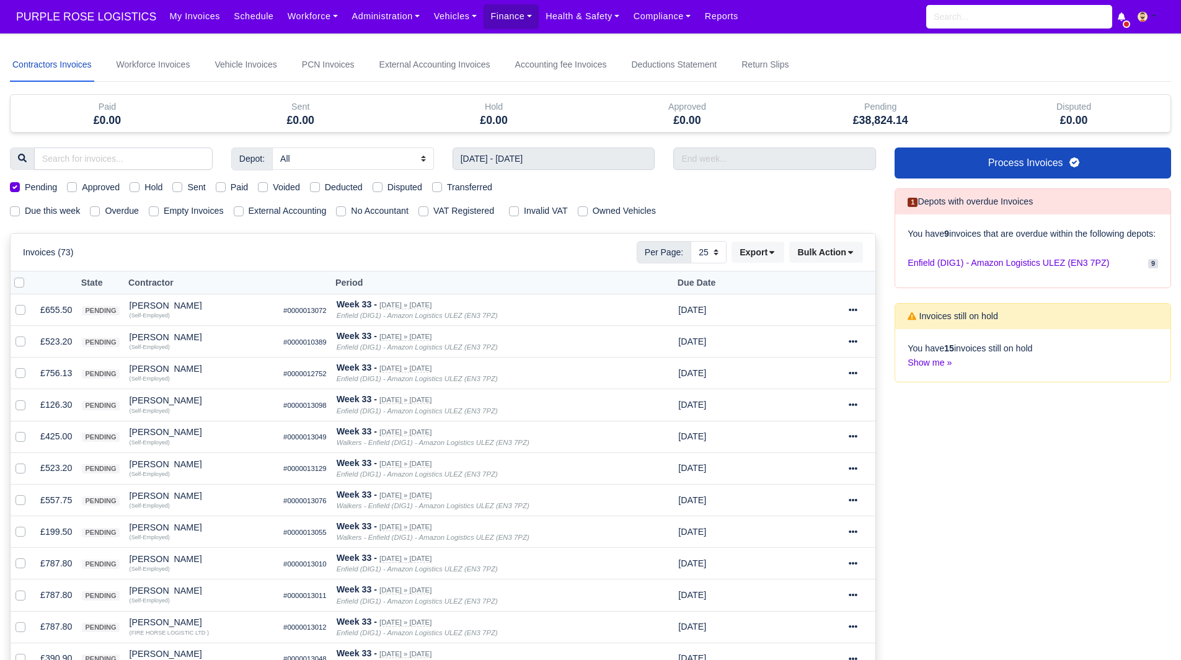
click at [29, 276] on label at bounding box center [29, 276] width 0 height 0
click at [16, 285] on input "checkbox" at bounding box center [19, 281] width 10 height 10
checkbox input "true"
click at [817, 252] on button "Bulk Action" at bounding box center [826, 252] width 74 height 21
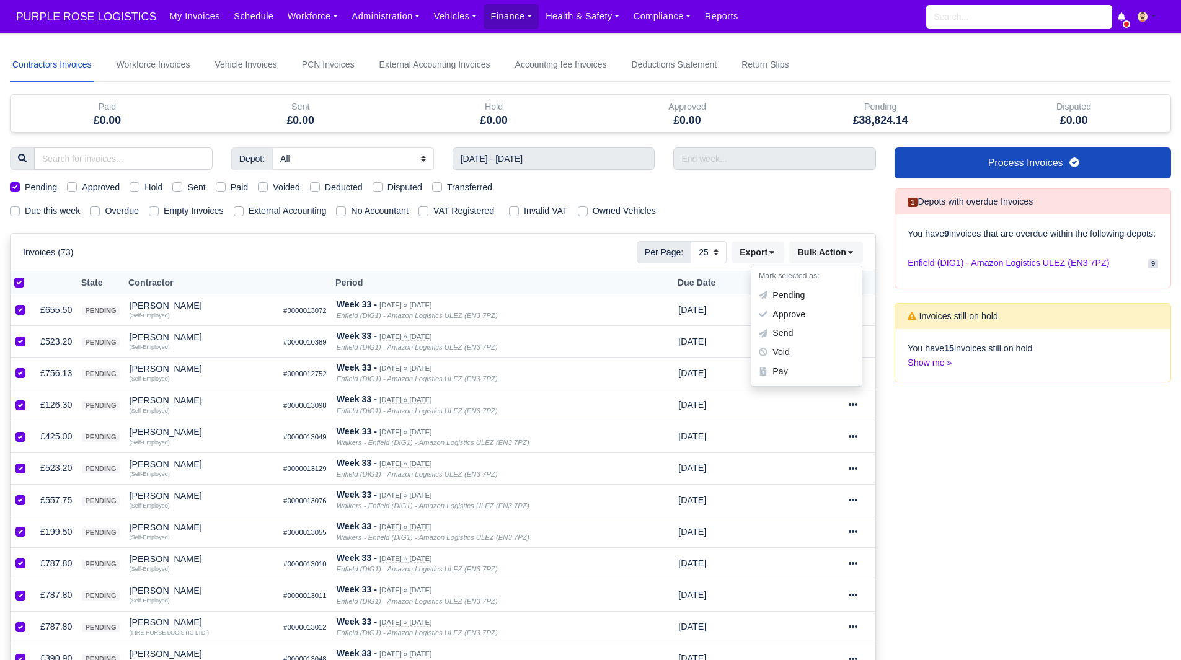
drag, startPoint x: 805, startPoint y: 311, endPoint x: 800, endPoint y: 318, distance: 8.4
click at [805, 311] on div "Approve" at bounding box center [807, 314] width 110 height 19
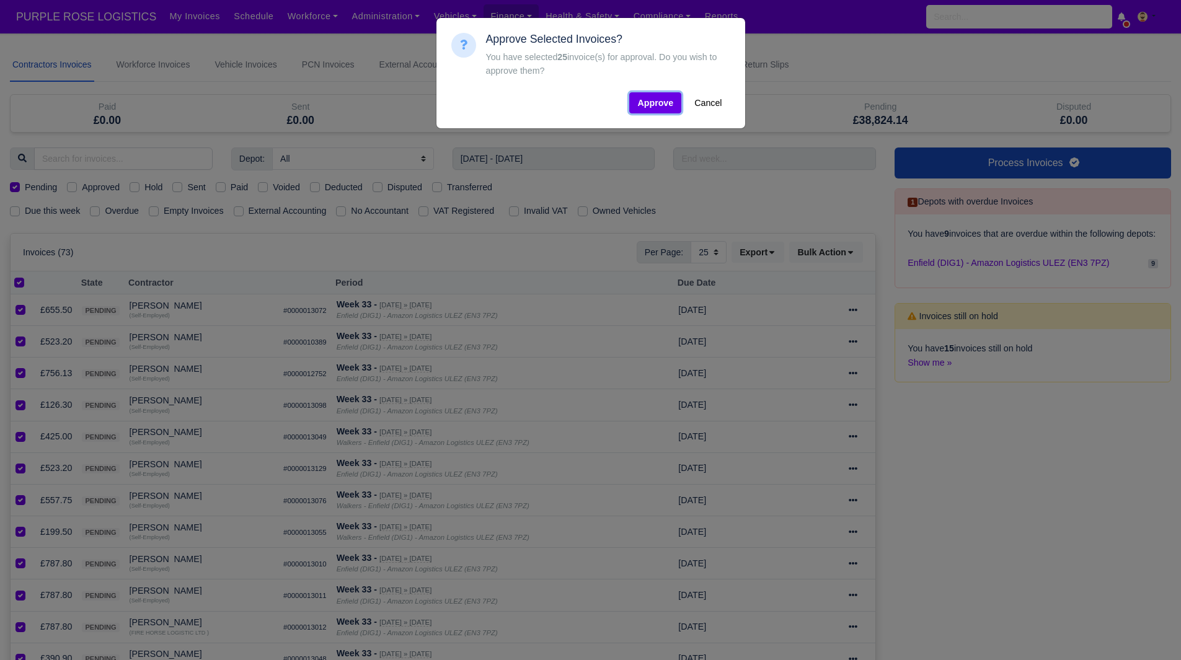
click at [657, 103] on button "Approve" at bounding box center [655, 102] width 52 height 21
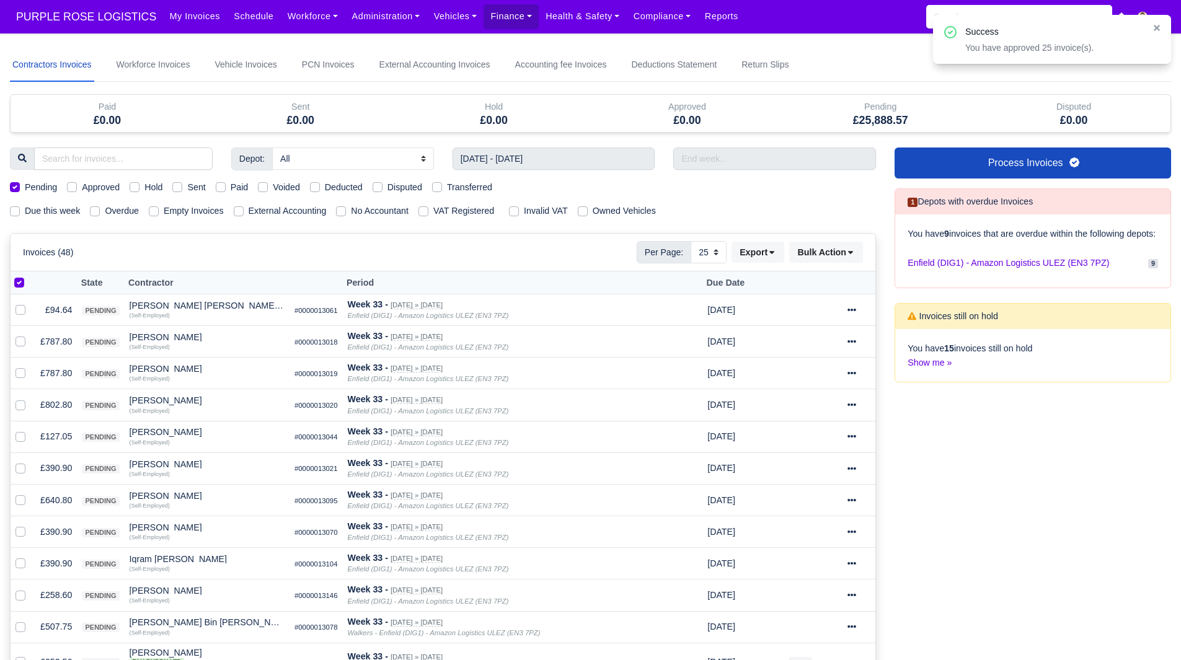
click at [29, 276] on label at bounding box center [29, 276] width 0 height 0
click at [20, 279] on input "checkbox" at bounding box center [19, 281] width 10 height 10
checkbox input "false"
click at [29, 276] on label at bounding box center [29, 276] width 0 height 0
click at [20, 280] on input "checkbox" at bounding box center [19, 281] width 10 height 10
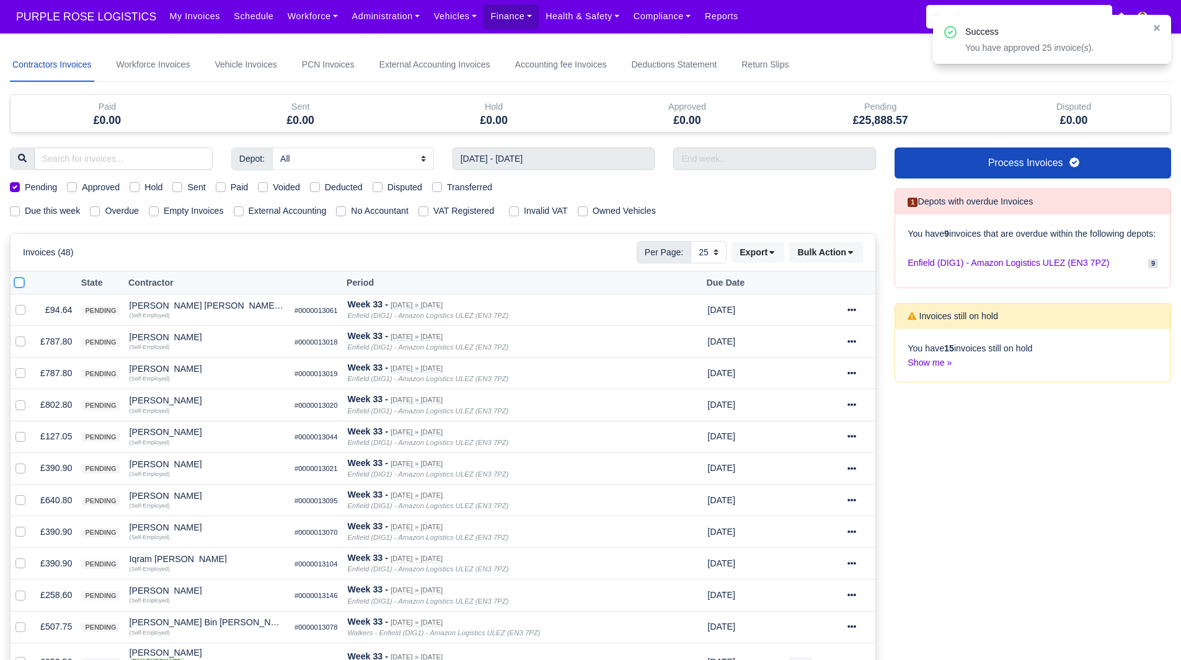
checkbox input "true"
click at [842, 249] on button "Bulk Action" at bounding box center [826, 252] width 74 height 21
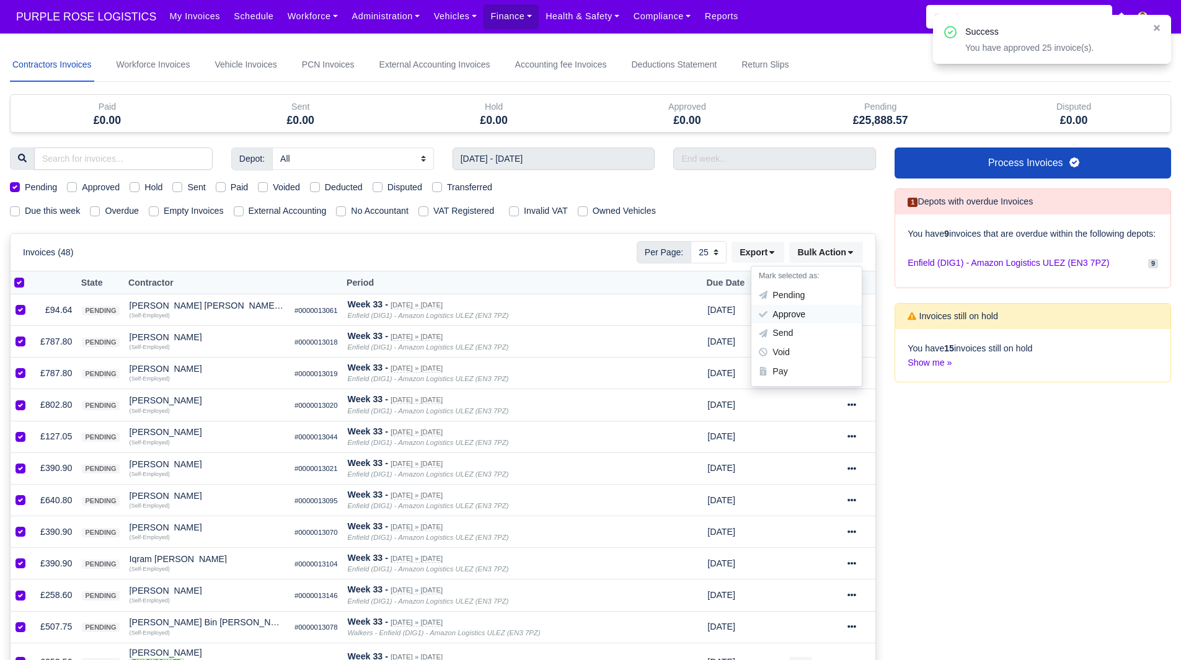
click at [835, 315] on div "Approve" at bounding box center [807, 314] width 110 height 19
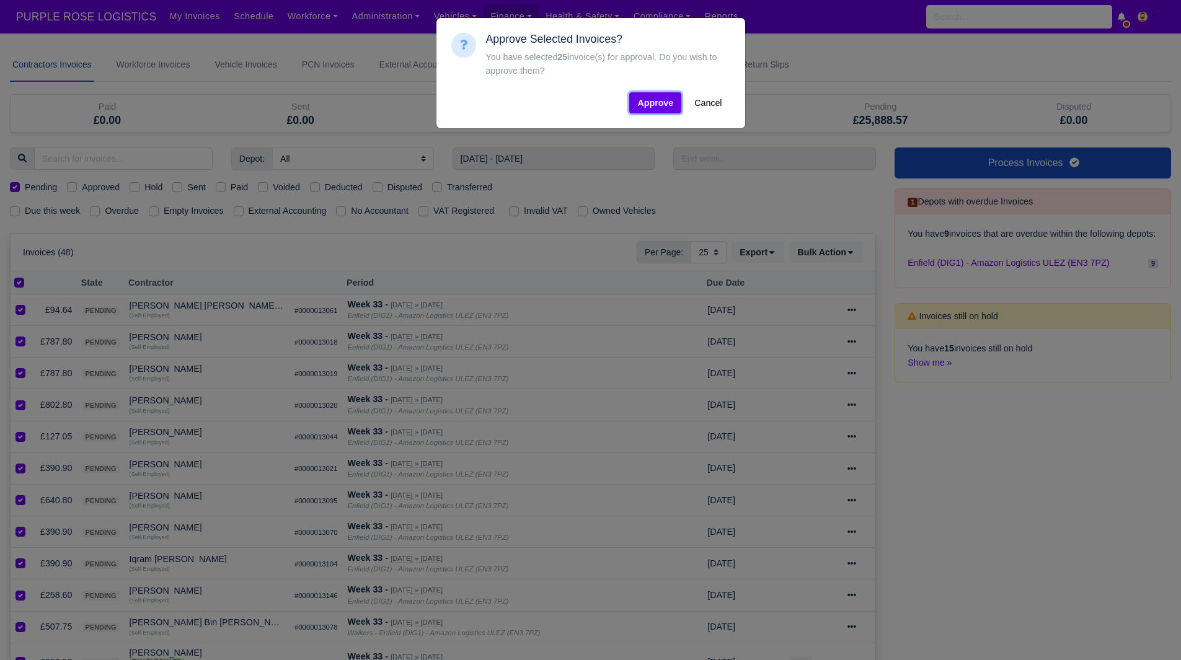
click at [651, 107] on button "Approve" at bounding box center [655, 102] width 52 height 21
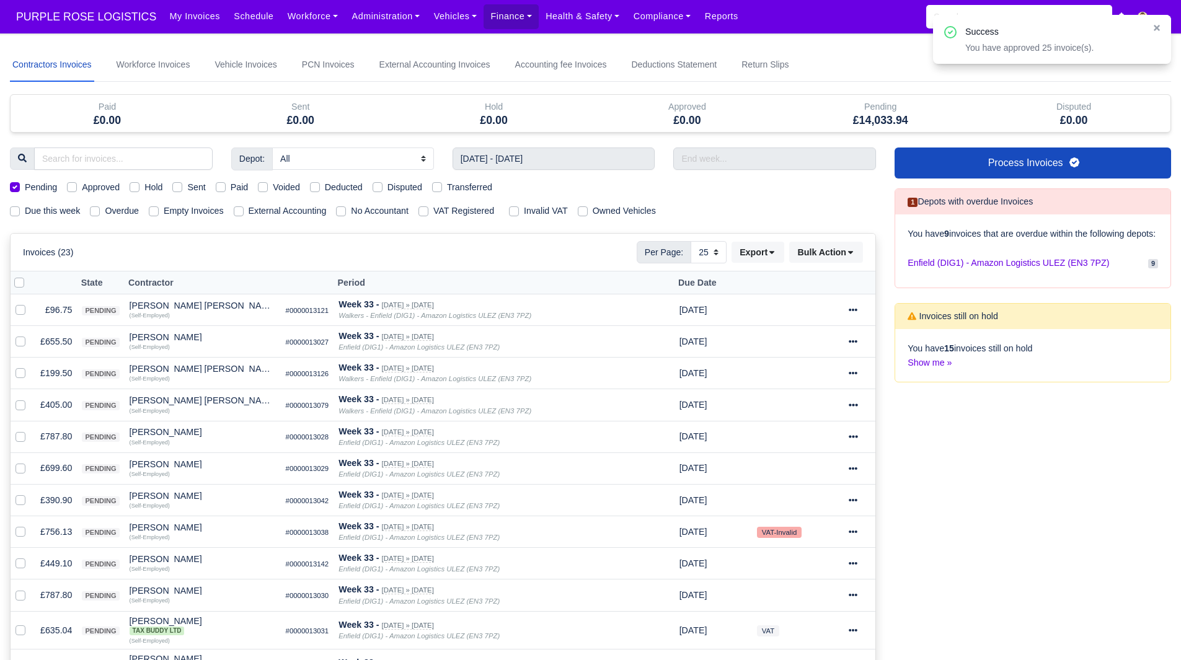
click at [29, 276] on label at bounding box center [29, 276] width 0 height 0
click at [18, 285] on input "checkbox" at bounding box center [19, 281] width 10 height 10
checkbox input "true"
click at [828, 245] on button "Bulk Action" at bounding box center [826, 252] width 74 height 21
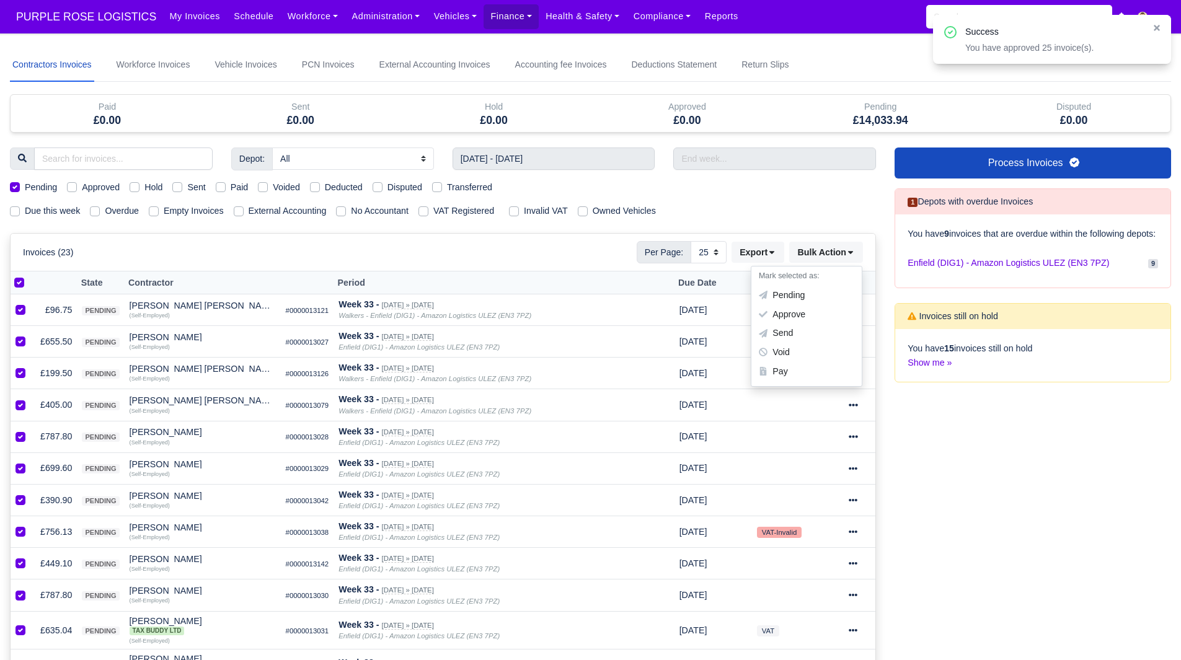
click at [809, 311] on div "Approve" at bounding box center [807, 314] width 110 height 19
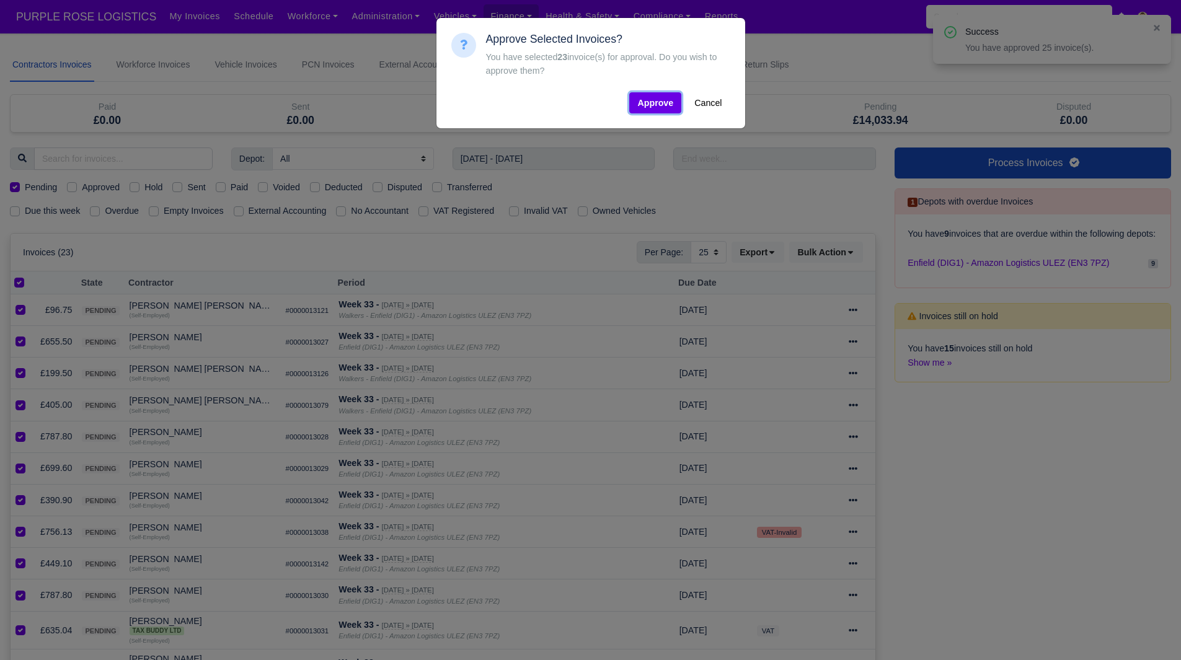
click at [662, 103] on button "Approve" at bounding box center [655, 102] width 52 height 21
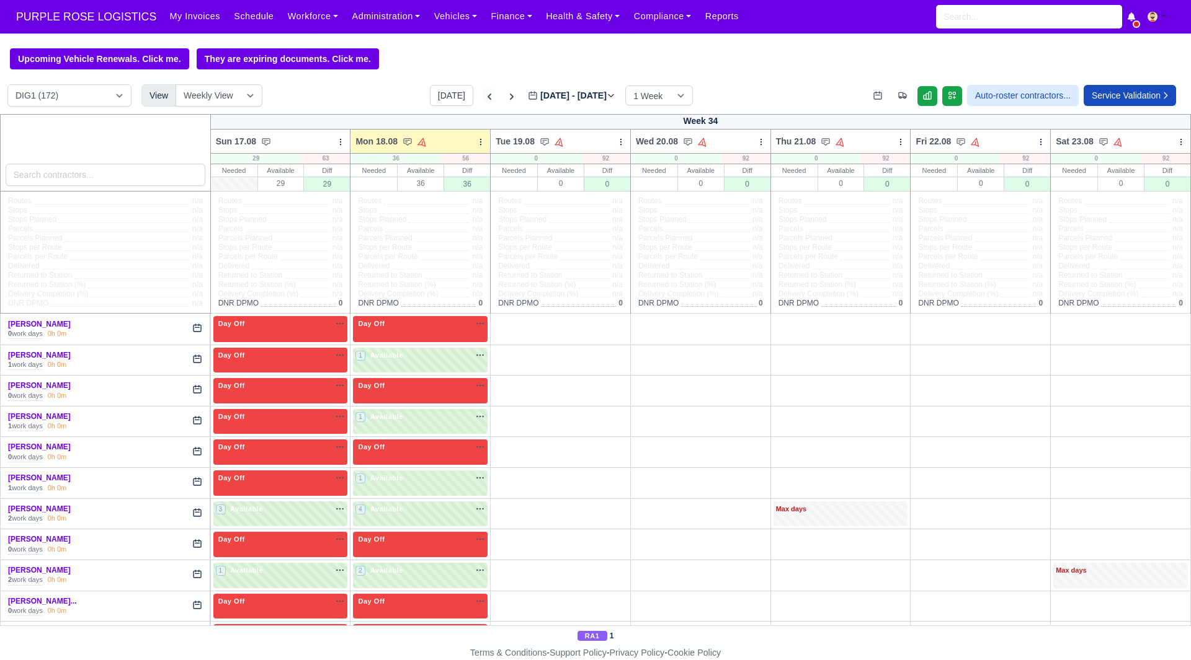
click at [483, 99] on icon at bounding box center [489, 97] width 12 height 12
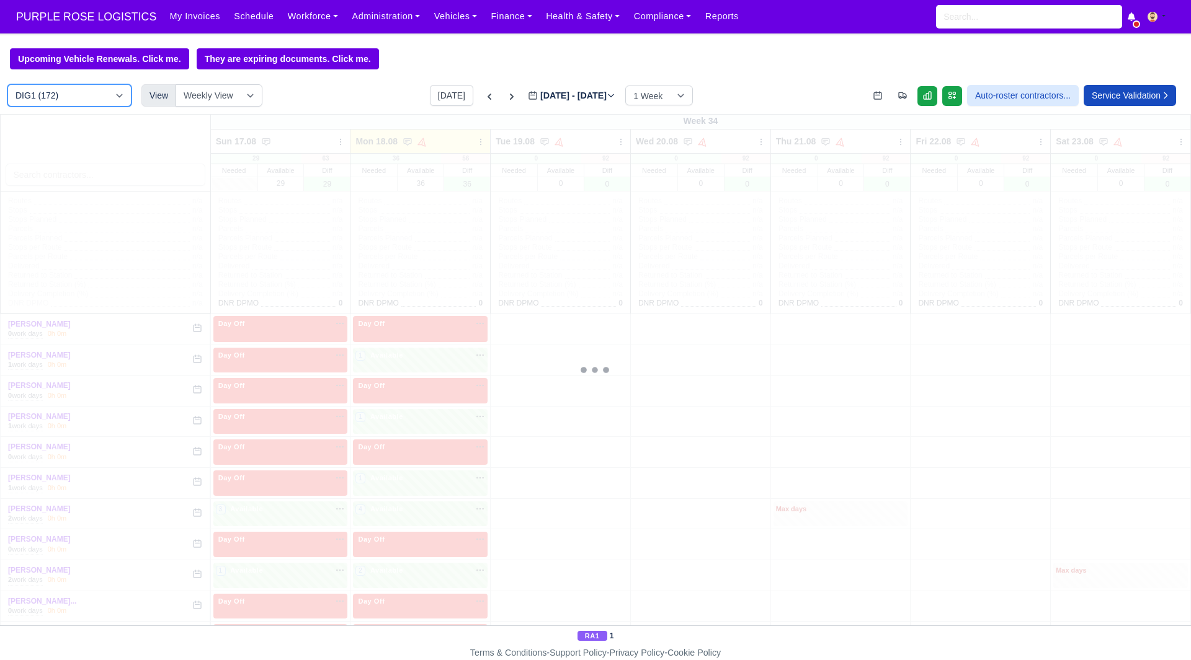
click at [52, 103] on select "DIG1 (172) DAK1 (1) GIMD (53)" at bounding box center [69, 95] width 124 height 22
type input "2025-08-11"
select select "5"
click at [7, 86] on select "DIG1 (172) DAK1 (1) GIMD (53)" at bounding box center [69, 95] width 124 height 22
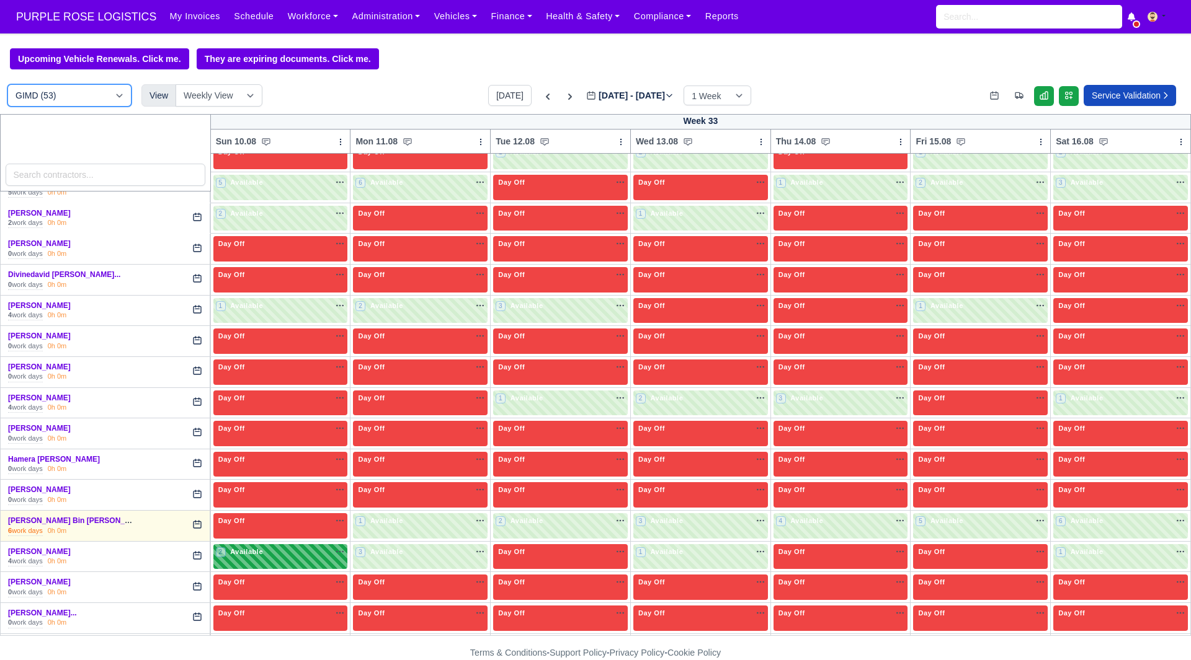
scroll to position [195, 0]
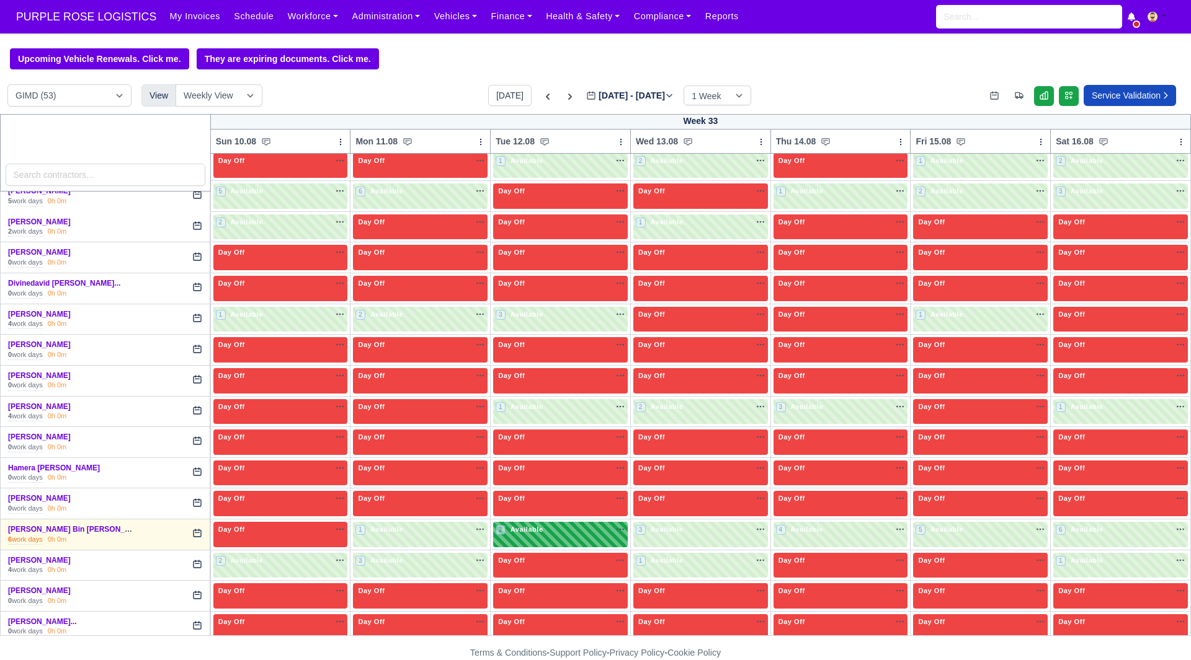
click at [522, 533] on span "Available" at bounding box center [527, 529] width 38 height 9
select select "5"
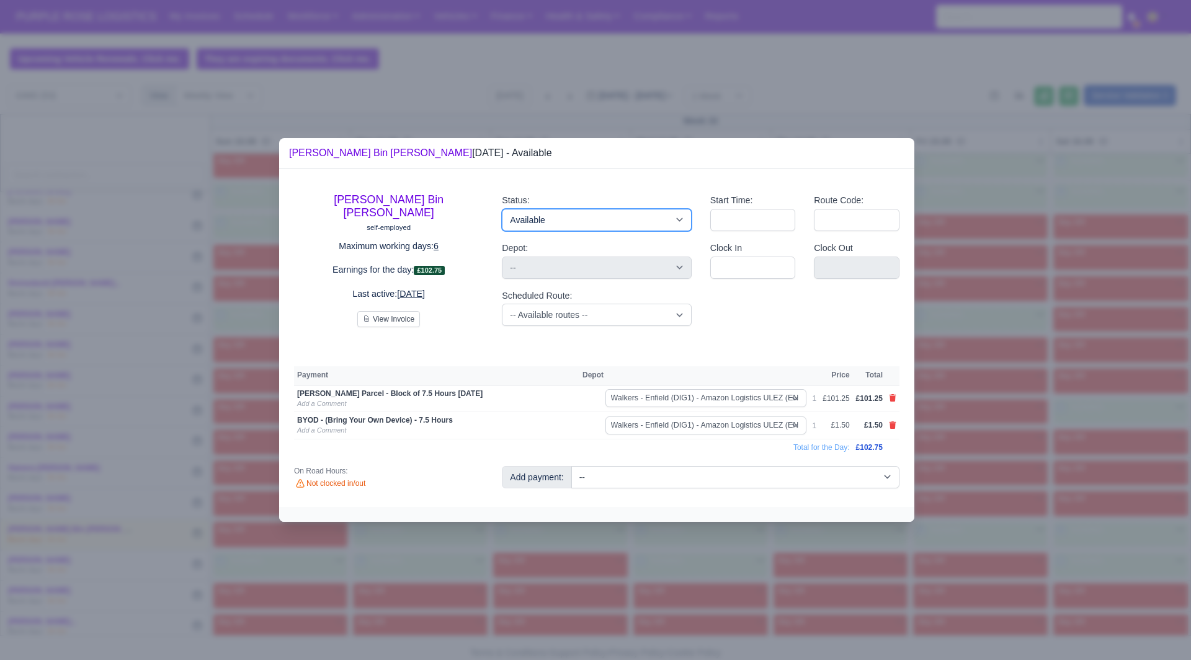
click at [531, 231] on select "Available Day Off Stand By Holiday Other Depot In Office OSM Ridealong Nursery …" at bounding box center [596, 220] width 189 height 22
select select "Day Off"
click at [502, 209] on select "Available Day Off Stand By Holiday Other Depot In Office OSM Ridealong Nursery …" at bounding box center [596, 220] width 189 height 22
select select
select select "na"
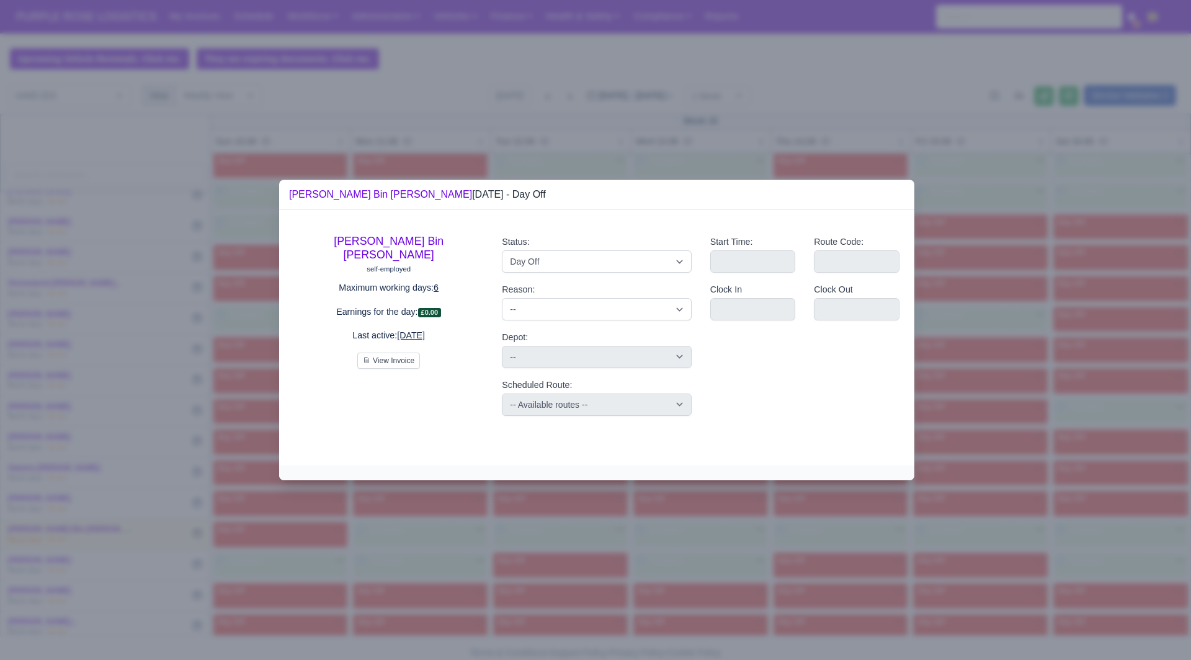
click at [1096, 316] on div at bounding box center [595, 330] width 1191 height 660
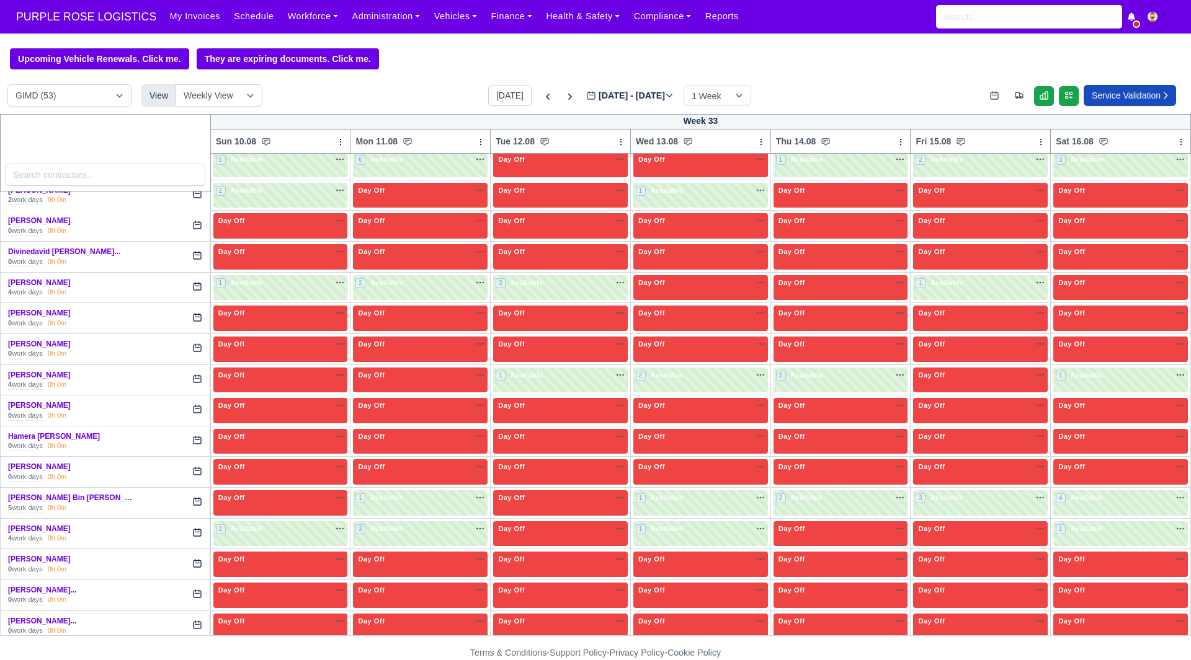
scroll to position [257, 0]
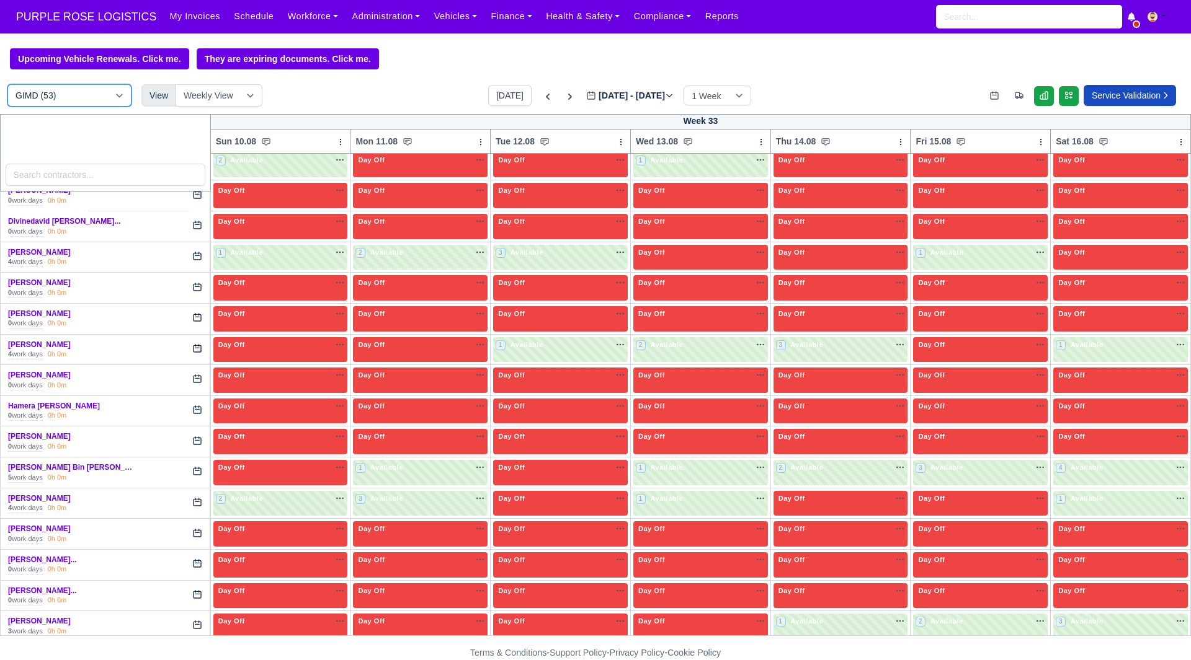
click at [76, 100] on select "DIG1 (172) DAK1 (1) GIMD (53)" at bounding box center [69, 95] width 124 height 22
select select "1"
click at [7, 86] on select "DIG1 (172) DAK1 (1) GIMD (53)" at bounding box center [69, 95] width 124 height 22
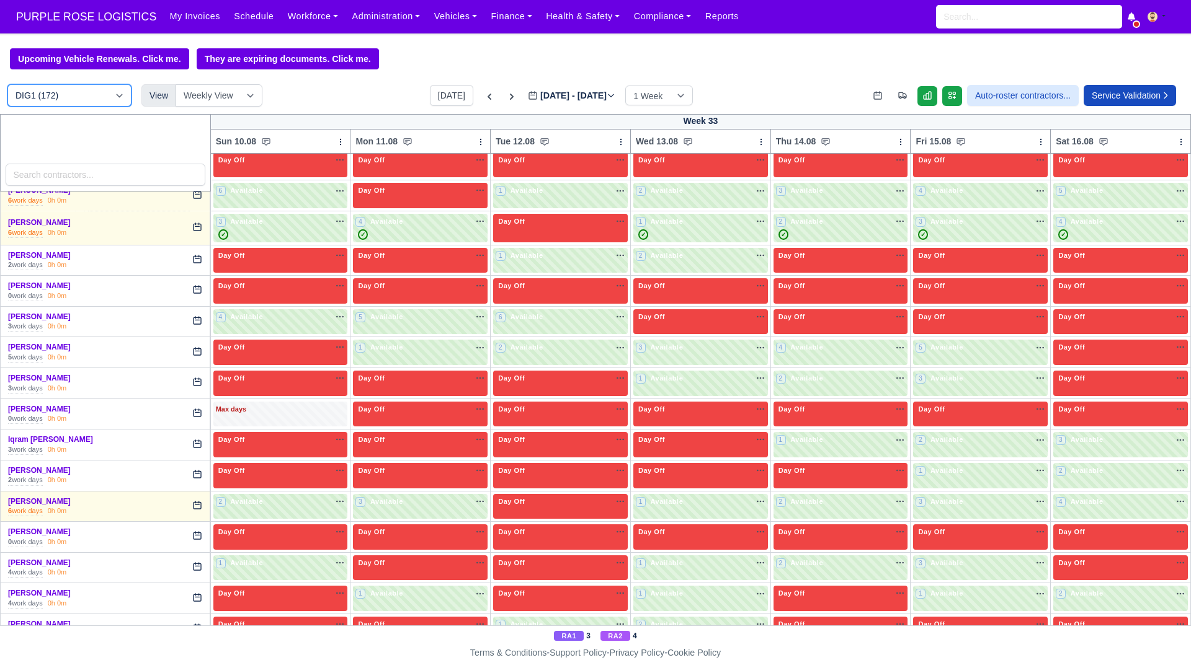
scroll to position [1249, 0]
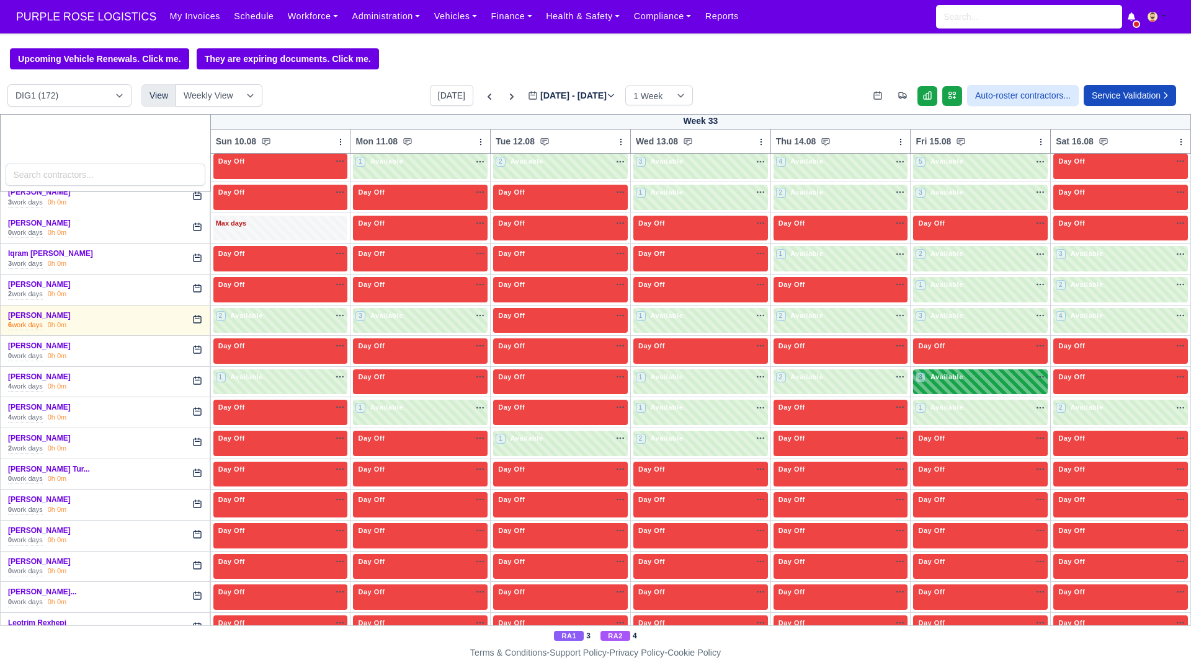
click at [962, 375] on div "3 Available na" at bounding box center [980, 377] width 130 height 11
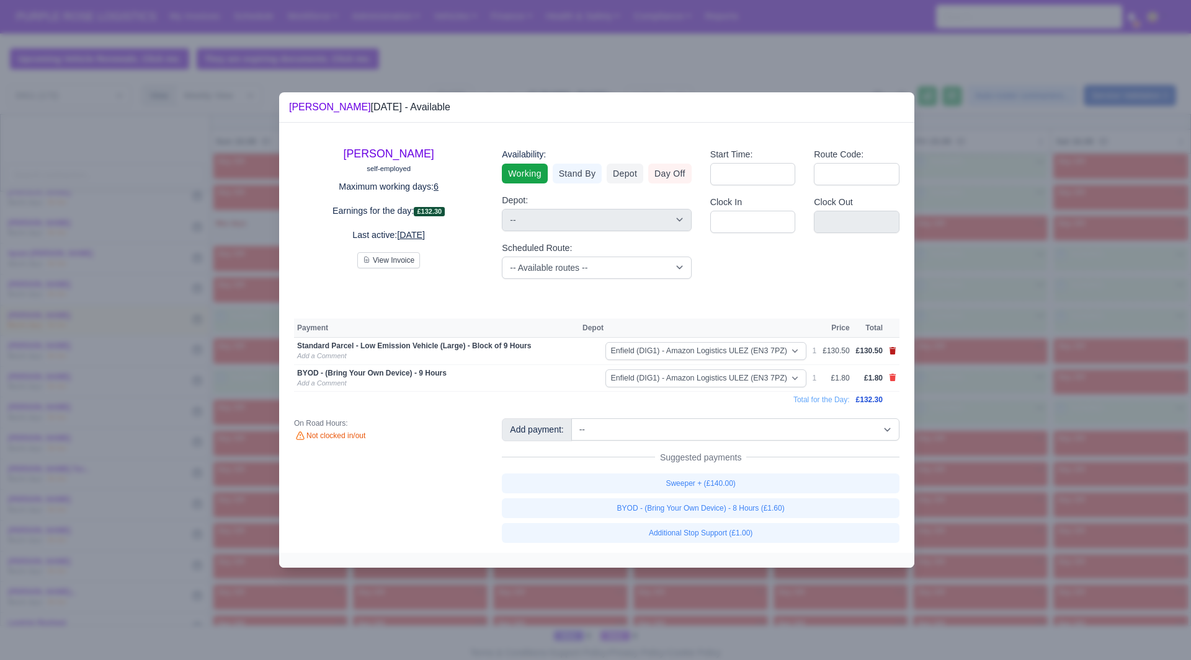
click at [889, 350] on icon at bounding box center [892, 350] width 7 height 7
select select
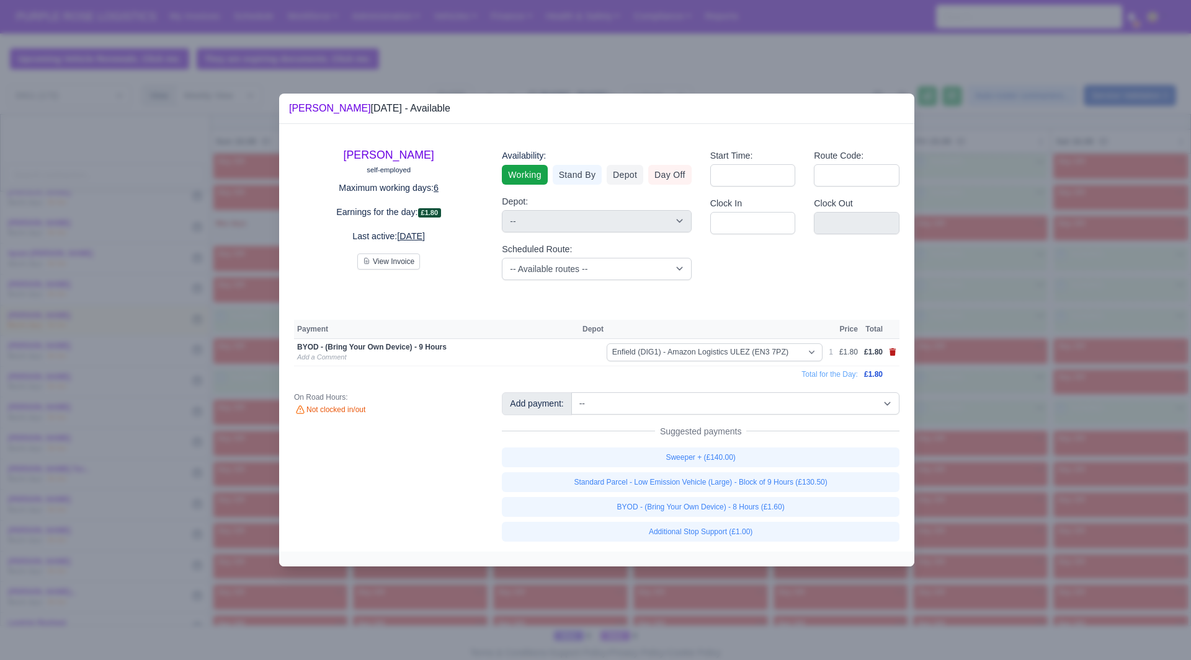
click at [889, 351] on icon at bounding box center [892, 352] width 7 height 7
select select
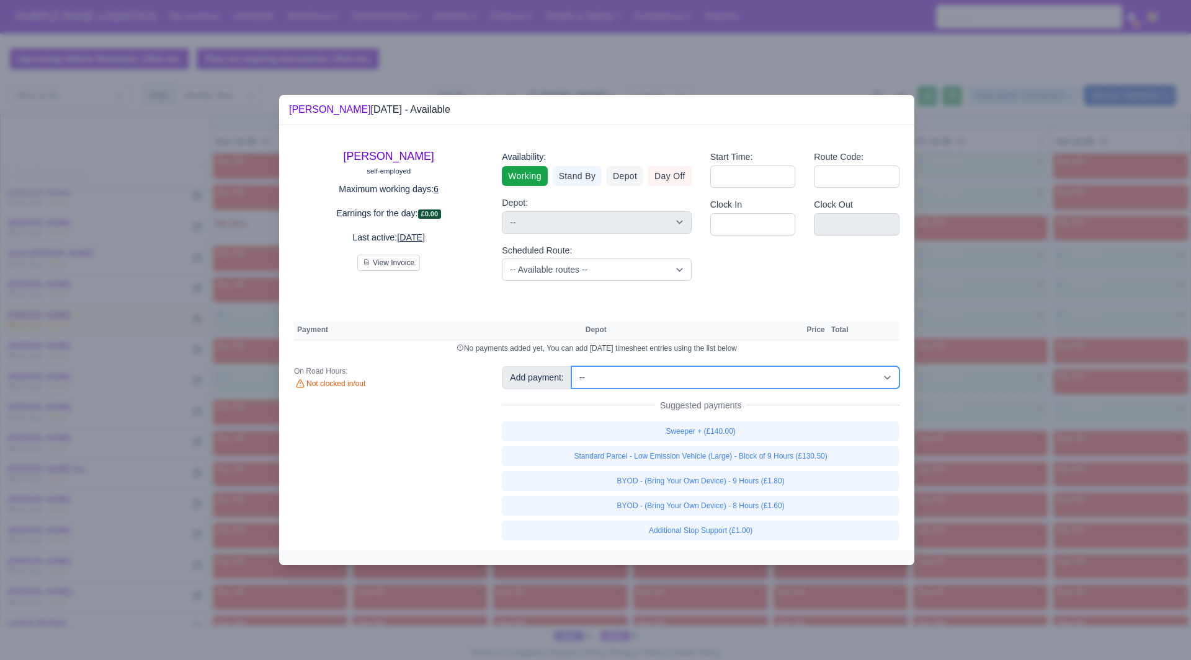
click at [885, 384] on select "-- Additional Hour Support (£14.50) Additional Stop Support (£1.00) BYOD - (Bri…" at bounding box center [735, 377] width 328 height 22
select select "114"
click at [571, 366] on select "-- Additional Hour Support (£14.50) Additional Stop Support (£1.00) BYOD - (Bri…" at bounding box center [735, 377] width 328 height 22
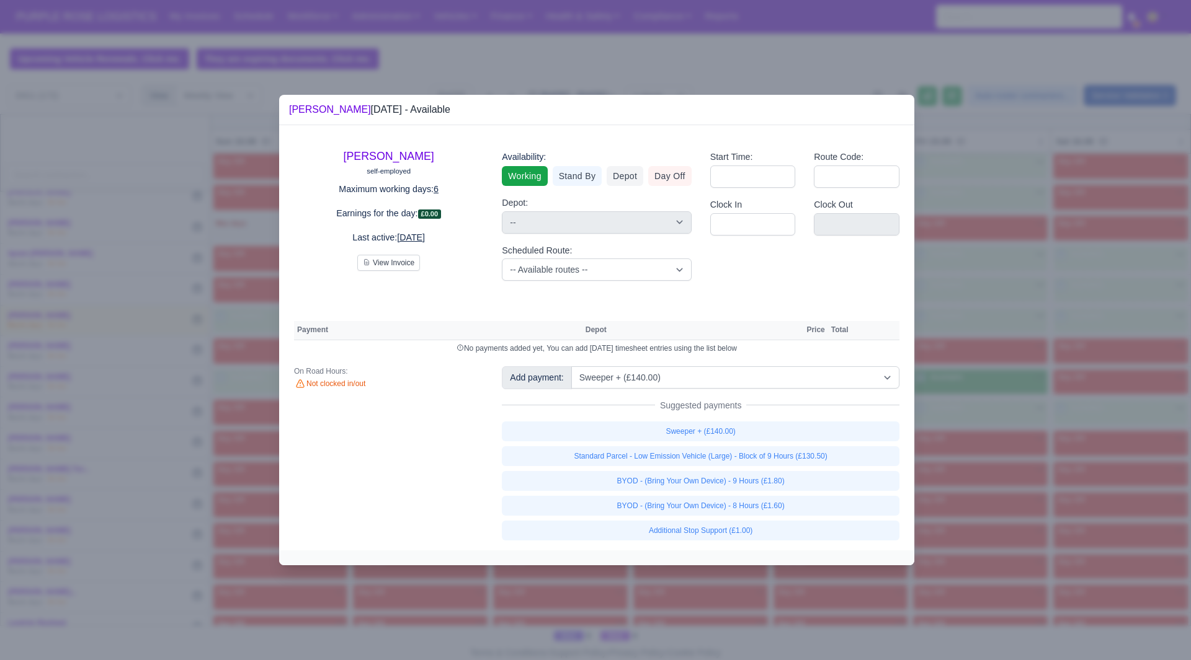
select select "1"
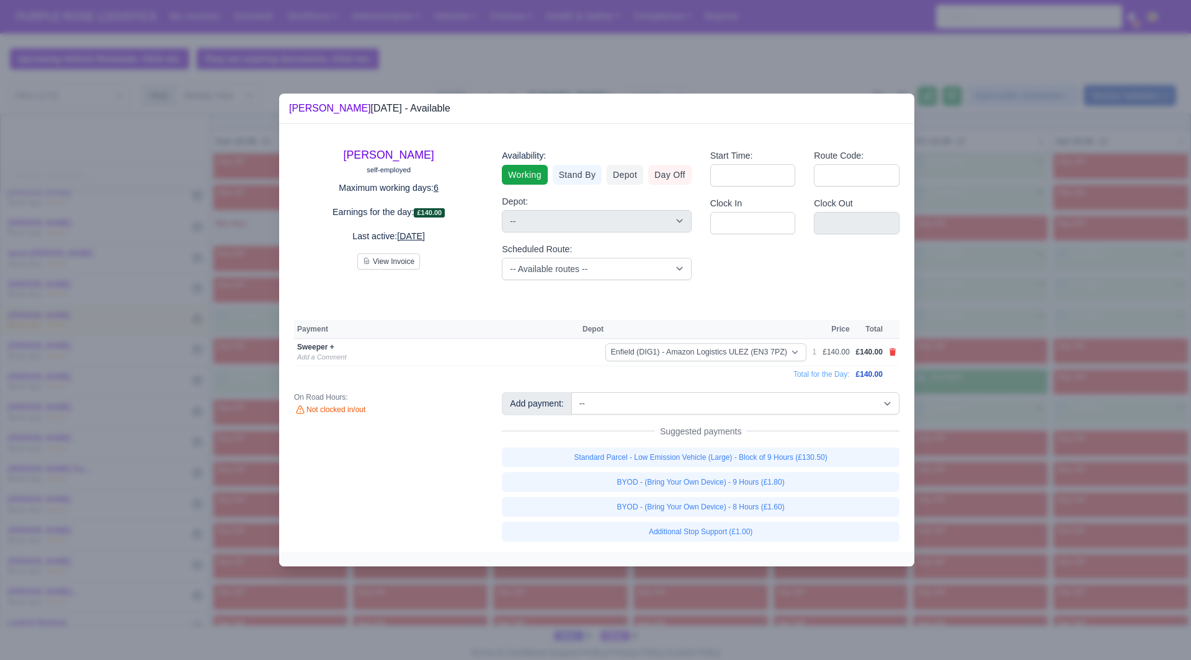
click at [990, 356] on div at bounding box center [595, 330] width 1191 height 660
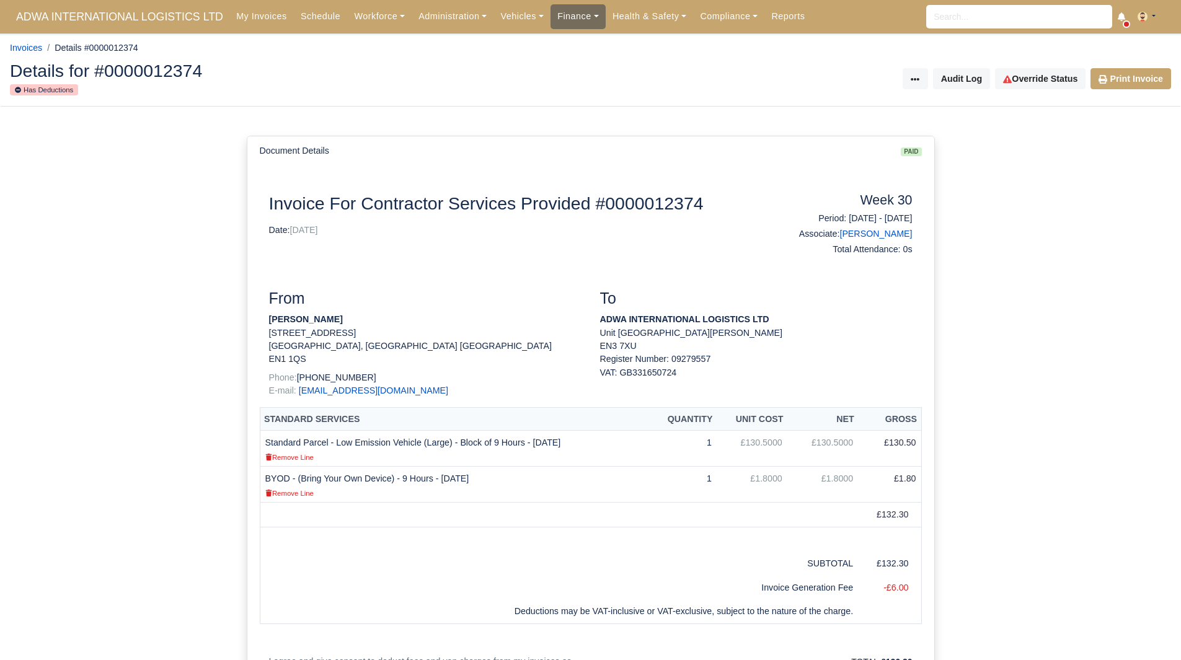
click at [557, 16] on link "Finance" at bounding box center [578, 16] width 55 height 24
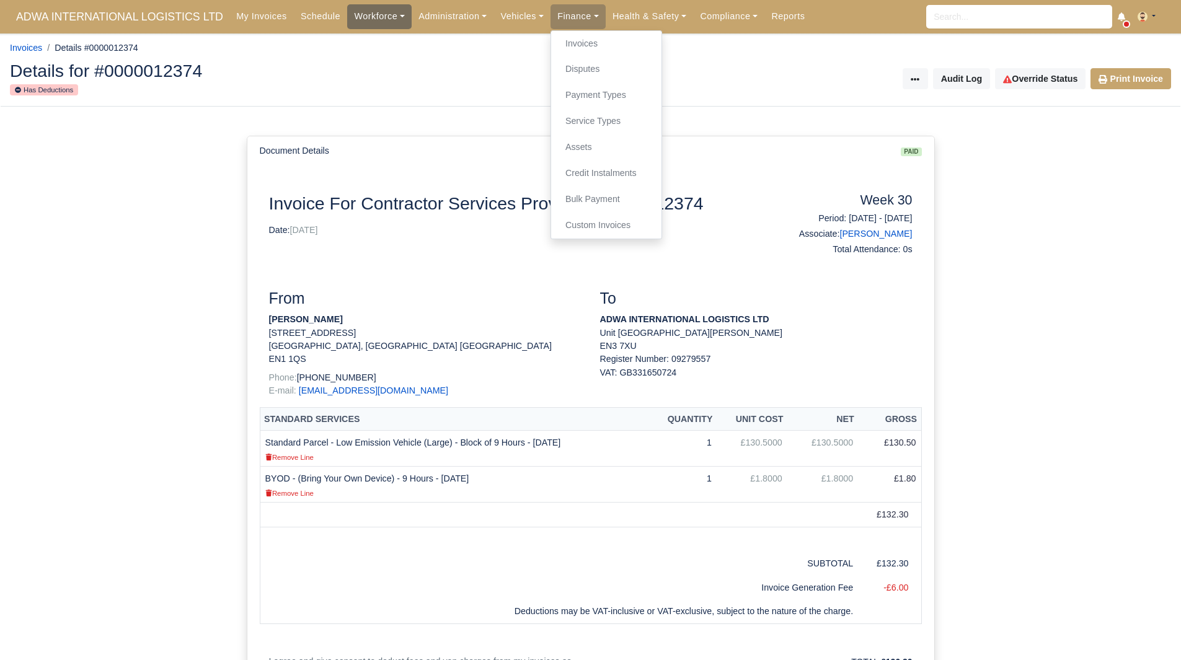
drag, startPoint x: 360, startPoint y: 19, endPoint x: 361, endPoint y: 27, distance: 8.2
click at [360, 19] on link "Workforce" at bounding box center [379, 16] width 64 height 24
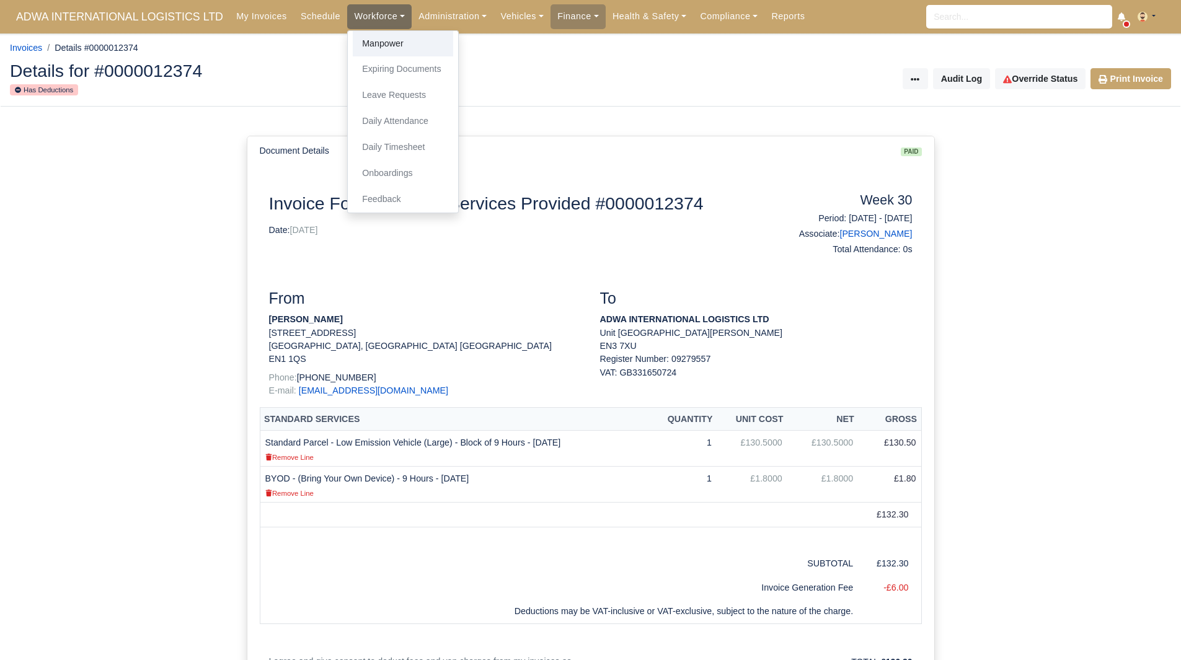
click at [371, 51] on link "Manpower" at bounding box center [403, 44] width 100 height 26
